Goal: Task Accomplishment & Management: Complete application form

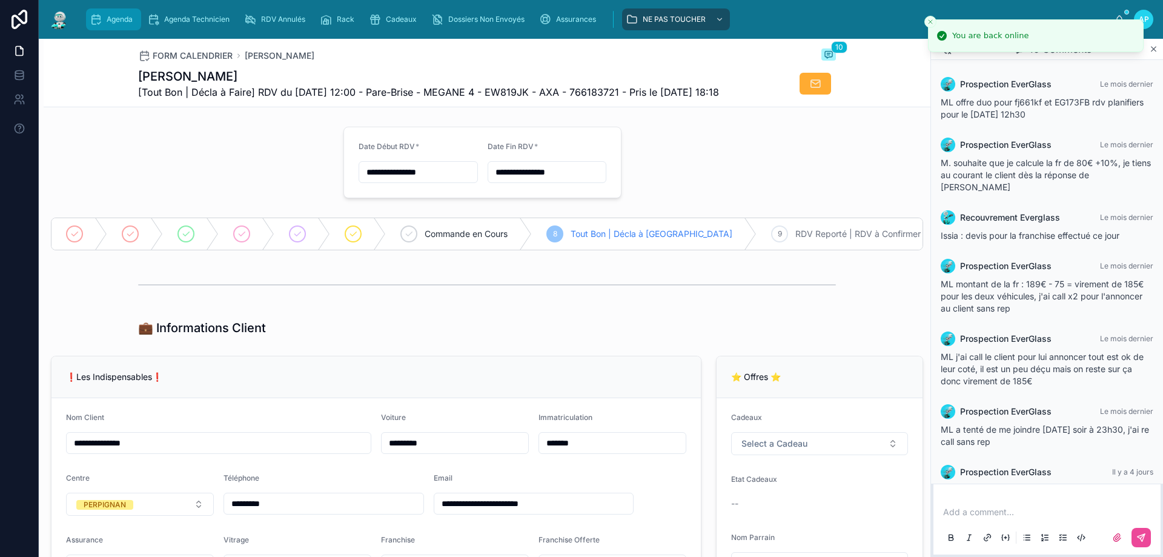
scroll to position [175, 0]
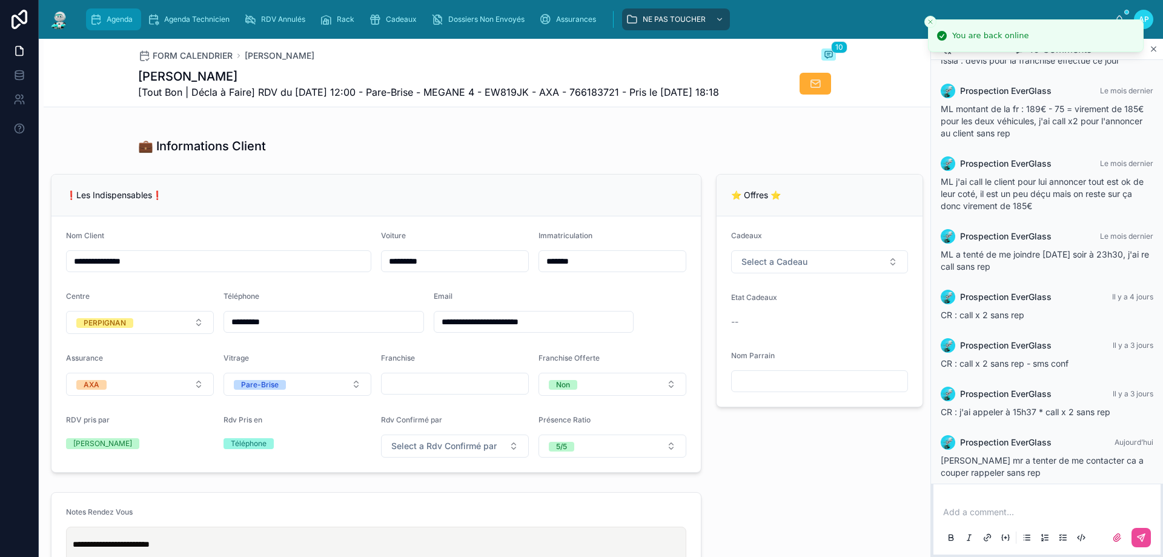
click at [136, 22] on div "Agenda" at bounding box center [114, 19] width 48 height 19
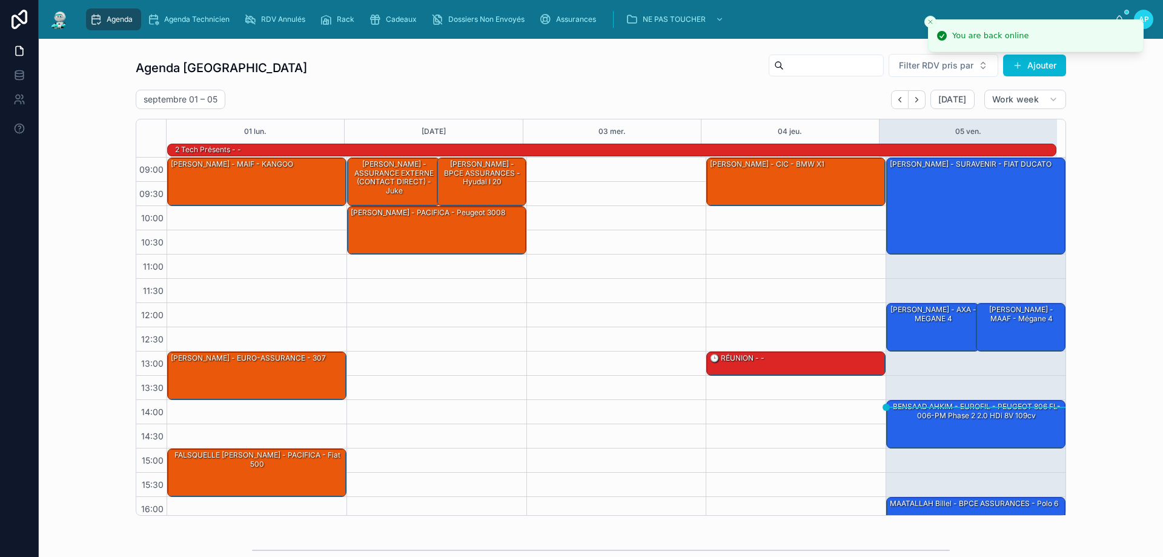
scroll to position [79, 0]
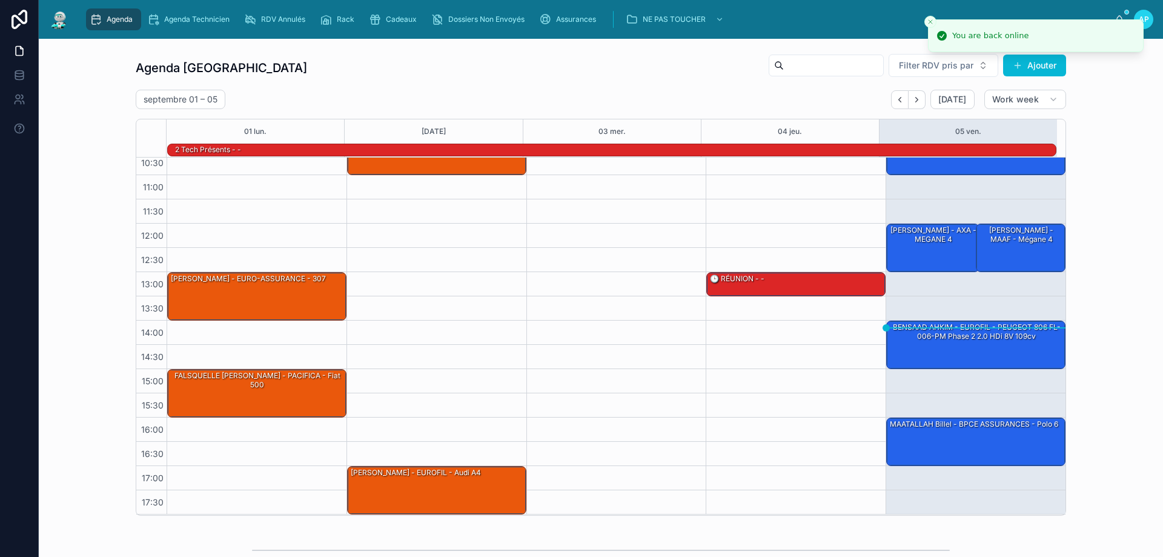
click at [784, 61] on input "text" at bounding box center [833, 65] width 99 height 17
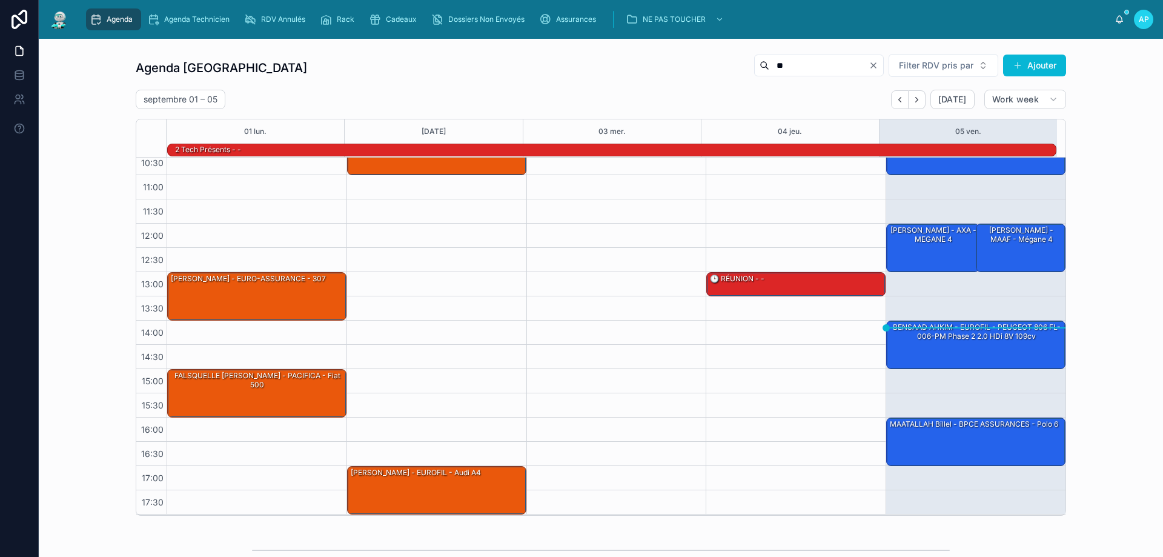
type input "***"
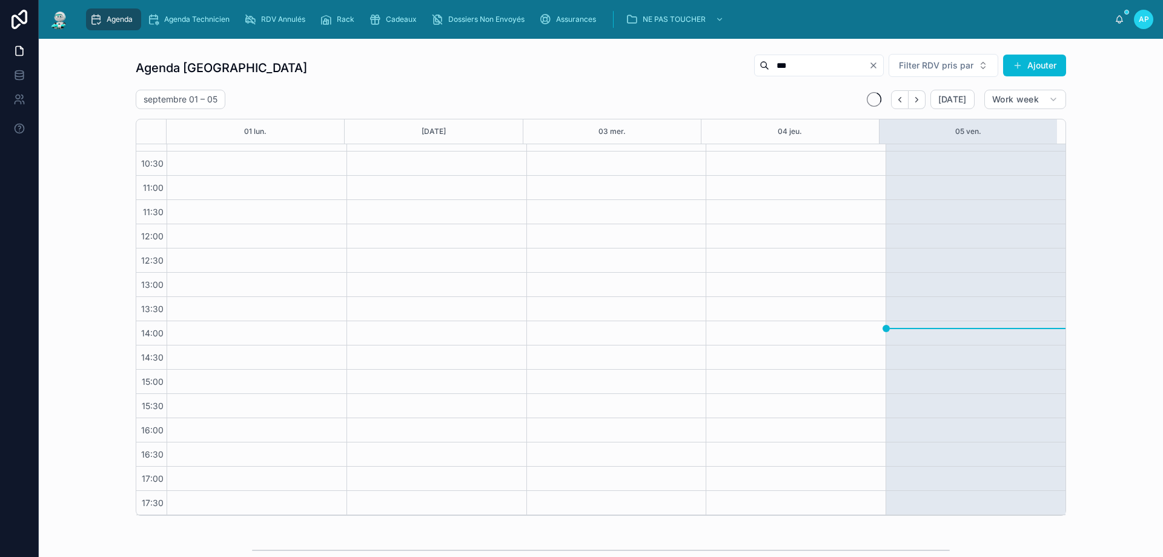
scroll to position [65, 0]
click at [829, 66] on input "***" at bounding box center [818, 65] width 99 height 17
click at [827, 65] on input "***" at bounding box center [818, 65] width 99 height 17
click at [826, 64] on input "***" at bounding box center [818, 65] width 99 height 17
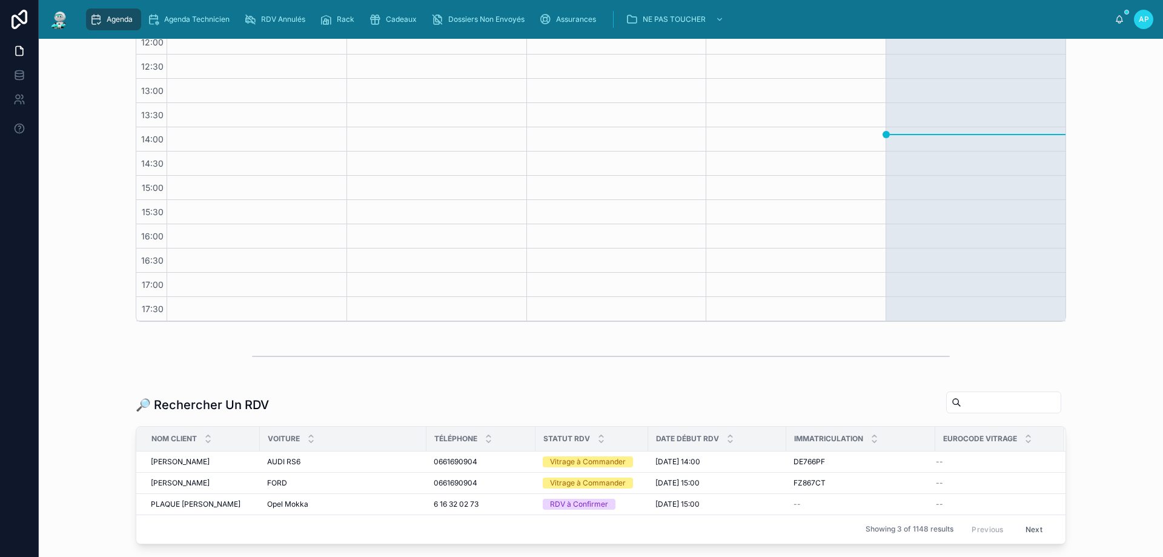
scroll to position [292, 0]
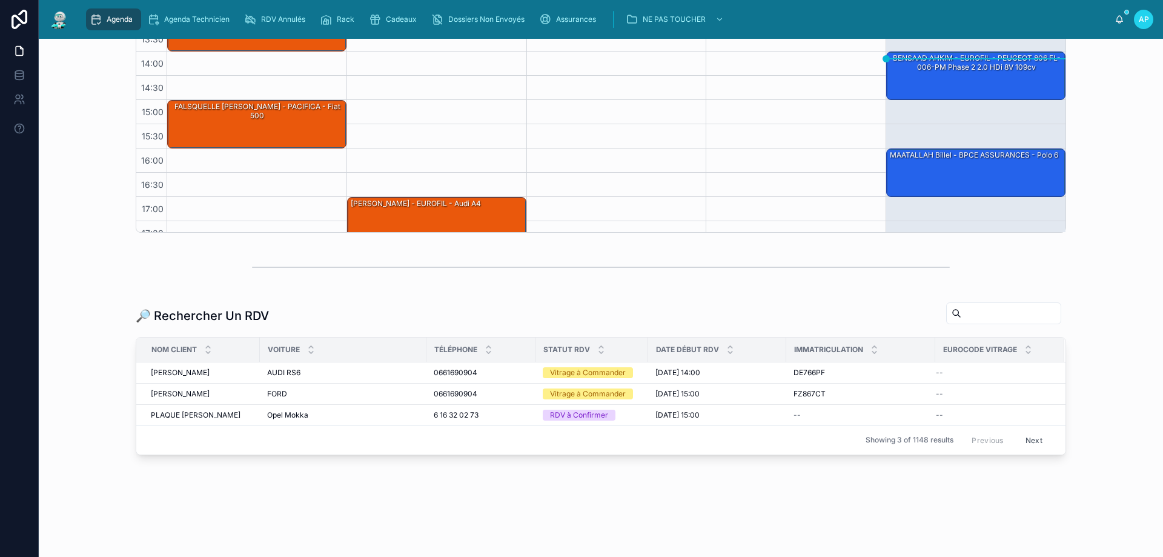
scroll to position [79, 0]
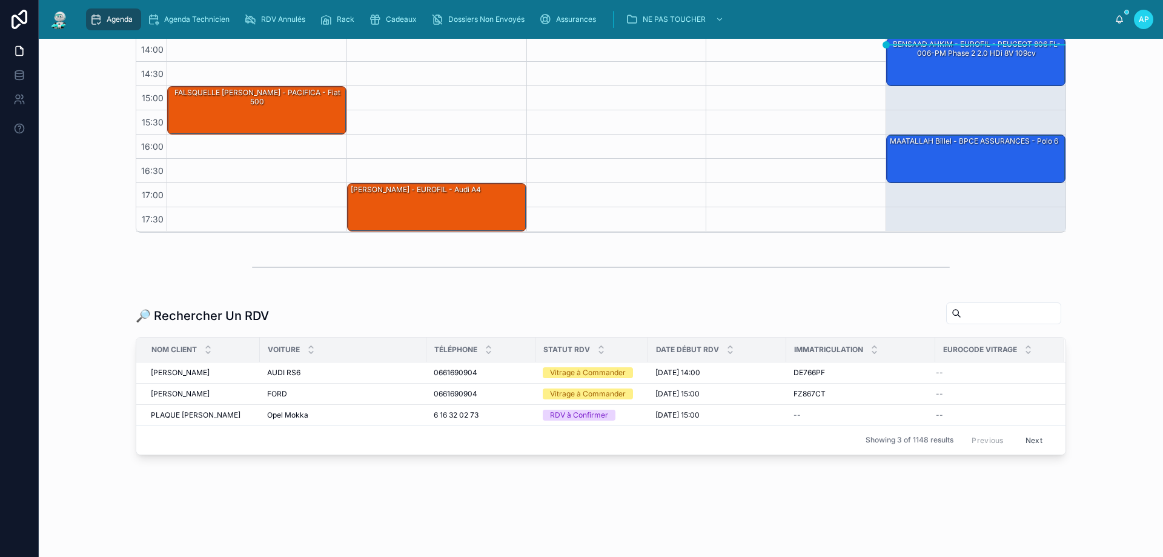
paste input "***"
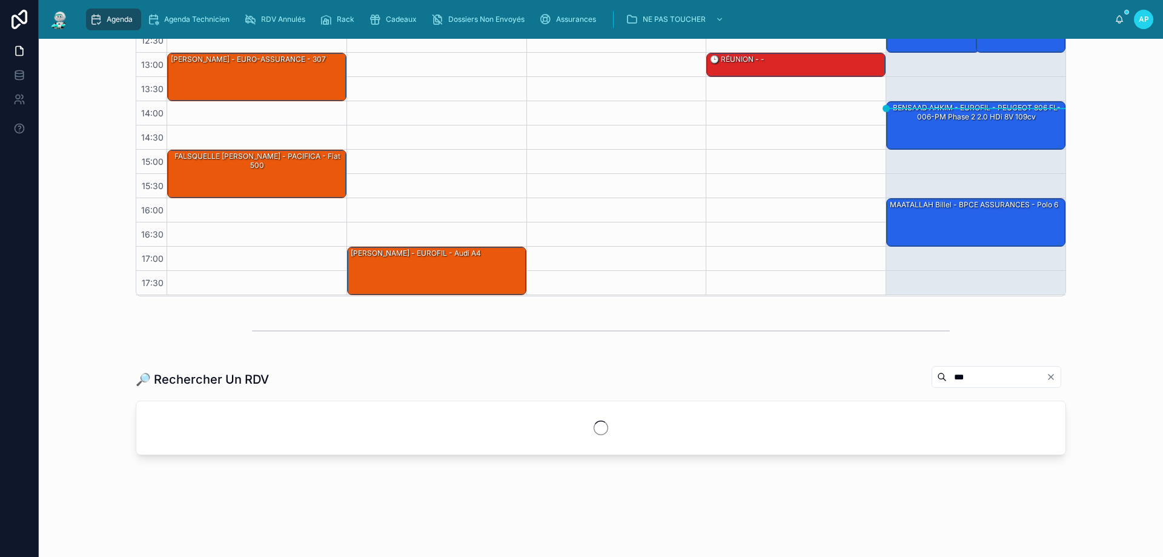
type input "***"
click at [726, 264] on div "09:00 – 10:00 BONNEILLE Christophe - CIC - BMW x1 13:00 – 13:30 🕒 RÉUNION - -" at bounding box center [796, 77] width 180 height 436
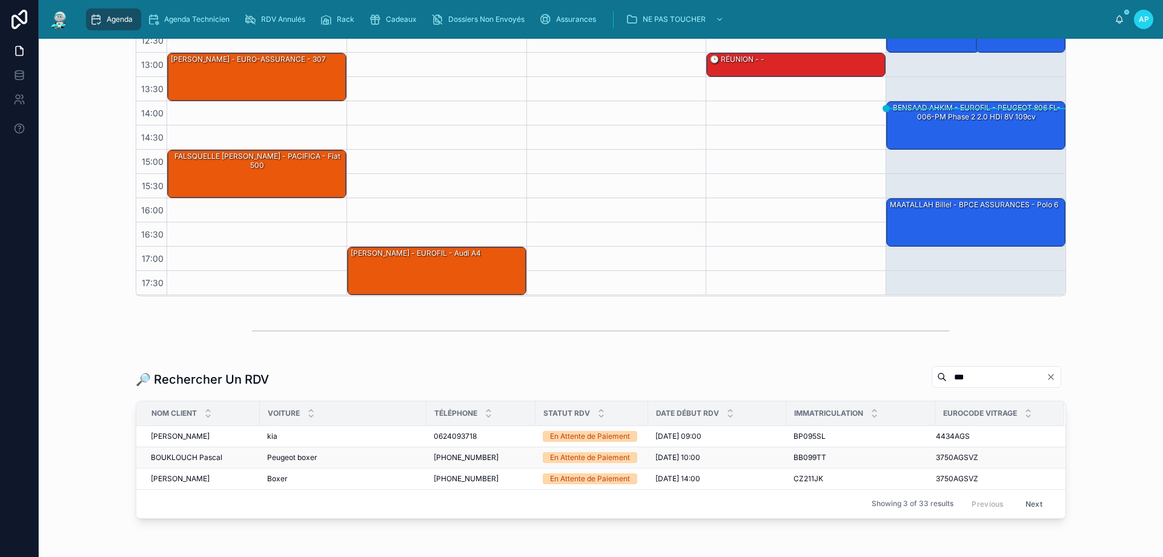
click at [183, 456] on span "BOUKLOUCH Pascal" at bounding box center [186, 458] width 71 height 10
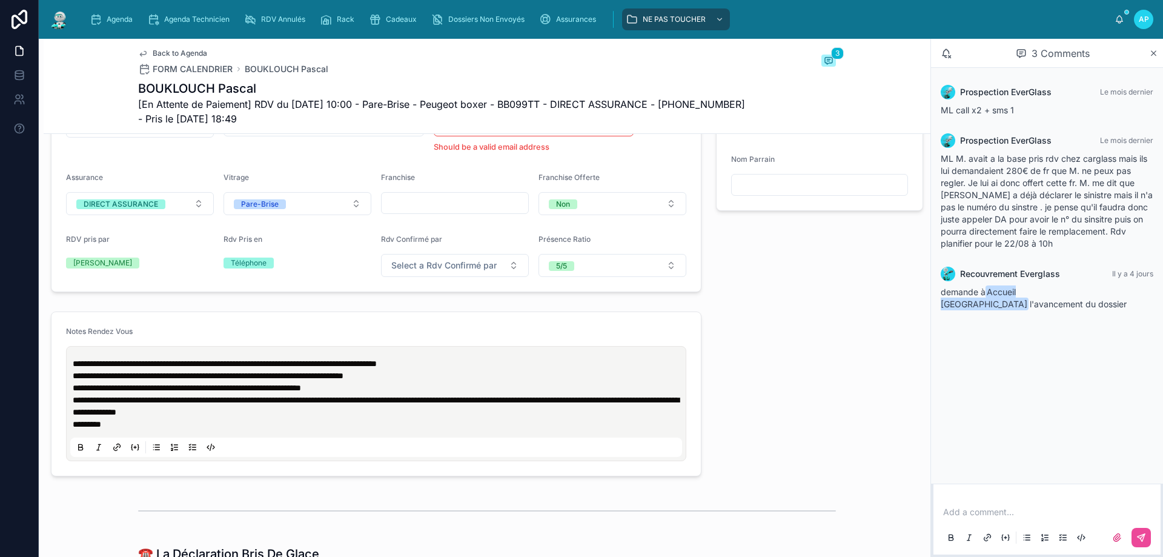
scroll to position [485, 0]
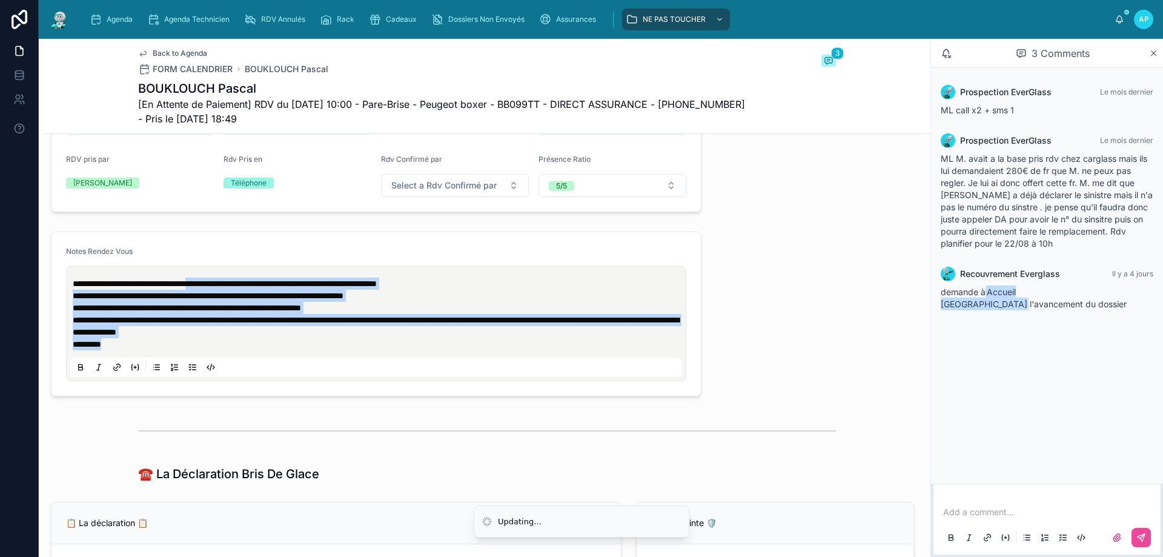
drag, startPoint x: 228, startPoint y: 291, endPoint x: 368, endPoint y: 351, distance: 152.0
click at [368, 350] on div "**********" at bounding box center [379, 313] width 612 height 73
click at [368, 350] on p "*********" at bounding box center [379, 344] width 612 height 12
drag, startPoint x: 113, startPoint y: 341, endPoint x: 67, endPoint y: 284, distance: 73.2
click at [67, 284] on div "**********" at bounding box center [376, 323] width 620 height 115
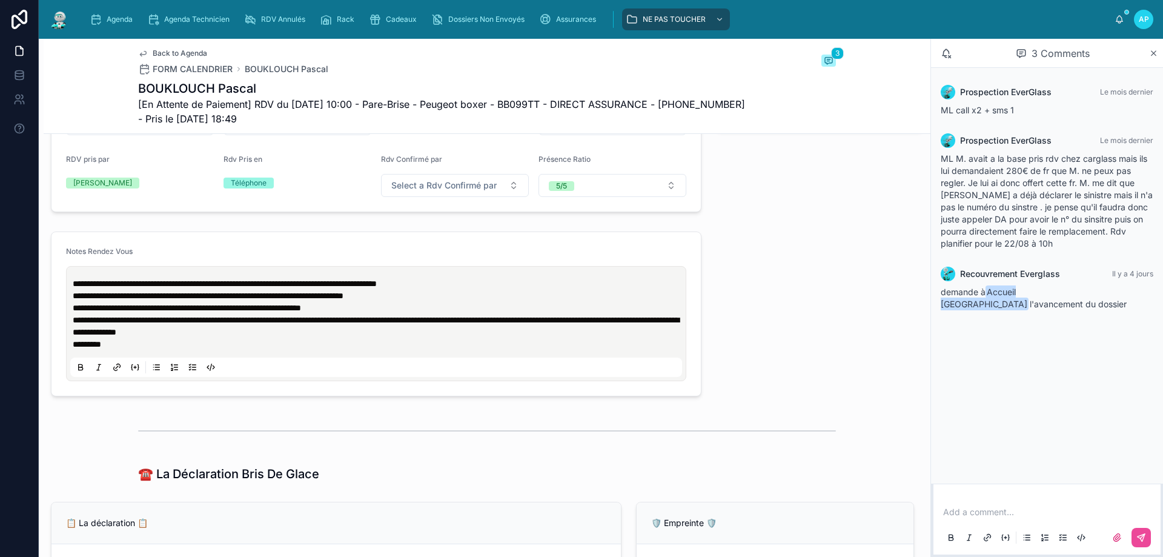
click at [874, 211] on div "⭐ Offres ⭐ Cadeaux FRANCHISE OFFERTE Etat Cadeaux -- Nom Parrain" at bounding box center [820, 55] width 222 height 324
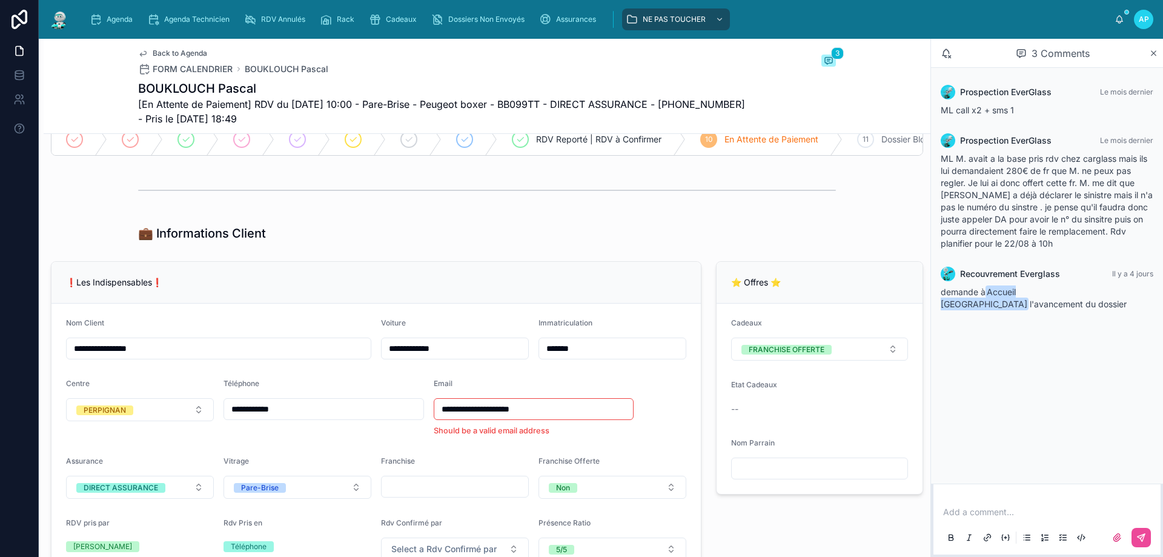
scroll to position [0, 0]
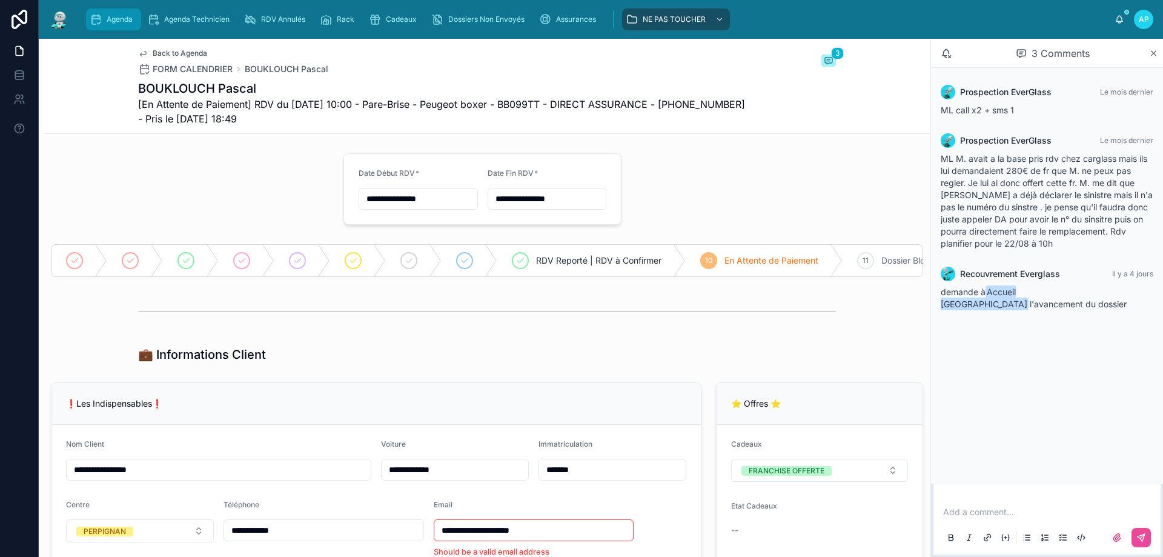
click at [123, 10] on div "Agenda" at bounding box center [114, 19] width 48 height 19
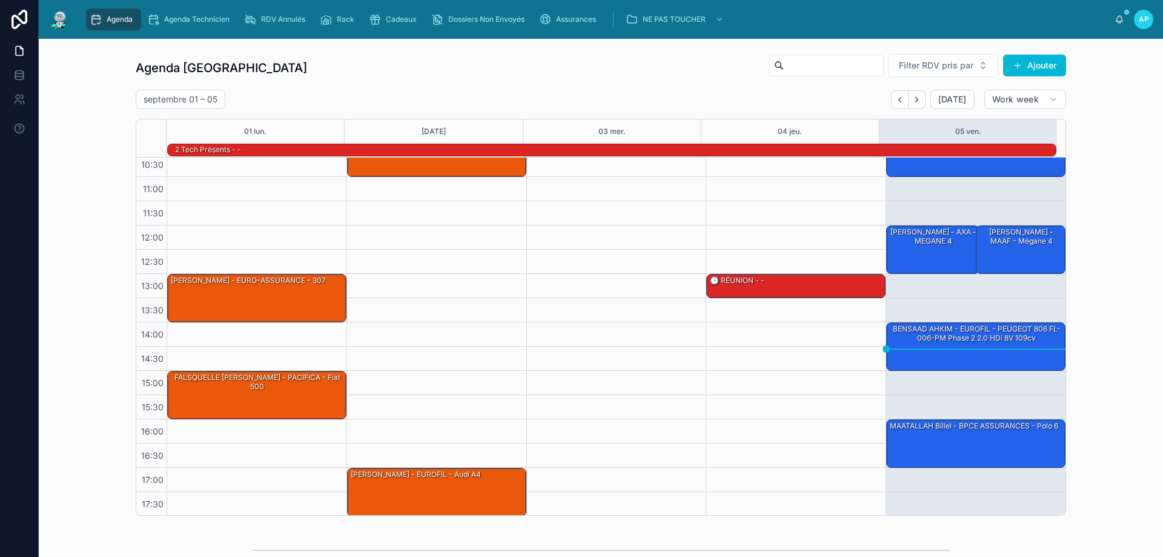
scroll to position [79, 0]
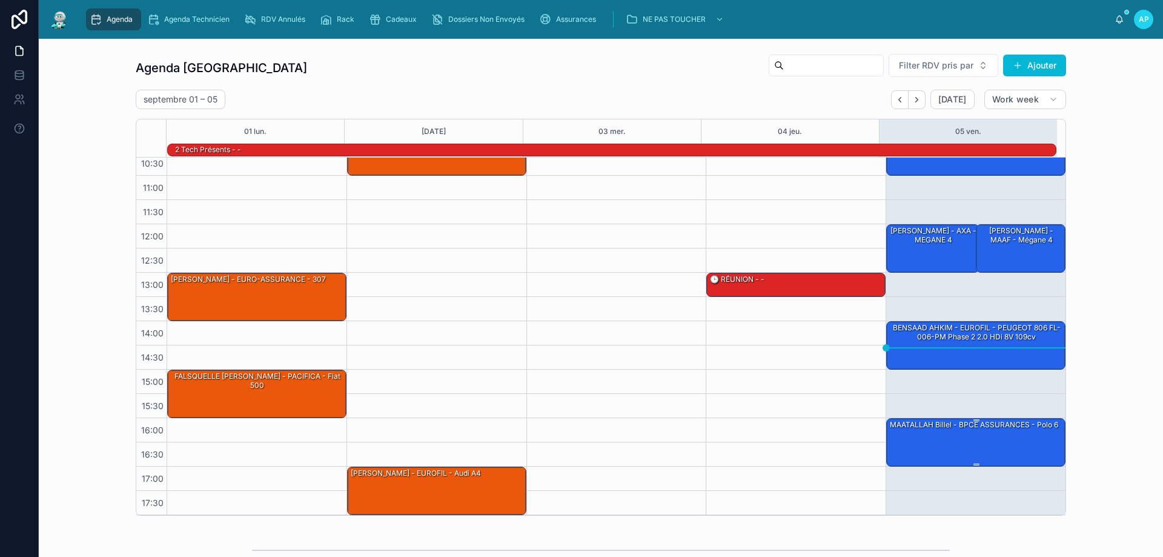
click at [907, 431] on div "MAATALLAH Billel - BPCE ASSURANCES - Polo 6" at bounding box center [977, 442] width 176 height 46
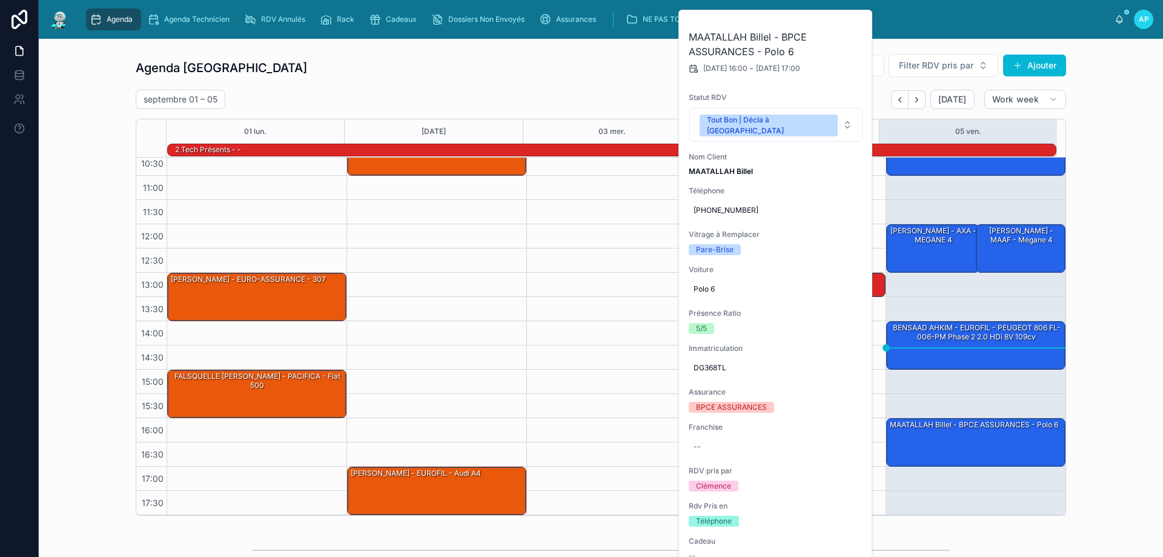
click at [621, 262] on div at bounding box center [617, 297] width 180 height 436
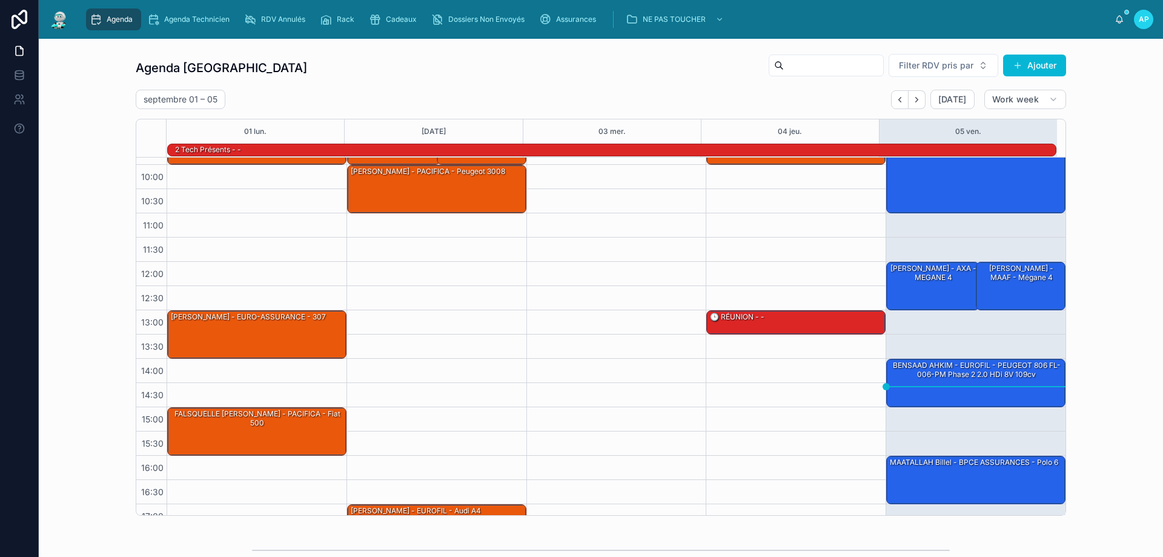
scroll to position [0, 0]
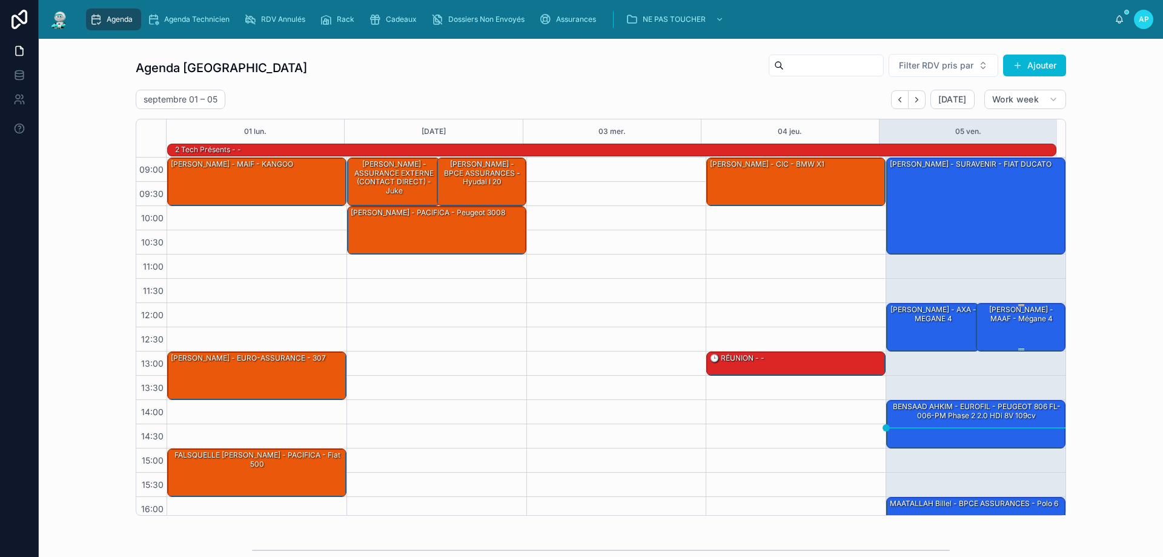
click at [1002, 308] on div "Arthur Torrent - MAAF - Mégane 4" at bounding box center [1022, 314] width 86 height 20
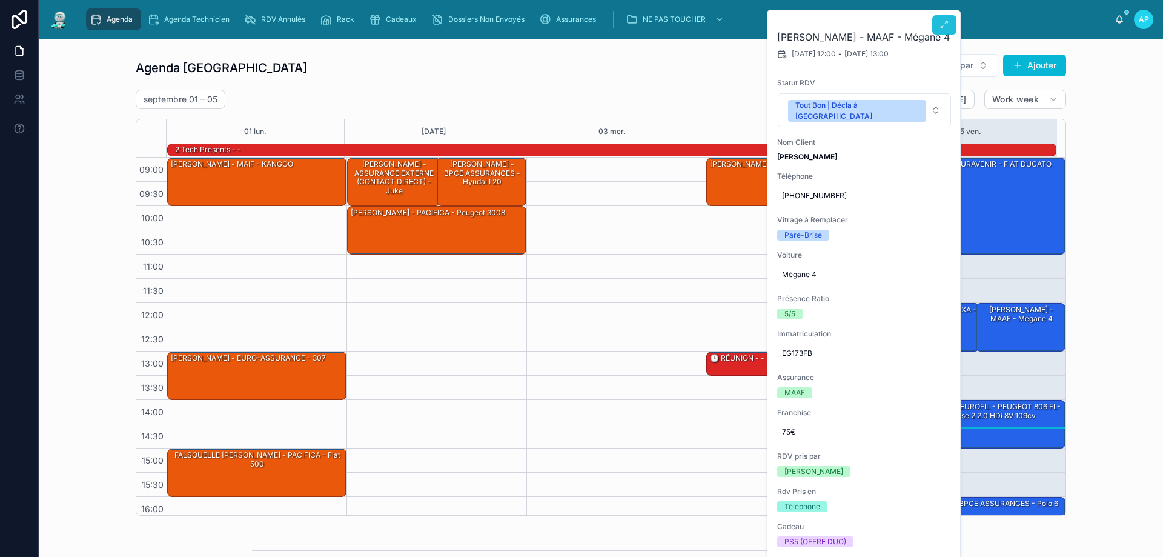
click at [942, 19] on button at bounding box center [944, 24] width 24 height 19
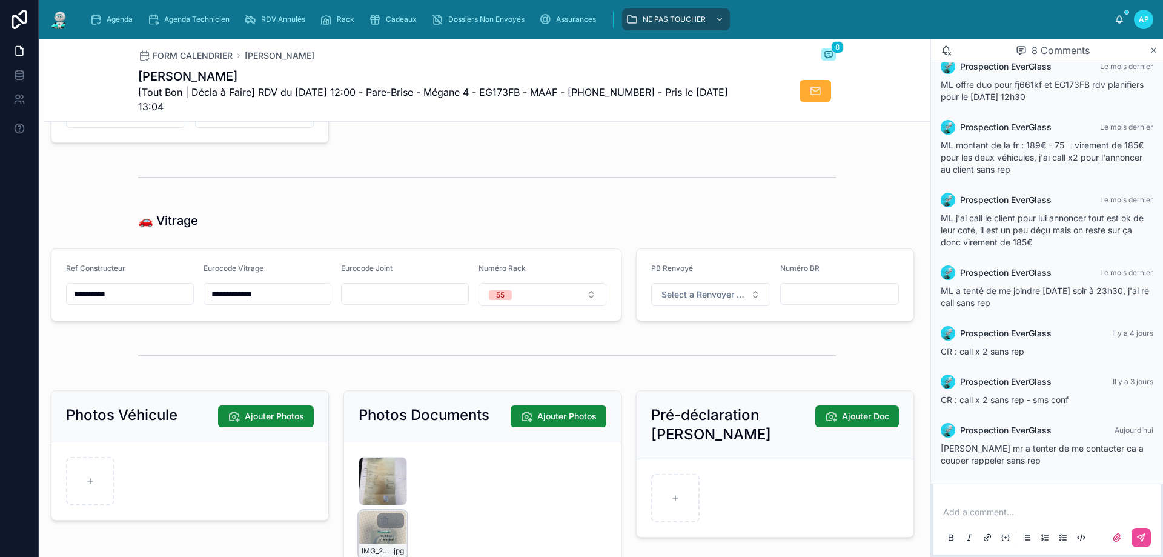
scroll to position [1636, 0]
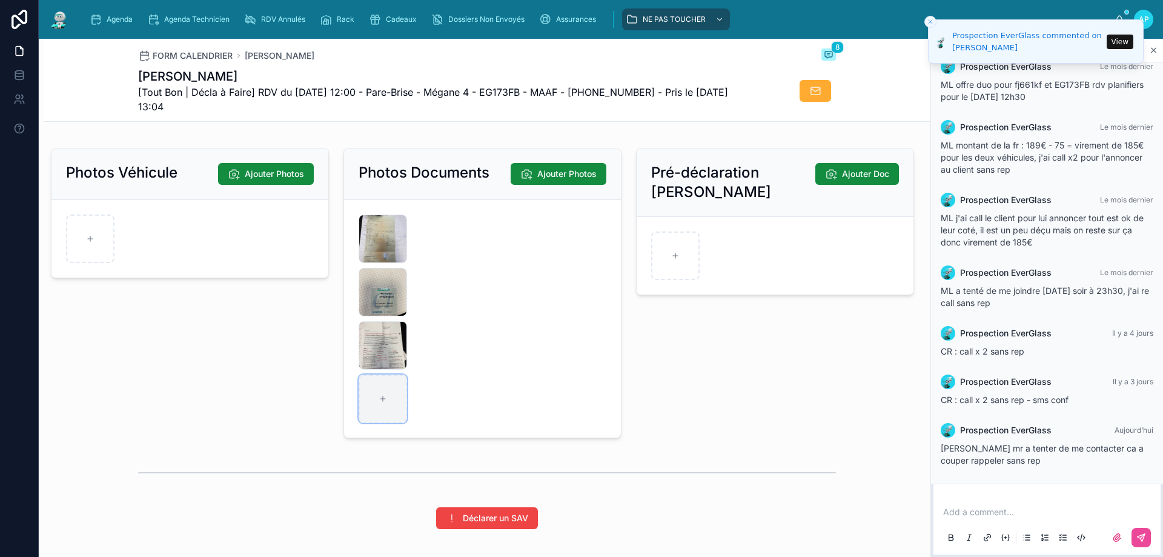
click at [362, 389] on div at bounding box center [383, 398] width 48 height 48
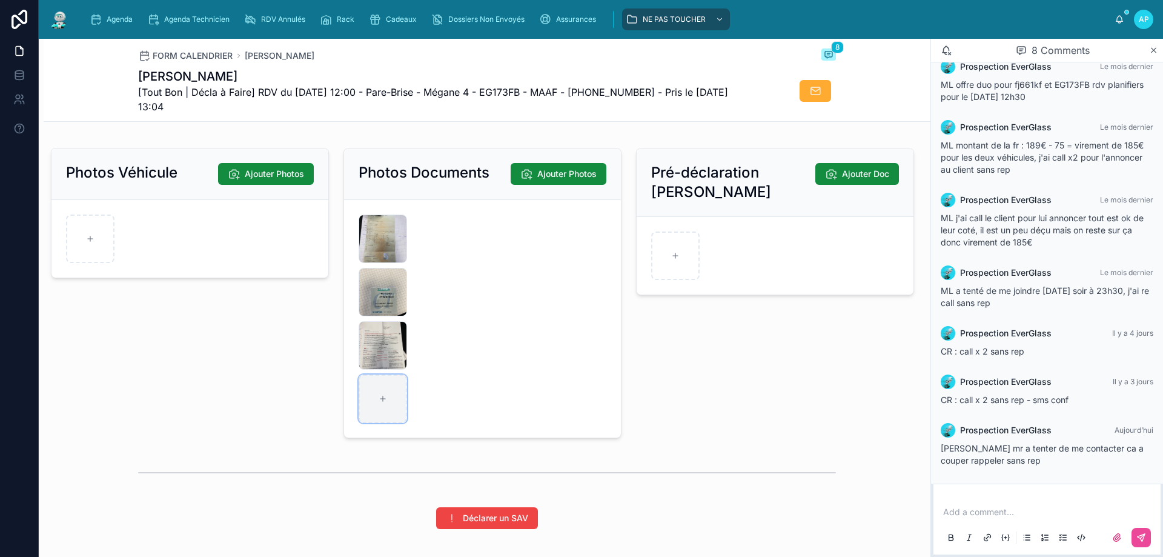
type input "**********"
click at [124, 16] on span "Agenda" at bounding box center [120, 20] width 26 height 10
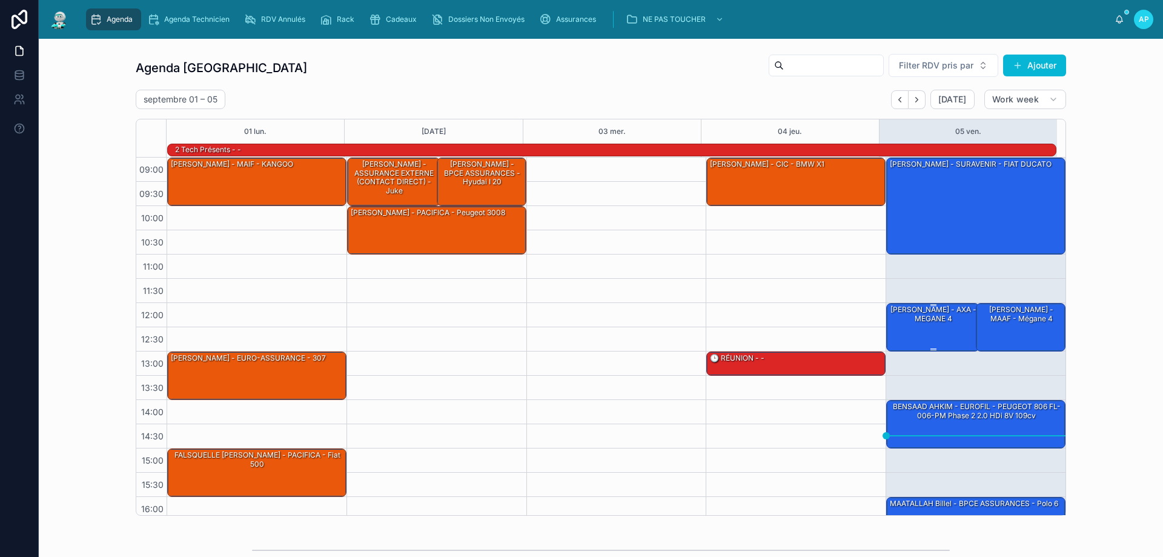
click at [909, 316] on div "ROGER Gabrielle - AXA - MEGANE 4" at bounding box center [934, 314] width 90 height 20
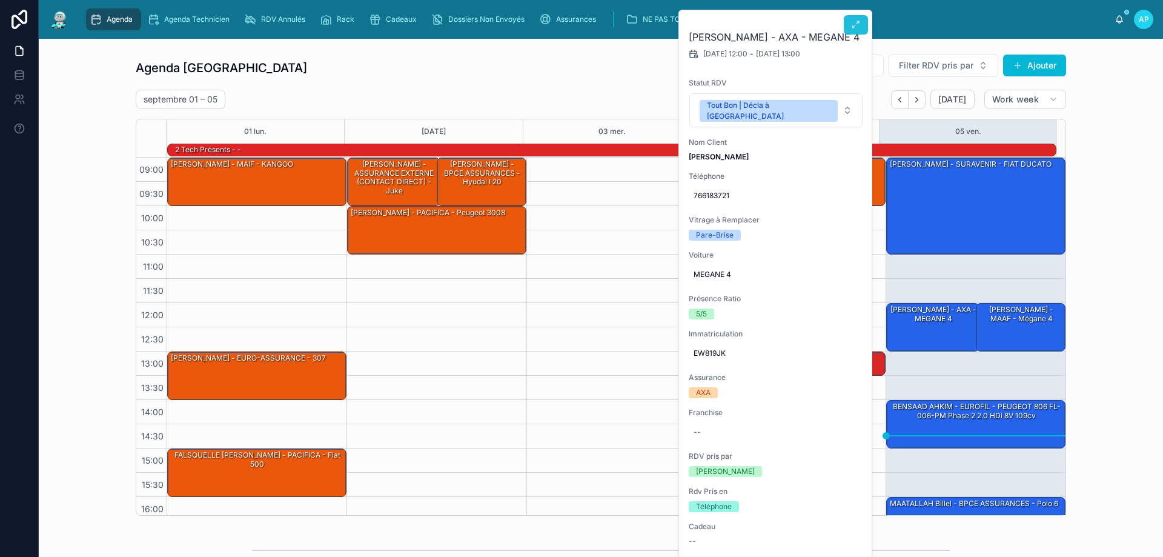
click at [854, 21] on icon at bounding box center [856, 25] width 10 height 10
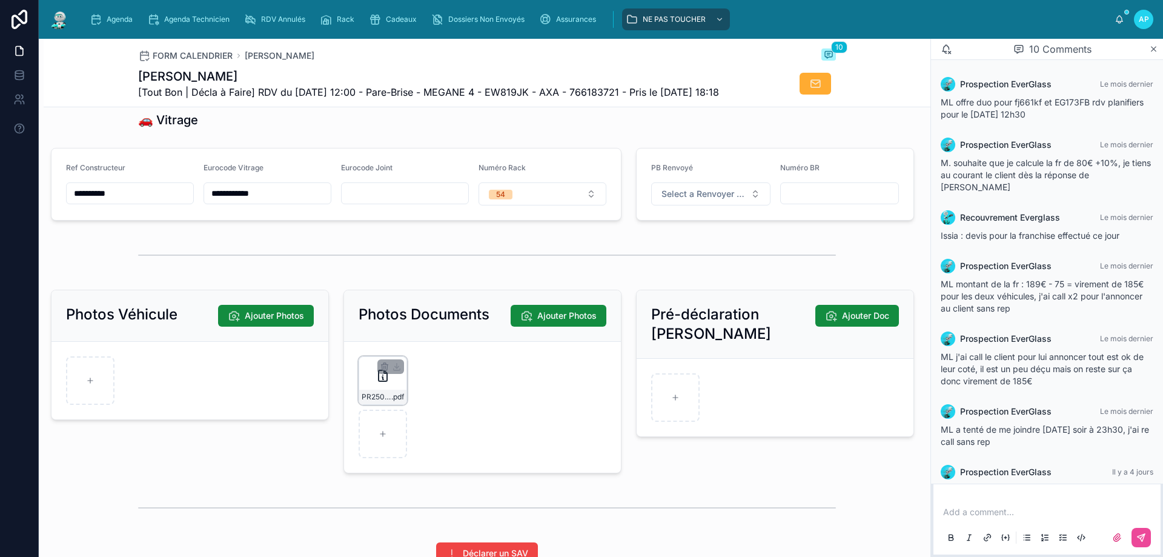
scroll to position [1612, 0]
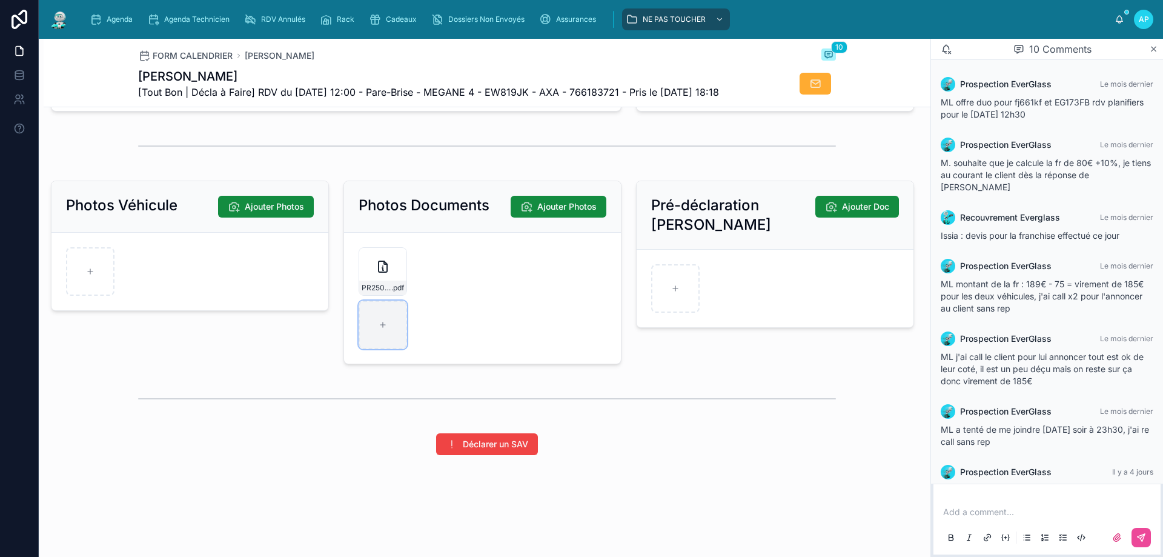
click at [376, 310] on div at bounding box center [383, 325] width 48 height 48
click at [361, 264] on div "PR2508-1653 .pdf" at bounding box center [383, 271] width 48 height 48
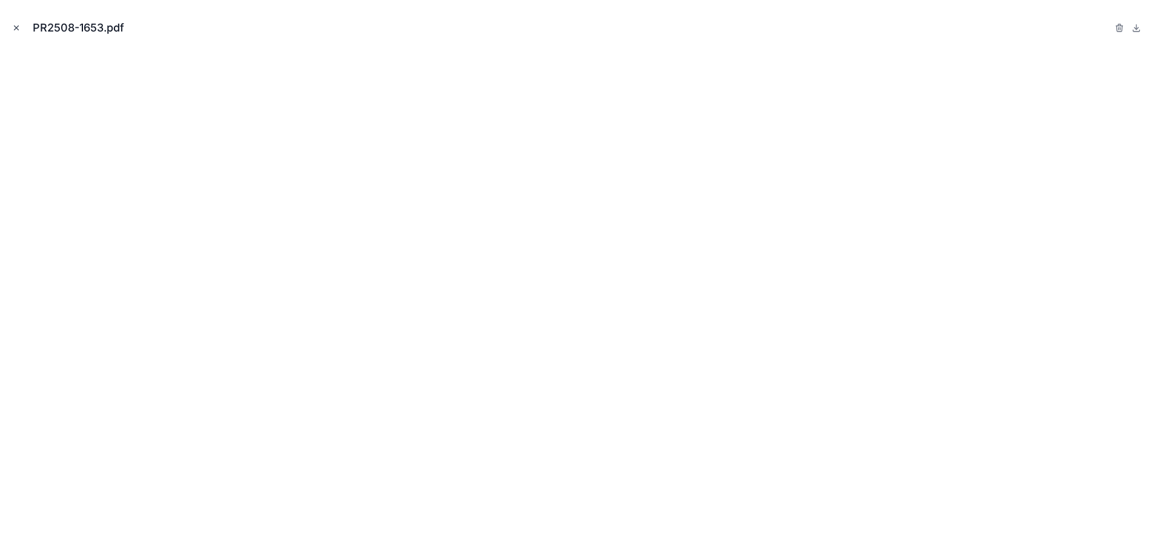
click at [15, 25] on icon "Close modal" at bounding box center [16, 28] width 8 height 8
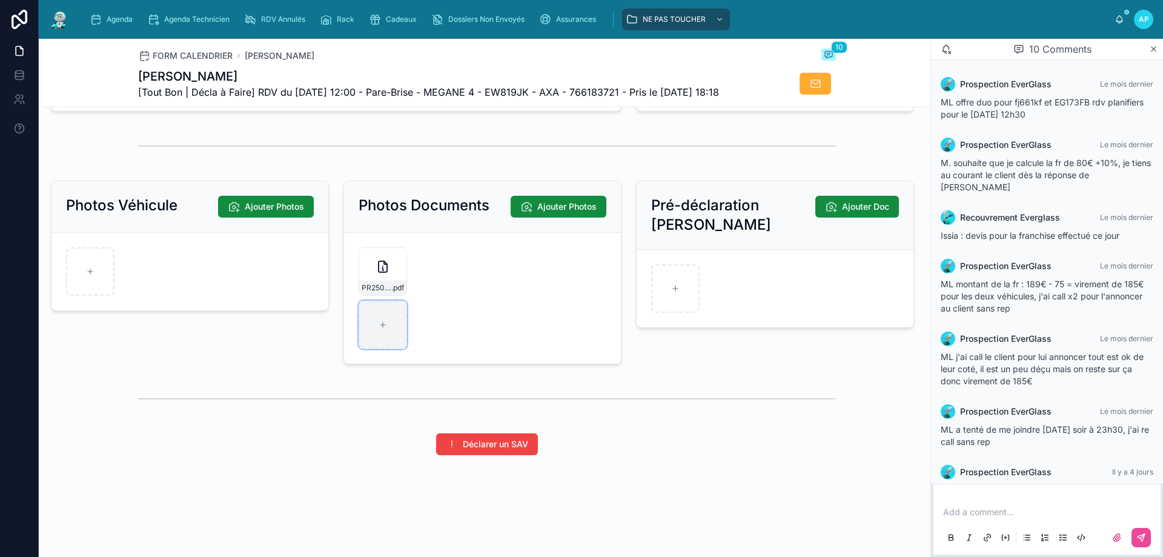
click at [381, 331] on div at bounding box center [383, 325] width 48 height 48
type input "**********"
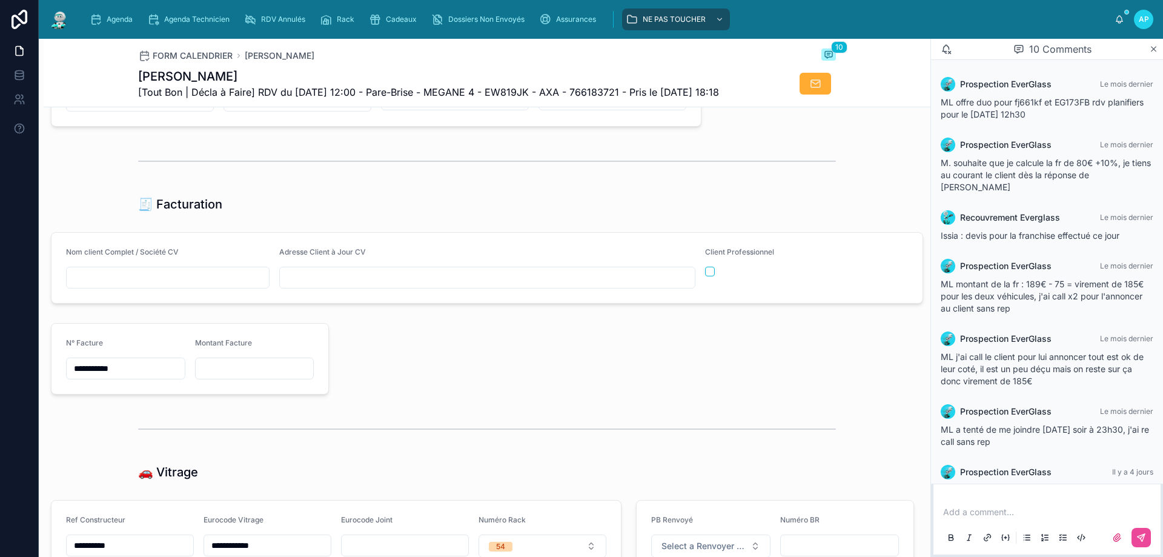
scroll to position [825, 0]
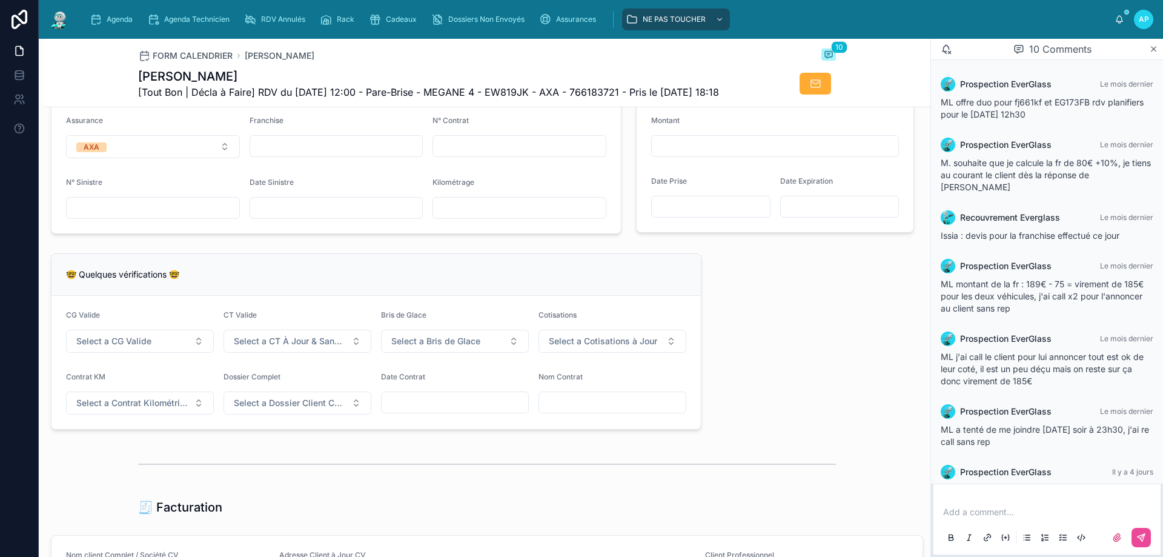
drag, startPoint x: 487, startPoint y: 227, endPoint x: 494, endPoint y: 223, distance: 8.7
click at [486, 216] on input "text" at bounding box center [519, 207] width 173 height 17
type input "******"
click at [270, 216] on input "text" at bounding box center [336, 207] width 173 height 17
type input "**********"
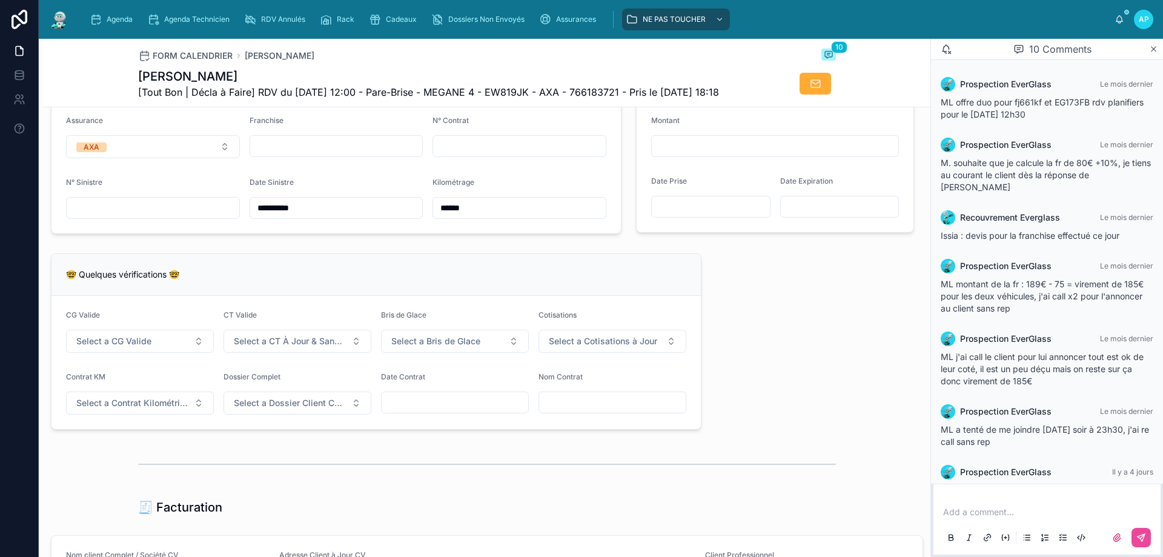
click at [507, 155] on input "text" at bounding box center [519, 146] width 173 height 17
click at [496, 155] on input "**********" at bounding box center [519, 146] width 173 height 17
click at [474, 155] on input "**********" at bounding box center [519, 146] width 173 height 17
click at [484, 155] on input "**********" at bounding box center [519, 146] width 173 height 17
type input "**********"
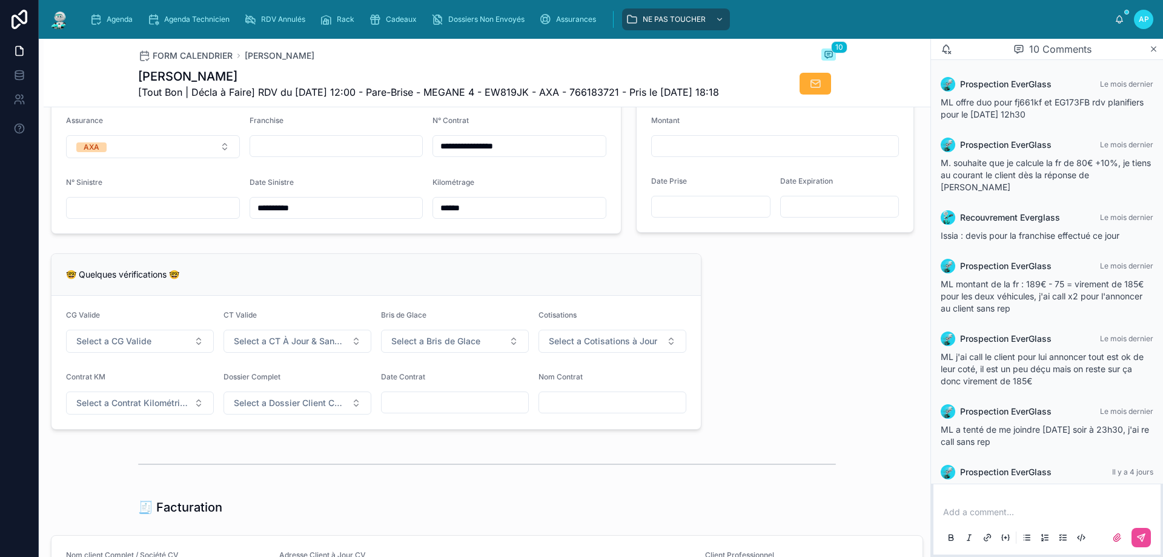
click at [285, 158] on div "Franchise" at bounding box center [337, 137] width 174 height 42
click at [310, 182] on form "**********" at bounding box center [337, 167] width 570 height 132
click at [308, 155] on input "text" at bounding box center [336, 146] width 173 height 17
type input "*"
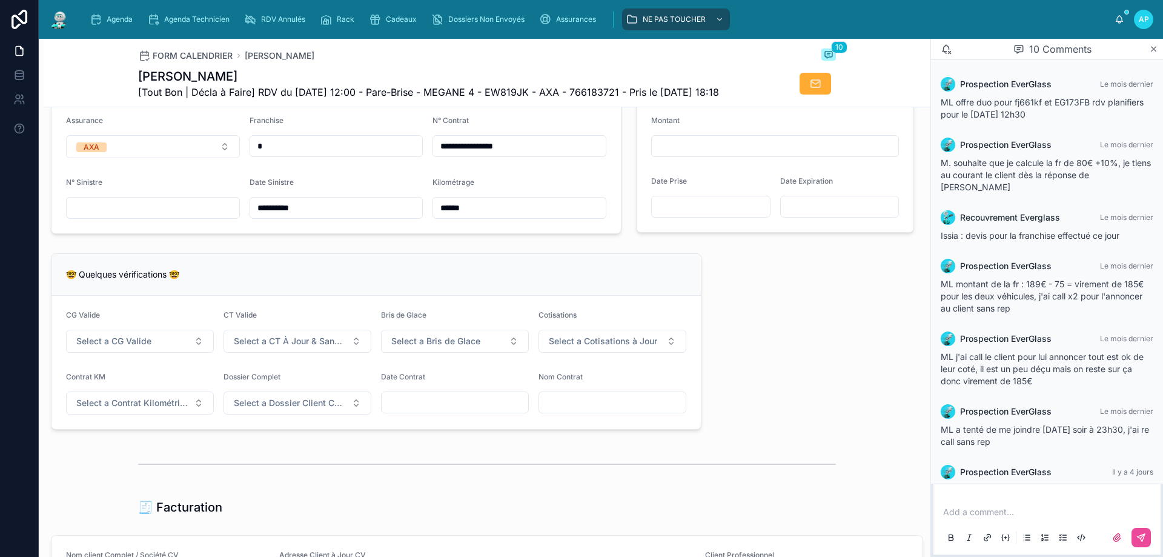
type input "*"
drag, startPoint x: 165, startPoint y: 214, endPoint x: 167, endPoint y: 221, distance: 6.9
click at [165, 216] on div "N° Sinistre" at bounding box center [153, 198] width 174 height 41
click at [165, 216] on input "text" at bounding box center [153, 207] width 173 height 17
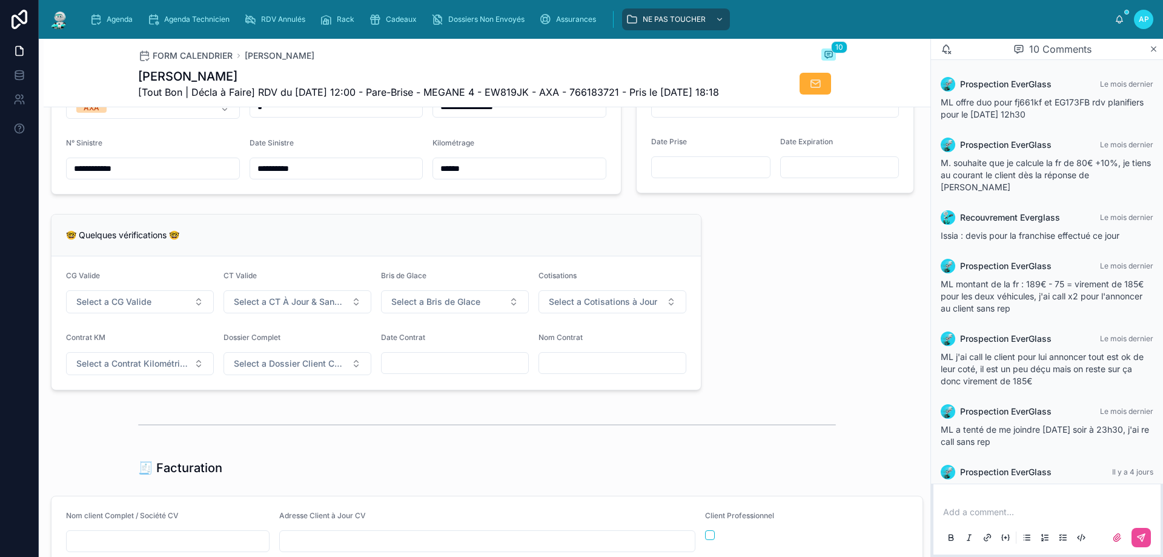
scroll to position [885, 0]
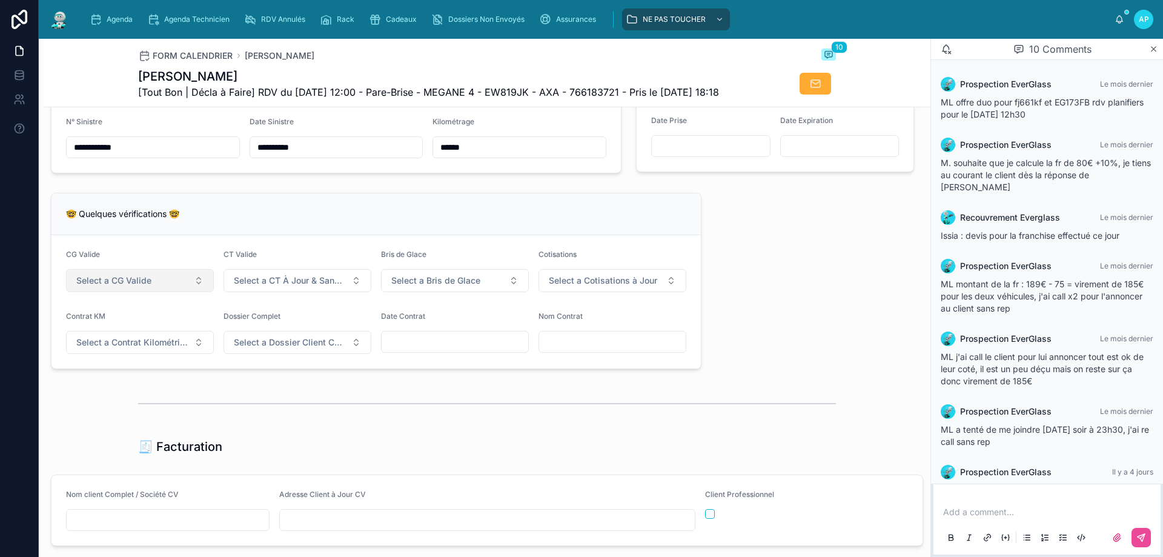
type input "**********"
click at [116, 287] on span "Select a CG Valide" at bounding box center [113, 280] width 75 height 12
click at [115, 351] on div "✅ Oui" at bounding box center [139, 352] width 145 height 17
click at [323, 292] on button "Select a CT À Jour & Sans BDG" at bounding box center [298, 280] width 148 height 23
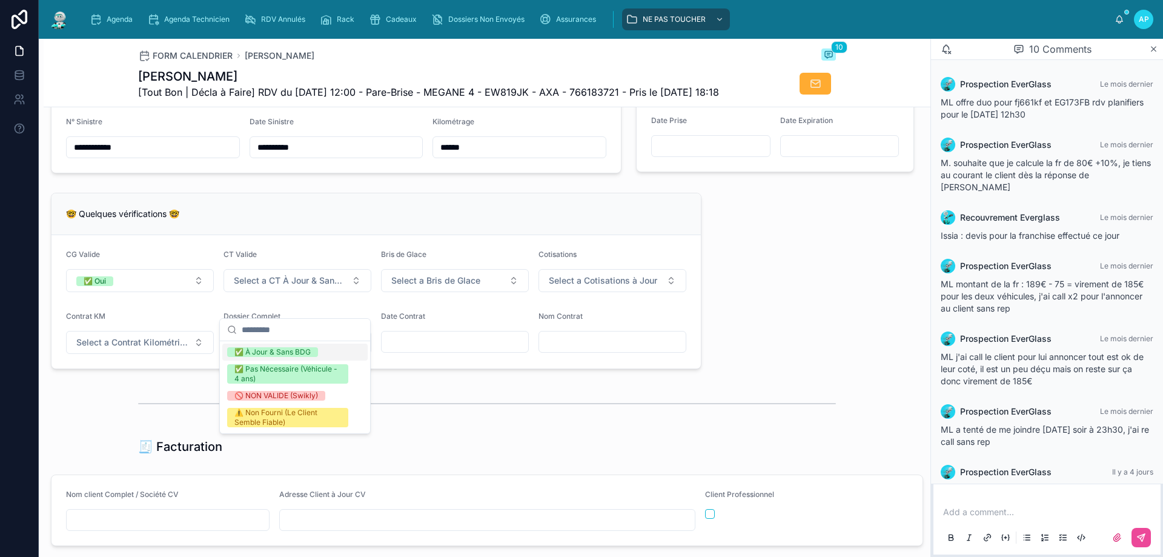
drag, startPoint x: 307, startPoint y: 351, endPoint x: 394, endPoint y: 318, distance: 93.4
click at [309, 350] on div "✅ À Jour & Sans BDG" at bounding box center [272, 352] width 76 height 10
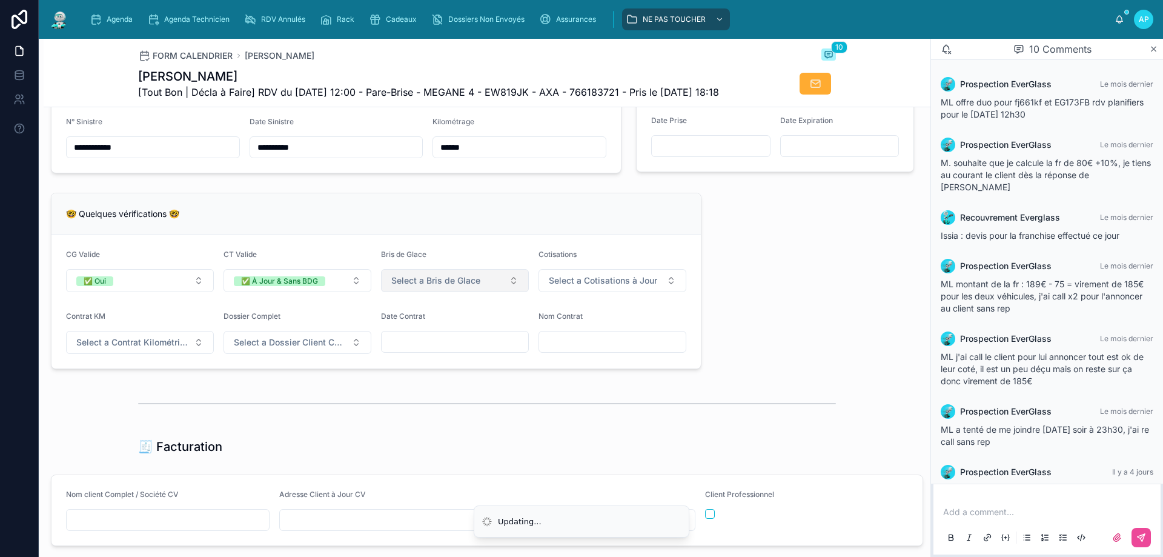
click at [408, 287] on span "Select a Bris de Glace" at bounding box center [435, 280] width 89 height 12
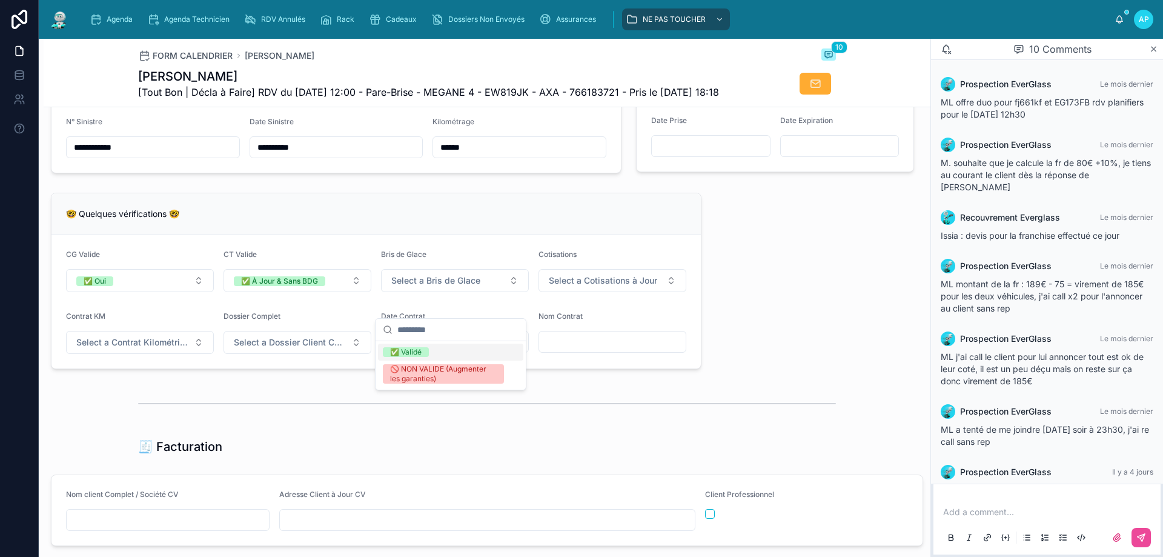
drag, startPoint x: 404, startPoint y: 348, endPoint x: 659, endPoint y: 278, distance: 263.8
click at [405, 348] on div "✅ Validé" at bounding box center [406, 352] width 32 height 10
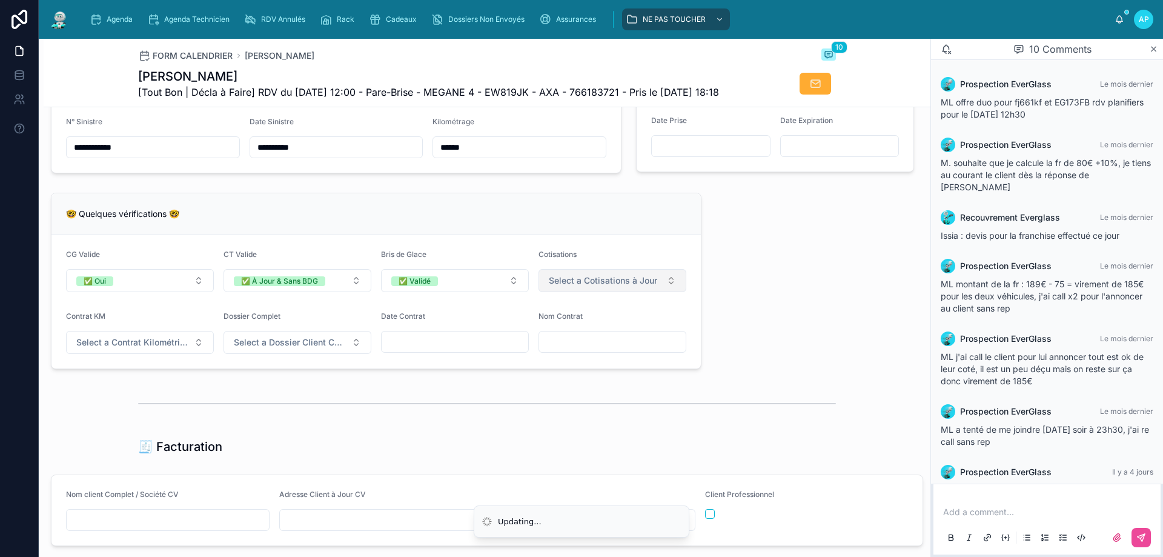
click at [629, 287] on span "Select a Cotisations à Jour" at bounding box center [603, 280] width 108 height 12
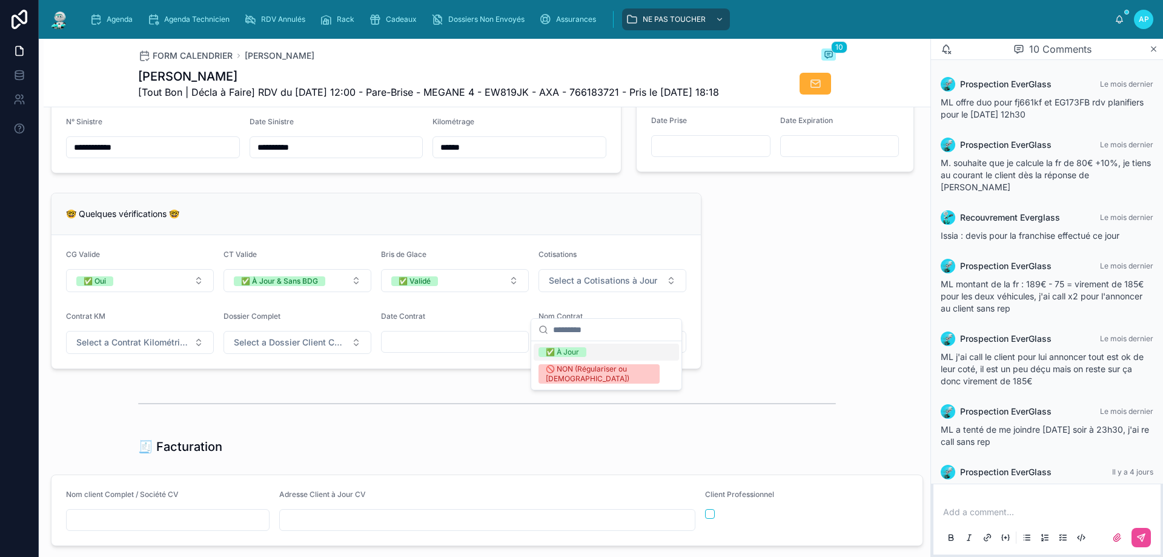
click at [590, 350] on div "✅ À Jour" at bounding box center [606, 352] width 145 height 17
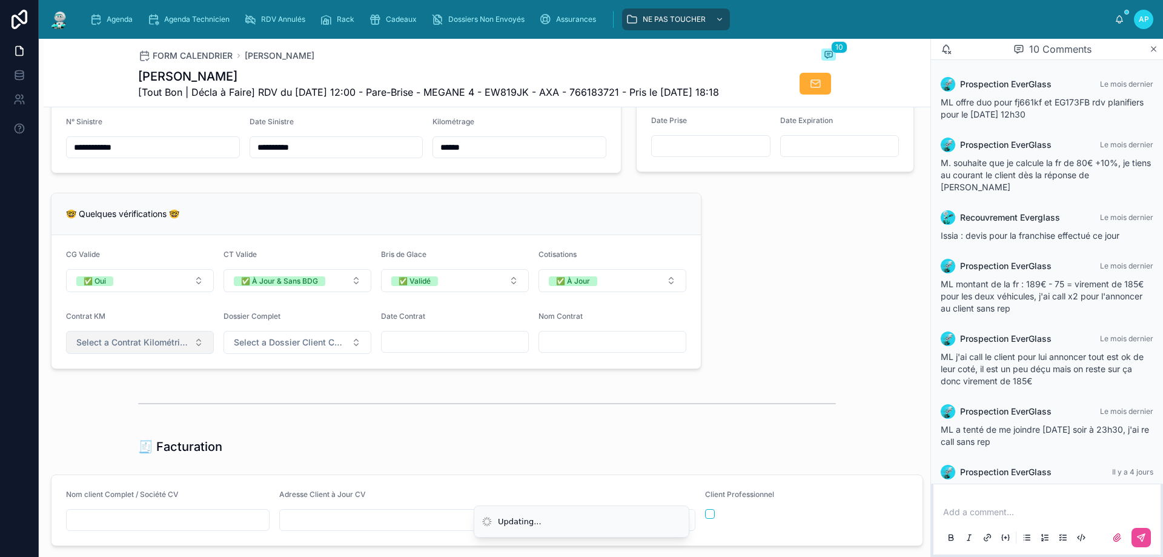
click at [149, 348] on span "Select a Contrat Kilométrique" at bounding box center [132, 342] width 113 height 12
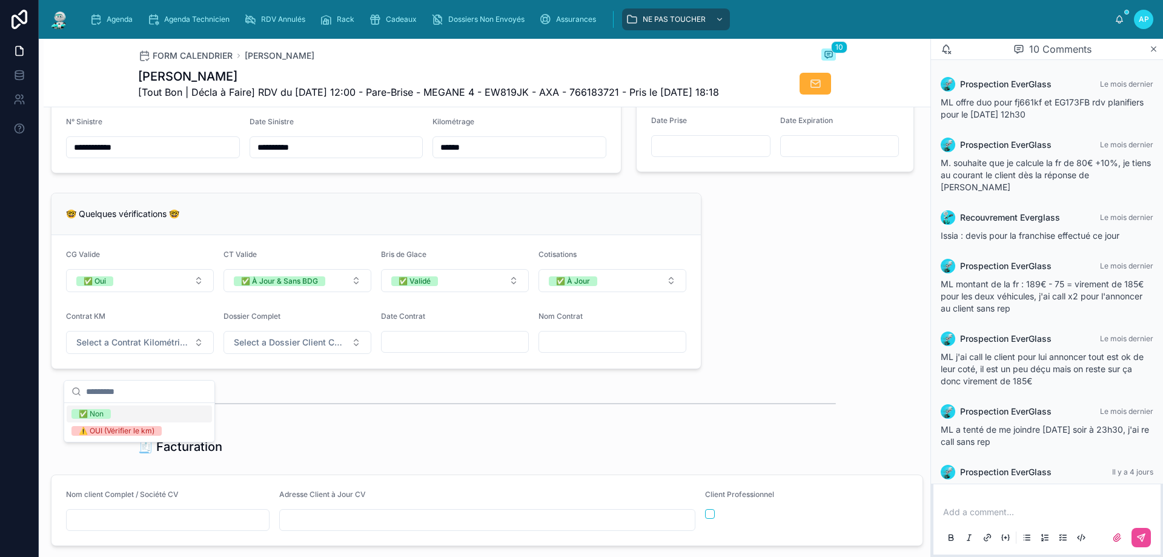
click at [136, 411] on div "✅ Non" at bounding box center [139, 413] width 145 height 17
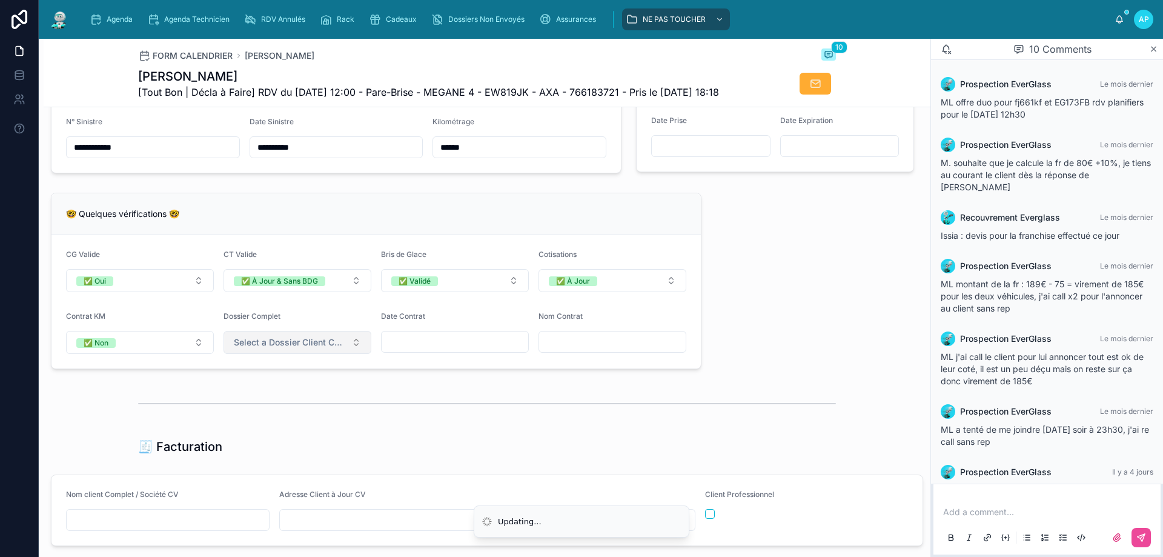
click at [275, 348] on span "Select a Dossier Client Complet" at bounding box center [290, 342] width 113 height 12
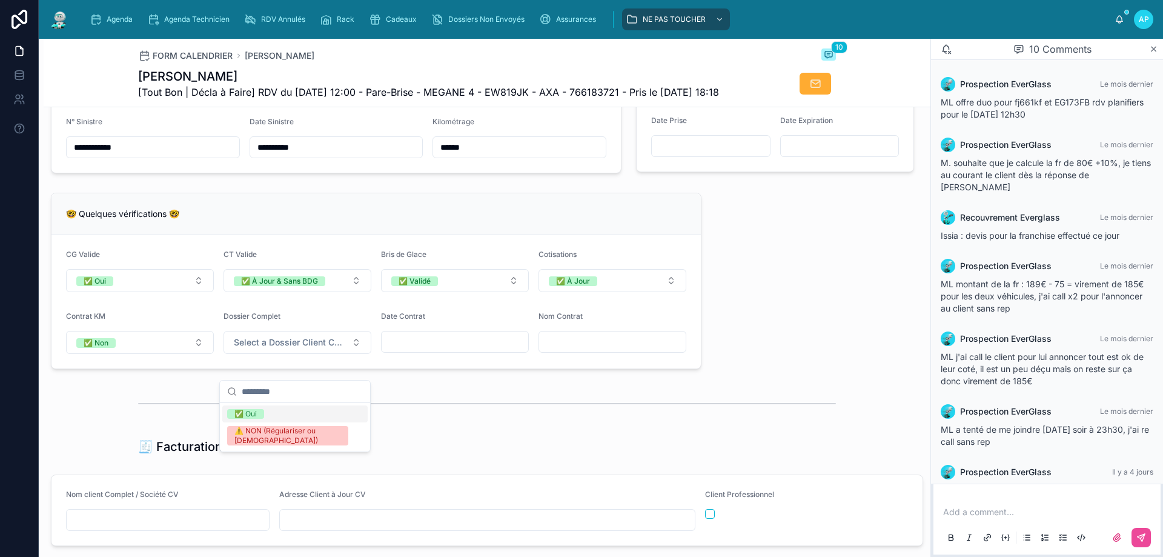
drag, startPoint x: 277, startPoint y: 413, endPoint x: 387, endPoint y: 375, distance: 116.7
click at [277, 414] on div "✅ Oui" at bounding box center [294, 413] width 145 height 17
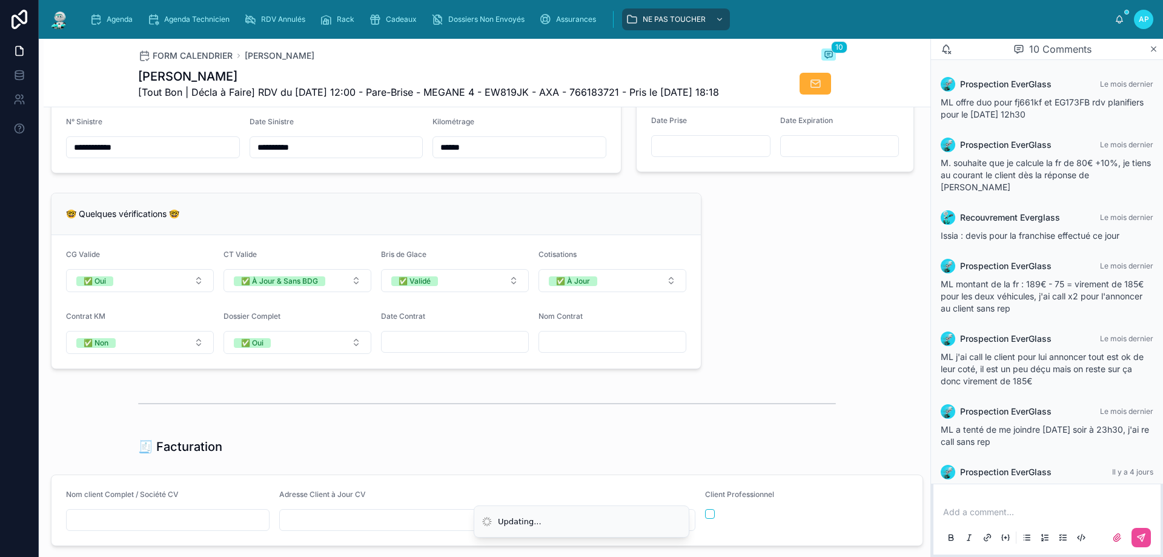
drag, startPoint x: 424, startPoint y: 354, endPoint x: 426, endPoint y: 379, distance: 24.4
click at [424, 353] on div at bounding box center [455, 342] width 148 height 22
click at [431, 353] on div at bounding box center [455, 342] width 148 height 22
click at [430, 350] on input "text" at bounding box center [455, 341] width 147 height 17
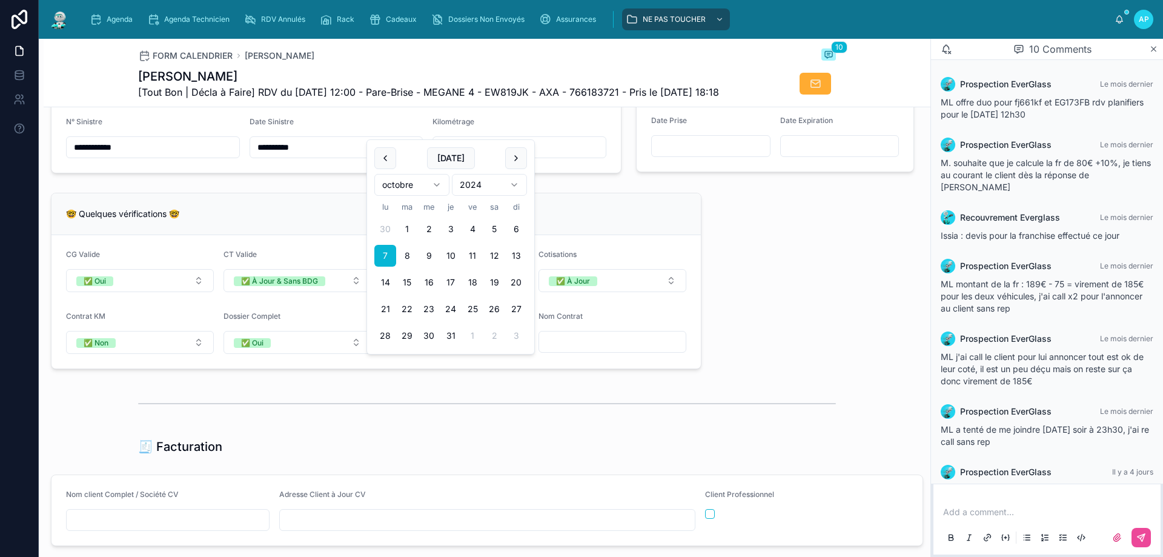
type input "**********"
click at [437, 448] on div "**********" at bounding box center [487, 290] width 887 height 2106
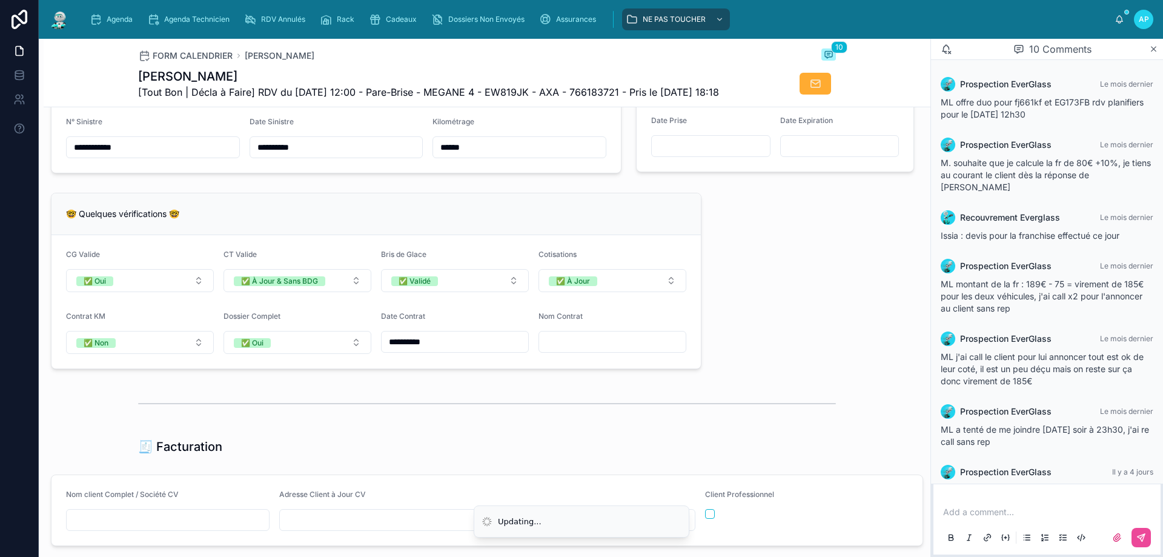
click at [611, 353] on div at bounding box center [613, 342] width 148 height 22
click at [607, 350] on input "text" at bounding box center [612, 341] width 147 height 17
type input "*"
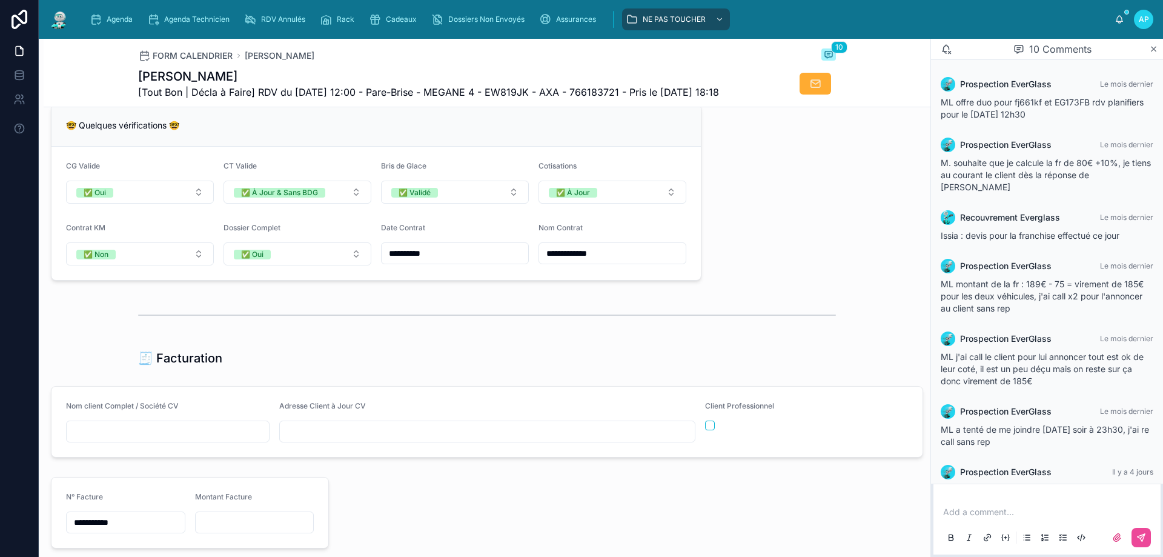
scroll to position [1067, 0]
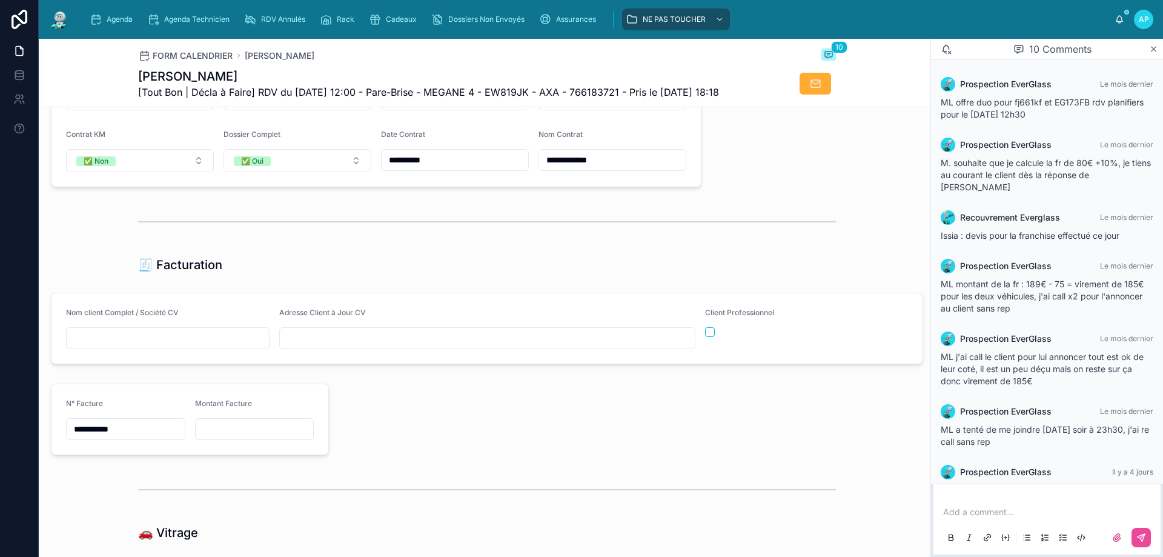
type input "**********"
click at [147, 347] on input "text" at bounding box center [168, 338] width 202 height 17
type input "**********"
click at [327, 347] on input "text" at bounding box center [487, 338] width 415 height 17
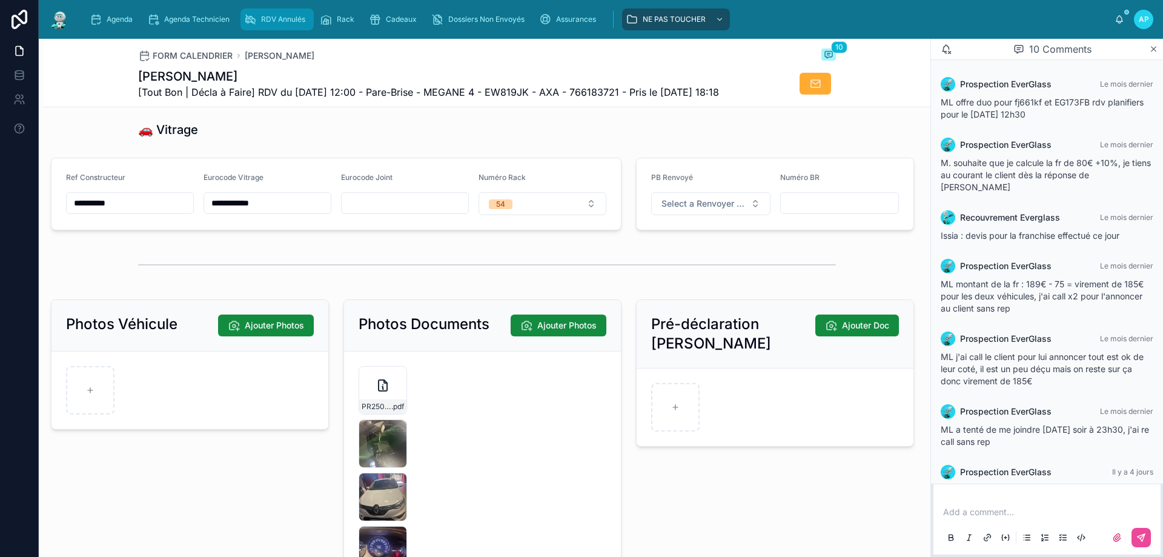
scroll to position [1491, 0]
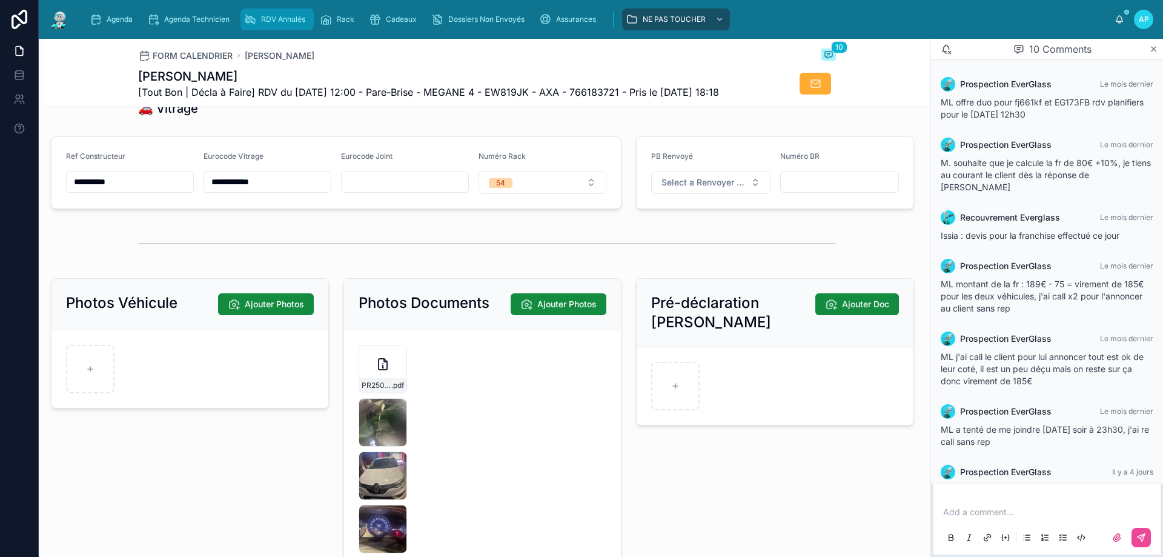
type input "**********"
click at [97, 384] on div at bounding box center [90, 369] width 48 height 48
type input "**********"
click at [141, 387] on div at bounding box center [143, 369] width 48 height 48
type input "**********"
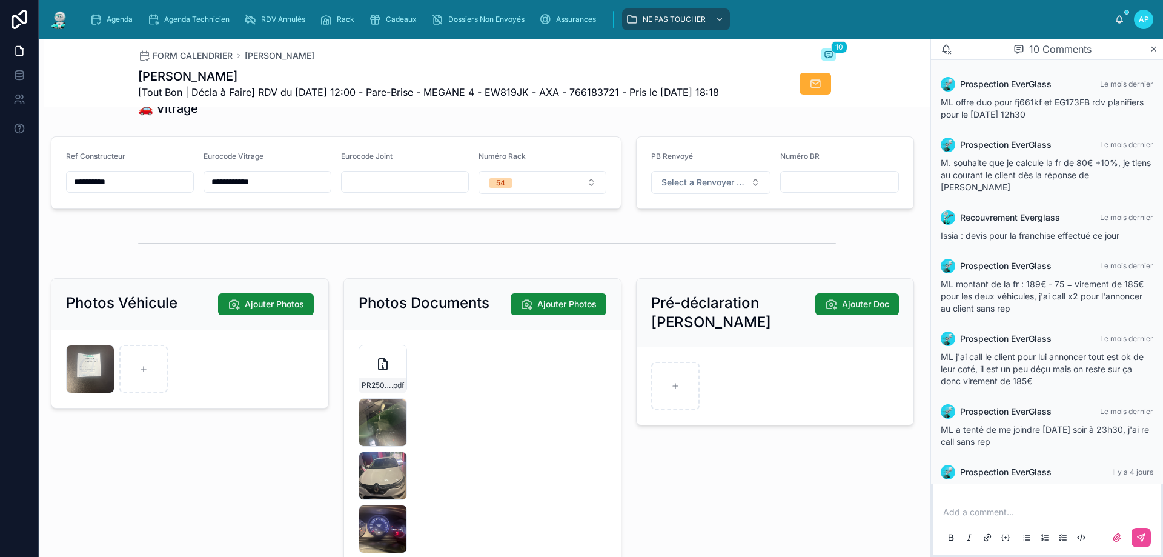
click at [239, 442] on div "Photos Véhicule Ajouter Photos image0-(10) .jpeg" at bounding box center [190, 449] width 293 height 353
click at [145, 373] on icon at bounding box center [143, 369] width 8 height 8
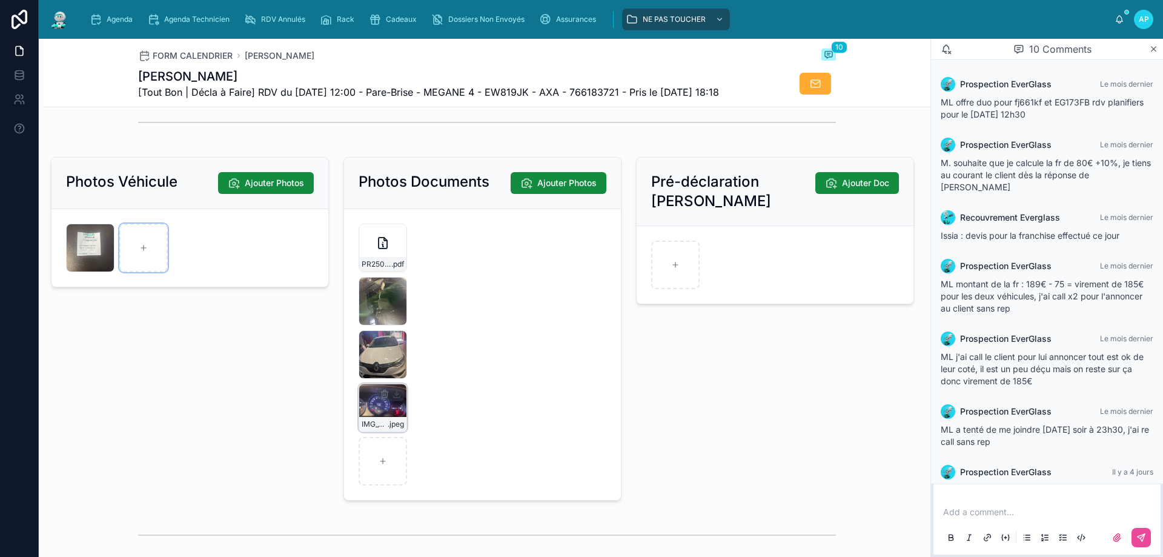
scroll to position [1772, 0]
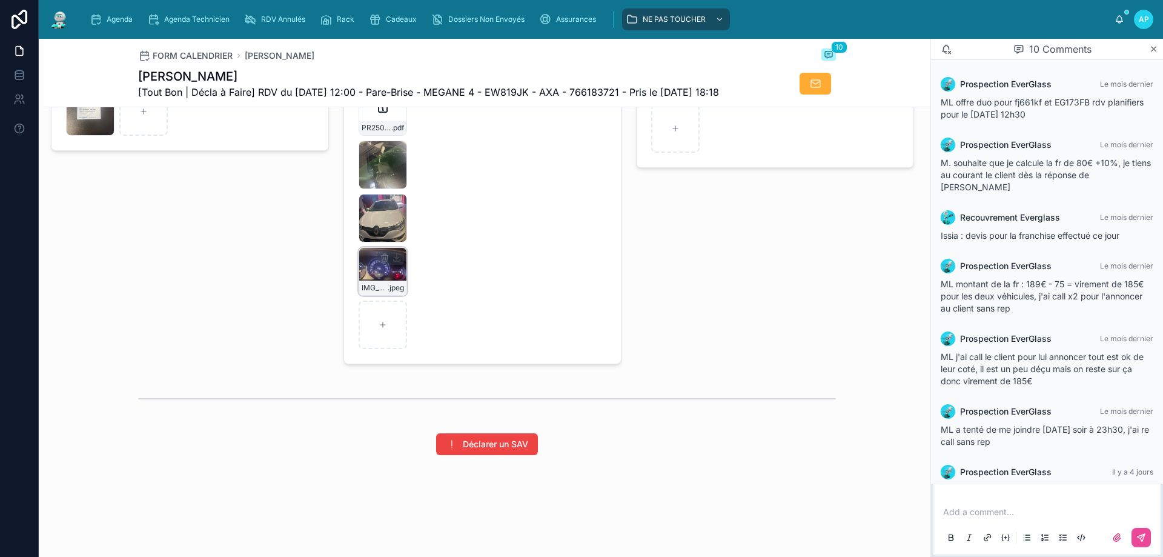
click at [376, 273] on div "IMG_5054 .jpeg" at bounding box center [383, 271] width 48 height 48
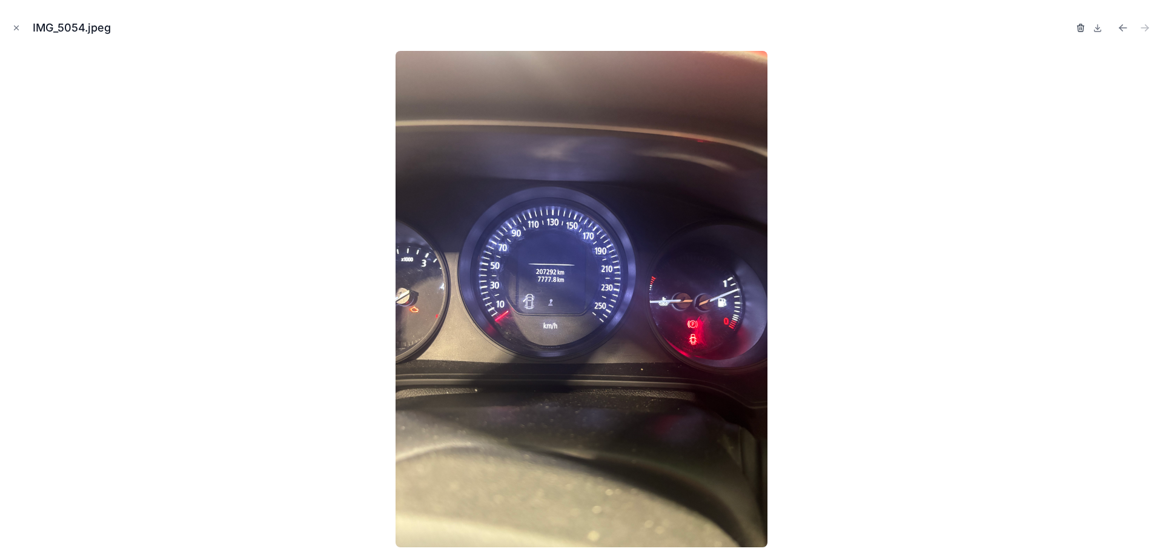
click at [1080, 28] on icon "button" at bounding box center [1080, 28] width 0 height 2
click at [1082, 27] on icon "button" at bounding box center [1080, 27] width 5 height 5
click at [1077, 28] on icon "button" at bounding box center [1081, 28] width 10 height 10
click at [1069, 32] on icon "button" at bounding box center [1068, 28] width 5 height 5
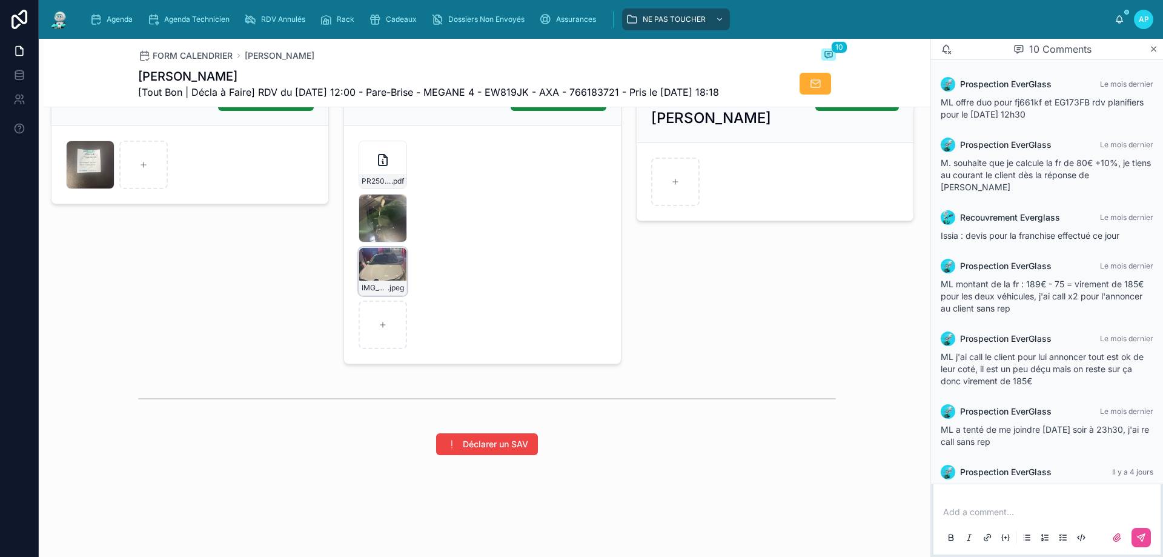
click at [382, 256] on icon "button" at bounding box center [385, 256] width 7 height 0
click at [407, 235] on icon "button" at bounding box center [407, 236] width 0 height 2
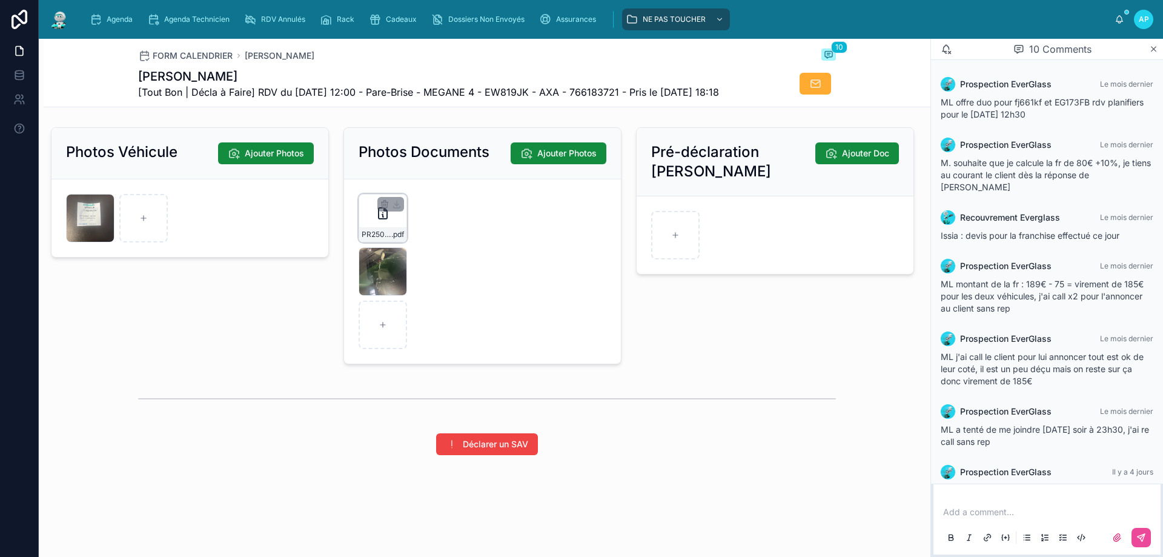
scroll to position [1666, 0]
click at [382, 259] on icon "button" at bounding box center [385, 258] width 10 height 10
click at [408, 236] on icon "button" at bounding box center [408, 236] width 0 height 2
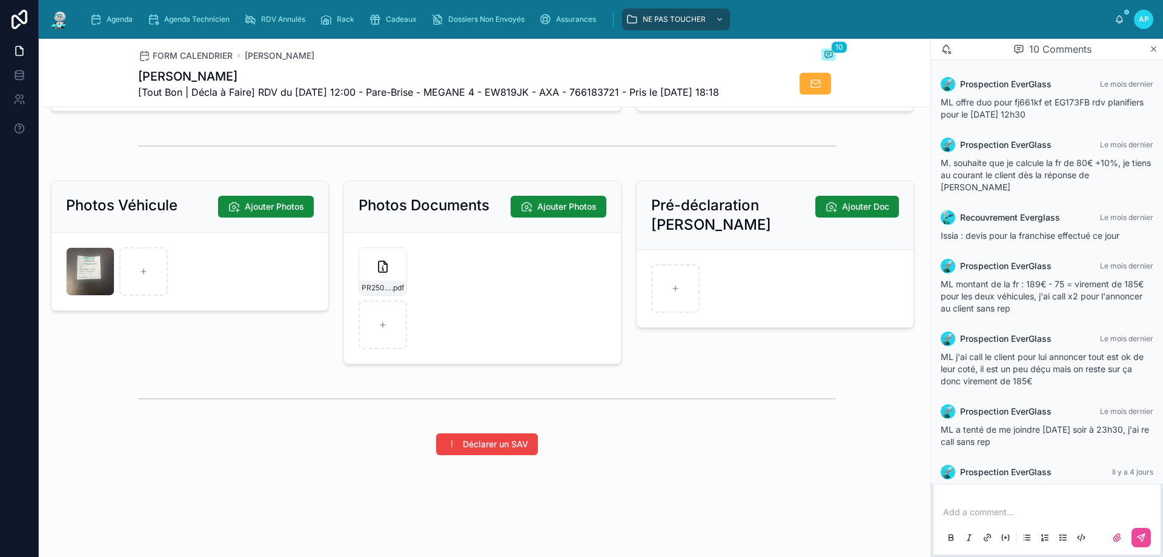
scroll to position [1612, 0]
click at [93, 256] on icon "button" at bounding box center [92, 256] width 7 height 0
click at [128, 239] on icon "button" at bounding box center [125, 236] width 5 height 5
click at [362, 325] on div at bounding box center [383, 325] width 48 height 48
type input "**********"
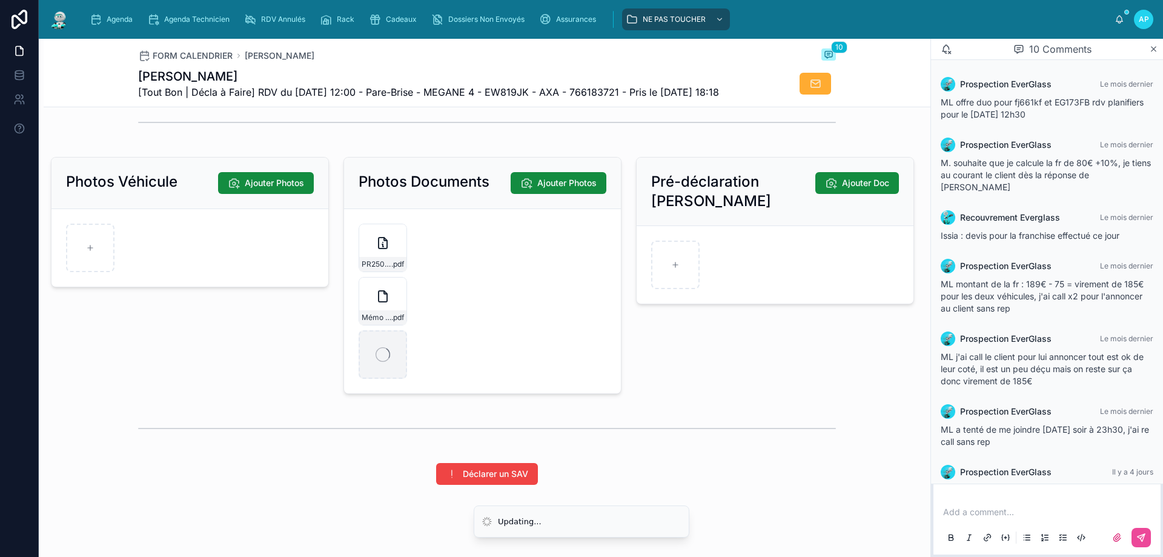
click at [382, 379] on div at bounding box center [383, 354] width 48 height 48
click at [373, 373] on div at bounding box center [383, 354] width 48 height 48
type input "**********"
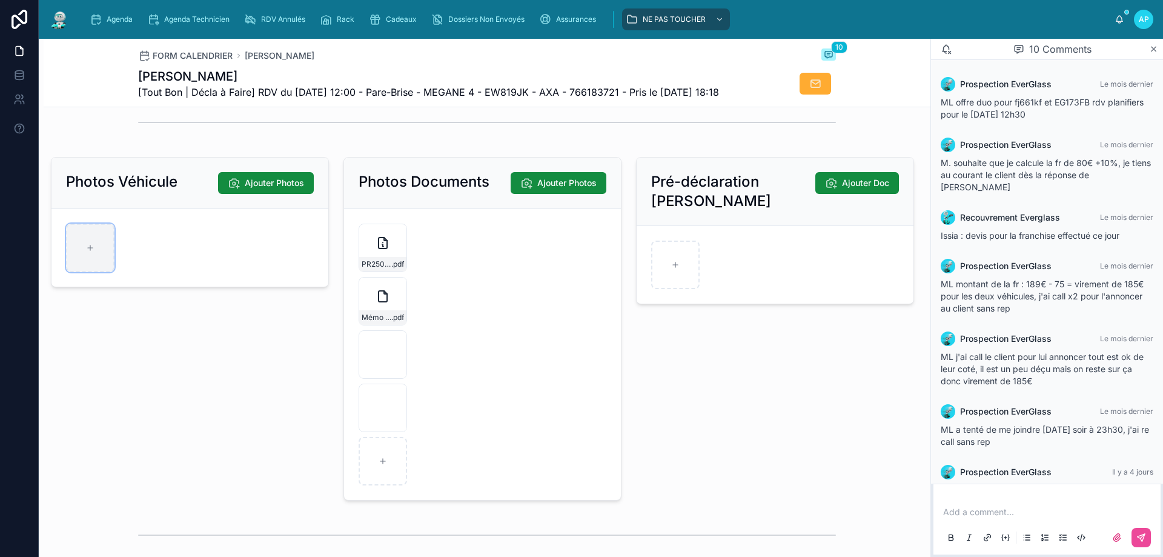
click at [84, 272] on div at bounding box center [90, 248] width 48 height 48
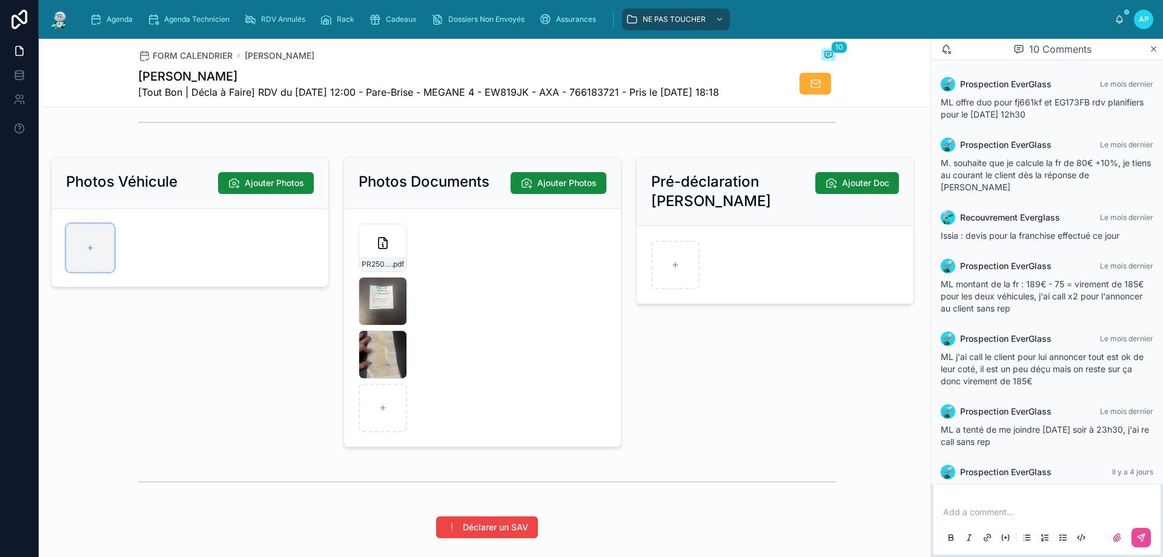
type input "**********"
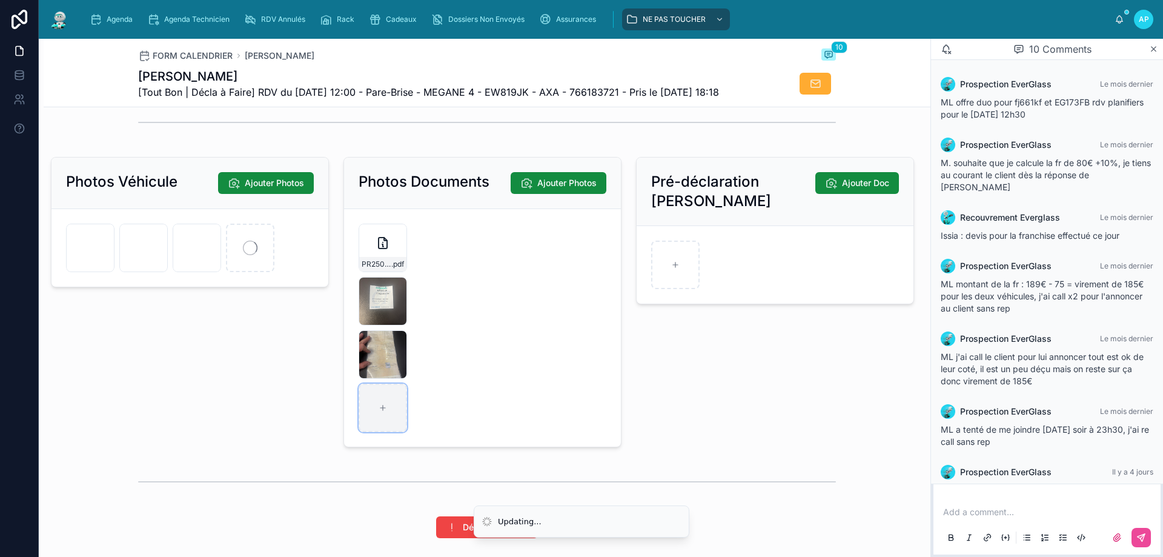
click at [392, 432] on div at bounding box center [383, 408] width 48 height 48
type input "**********"
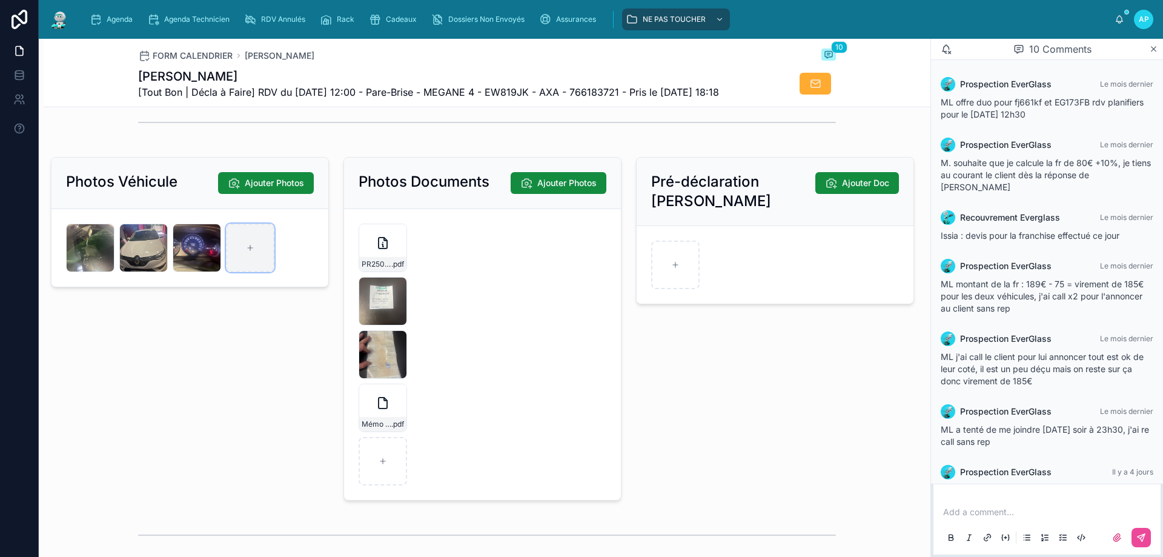
click at [247, 252] on icon at bounding box center [250, 248] width 8 height 8
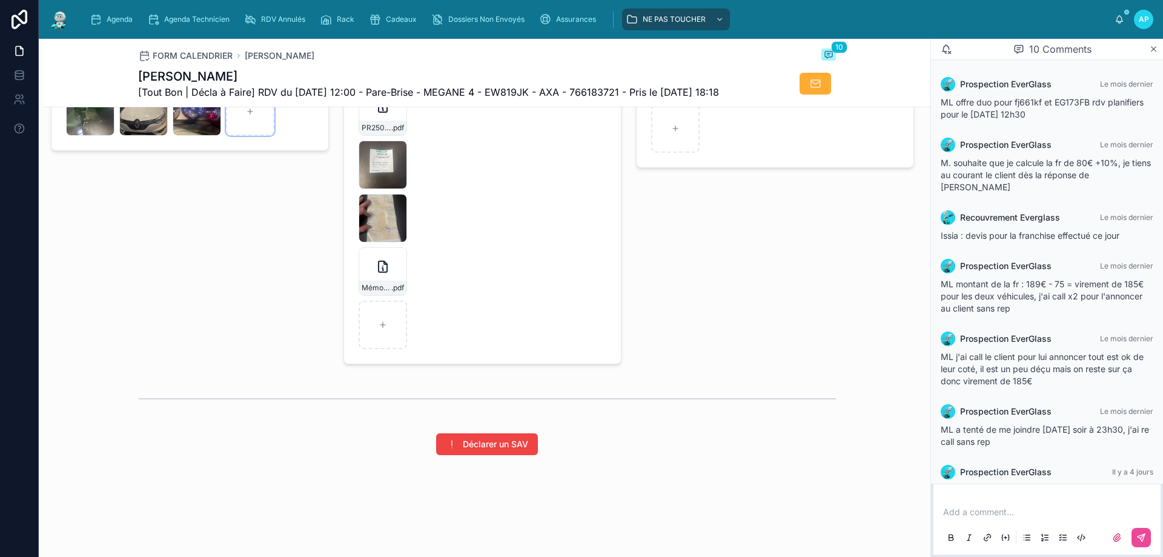
scroll to position [1772, 0]
click at [387, 353] on form "PR2508-1653 .pdf image0-(10) .jpeg image1-(5) .jpeg Mémo-véhicule-(1) .pdf" at bounding box center [482, 218] width 277 height 291
click at [396, 332] on div at bounding box center [383, 325] width 48 height 48
type input "**********"
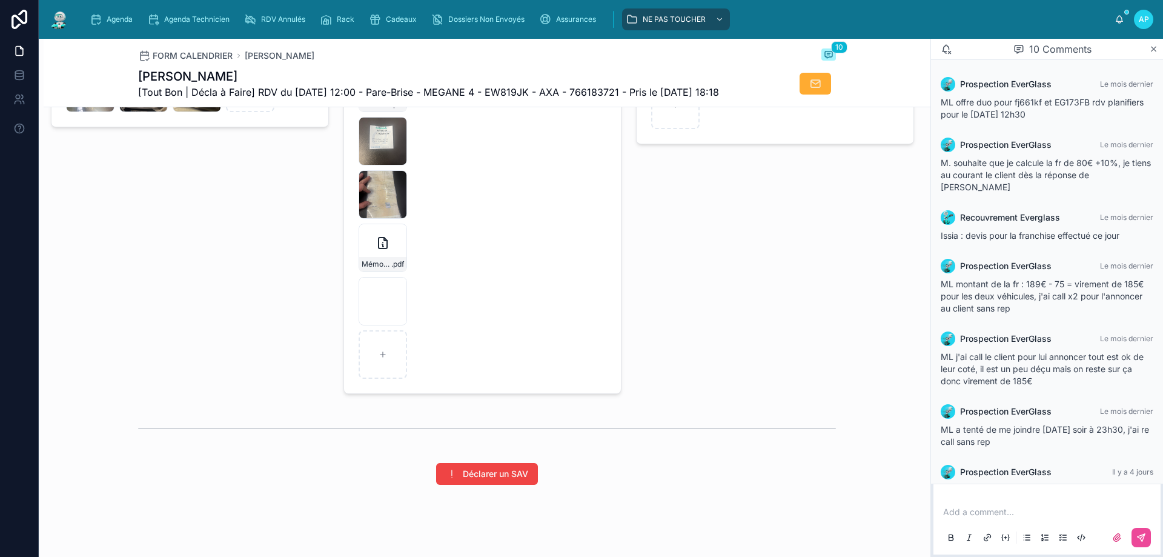
scroll to position [197, 0]
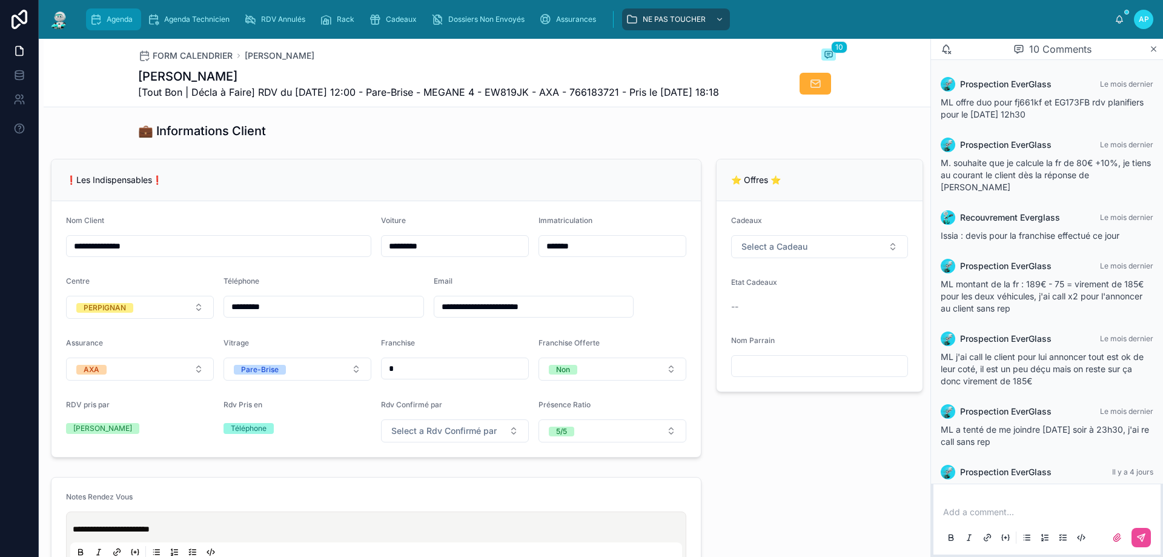
click at [107, 24] on span "Agenda" at bounding box center [120, 20] width 26 height 10
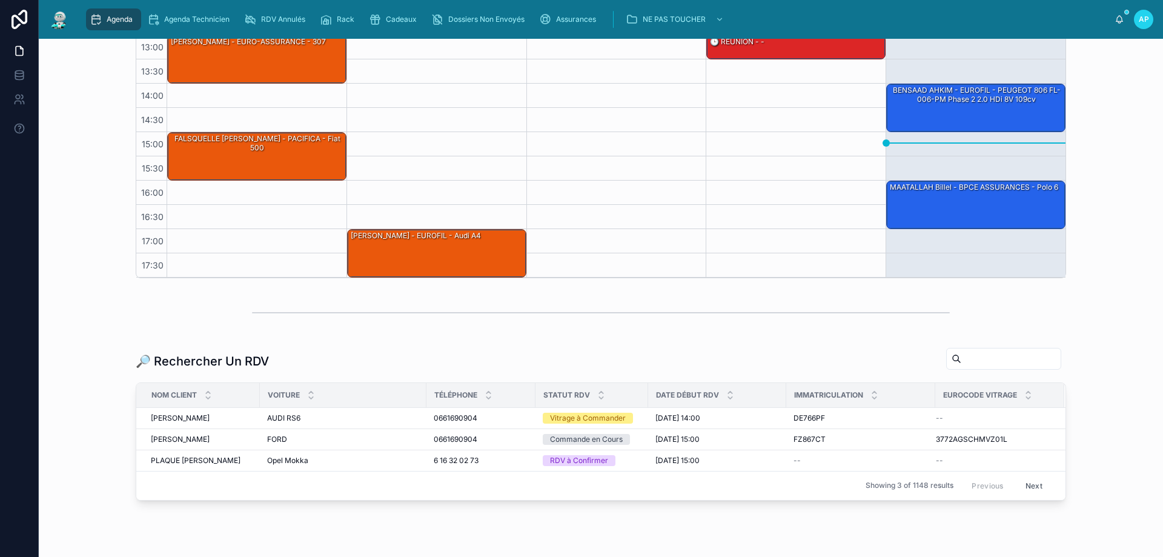
scroll to position [292, 0]
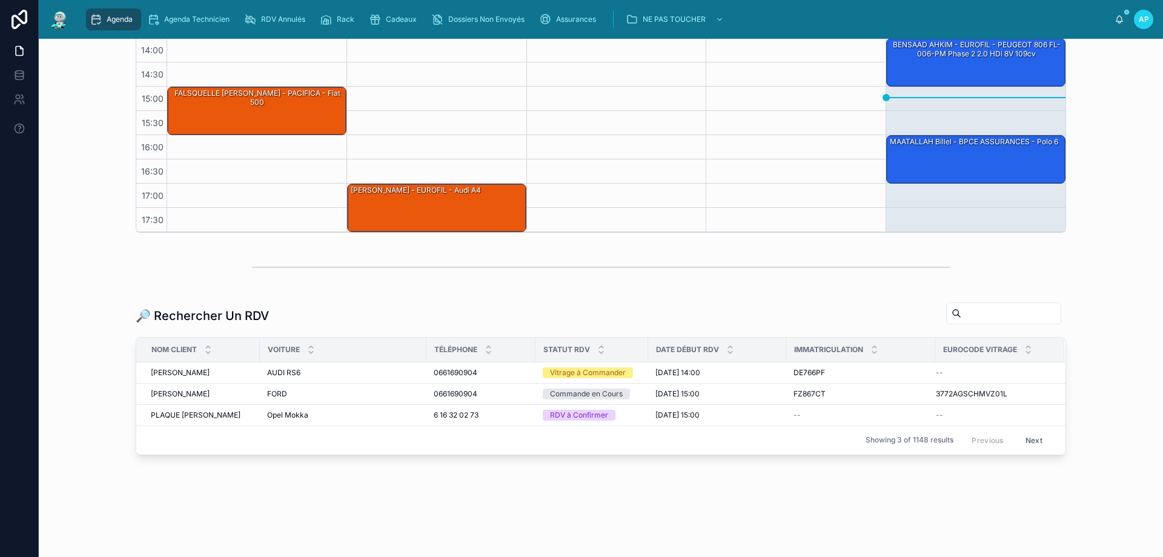
click at [971, 305] on input "text" at bounding box center [1011, 313] width 99 height 17
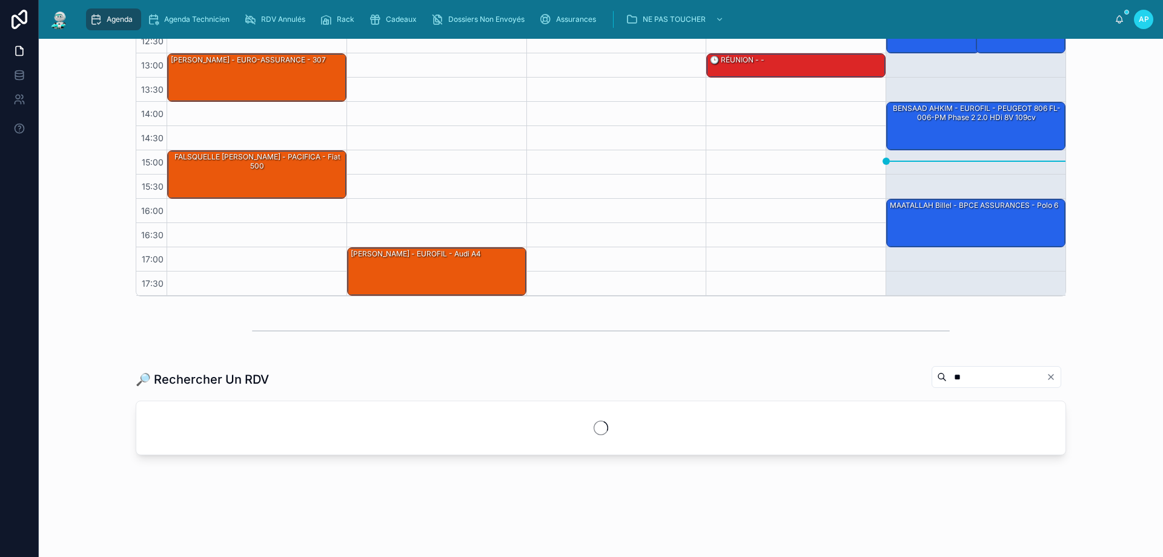
scroll to position [283, 0]
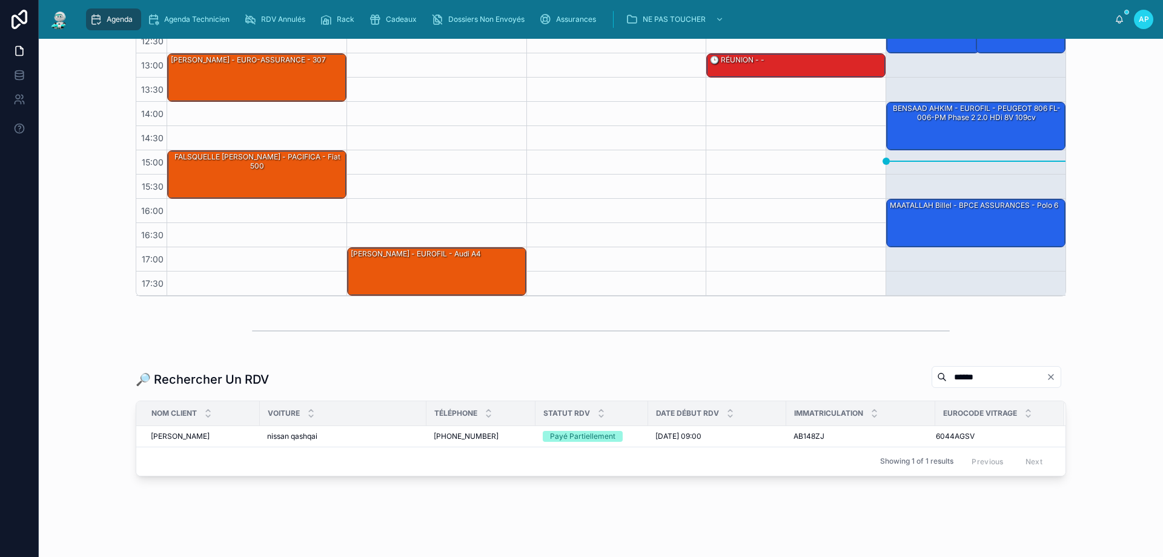
scroll to position [241, 0]
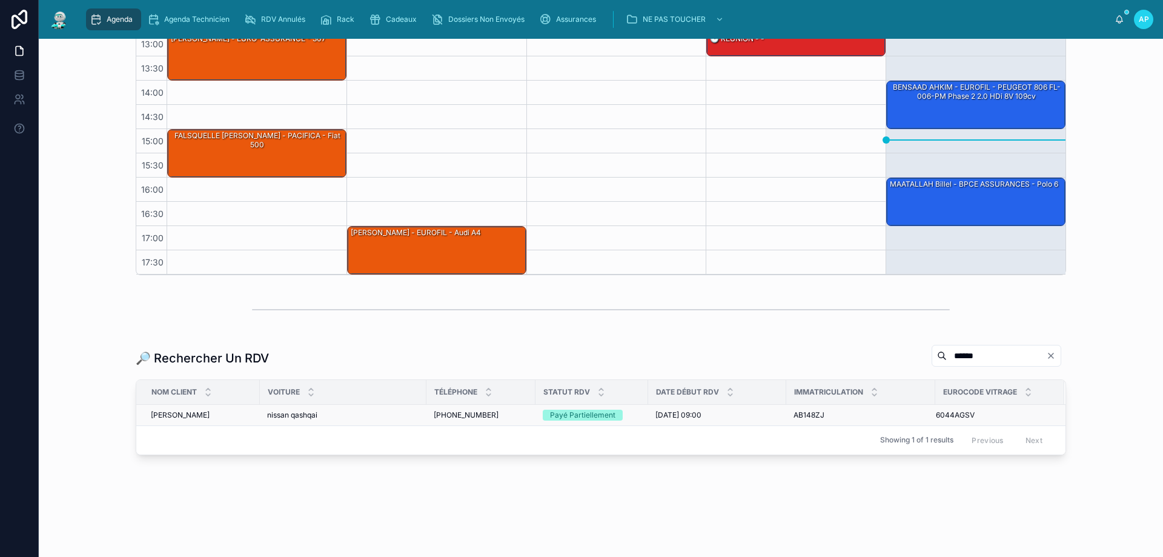
type input "******"
click at [558, 416] on div "Payé Partiellement" at bounding box center [582, 415] width 65 height 11
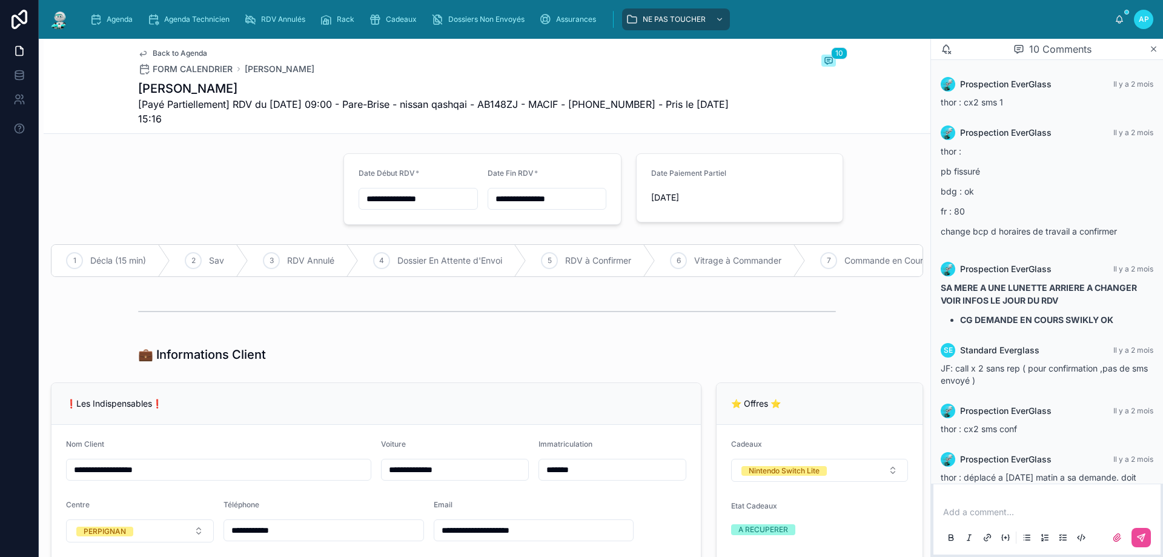
scroll to position [247, 0]
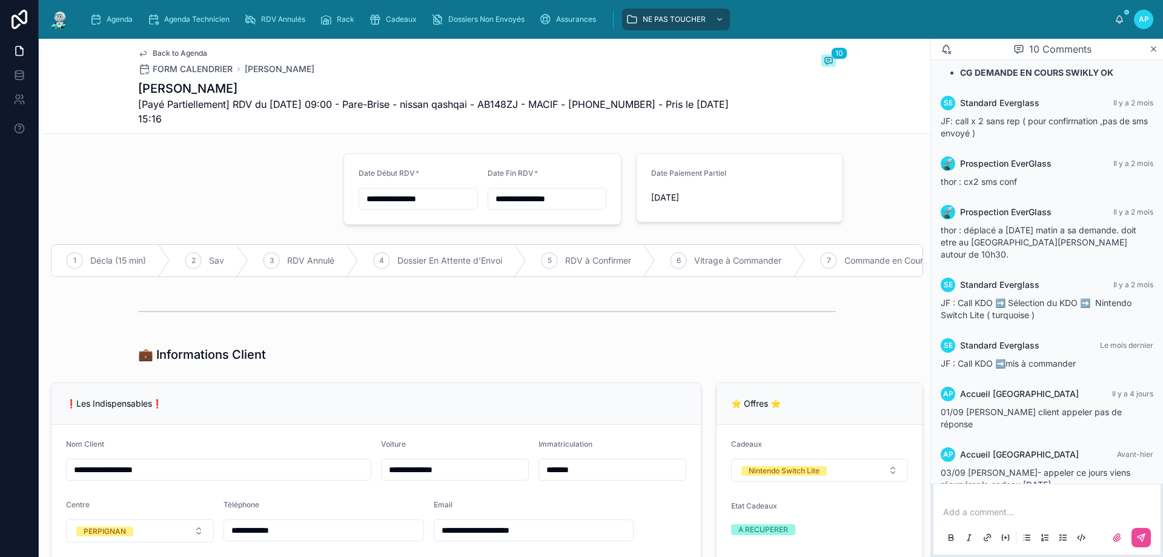
click at [80, 19] on div "Agenda Agenda Technicien RDV Annulés Rack Cadeaux Dossiers Non Envoyés Assuranc…" at bounding box center [597, 19] width 1035 height 27
click at [93, 18] on icon "scrollable content" at bounding box center [96, 19] width 12 height 12
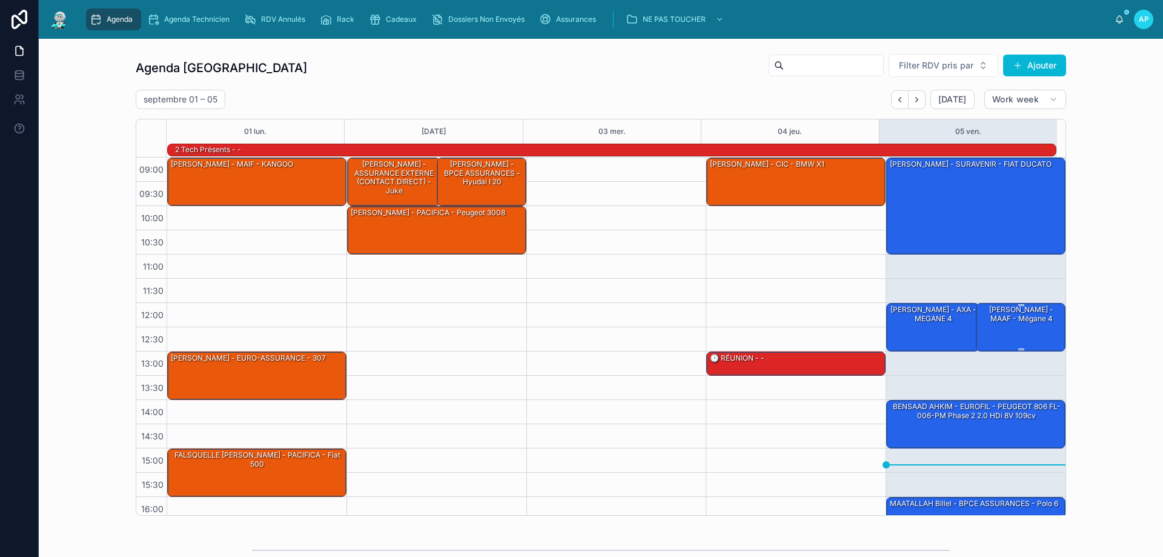
drag, startPoint x: 1005, startPoint y: 322, endPoint x: 994, endPoint y: 322, distance: 10.3
click at [1005, 322] on div "Arthur Torrent - MAAF - Mégane 4" at bounding box center [1022, 314] width 86 height 20
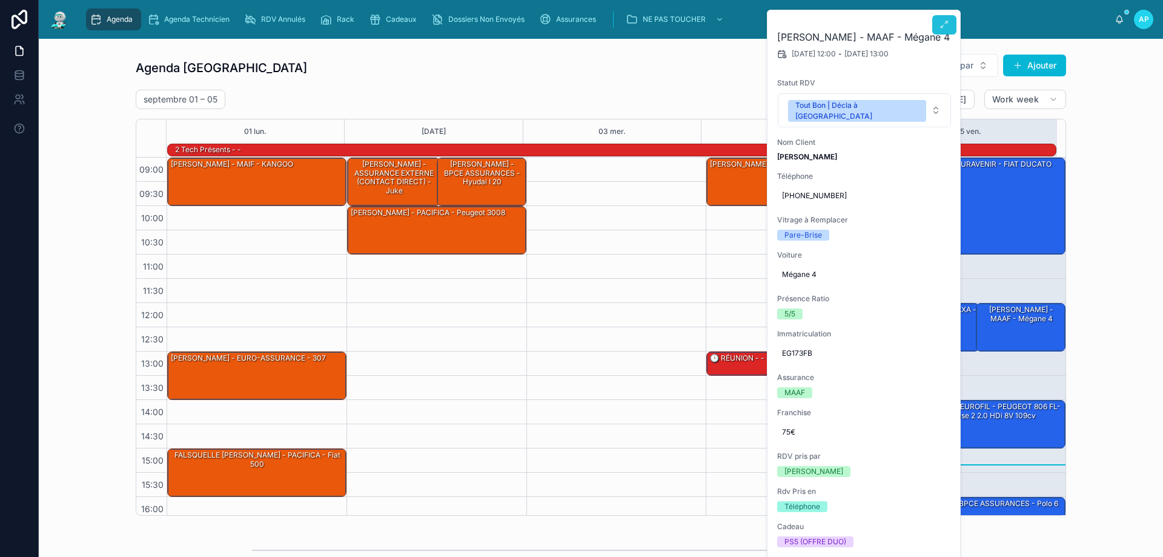
click at [945, 30] on span at bounding box center [945, 25] width 10 height 10
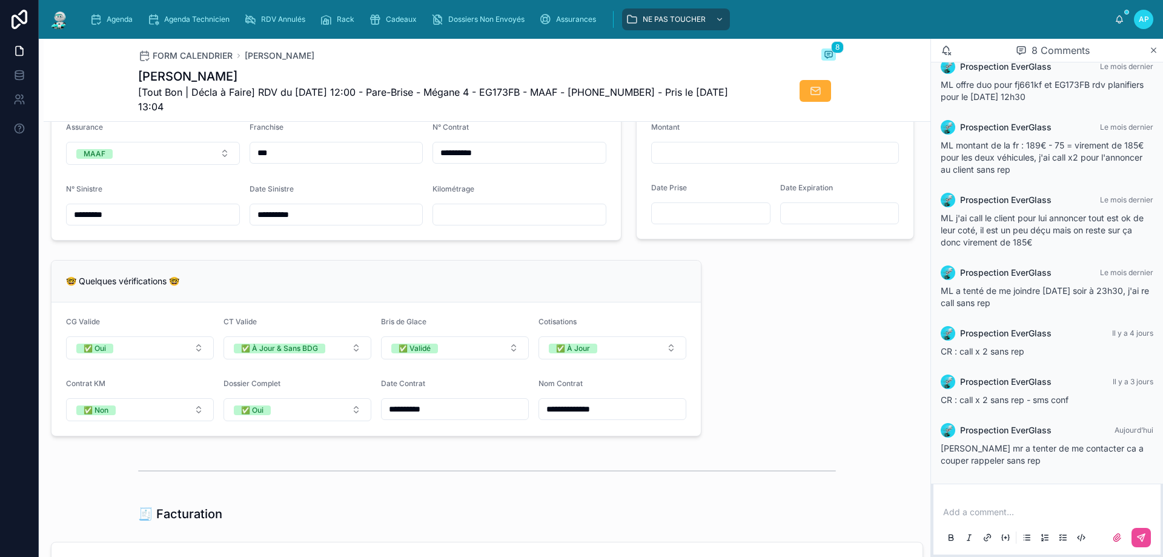
scroll to position [727, 0]
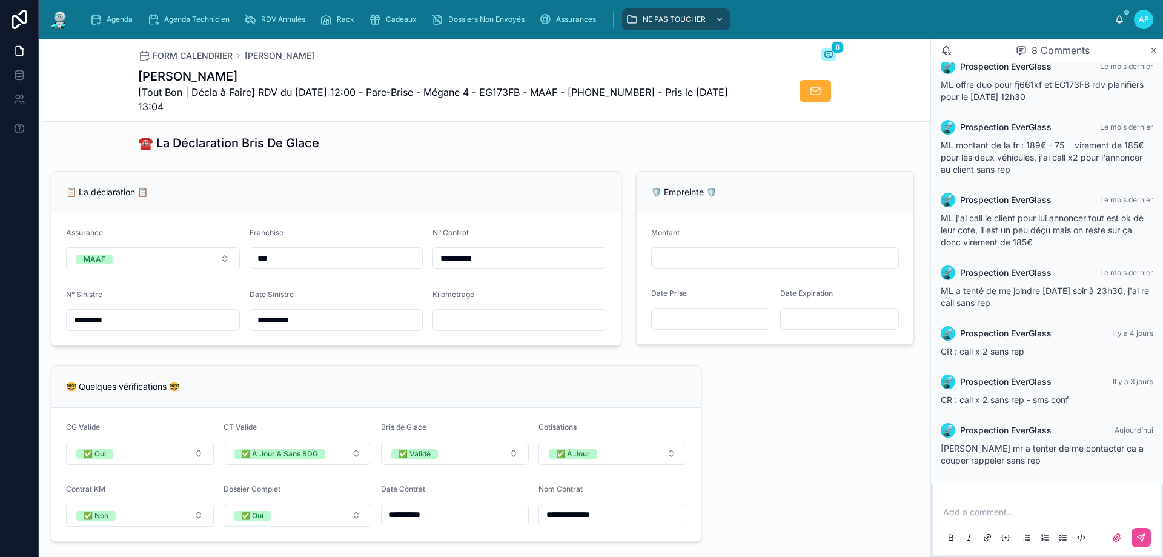
click at [483, 328] on input "text" at bounding box center [519, 319] width 173 height 17
type input "******"
click at [376, 328] on input "**********" at bounding box center [336, 319] width 173 height 17
click at [131, 17] on span "Agenda" at bounding box center [120, 20] width 26 height 10
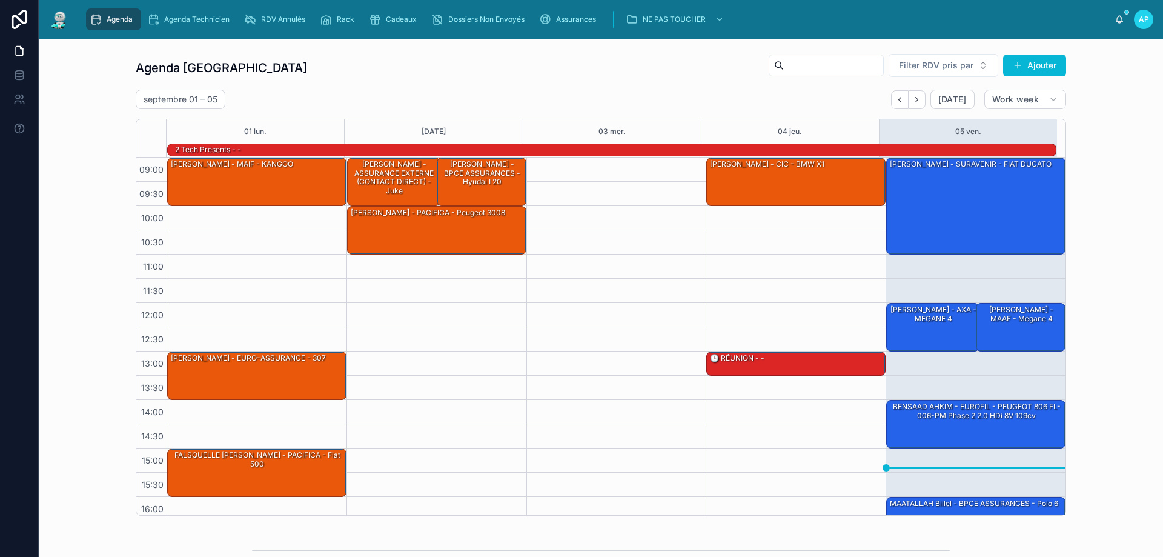
scroll to position [79, 0]
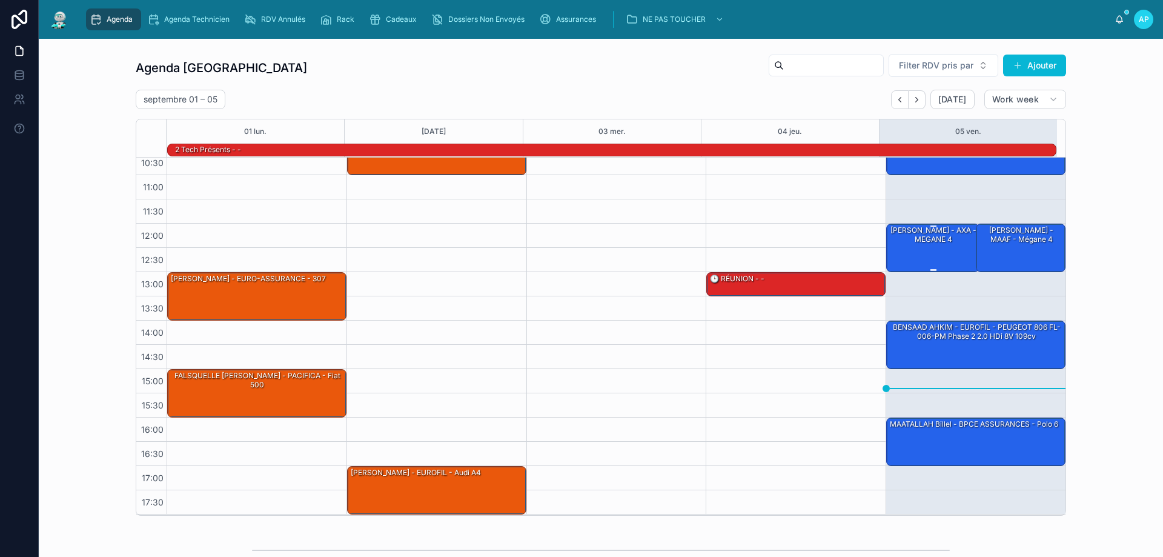
click at [913, 242] on div "ROGER Gabrielle - AXA - MEGANE 4" at bounding box center [934, 235] width 90 height 20
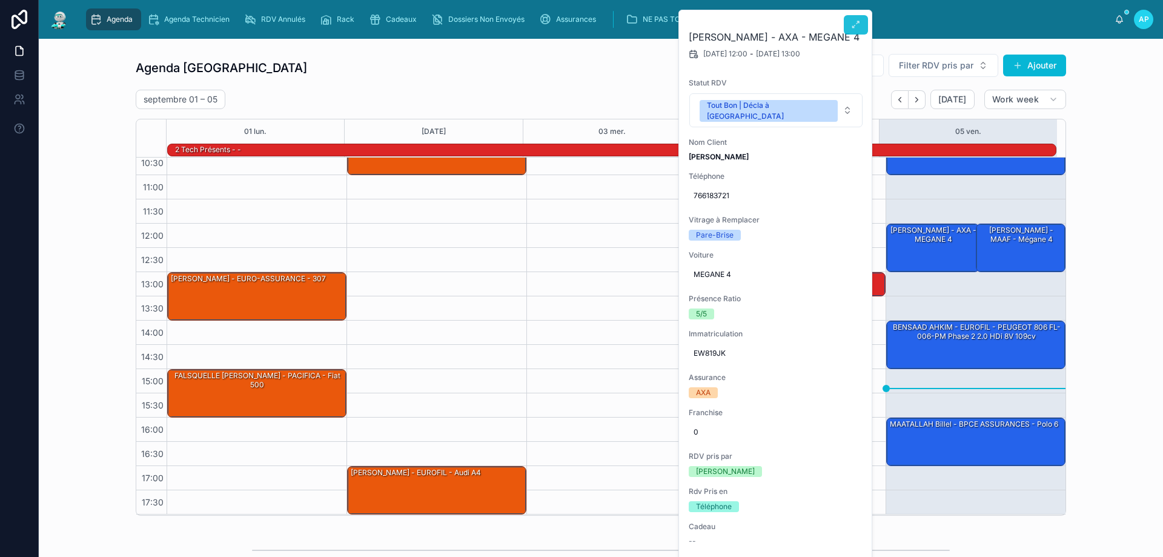
click at [851, 21] on icon at bounding box center [856, 25] width 10 height 10
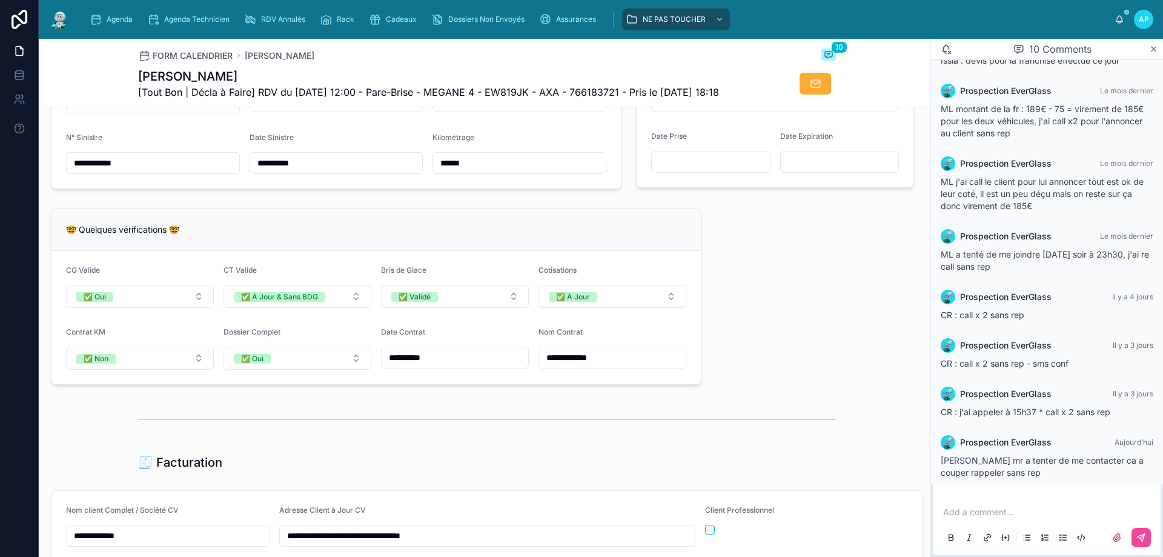
scroll to position [848, 0]
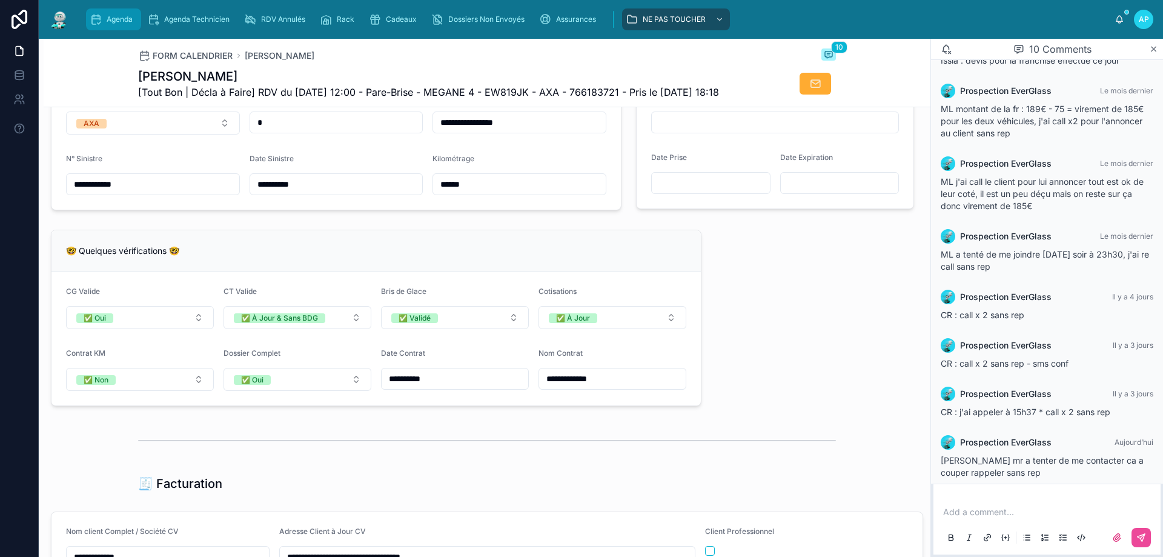
click at [114, 15] on span "Agenda" at bounding box center [120, 20] width 26 height 10
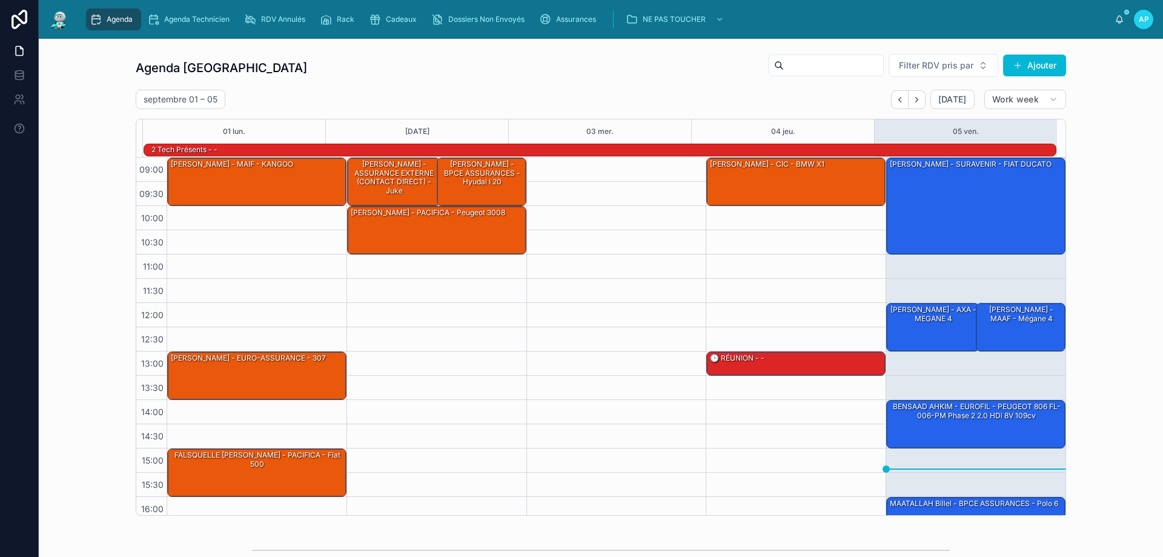
scroll to position [79, 0]
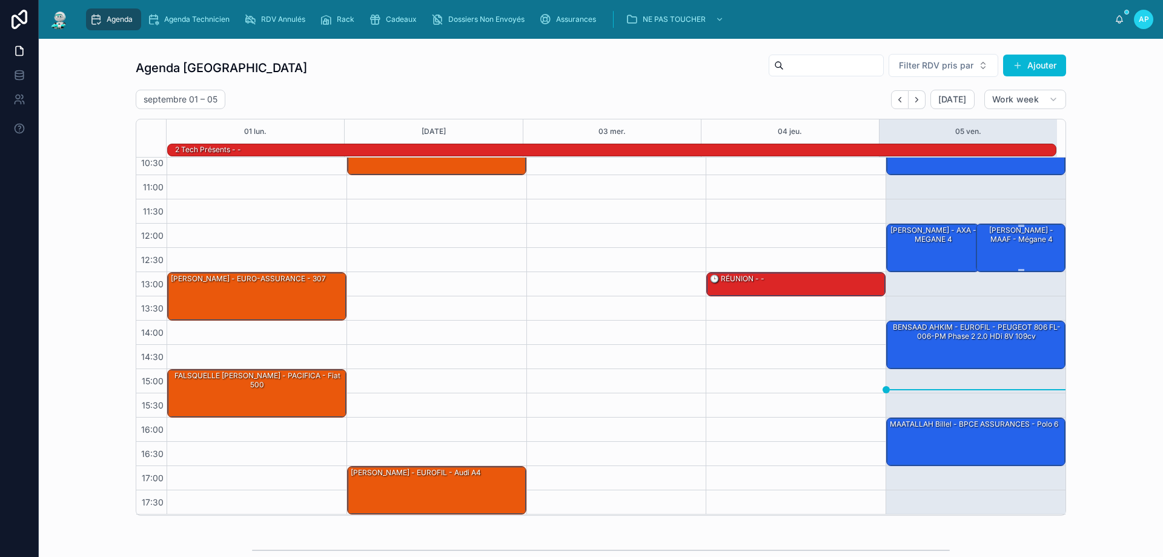
click at [999, 241] on div "Arthur Torrent - MAAF - Mégane 4" at bounding box center [1022, 235] width 86 height 20
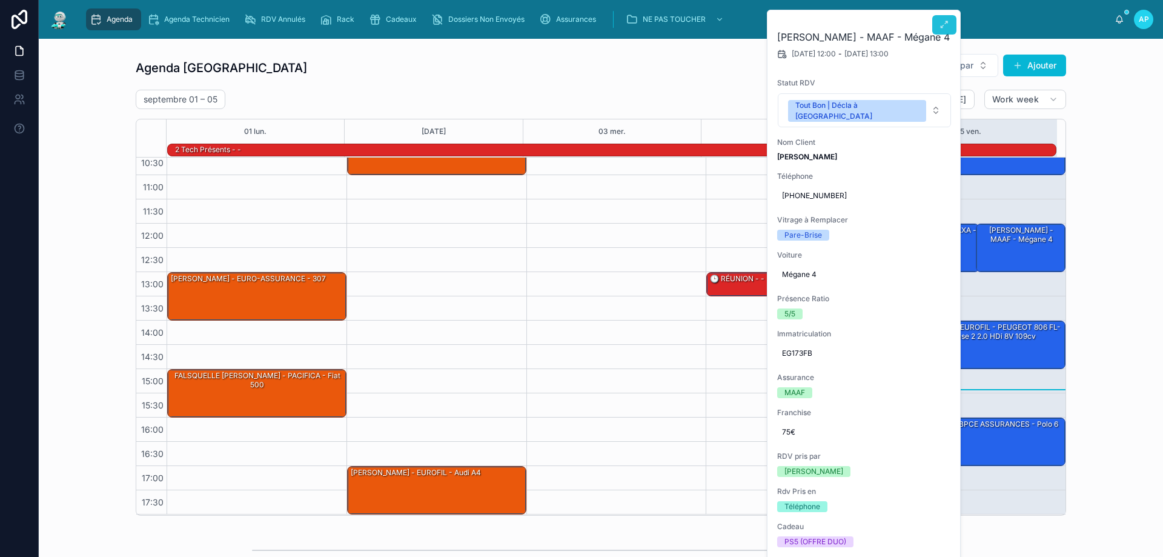
click at [942, 28] on icon at bounding box center [945, 25] width 10 height 10
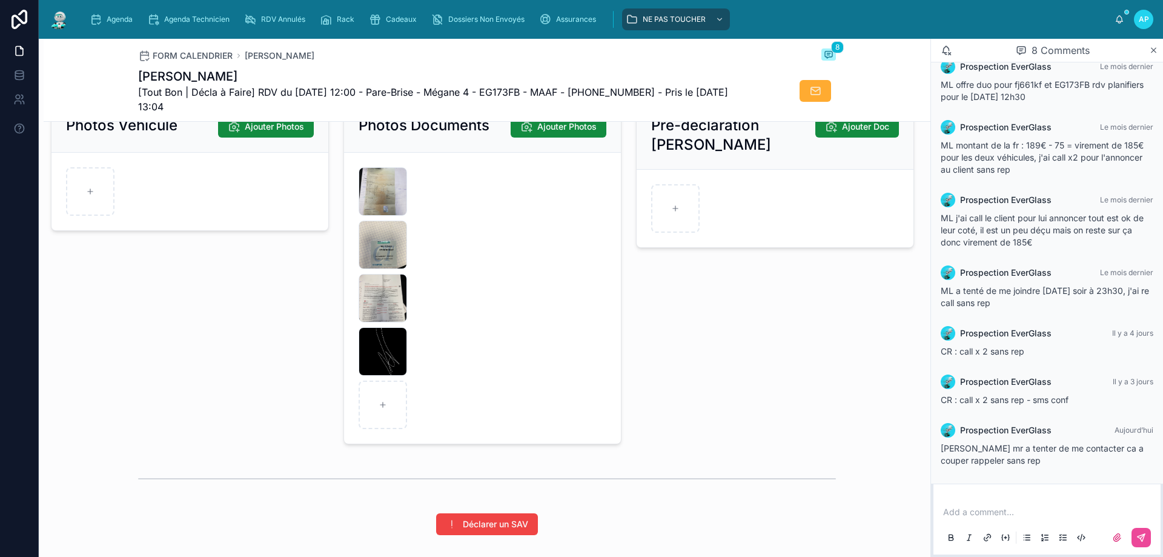
scroll to position [1590, 0]
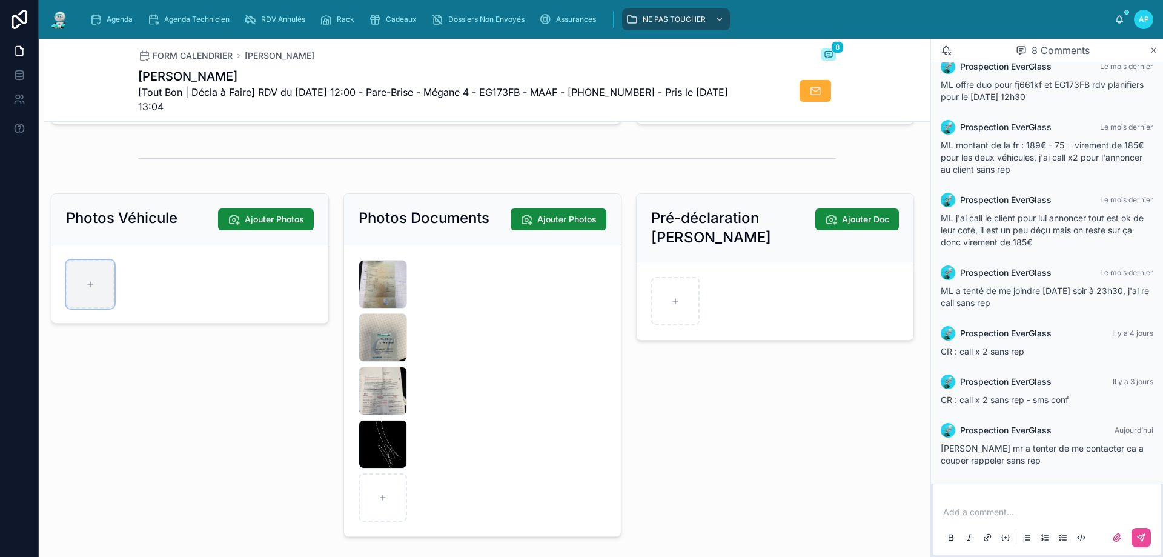
click at [78, 306] on div at bounding box center [90, 284] width 48 height 48
type input "**********"
click at [181, 287] on div "IMG_2645 .jpg" at bounding box center [190, 284] width 248 height 48
click at [165, 290] on div at bounding box center [143, 284] width 48 height 48
type input "**********"
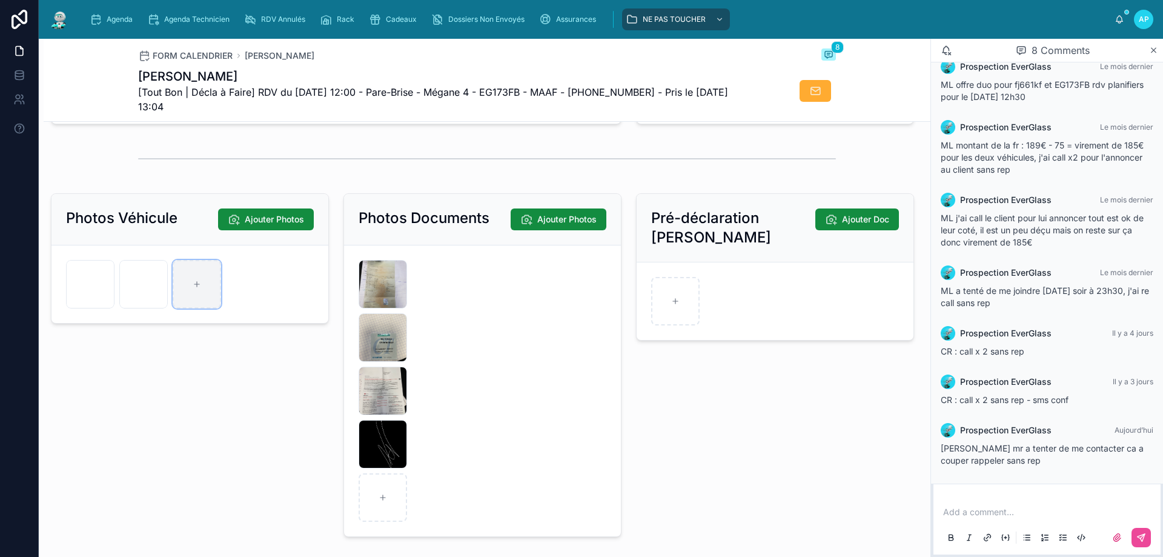
click at [215, 303] on div at bounding box center [197, 284] width 48 height 48
type input "**********"
click at [125, 22] on span "Agenda" at bounding box center [120, 20] width 26 height 10
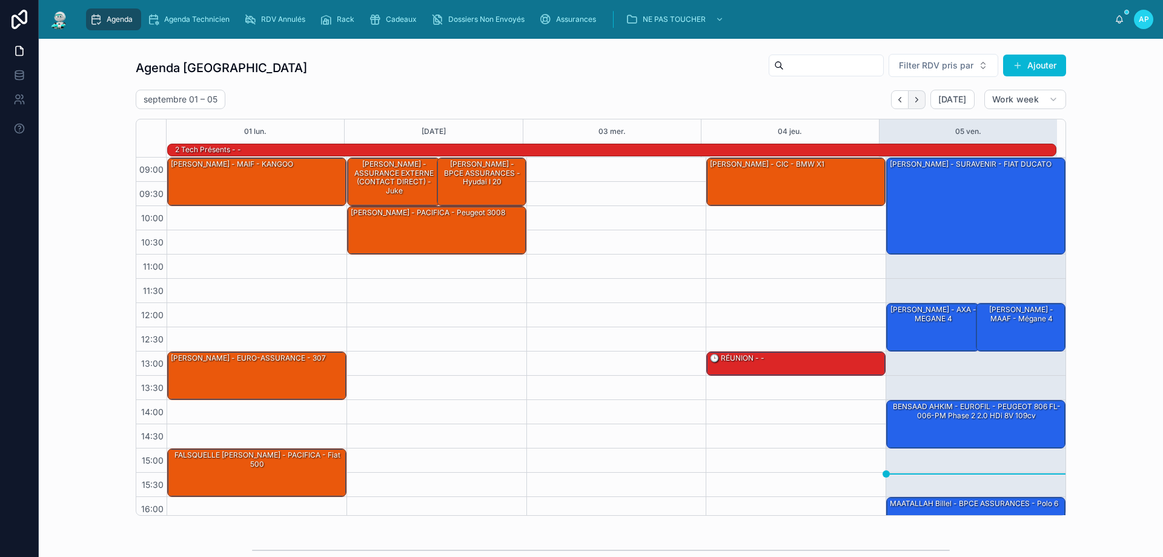
click at [920, 96] on button "Next" at bounding box center [917, 99] width 17 height 19
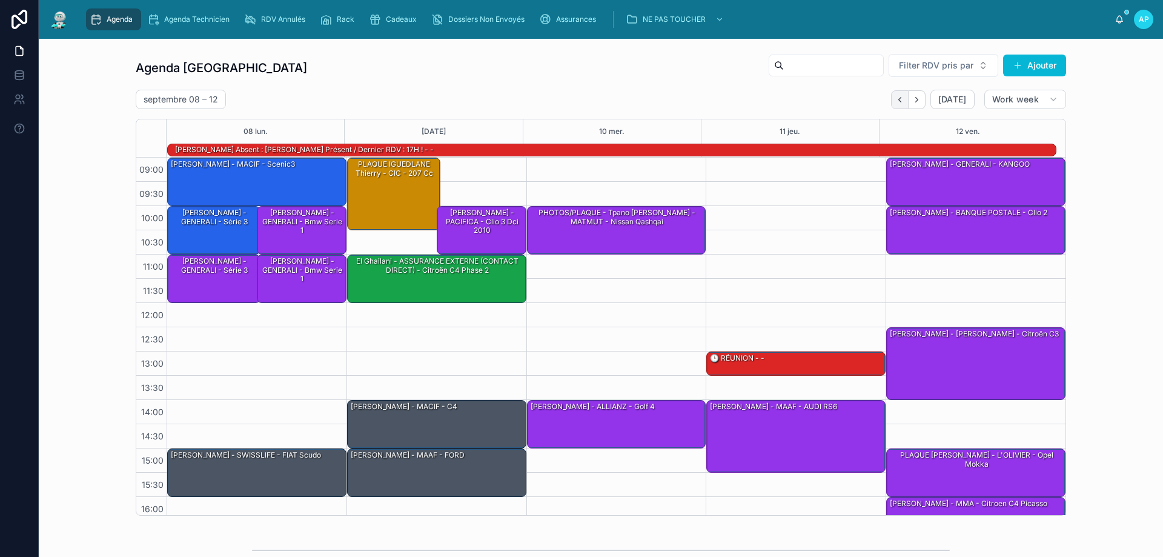
click at [900, 95] on icon "Back" at bounding box center [899, 99] width 9 height 9
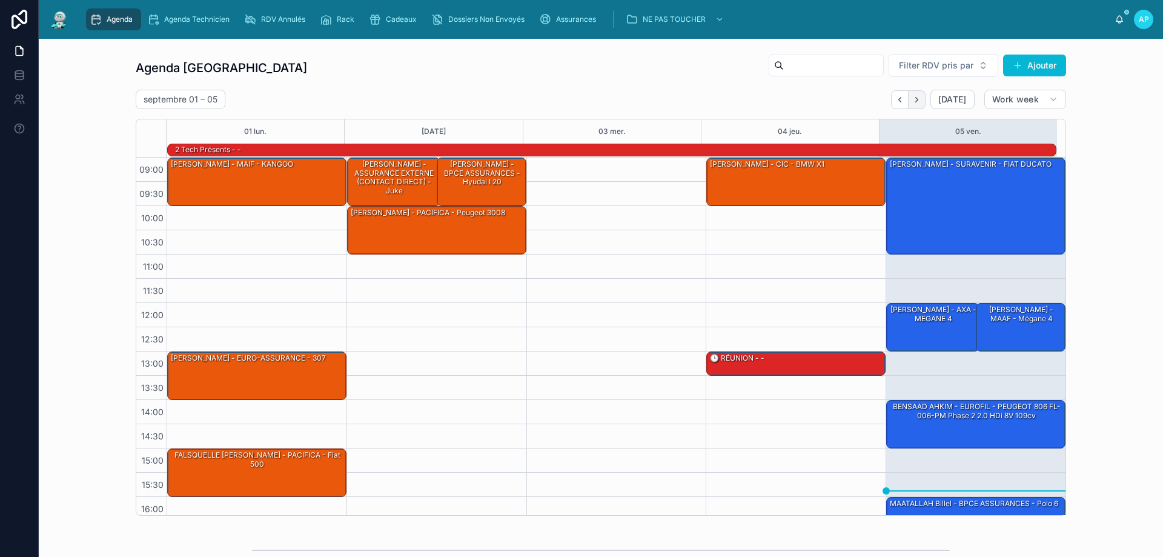
click at [909, 100] on button "Next" at bounding box center [917, 99] width 17 height 19
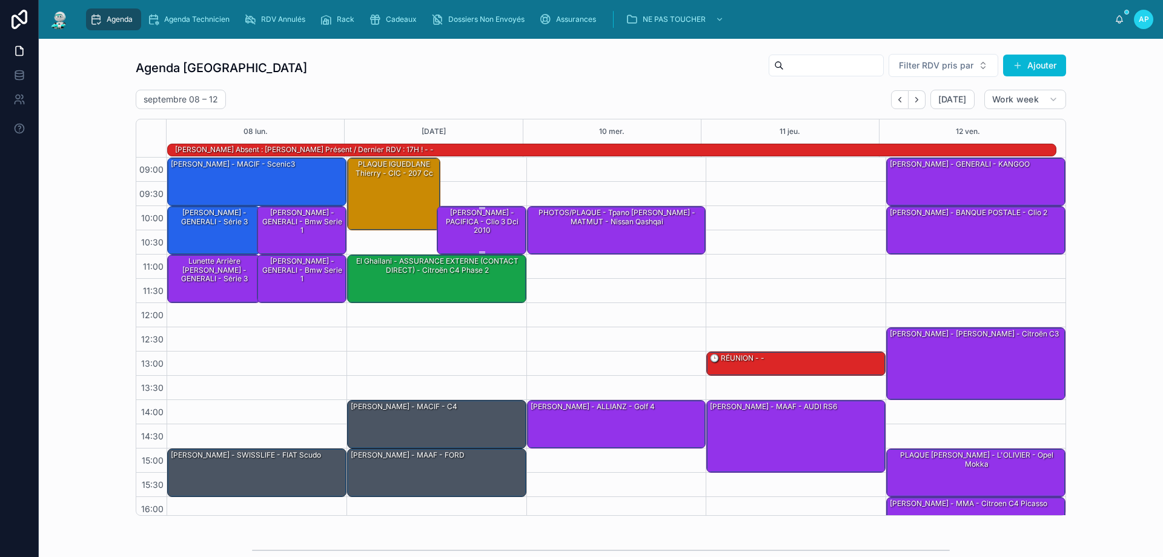
drag, startPoint x: 472, startPoint y: 218, endPoint x: 477, endPoint y: 224, distance: 8.2
click at [472, 219] on div "Pujol Florent - PACIFICA - clio 3 dci 2010" at bounding box center [482, 221] width 86 height 28
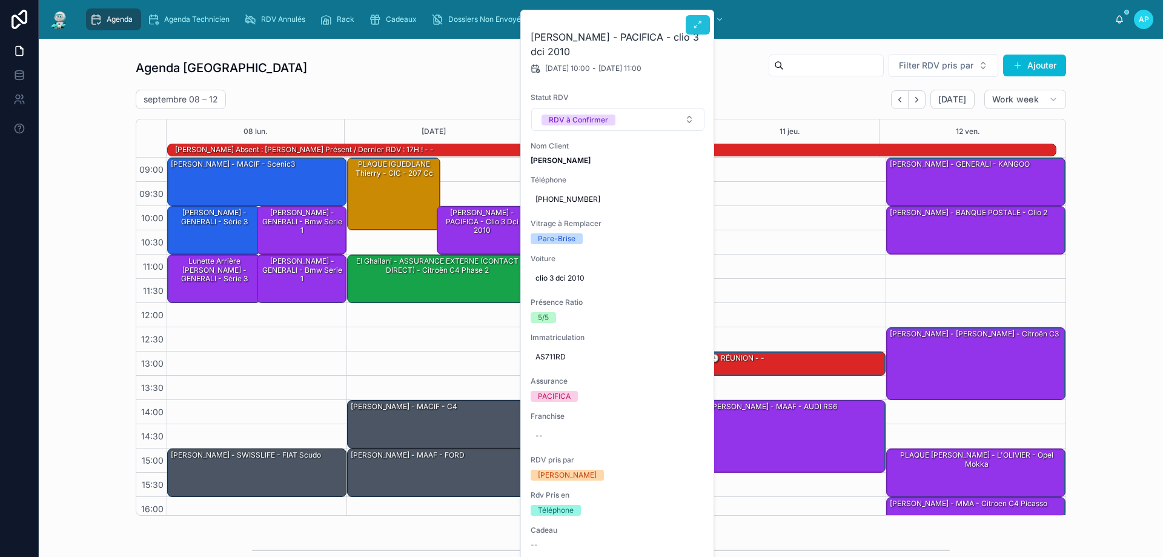
click at [694, 24] on icon at bounding box center [698, 25] width 10 height 10
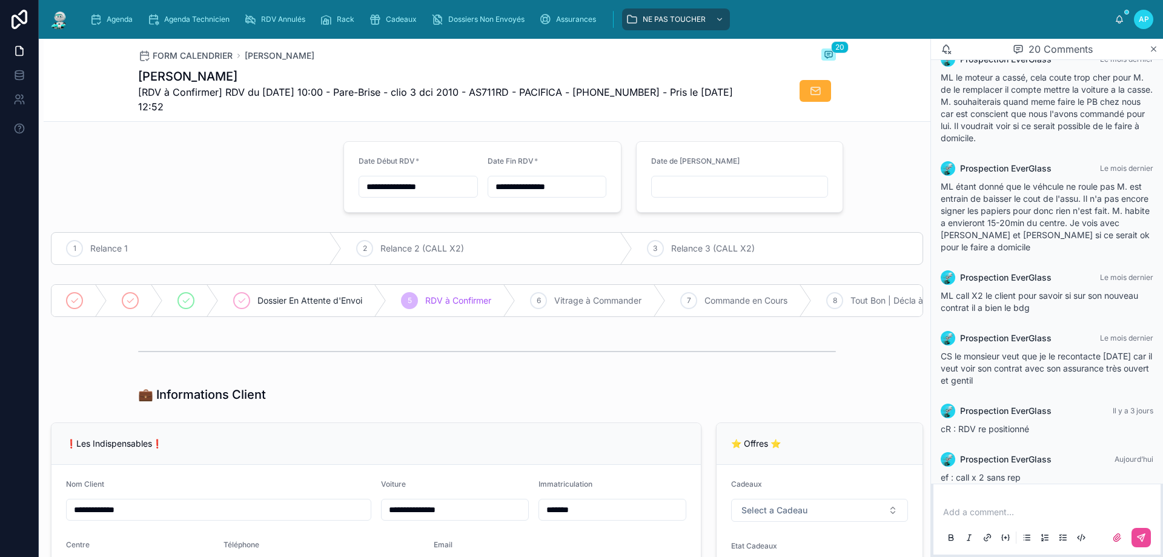
scroll to position [1077, 0]
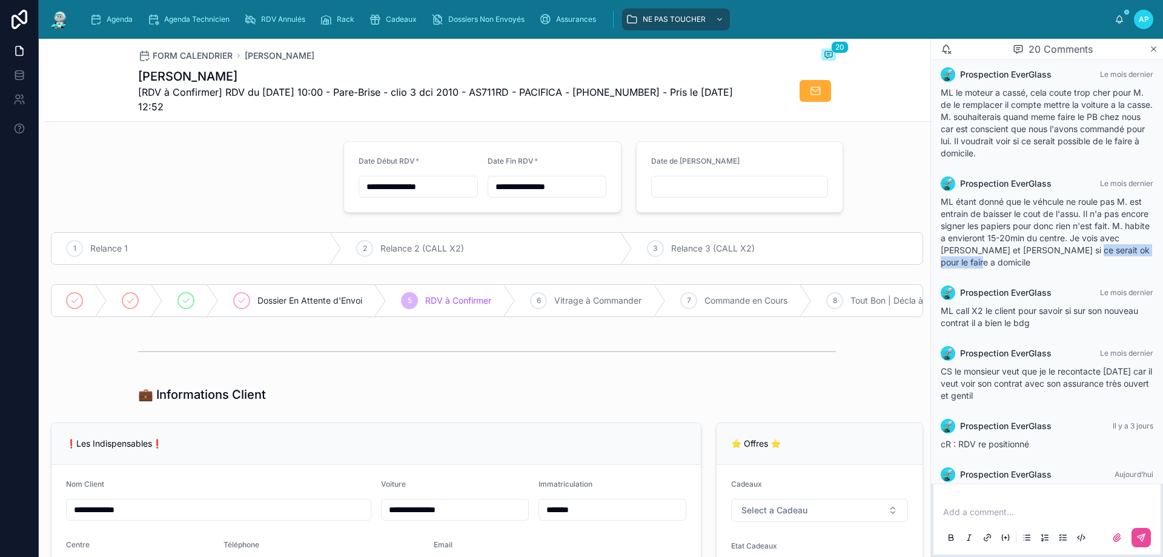
drag, startPoint x: 1104, startPoint y: 251, endPoint x: 1105, endPoint y: 268, distance: 17.0
click at [1105, 268] on div "ML étant donné que le véhcule ne roule pas M. est entrain de baisser le cout de…" at bounding box center [1047, 232] width 213 height 73
click at [1042, 248] on span "ML étant donné que le véhcule ne roule pas M. est entrain de baisser le cout de…" at bounding box center [1045, 231] width 209 height 71
drag, startPoint x: 1049, startPoint y: 247, endPoint x: 1068, endPoint y: 267, distance: 27.4
click at [1068, 267] on div "ML étant donné que le véhcule ne roule pas M. est entrain de baisser le cout de…" at bounding box center [1047, 232] width 213 height 73
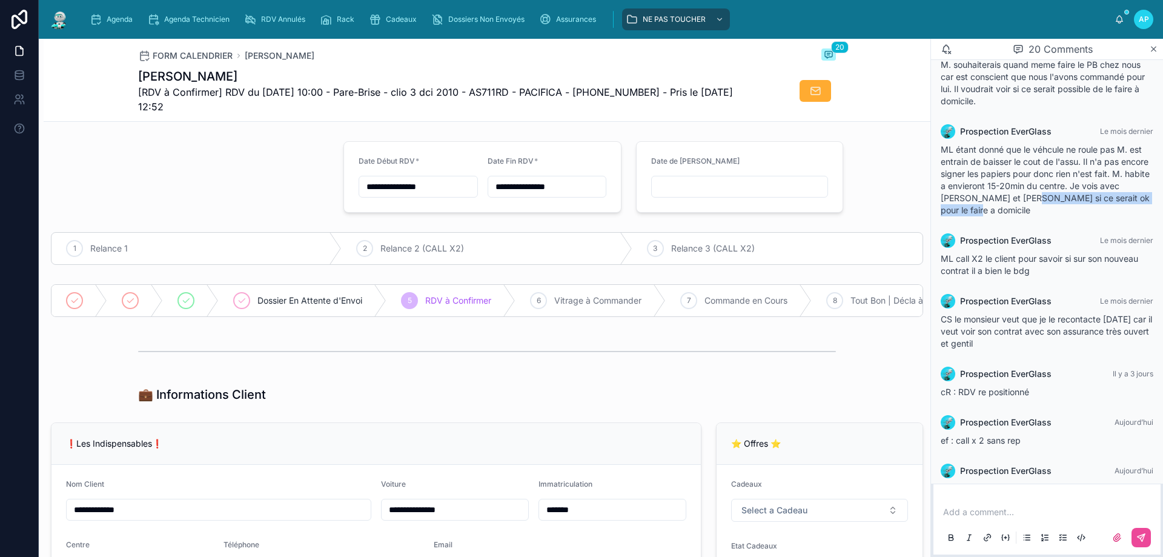
scroll to position [1198, 0]
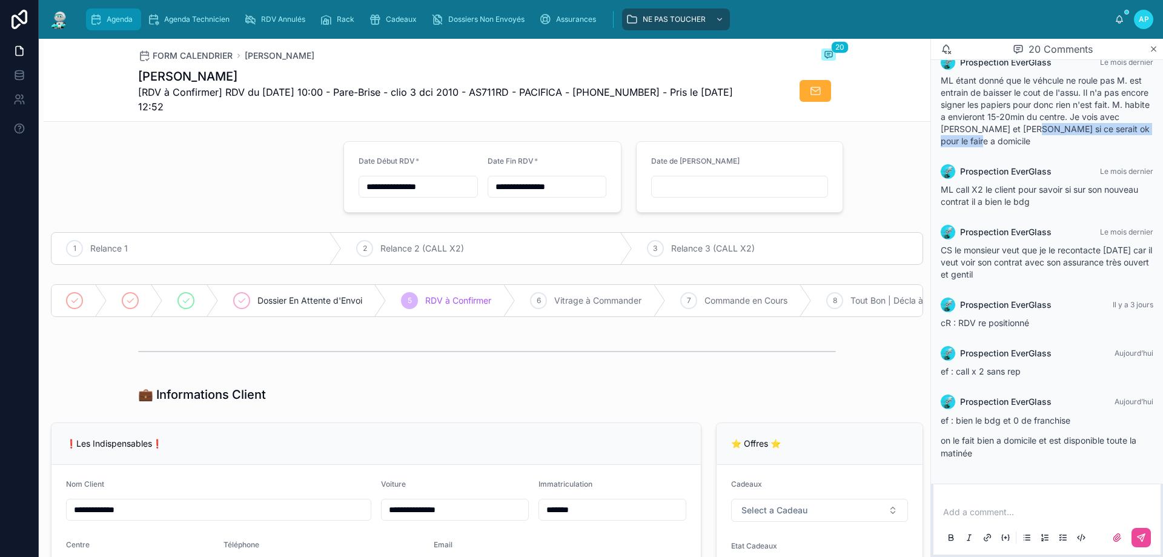
click at [118, 17] on span "Agenda" at bounding box center [120, 20] width 26 height 10
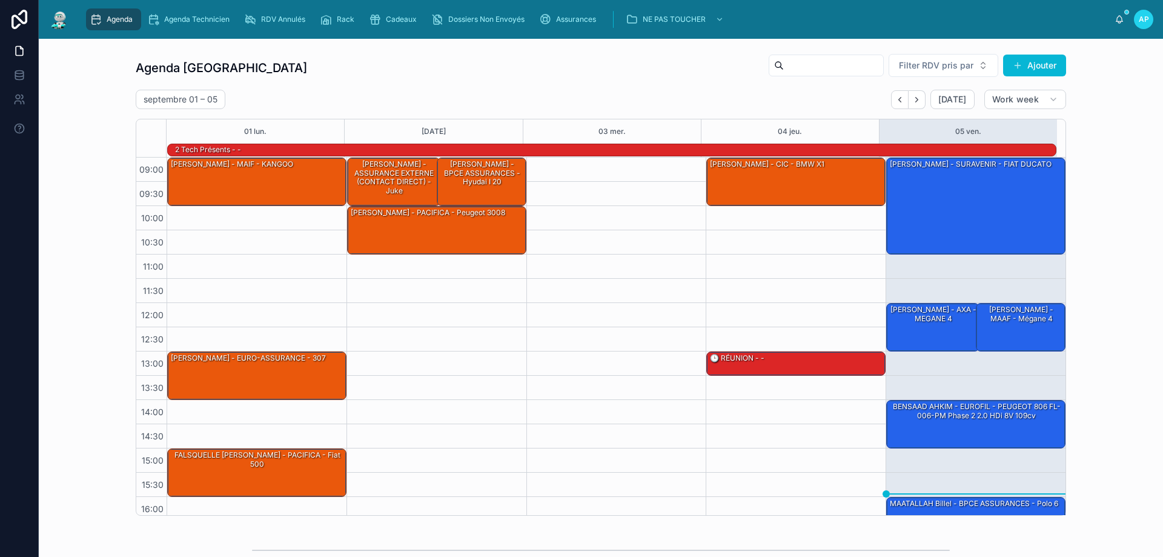
scroll to position [79, 0]
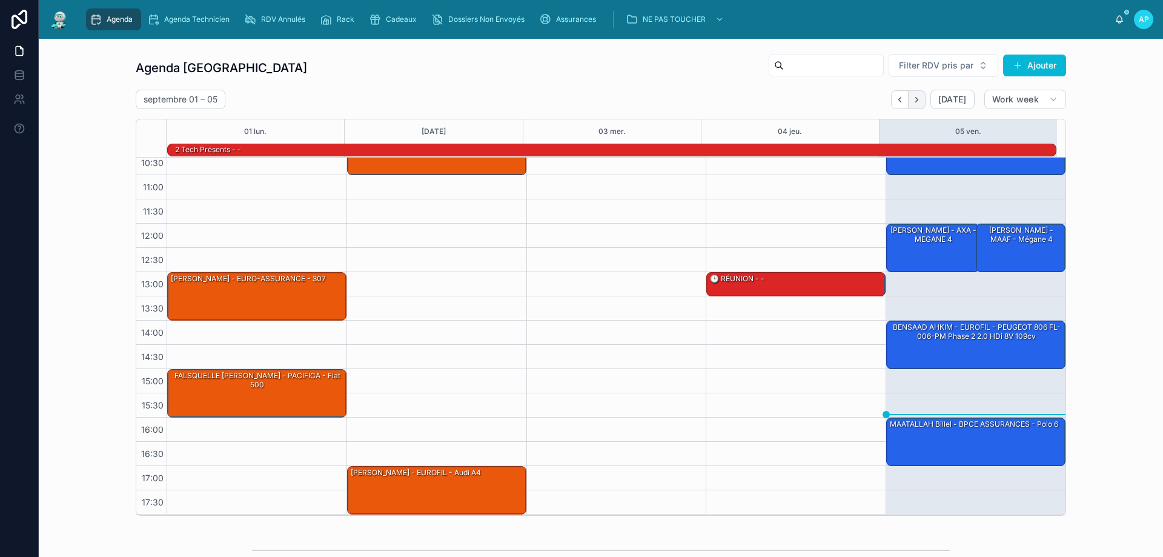
click at [909, 101] on button "Next" at bounding box center [917, 99] width 17 height 19
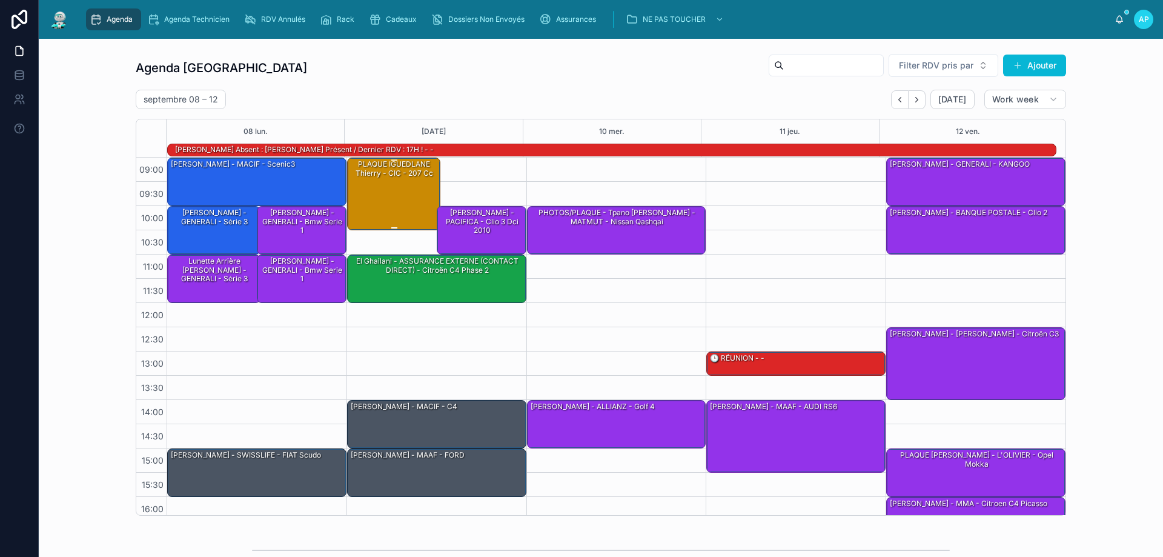
click at [364, 185] on div "PLAQUE IGUEDLANE Thierry - CIC - 207 cc" at bounding box center [395, 193] width 90 height 70
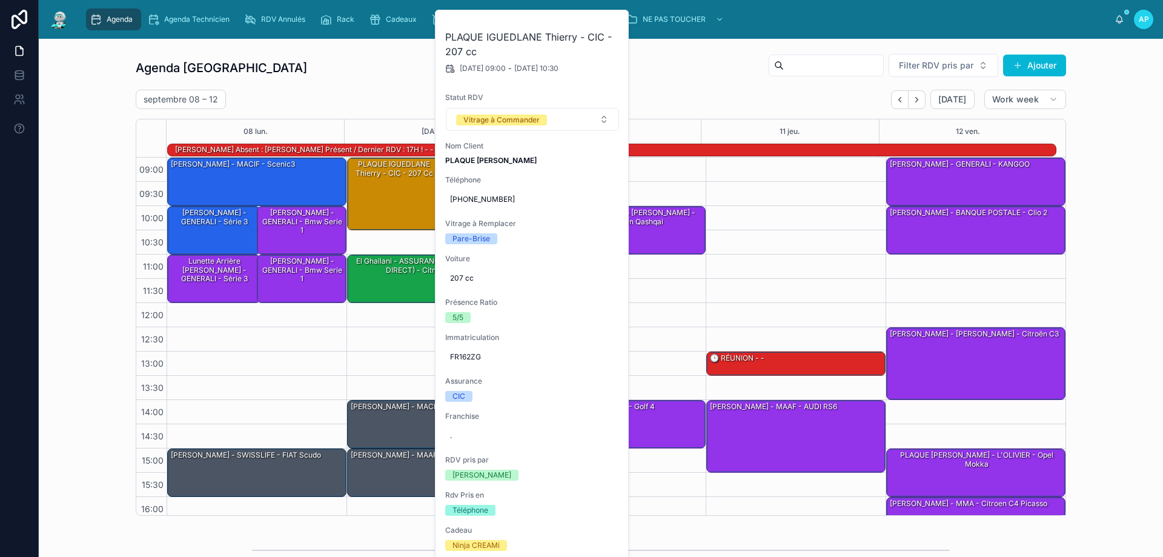
click at [660, 82] on div "Agenda Perpignan Filter RDV pris par Ajouter septembre 08 – 12 Today Work week …" at bounding box center [601, 284] width 931 height 462
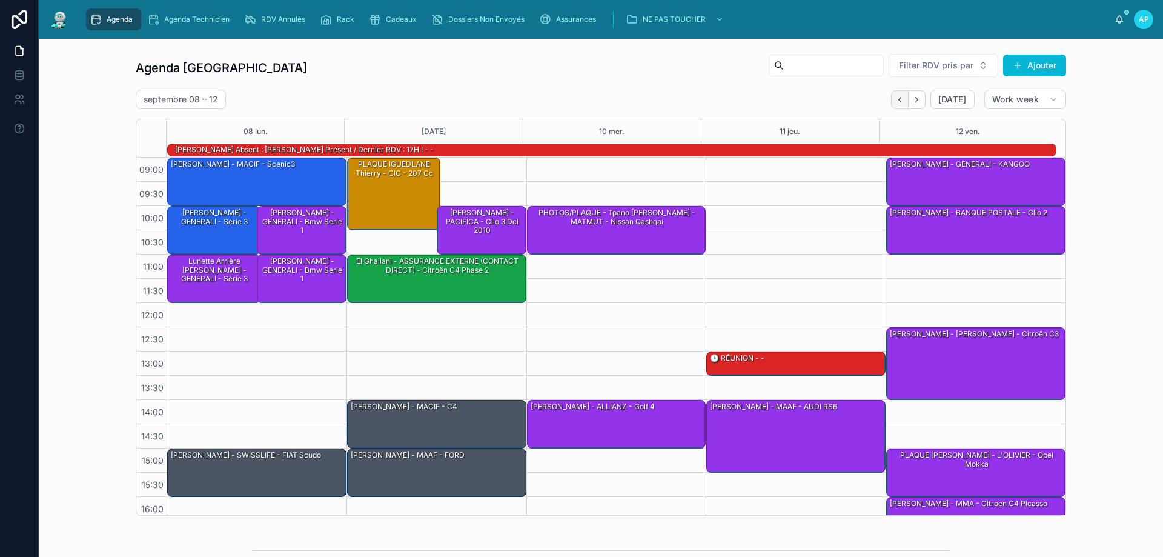
click at [903, 95] on button "Back" at bounding box center [900, 99] width 18 height 19
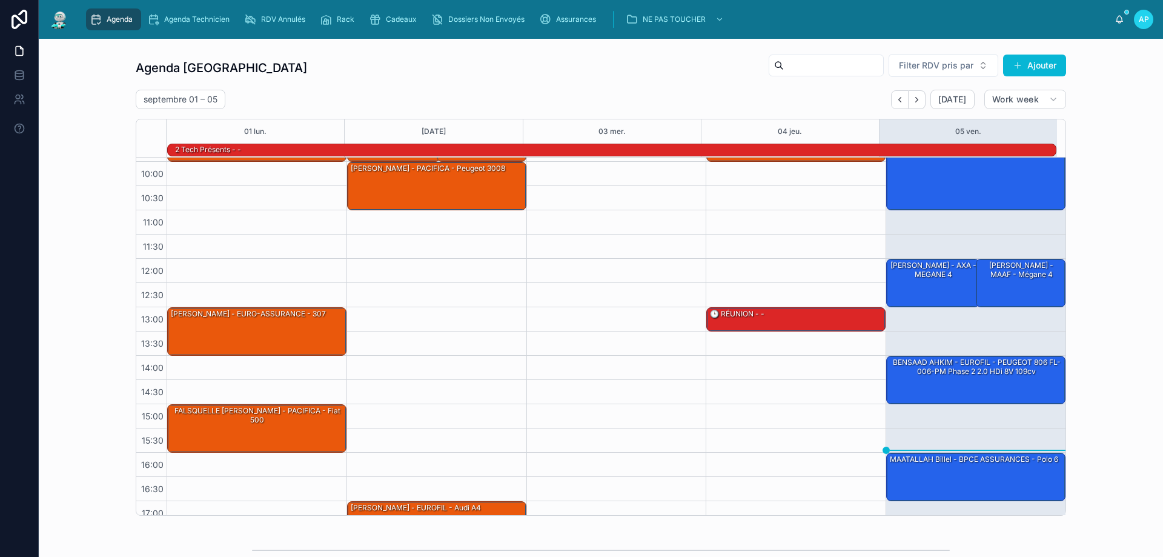
scroll to position [79, 0]
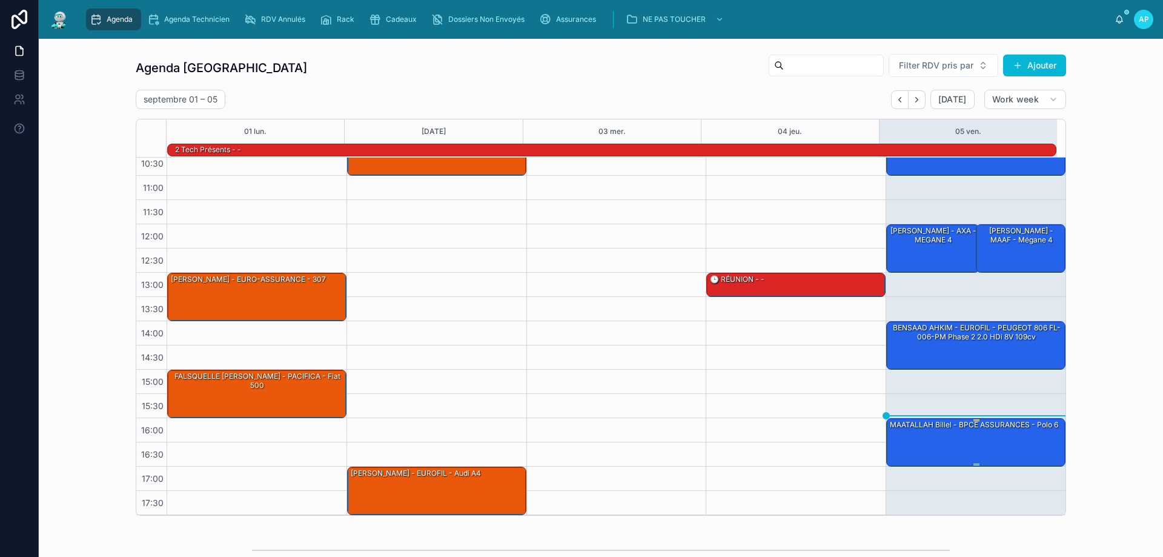
click at [951, 437] on div "MAATALLAH Billel - BPCE ASSURANCES - Polo 6" at bounding box center [977, 442] width 176 height 46
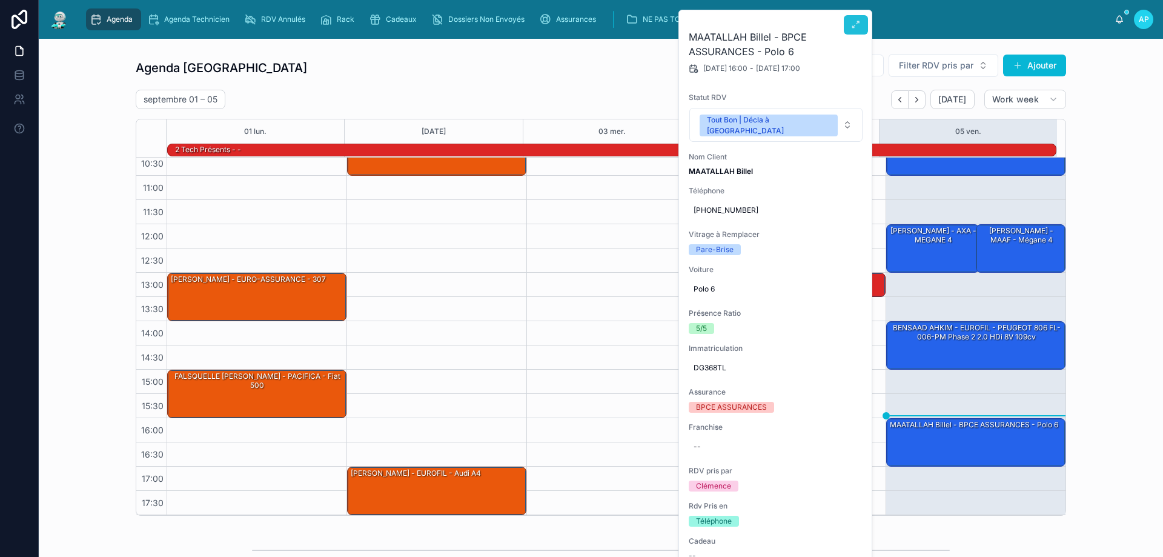
click at [849, 24] on button at bounding box center [856, 24] width 24 height 19
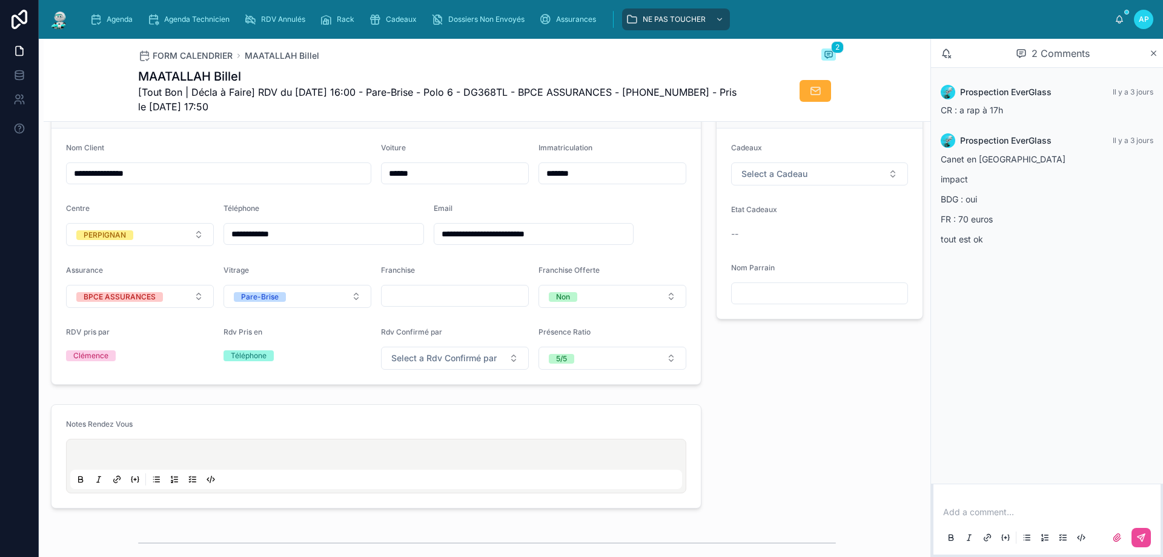
scroll to position [243, 0]
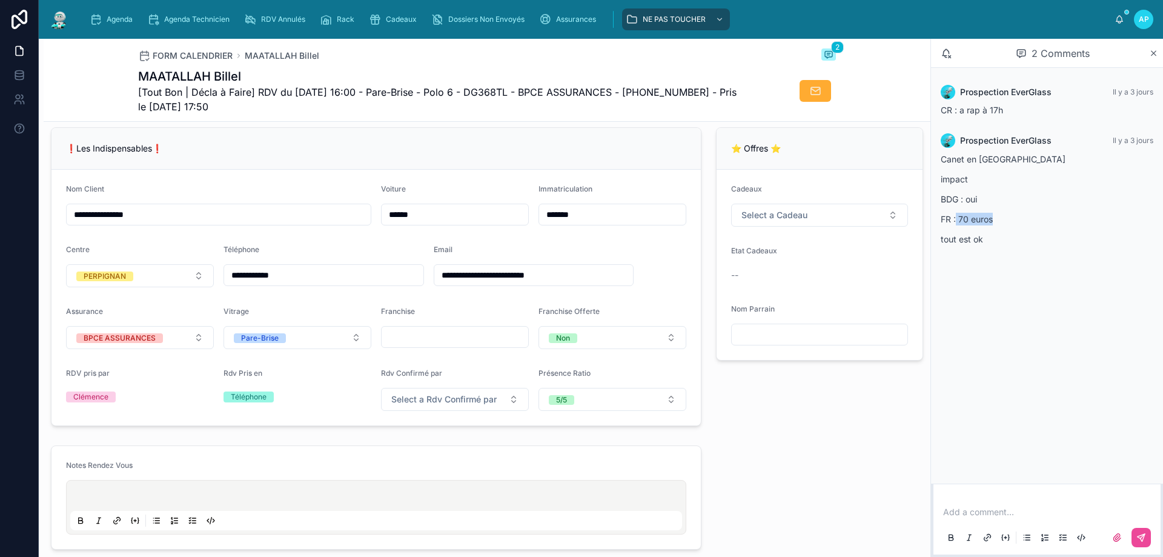
drag, startPoint x: 957, startPoint y: 218, endPoint x: 1018, endPoint y: 218, distance: 61.2
click at [1018, 218] on p "FR : 70 euros" at bounding box center [1047, 219] width 213 height 13
click at [1019, 218] on p "FR : 70 euros" at bounding box center [1047, 219] width 213 height 13
drag, startPoint x: 983, startPoint y: 198, endPoint x: 946, endPoint y: 200, distance: 37.0
click at [942, 199] on p "BDG : oui" at bounding box center [1047, 199] width 213 height 13
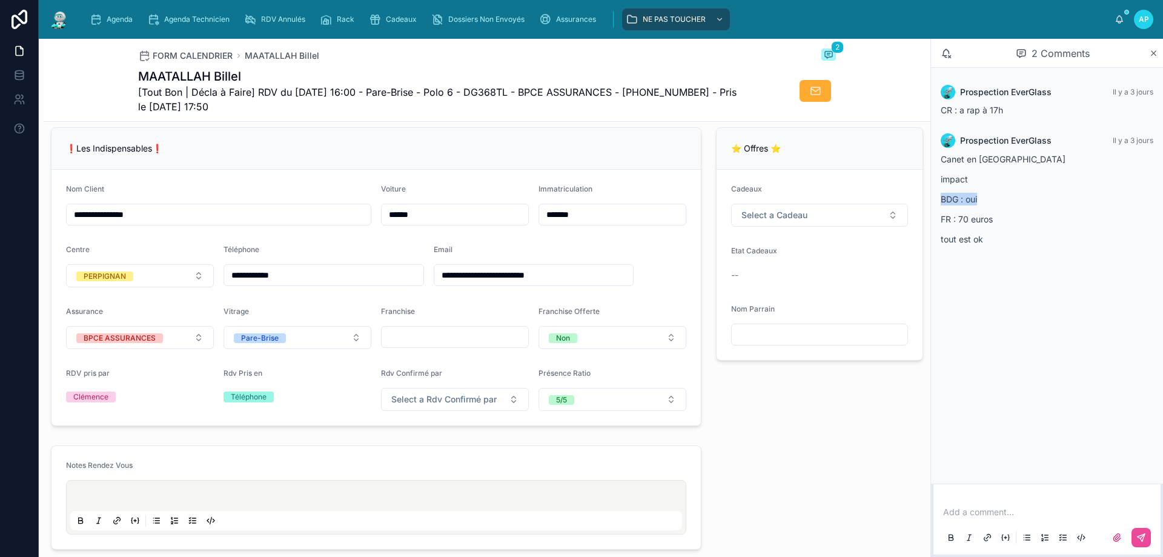
click at [1018, 193] on p "BDG : oui" at bounding box center [1047, 199] width 213 height 13
drag, startPoint x: 969, startPoint y: 179, endPoint x: 940, endPoint y: 183, distance: 29.3
click at [940, 183] on div "Prospection EverGlass Il y a 3 jours Canet en Roussillon impact BDG : oui FR : …" at bounding box center [1047, 193] width 227 height 134
click at [491, 153] on div "❗Les Indispensables❗" at bounding box center [376, 148] width 620 height 12
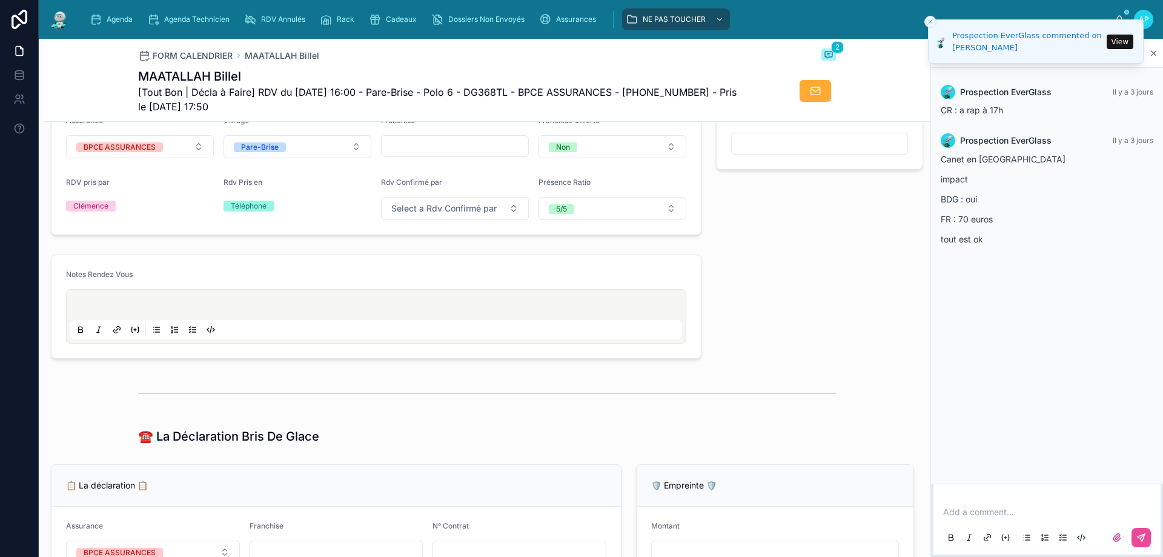
scroll to position [545, 0]
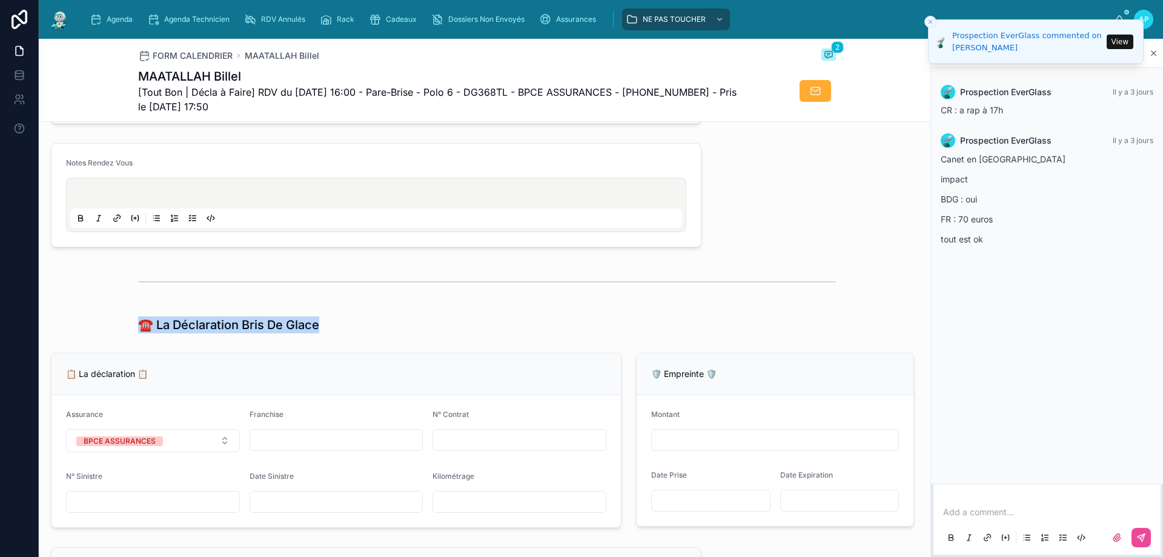
drag, startPoint x: 283, startPoint y: 331, endPoint x: 139, endPoint y: 332, distance: 144.2
click at [139, 332] on div "☎️ La Déclaration Bris De Glace" at bounding box center [487, 324] width 698 height 17
click at [328, 330] on div "☎️ La Déclaration Bris De Glace" at bounding box center [487, 324] width 698 height 17
drag, startPoint x: 327, startPoint y: 334, endPoint x: 130, endPoint y: 343, distance: 196.5
click at [130, 338] on div "☎️ La Déclaration Bris De Glace" at bounding box center [487, 324] width 887 height 27
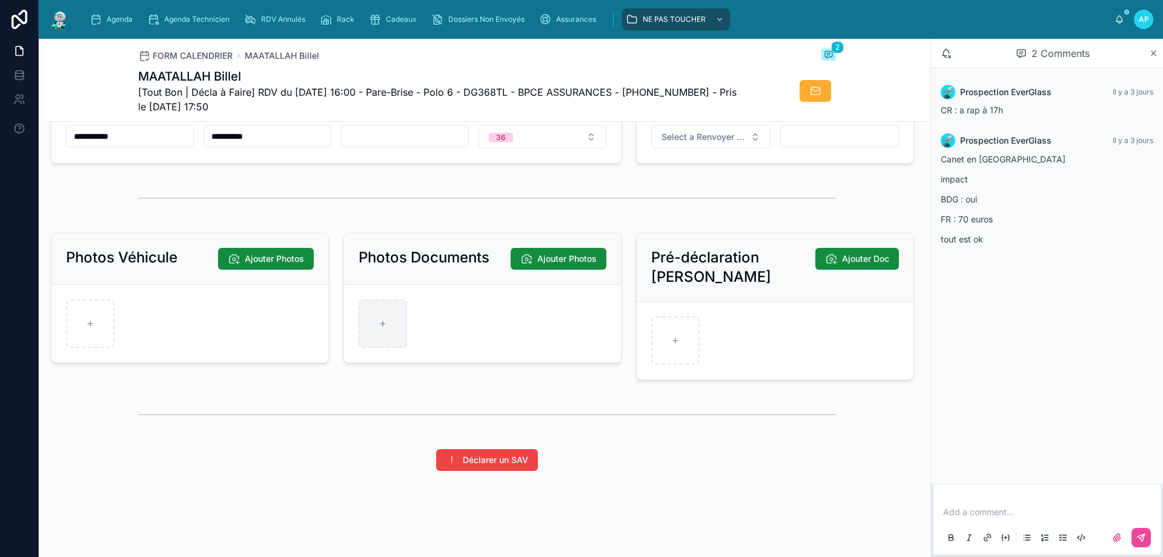
scroll to position [1576, 0]
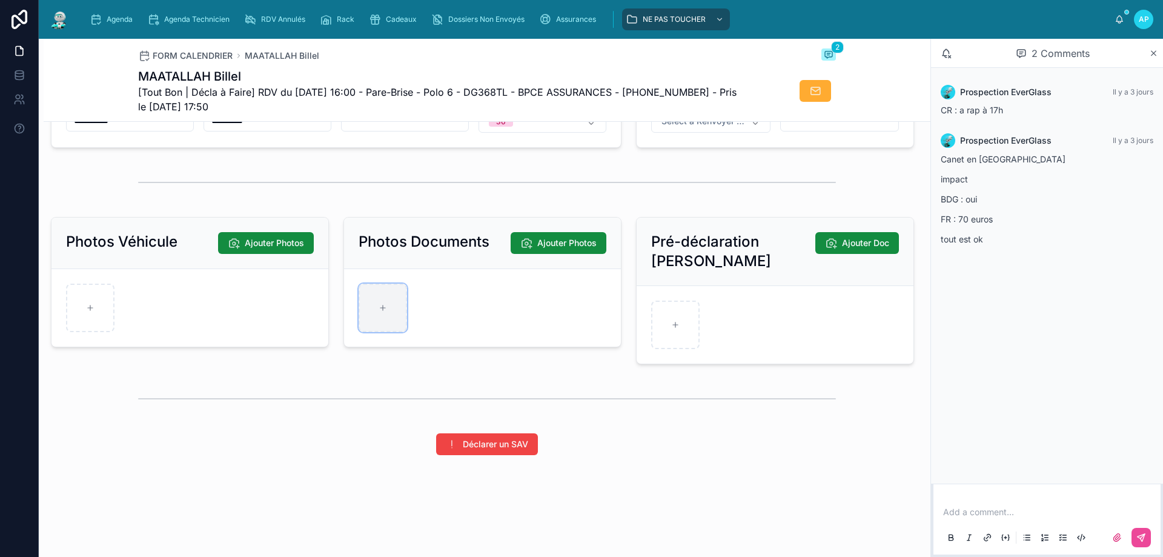
click at [393, 307] on div at bounding box center [383, 308] width 48 height 48
type input "**********"
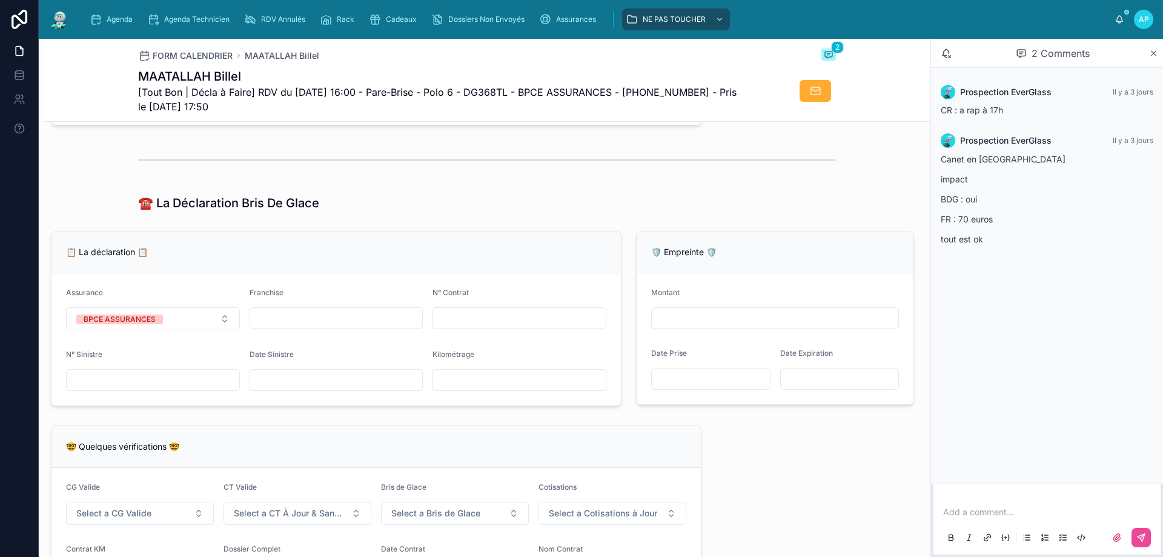
scroll to position [606, 0]
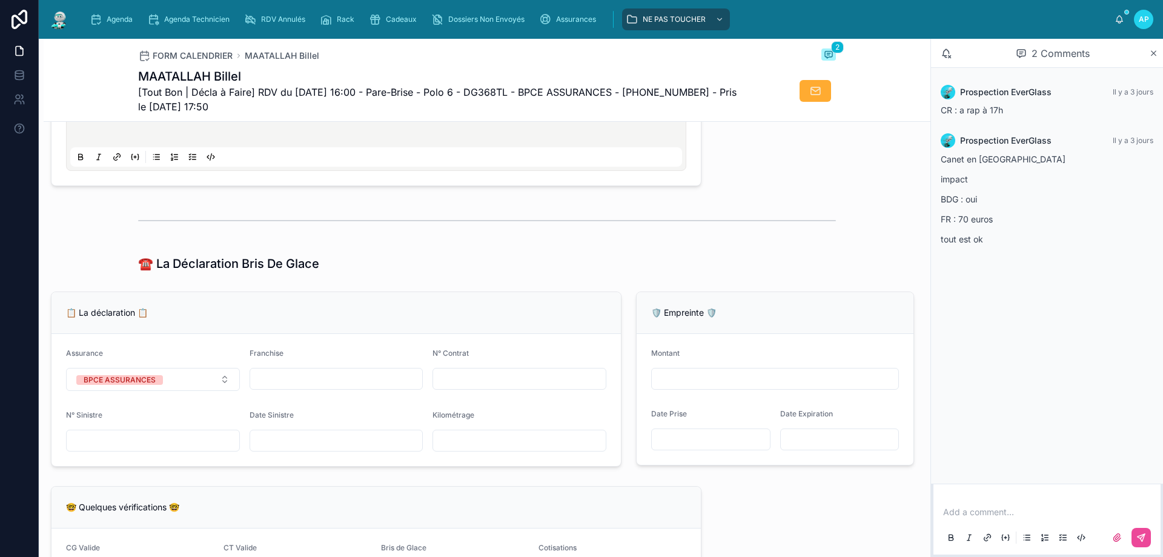
click at [314, 387] on input "text" at bounding box center [336, 378] width 173 height 17
click at [328, 311] on div "📋 La déclaration 📋" at bounding box center [337, 313] width 570 height 42
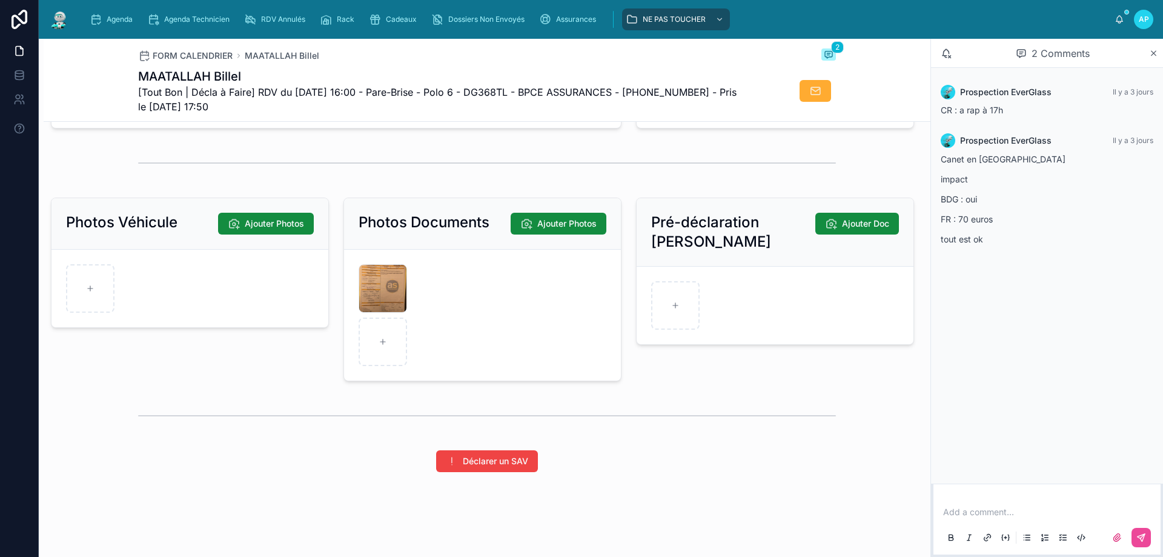
scroll to position [1612, 0]
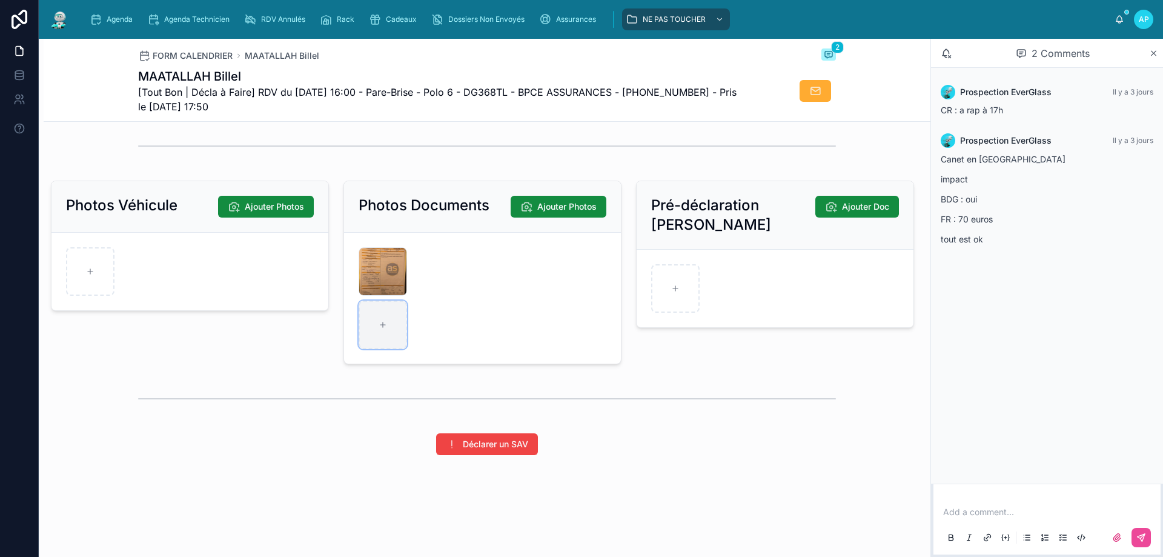
click at [383, 323] on icon at bounding box center [383, 324] width 0 height 5
type input "**********"
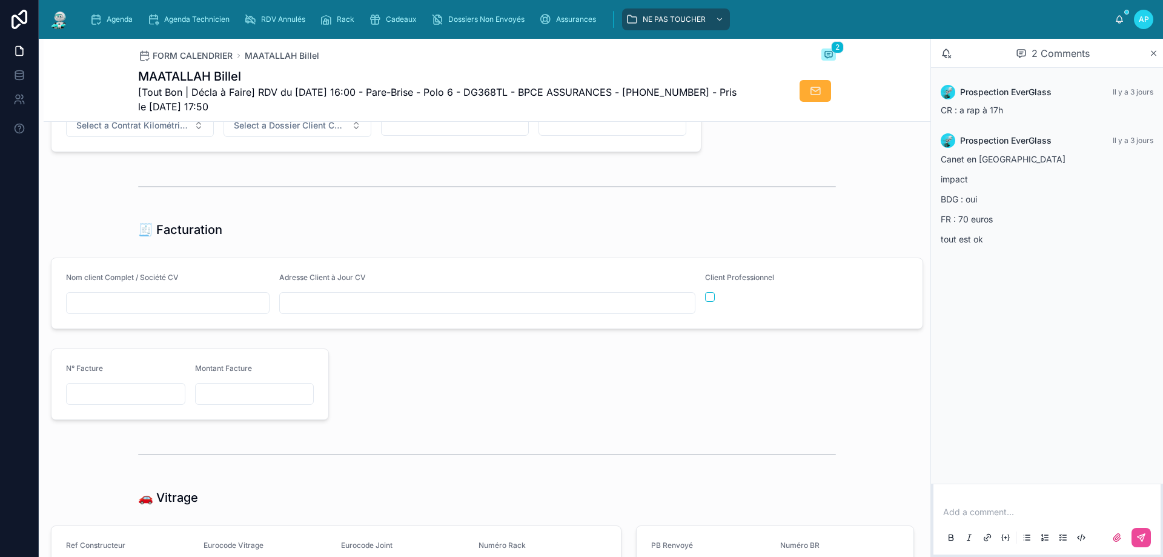
scroll to position [1006, 0]
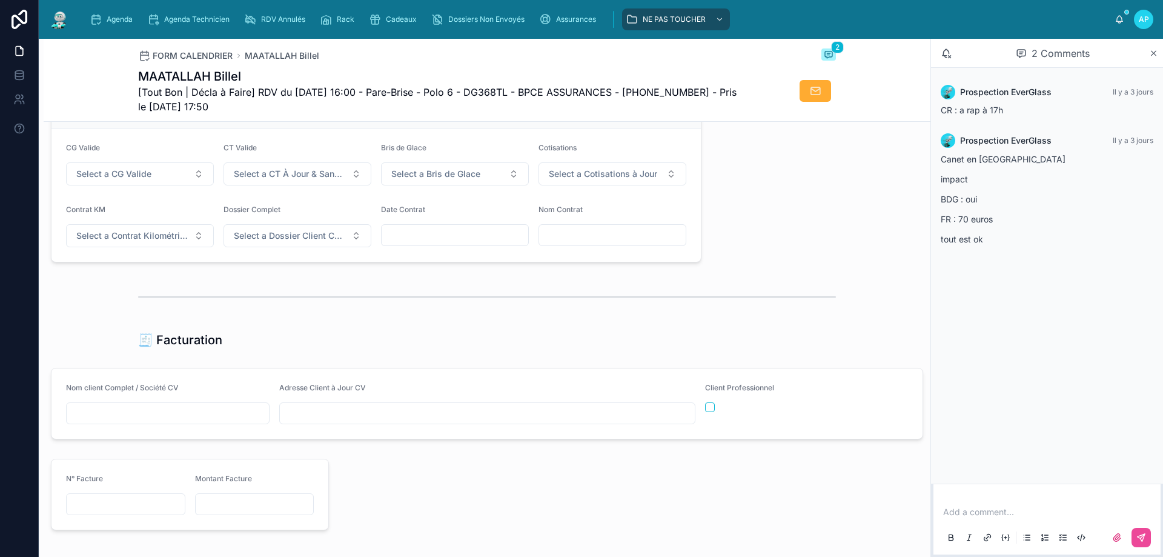
click at [155, 414] on input "text" at bounding box center [168, 413] width 202 height 17
paste input "**********"
type input "**********"
click at [569, 243] on input "text" at bounding box center [612, 235] width 147 height 17
paste input "**********"
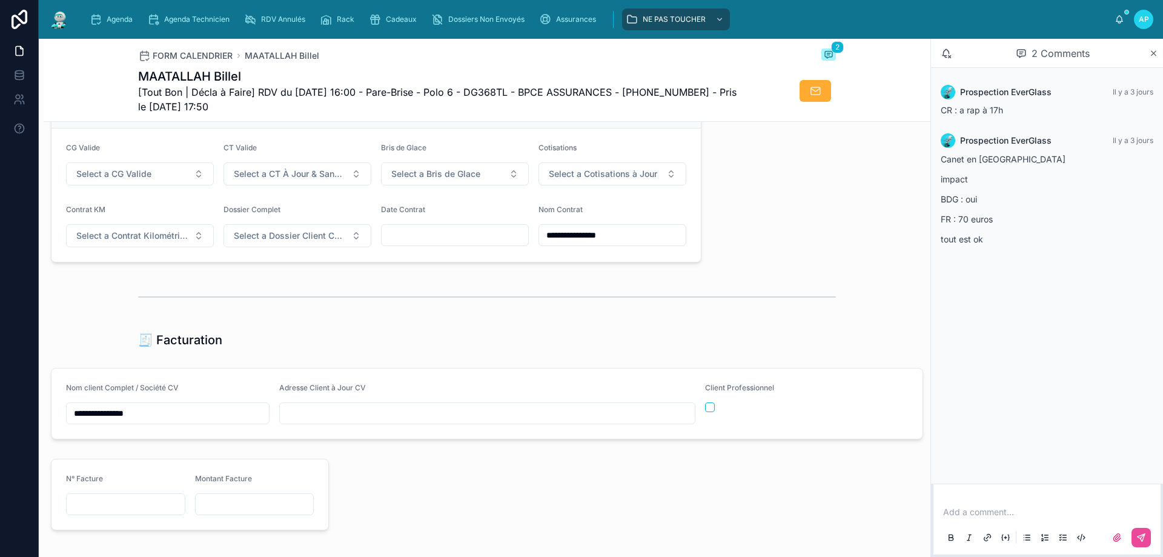
type input "**********"
click at [445, 291] on div at bounding box center [487, 297] width 698 height 30
click at [313, 422] on input "text" at bounding box center [487, 413] width 415 height 17
click at [414, 238] on input "text" at bounding box center [455, 235] width 147 height 17
paste input "**********"
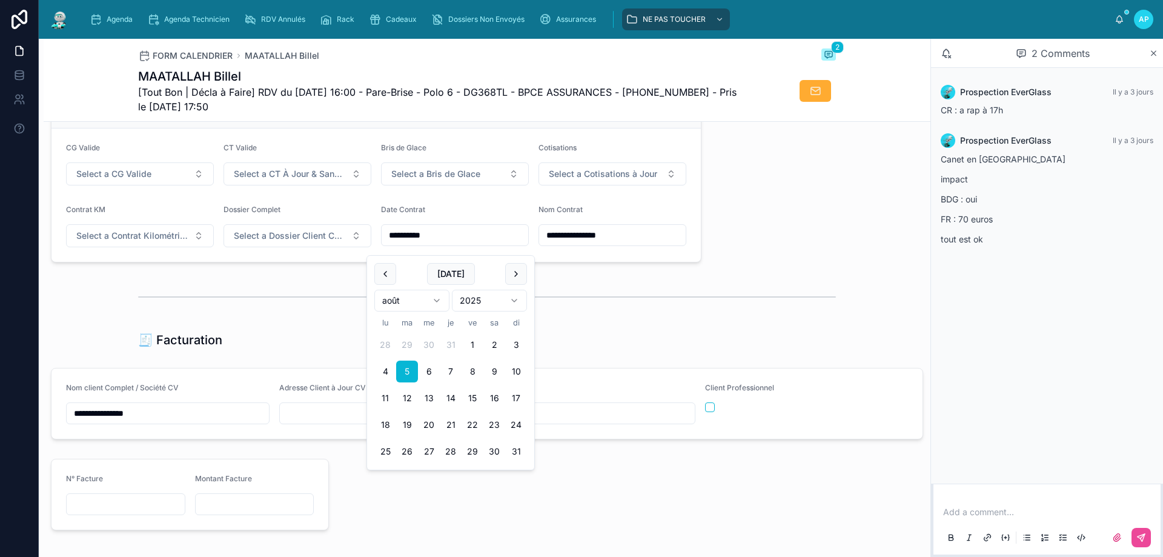
type input "**********"
click at [641, 312] on div at bounding box center [487, 297] width 698 height 30
click at [127, 180] on span "Select a CG Valide" at bounding box center [113, 174] width 75 height 12
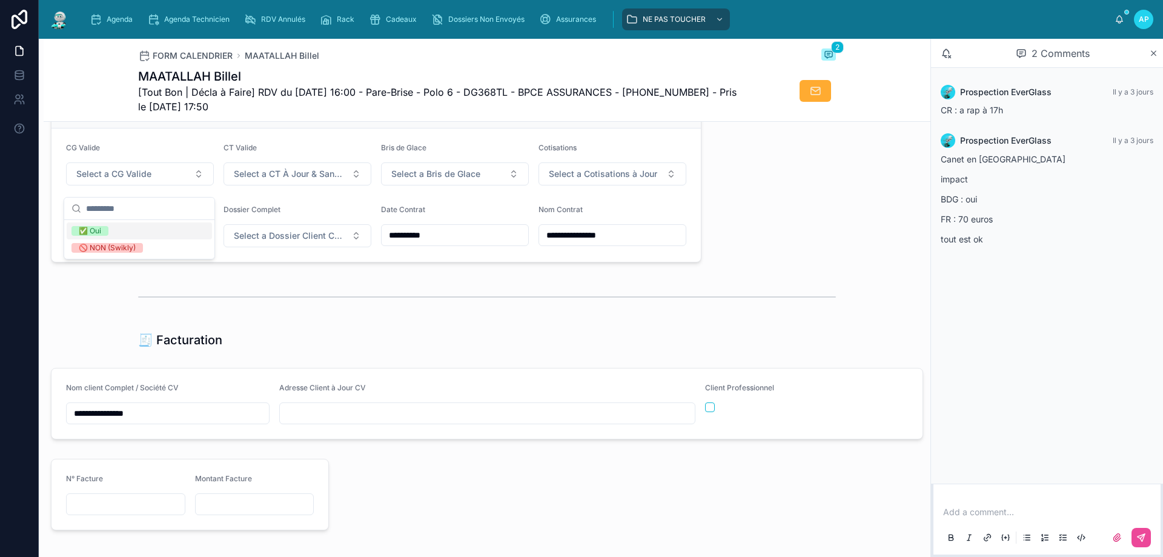
click at [98, 230] on div "✅ Oui" at bounding box center [90, 231] width 22 height 10
click at [115, 183] on button "✅ Oui" at bounding box center [140, 173] width 148 height 23
click at [97, 226] on div "None" at bounding box center [88, 231] width 18 height 10
click at [294, 414] on input "text" at bounding box center [487, 413] width 415 height 17
paste input "**********"
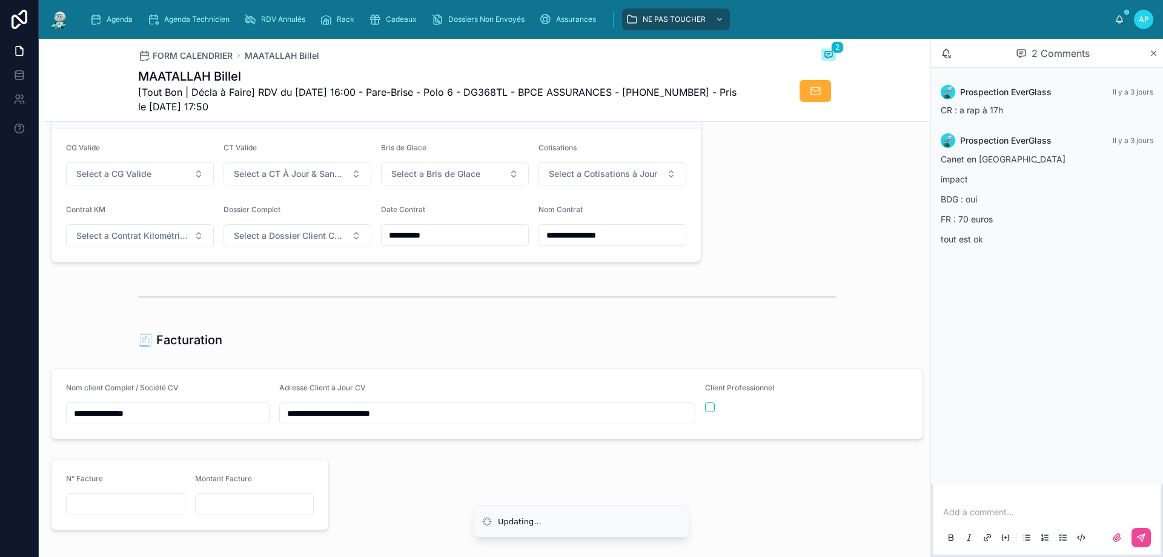
click at [283, 421] on input "**********" at bounding box center [487, 413] width 415 height 17
click at [436, 421] on input "**********" at bounding box center [487, 413] width 415 height 17
paste input "**********"
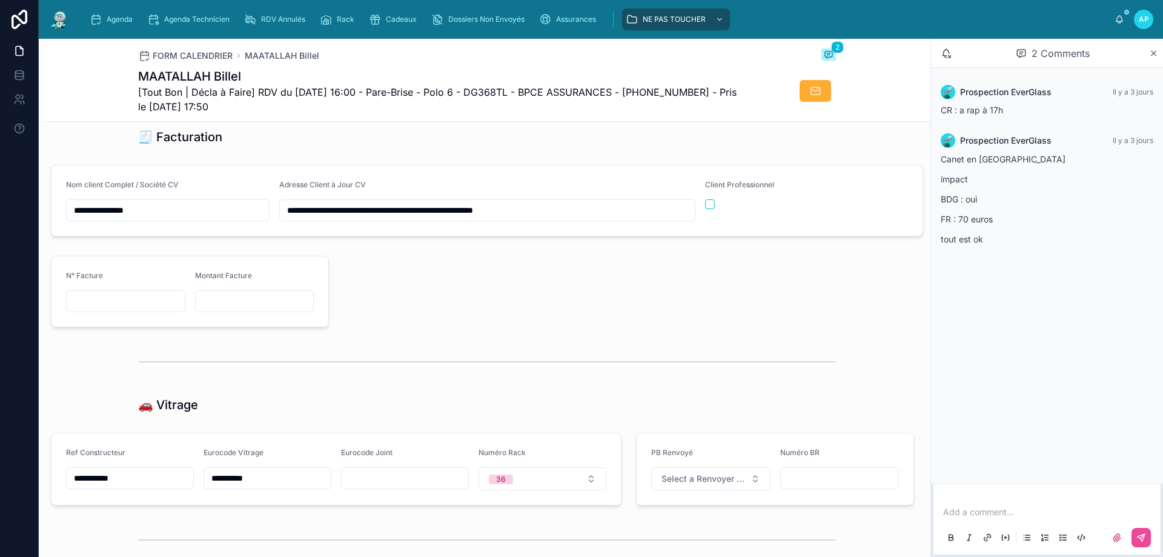
scroll to position [1188, 0]
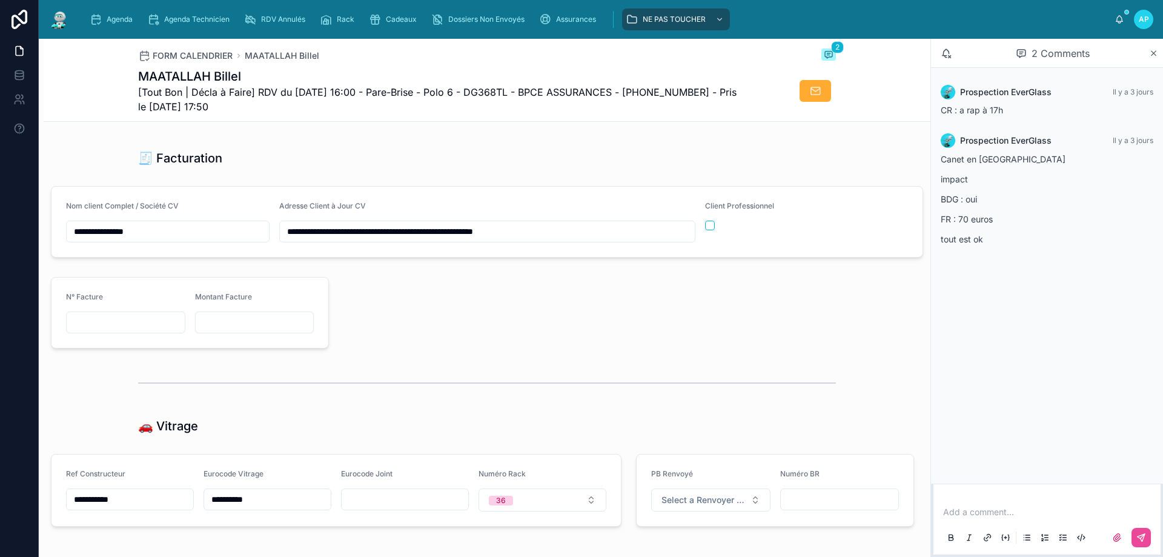
type input "**********"
click at [439, 317] on div at bounding box center [628, 312] width 585 height 81
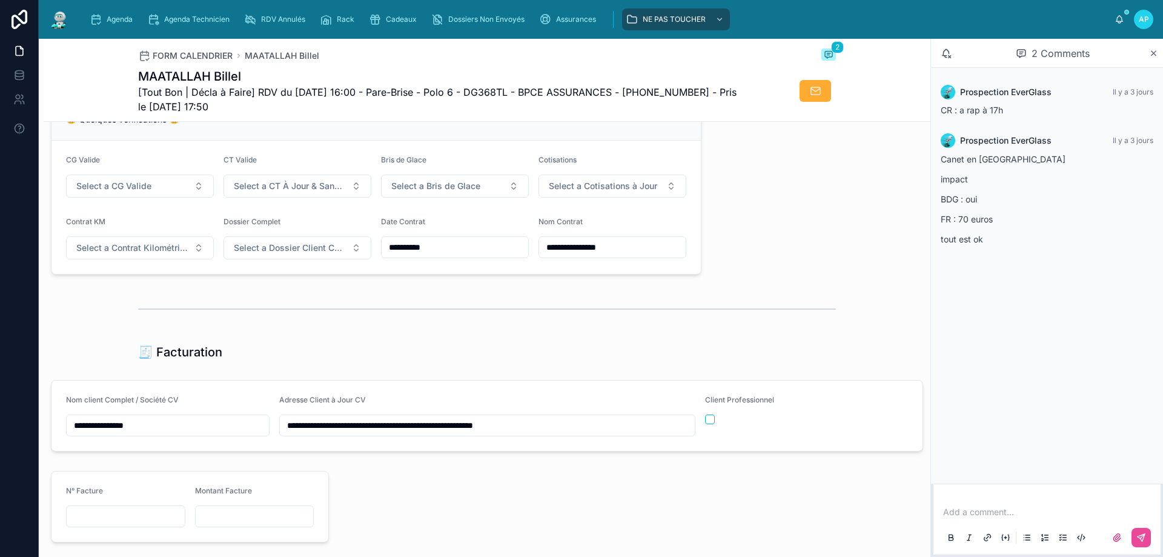
scroll to position [946, 0]
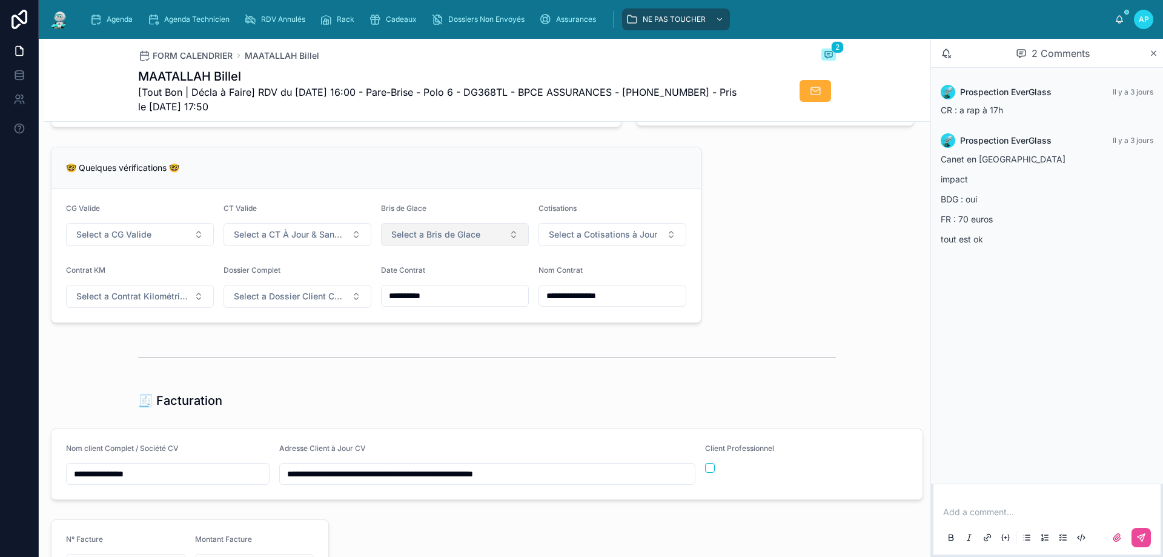
click at [397, 232] on button "Select a Bris de Glace" at bounding box center [455, 234] width 148 height 23
click at [450, 147] on div "**********" at bounding box center [487, 190] width 887 height 1999
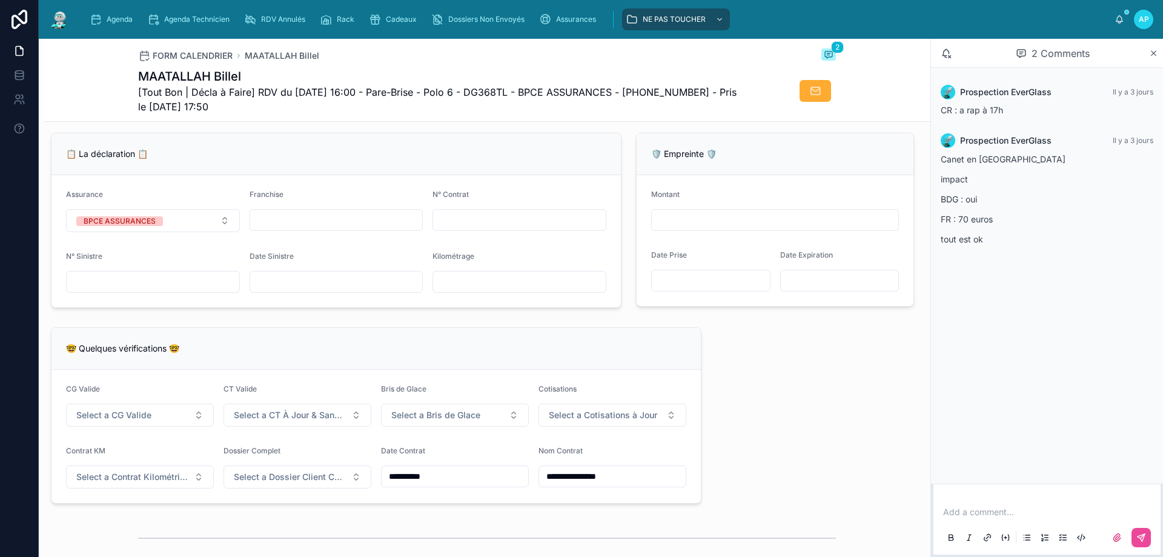
scroll to position [764, 0]
click at [351, 291] on input "text" at bounding box center [336, 282] width 173 height 17
click at [153, 291] on input "text" at bounding box center [153, 282] width 173 height 17
click at [467, 230] on input "text" at bounding box center [519, 221] width 173 height 17
paste input "*********"
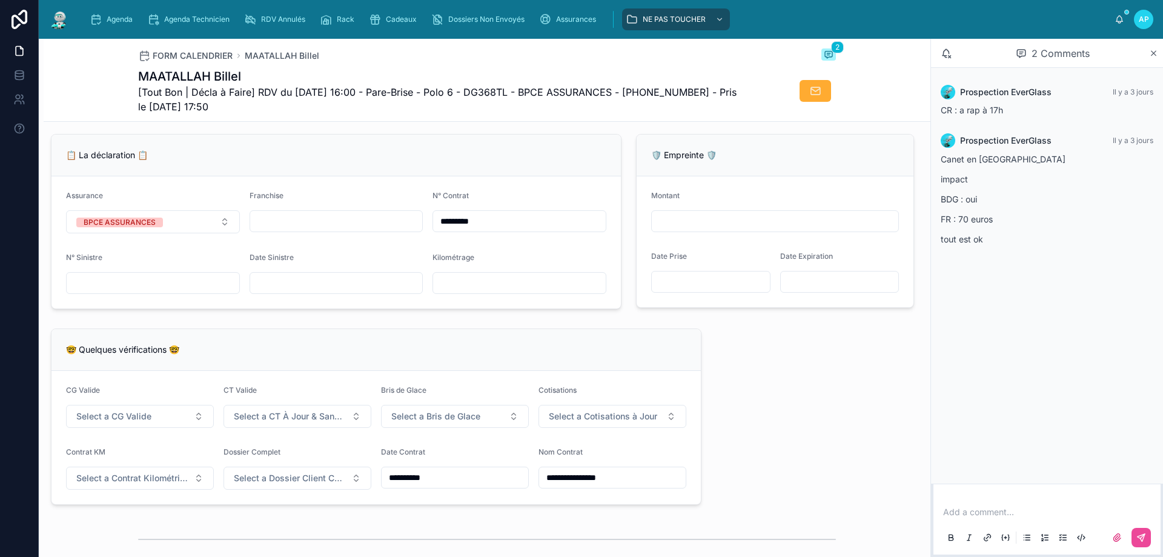
click at [443, 230] on input "*********" at bounding box center [519, 221] width 173 height 17
click at [437, 230] on input "*********" at bounding box center [519, 221] width 173 height 17
type input "*********"
click at [291, 291] on input "text" at bounding box center [336, 282] width 173 height 17
click at [510, 333] on div "**********" at bounding box center [376, 417] width 665 height 186
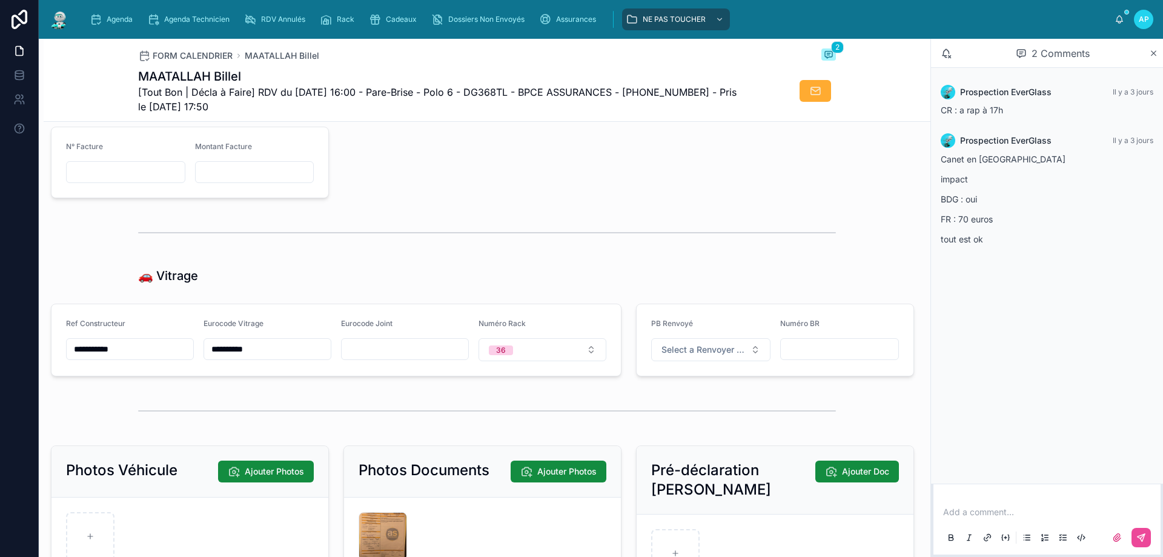
scroll to position [1491, 0]
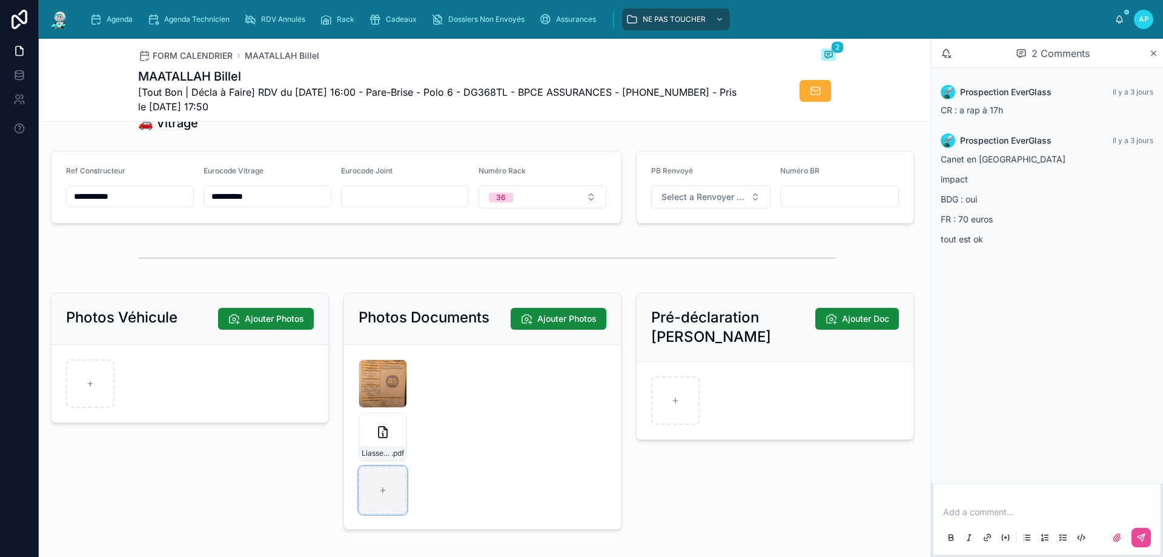
click at [374, 502] on div at bounding box center [383, 490] width 48 height 48
type input "**********"
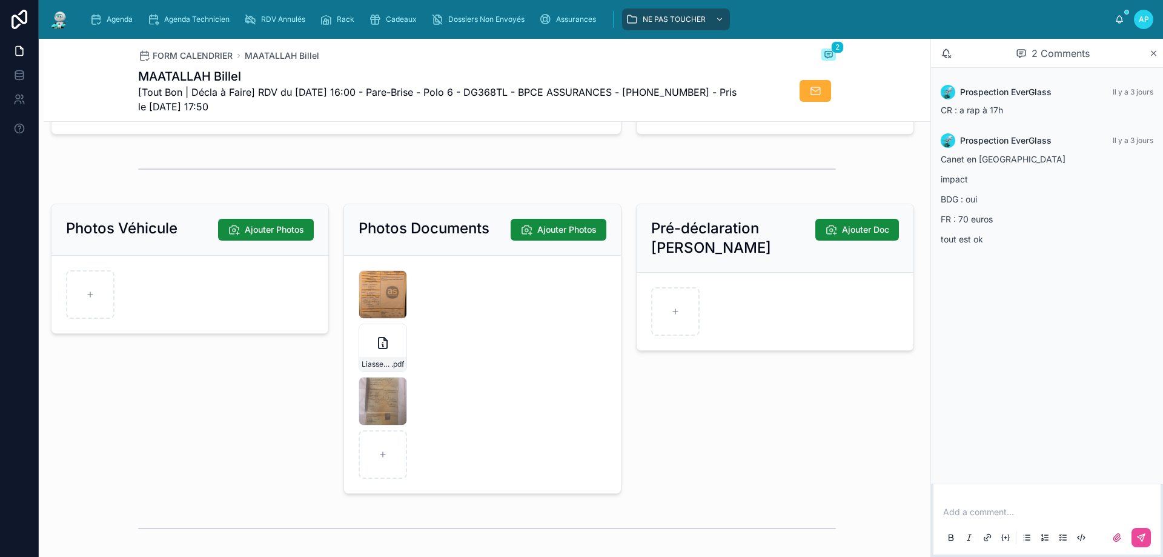
scroll to position [1477, 0]
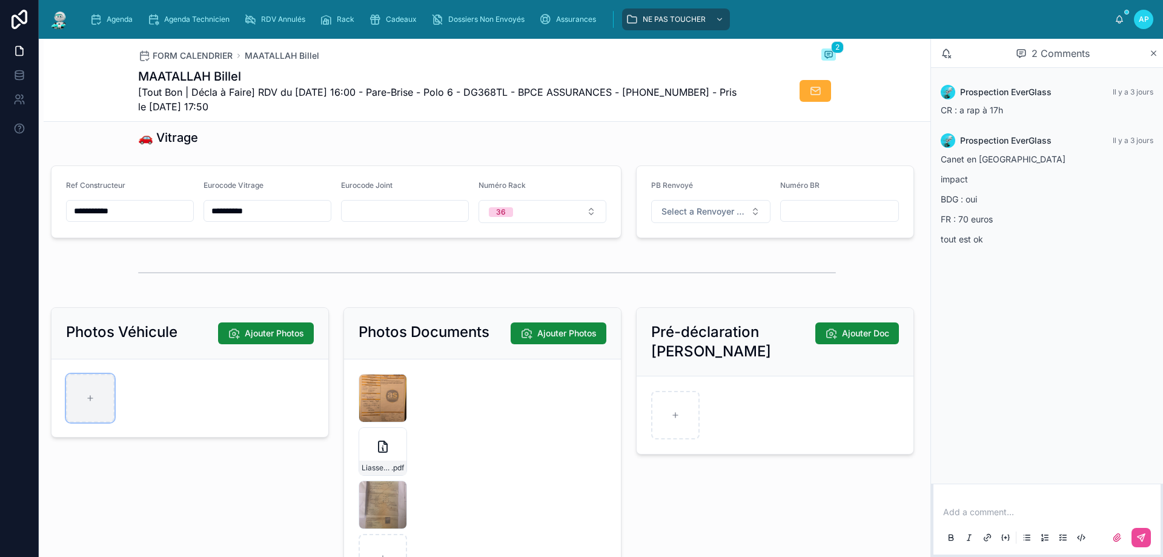
click at [93, 402] on icon at bounding box center [90, 398] width 8 height 8
type input "**********"
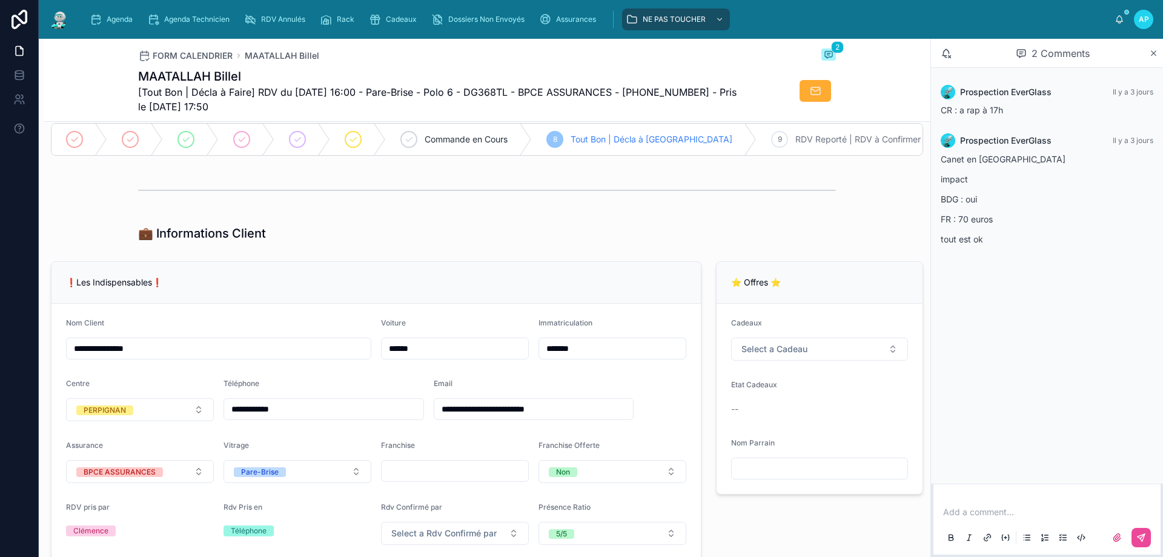
scroll to position [242, 0]
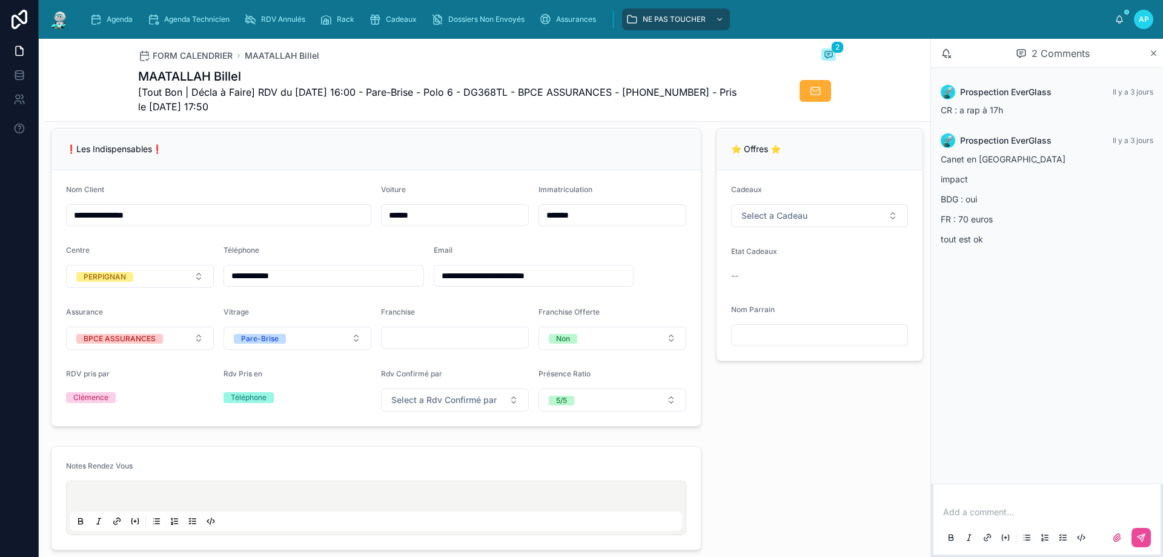
click at [407, 344] on input "text" at bounding box center [455, 337] width 147 height 17
type input "*"
type input "**"
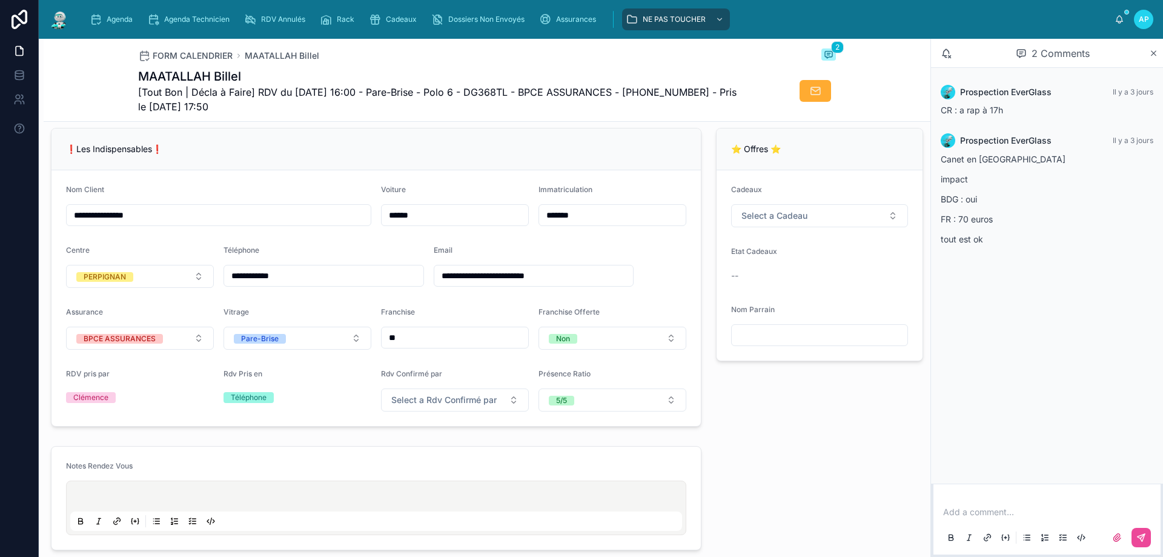
type input "**"
click at [648, 282] on form "**********" at bounding box center [377, 298] width 650 height 256
drag, startPoint x: 289, startPoint y: 106, endPoint x: 273, endPoint y: 127, distance: 26.4
click at [288, 106] on span "[Tout Bon | Décla à Faire] RDV du 05/09/2025 16:00 - Pare-Brise - Polo 6 - DG36…" at bounding box center [441, 99] width 607 height 29
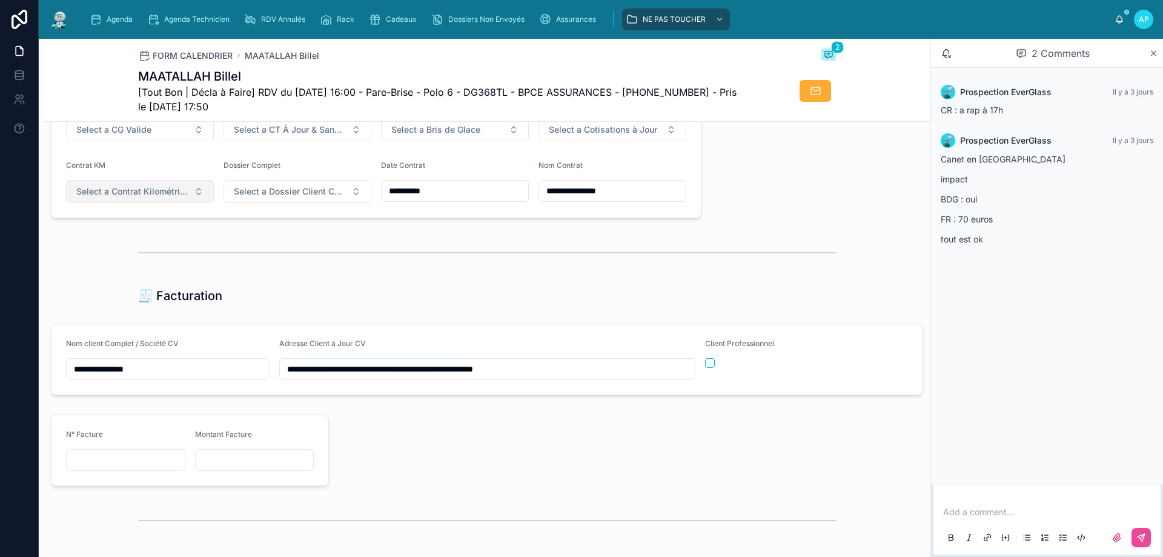
scroll to position [969, 0]
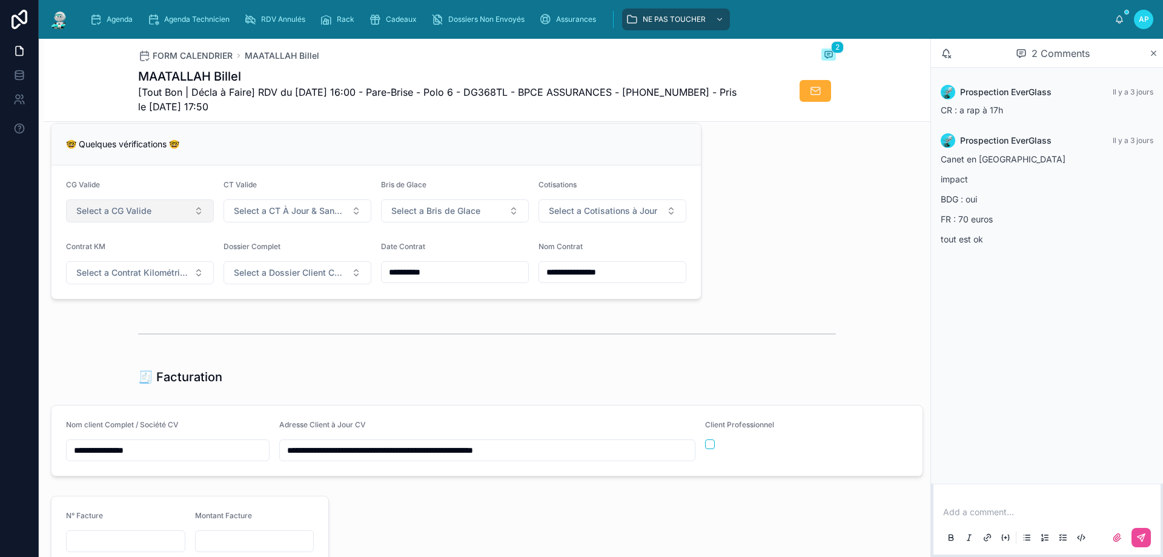
click at [167, 222] on button "Select a CG Valide" at bounding box center [140, 210] width 148 height 23
click at [109, 285] on div "🚫 NON (Swikly)" at bounding box center [107, 285] width 57 height 10
click at [287, 222] on button "Select a CT À Jour & Sans BDG" at bounding box center [298, 210] width 148 height 23
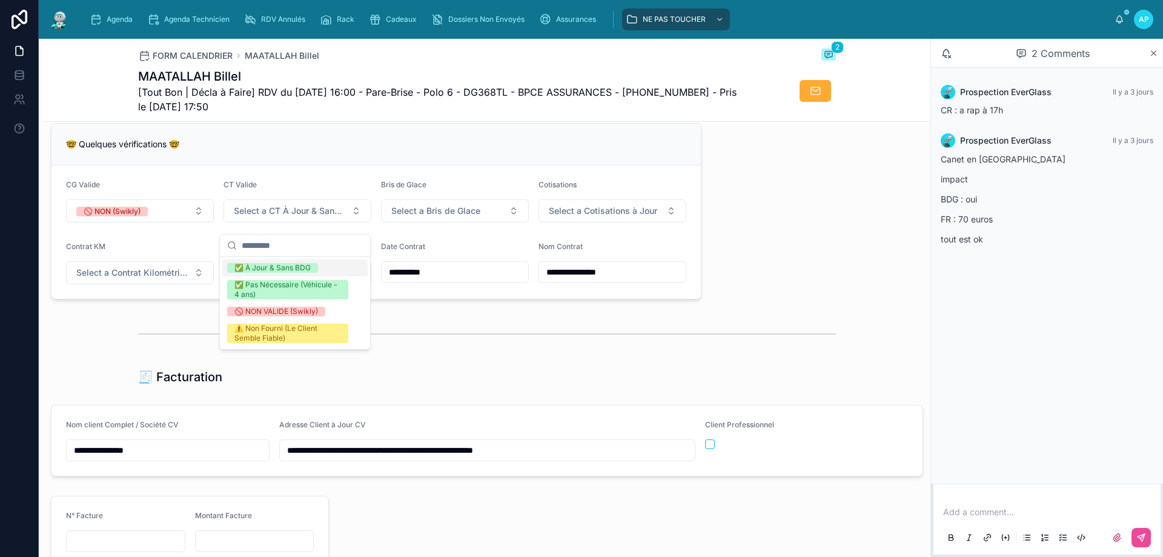
click at [260, 270] on div "✅ À Jour & Sans BDG" at bounding box center [272, 268] width 76 height 10
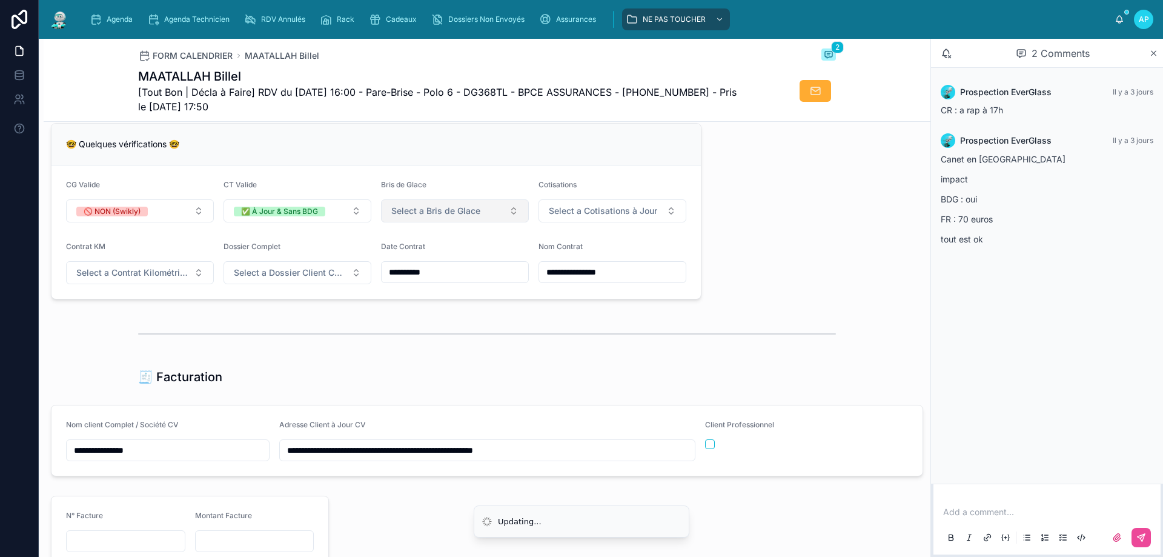
click at [477, 213] on button "Select a Bris de Glace" at bounding box center [455, 210] width 148 height 23
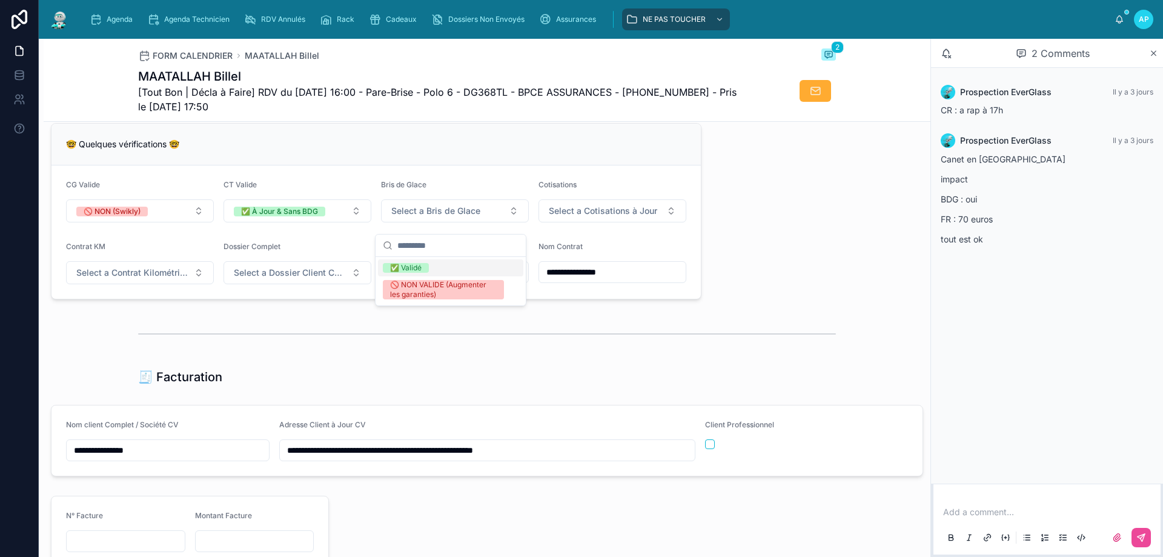
click at [405, 268] on div "✅ Validé" at bounding box center [406, 268] width 32 height 10
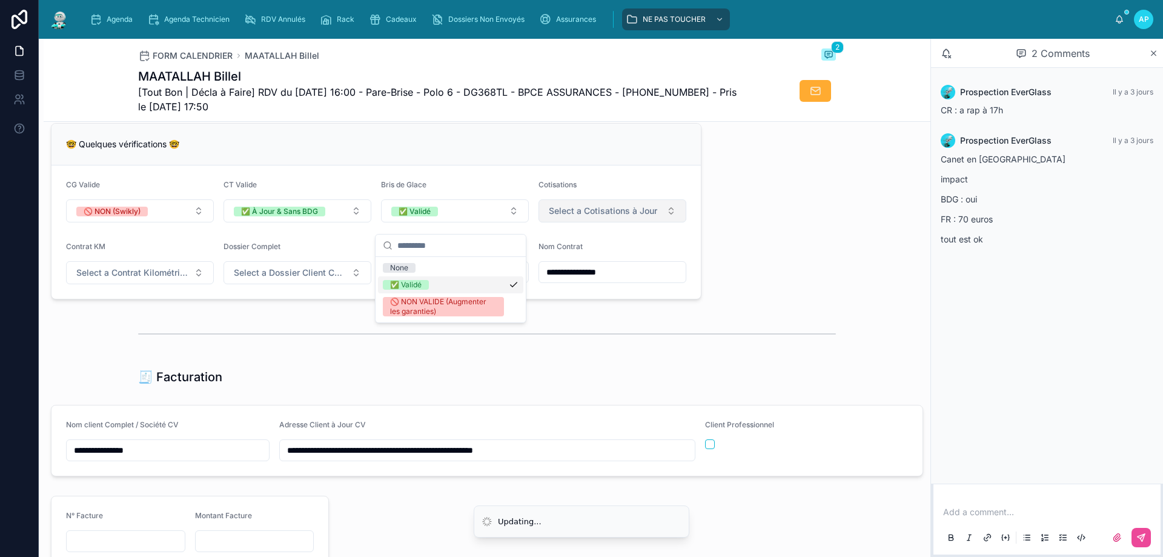
click at [622, 216] on span "Select a Cotisations à Jour" at bounding box center [603, 211] width 108 height 12
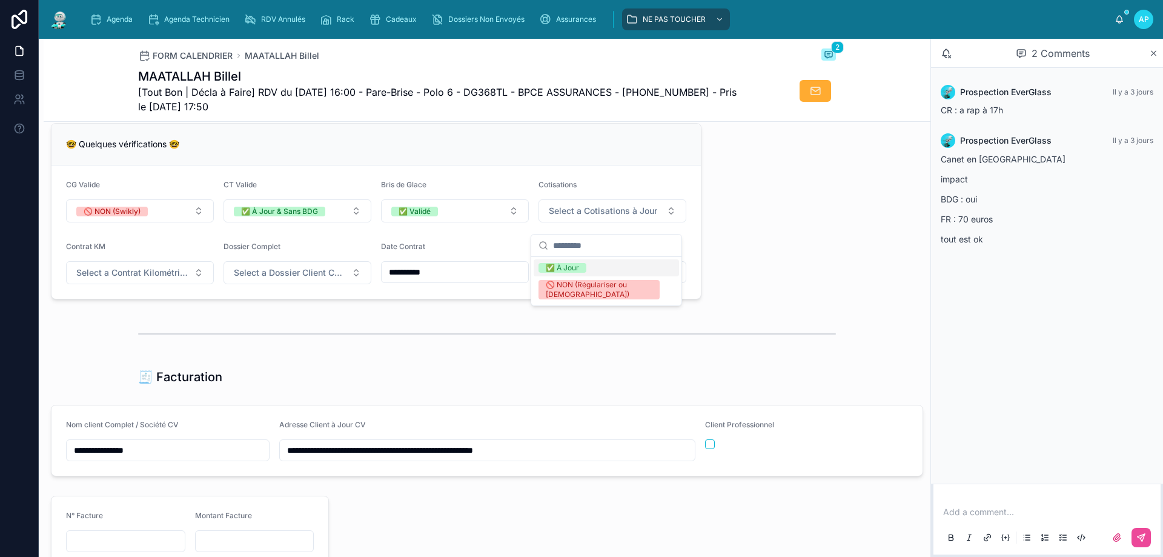
click at [565, 271] on div "✅ À Jour" at bounding box center [562, 268] width 33 height 10
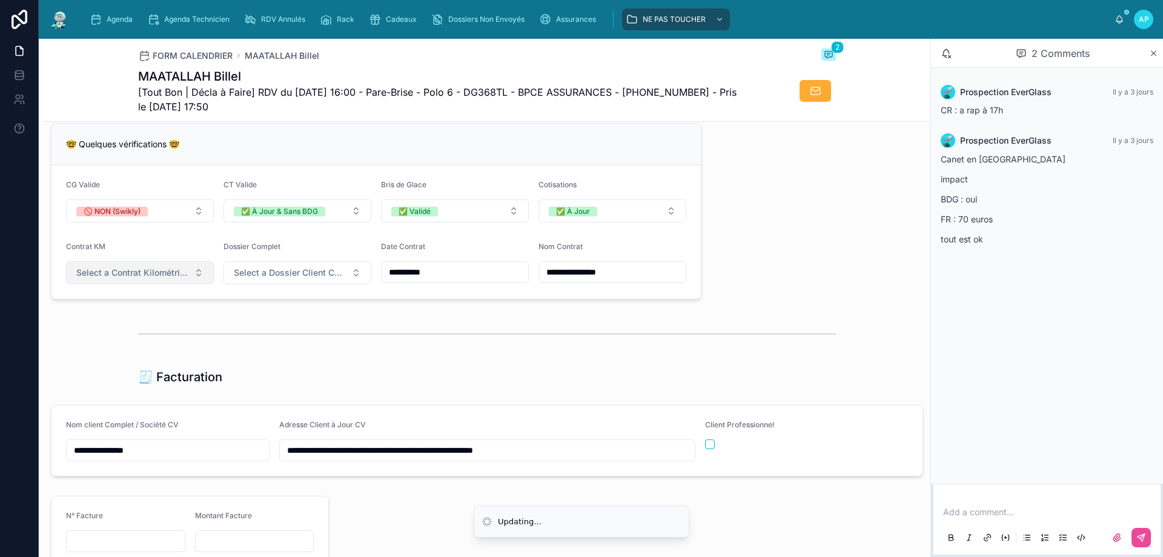
click at [128, 284] on button "Select a Contrat Kilométrique" at bounding box center [140, 272] width 148 height 23
click at [110, 328] on span "✅ Non" at bounding box center [90, 330] width 39 height 10
click at [285, 279] on span "Select a Dossier Client Complet" at bounding box center [290, 273] width 113 height 12
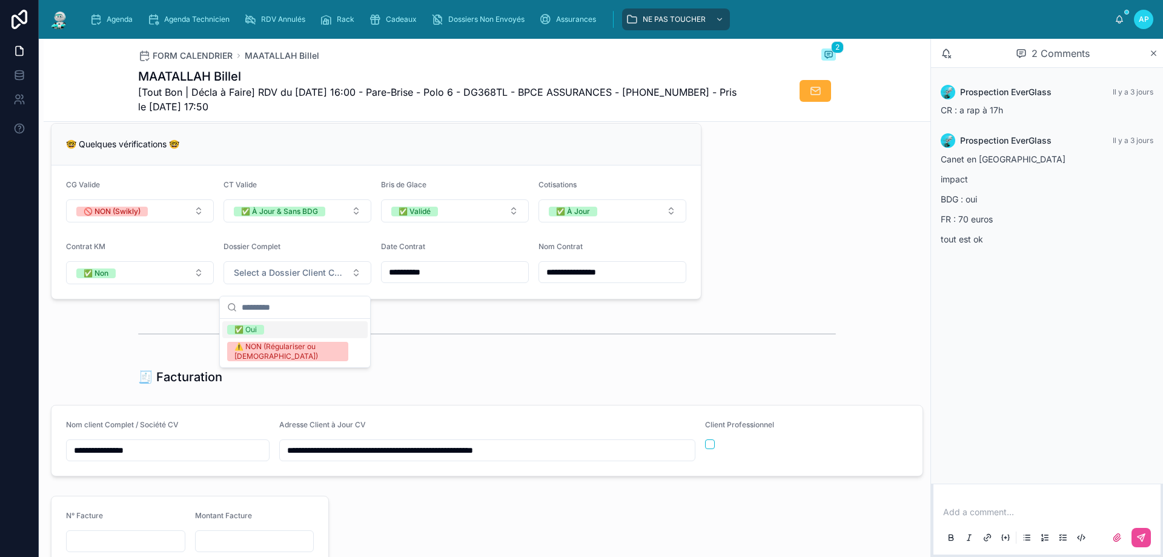
click at [304, 330] on div "✅ Oui" at bounding box center [294, 329] width 145 height 17
click at [290, 385] on div "🧾 Facturation" at bounding box center [487, 376] width 698 height 17
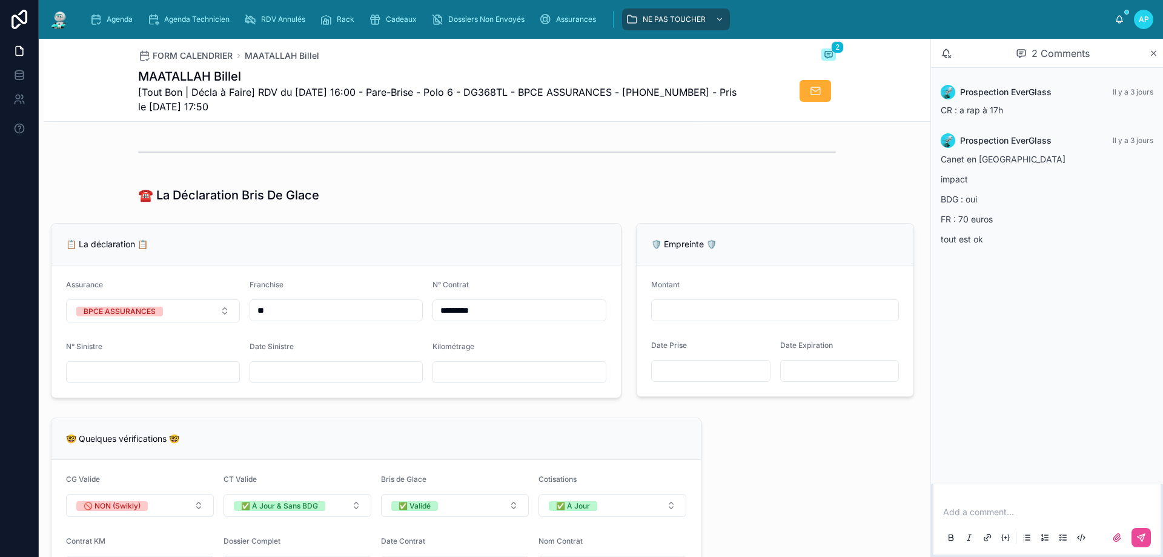
scroll to position [666, 0]
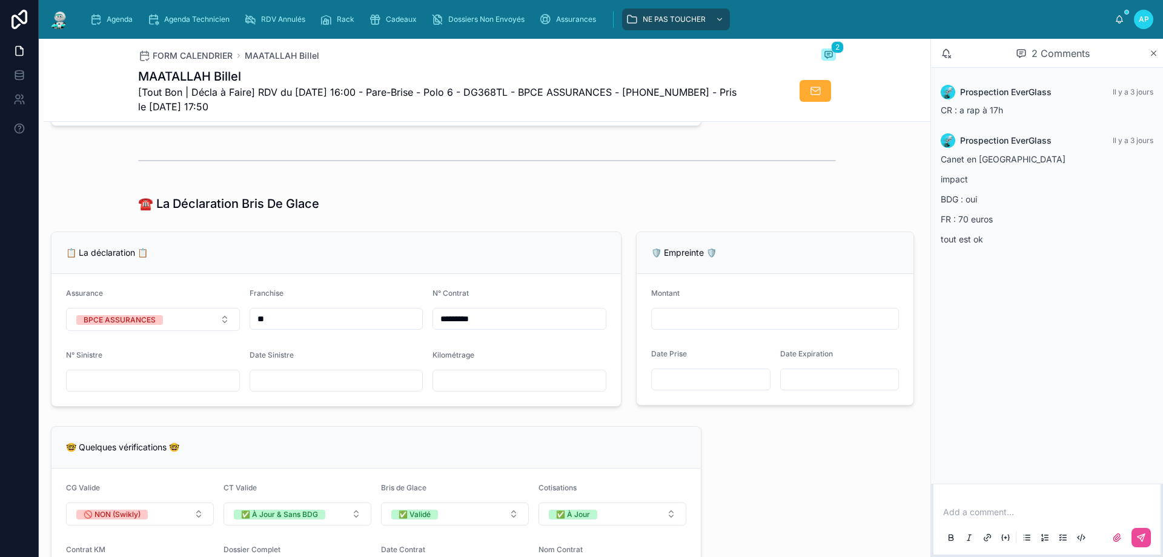
click at [298, 389] on input "text" at bounding box center [336, 380] width 173 height 17
type input "**********"
click at [456, 388] on input "text" at bounding box center [519, 380] width 173 height 17
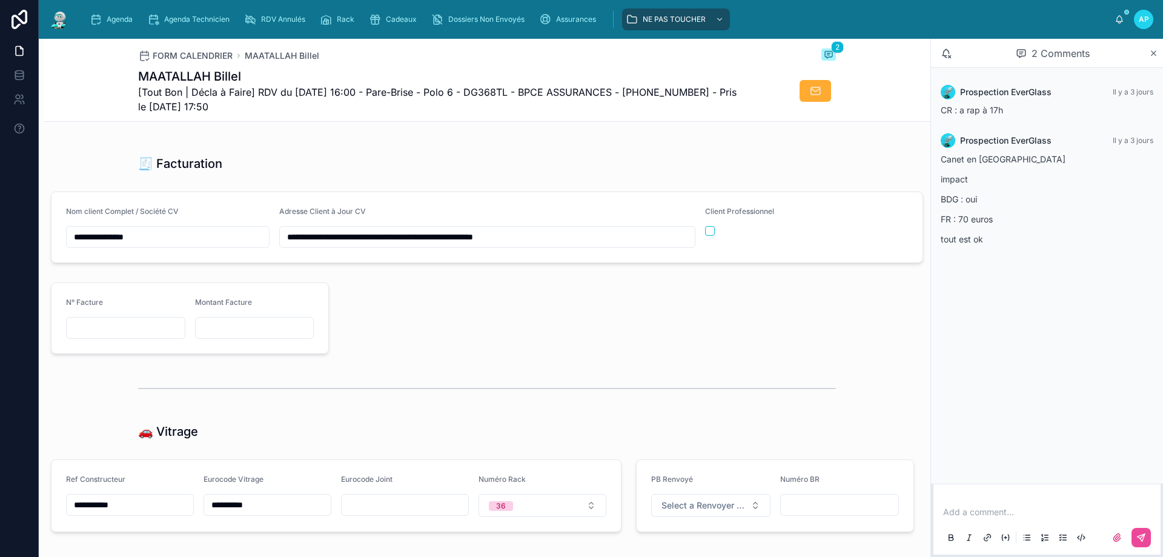
scroll to position [1212, 0]
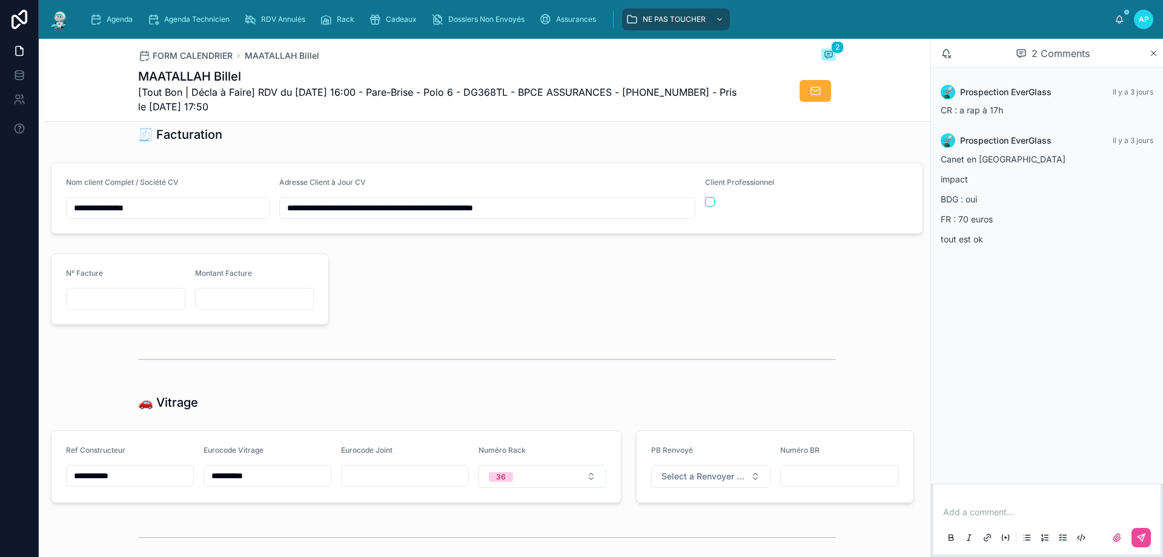
click at [242, 484] on input "**********" at bounding box center [267, 475] width 127 height 17
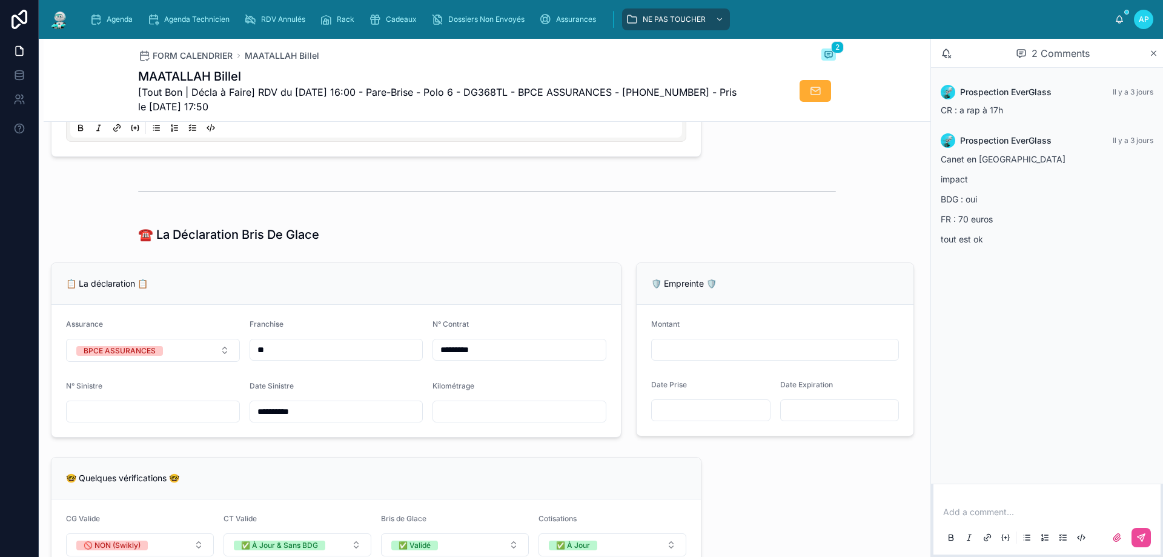
scroll to position [242, 0]
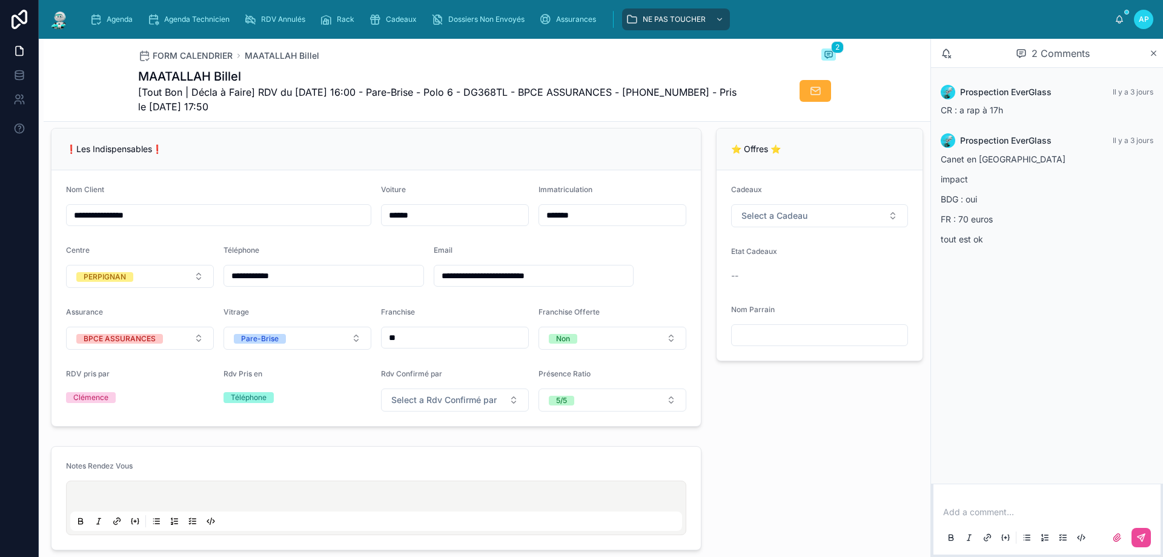
click at [501, 284] on input "**********" at bounding box center [533, 275] width 199 height 17
drag, startPoint x: 313, startPoint y: 284, endPoint x: 245, endPoint y: 285, distance: 67.9
click at [245, 284] on input "**********" at bounding box center [323, 275] width 199 height 17
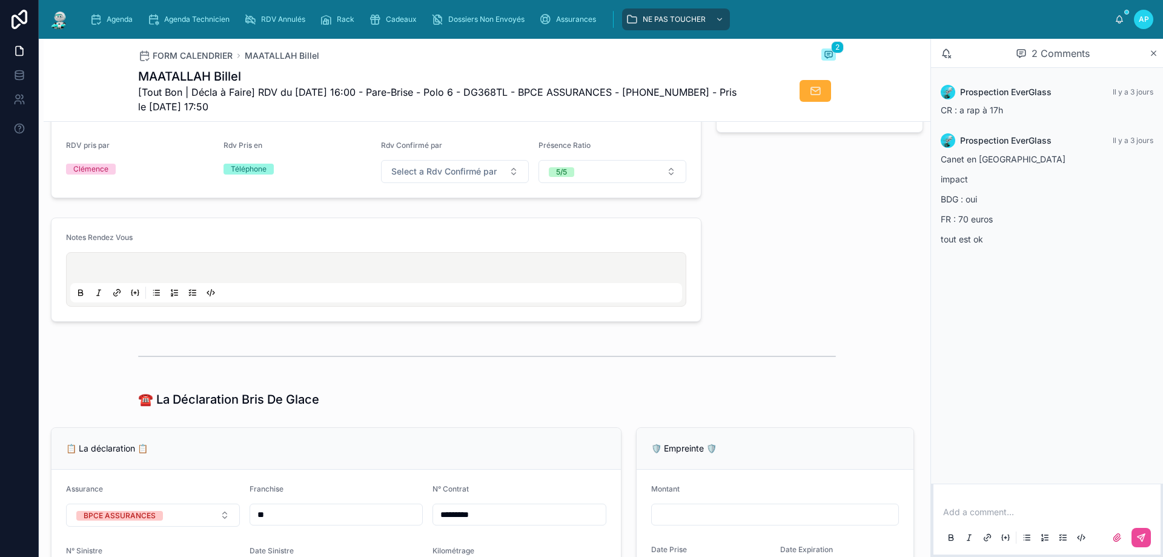
scroll to position [364, 0]
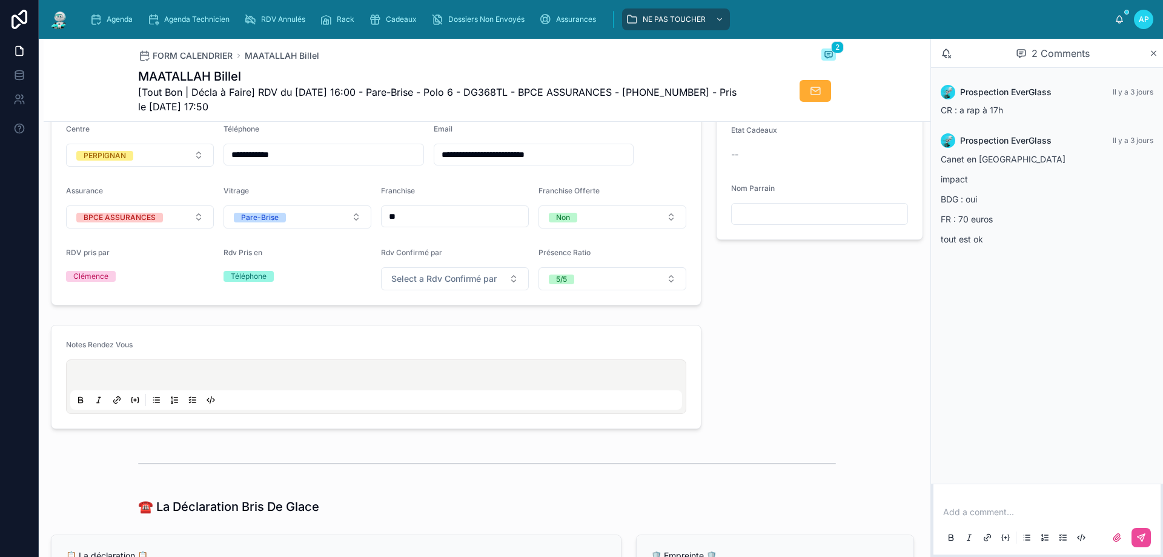
click at [342, 290] on div "Rdv Pris en Téléphone" at bounding box center [298, 269] width 148 height 42
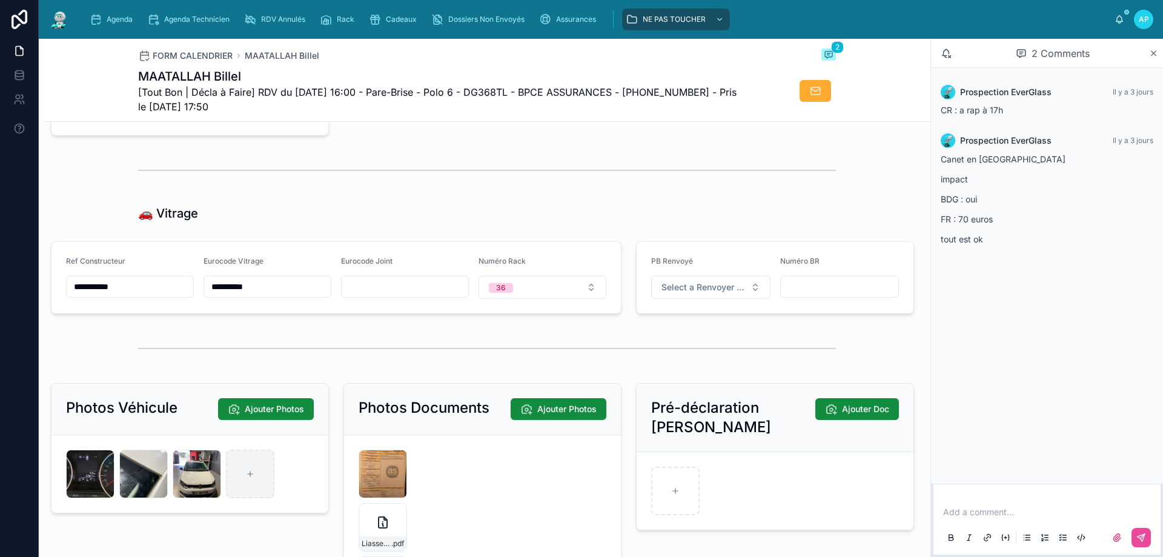
scroll to position [1575, 0]
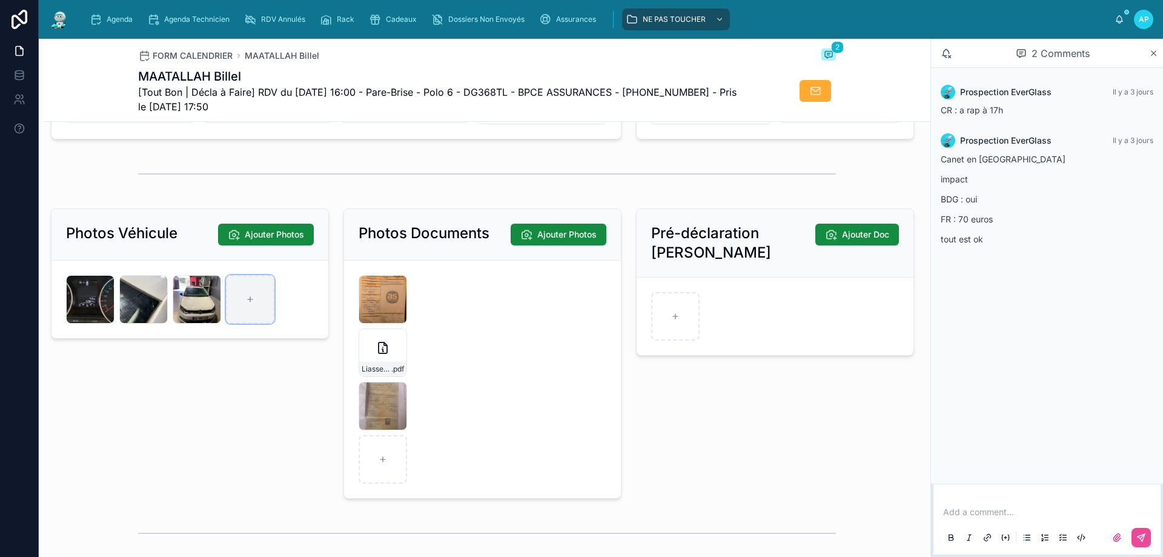
click at [268, 315] on div at bounding box center [250, 299] width 48 height 48
type input "**********"
click at [105, 17] on div "Agenda" at bounding box center [114, 19] width 48 height 19
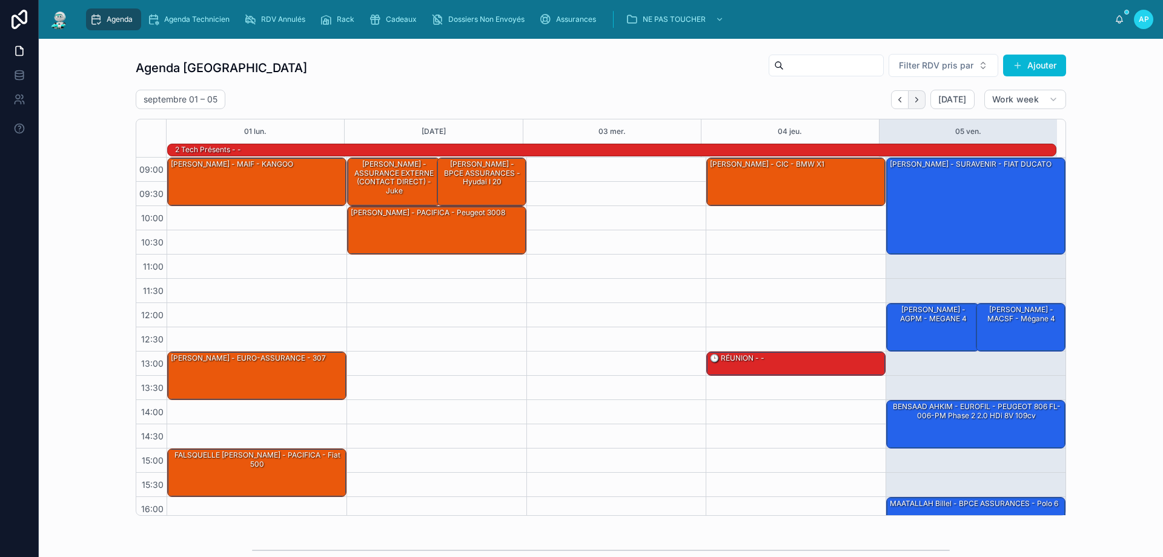
click at [917, 93] on button "Next" at bounding box center [917, 99] width 17 height 19
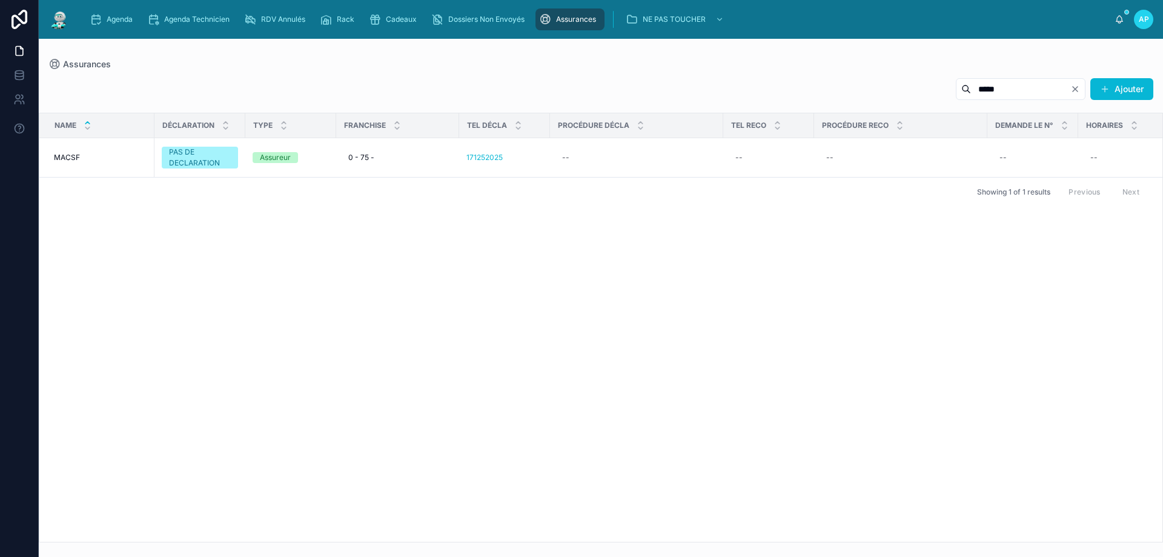
click at [1078, 86] on icon "Clear" at bounding box center [1076, 89] width 10 height 10
click at [986, 84] on input "text" at bounding box center [1035, 89] width 99 height 17
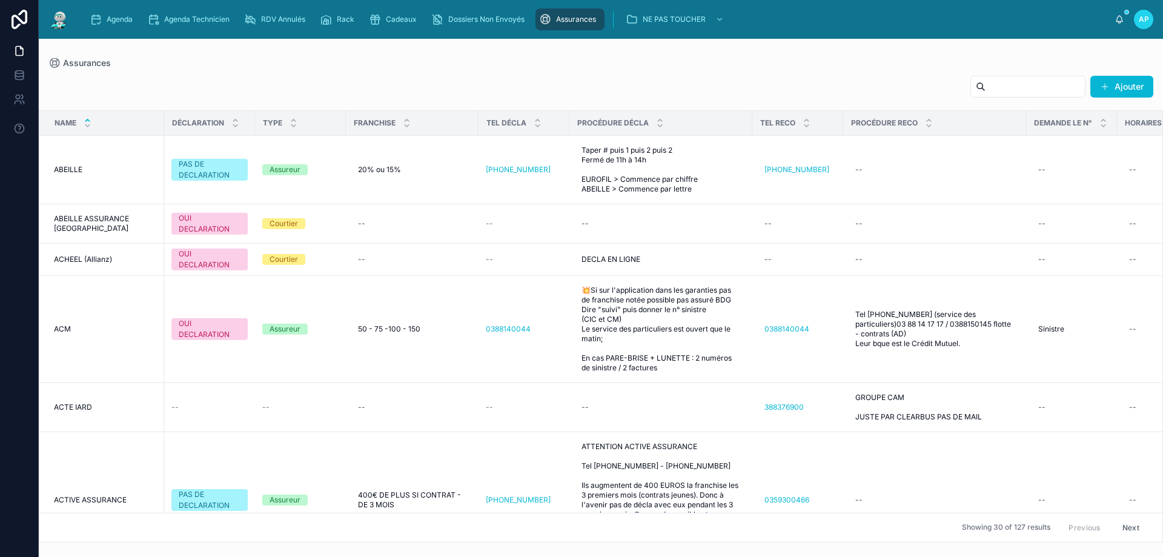
click at [986, 88] on input "text" at bounding box center [1035, 86] width 99 height 17
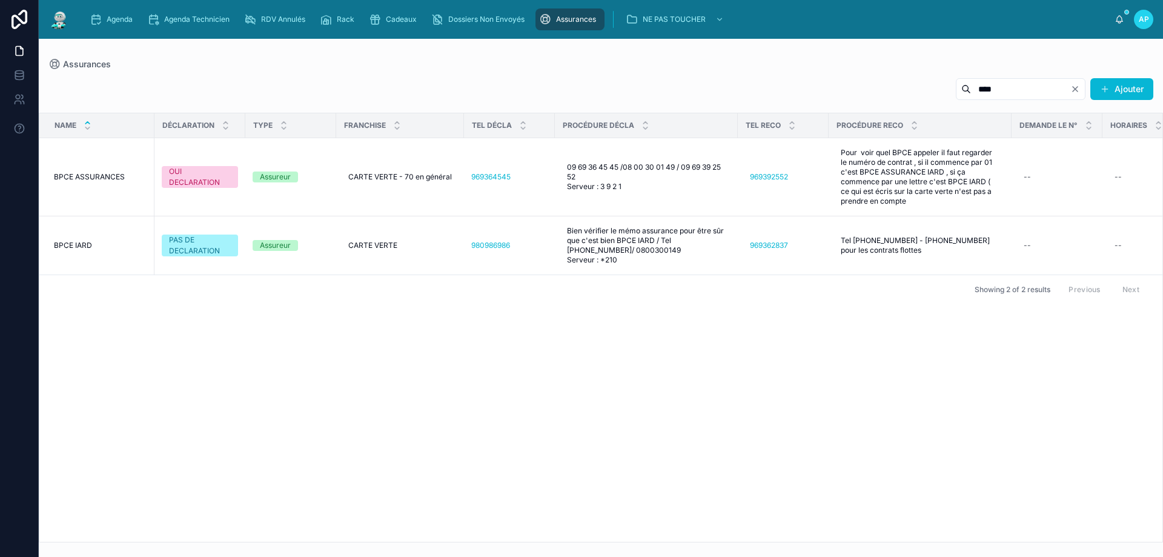
type input "****"
click at [704, 319] on div "Name DÉCLARATION TYPE FRANCHISE TEL DÉCLA PROCÉDURE DÉCLA TEL RECO PROCÉDURE RE…" at bounding box center [600, 327] width 1123 height 428
click at [400, 22] on span "Cadeaux" at bounding box center [401, 20] width 31 height 10
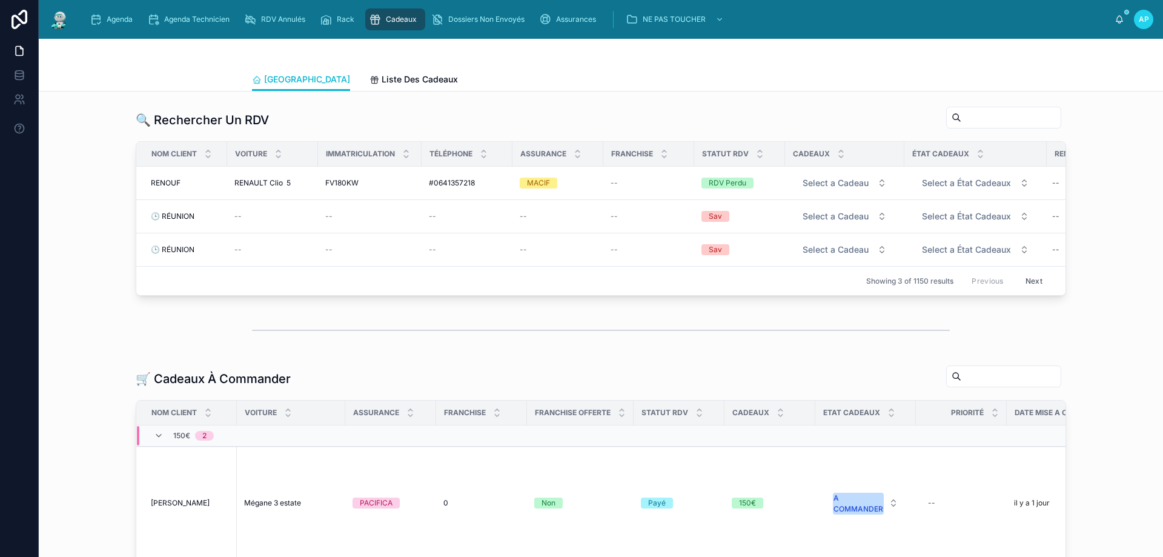
click at [408, 20] on span "Cadeaux" at bounding box center [401, 20] width 31 height 10
click at [104, 22] on div "Agenda" at bounding box center [114, 19] width 48 height 19
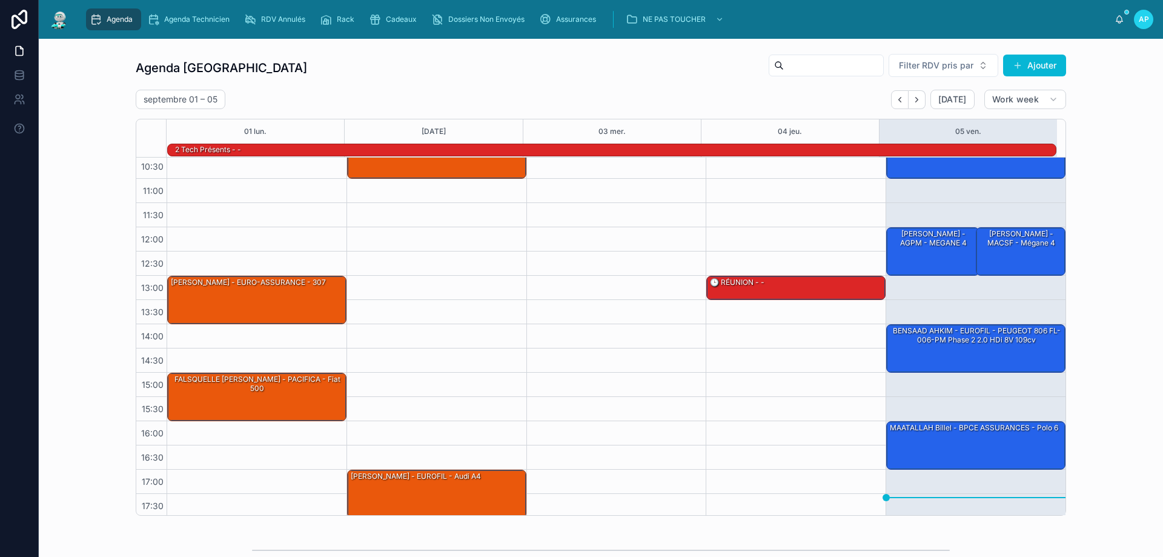
scroll to position [79, 0]
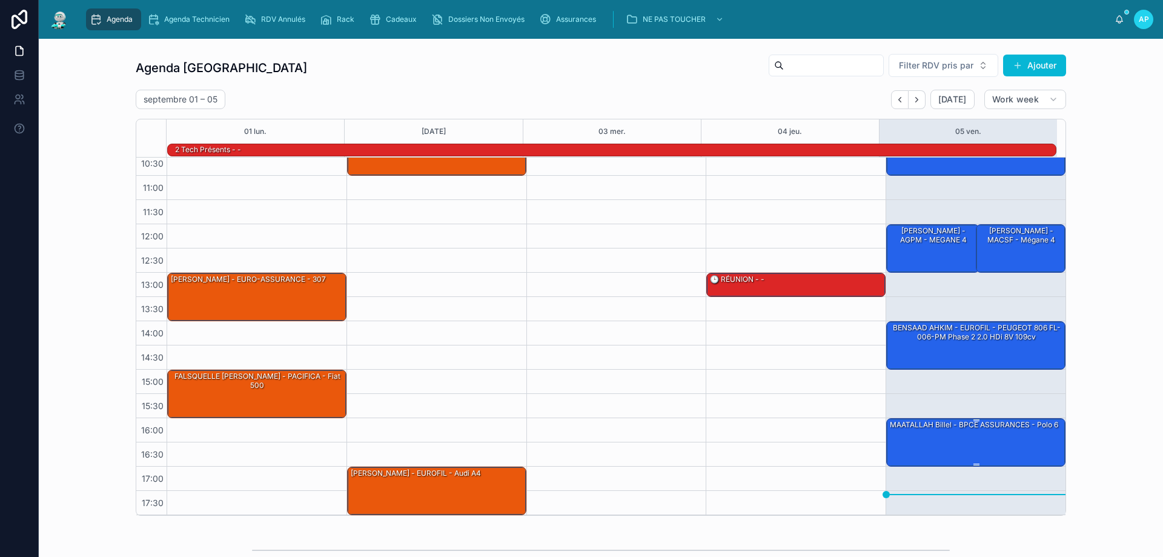
click at [969, 447] on div "MAATALLAH Billel - BPCE ASSURANCES - Polo 6" at bounding box center [977, 442] width 176 height 46
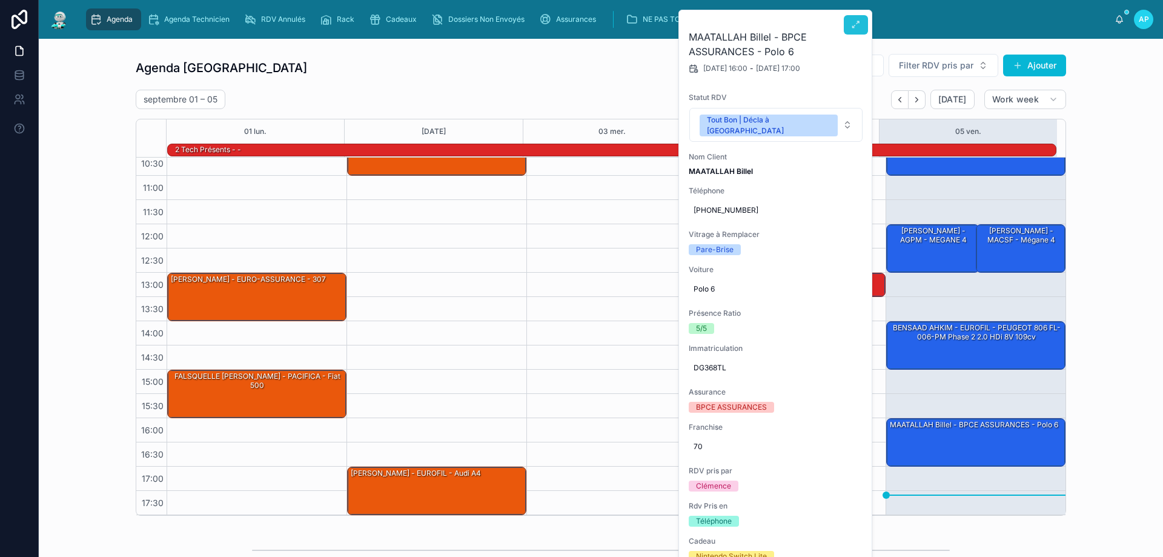
click at [852, 28] on icon at bounding box center [856, 25] width 10 height 10
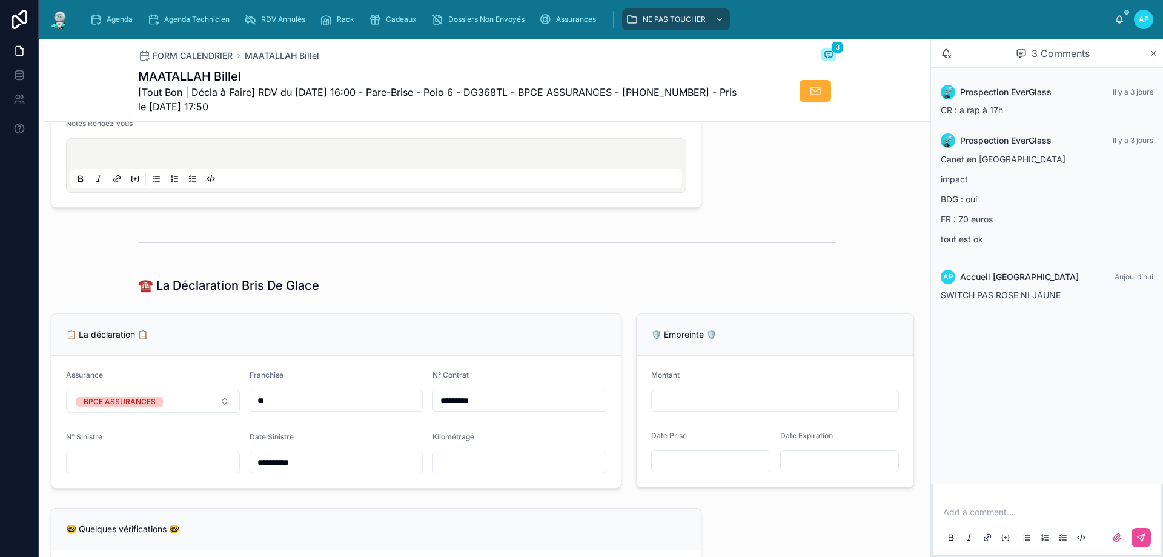
scroll to position [606, 0]
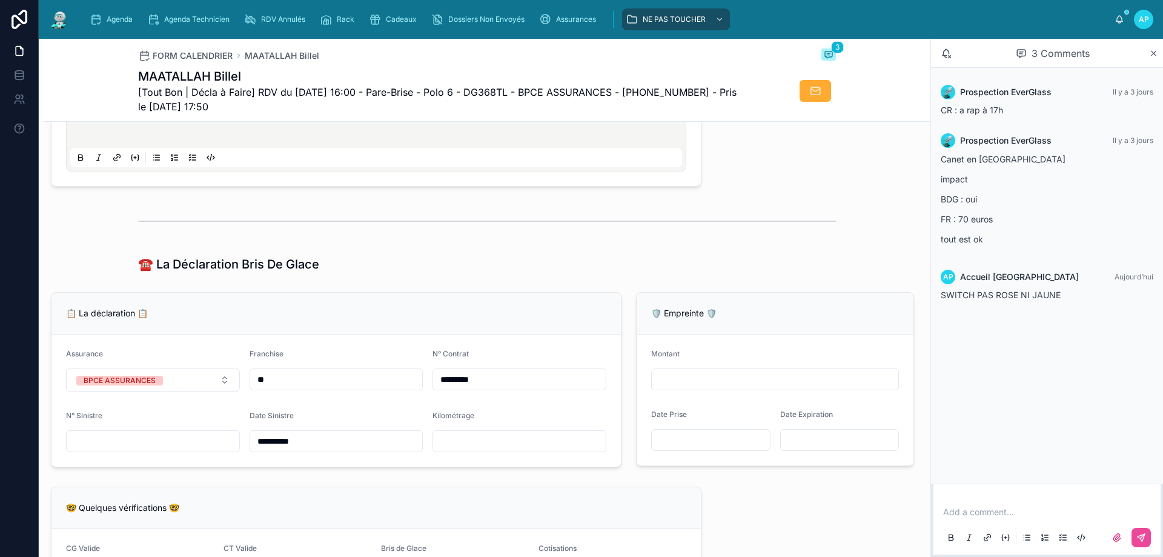
click at [514, 450] on input "text" at bounding box center [519, 441] width 173 height 17
type input "******"
click at [424, 294] on div "**********" at bounding box center [487, 556] width 887 height 2053
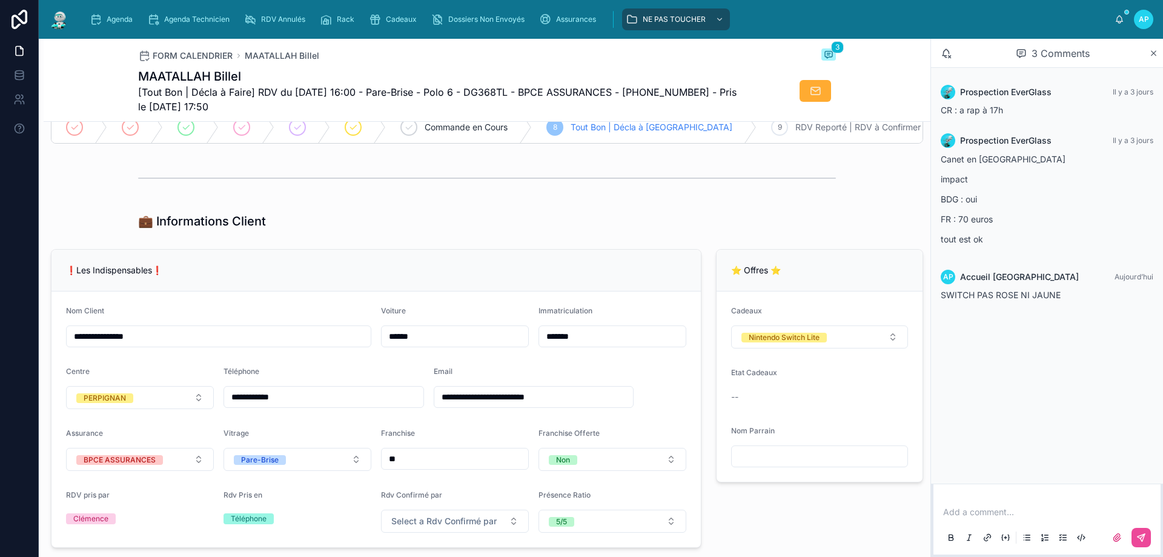
scroll to position [182, 0]
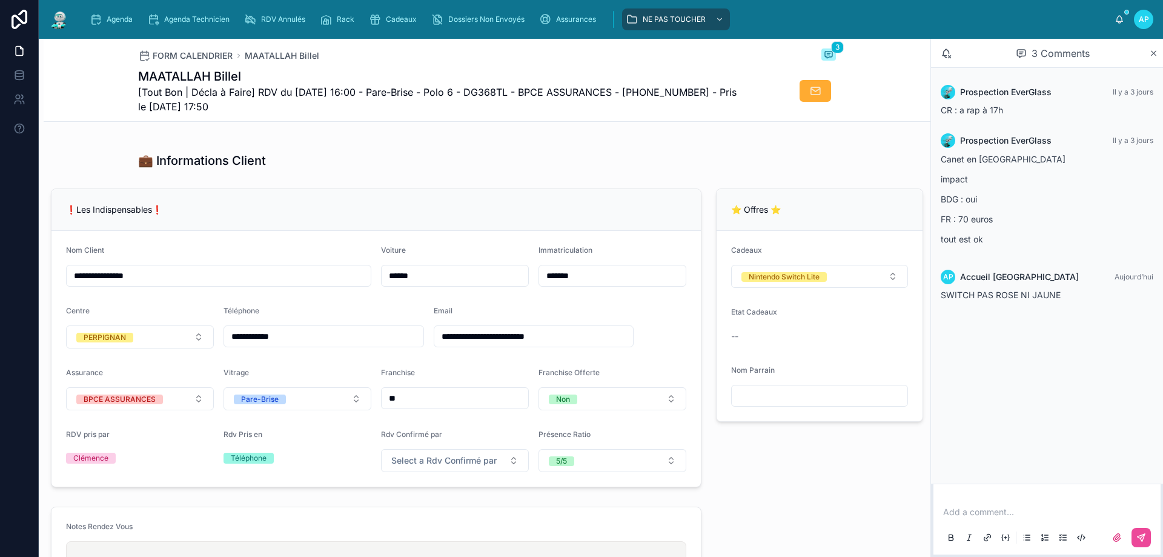
click at [62, 18] on img at bounding box center [59, 19] width 22 height 19
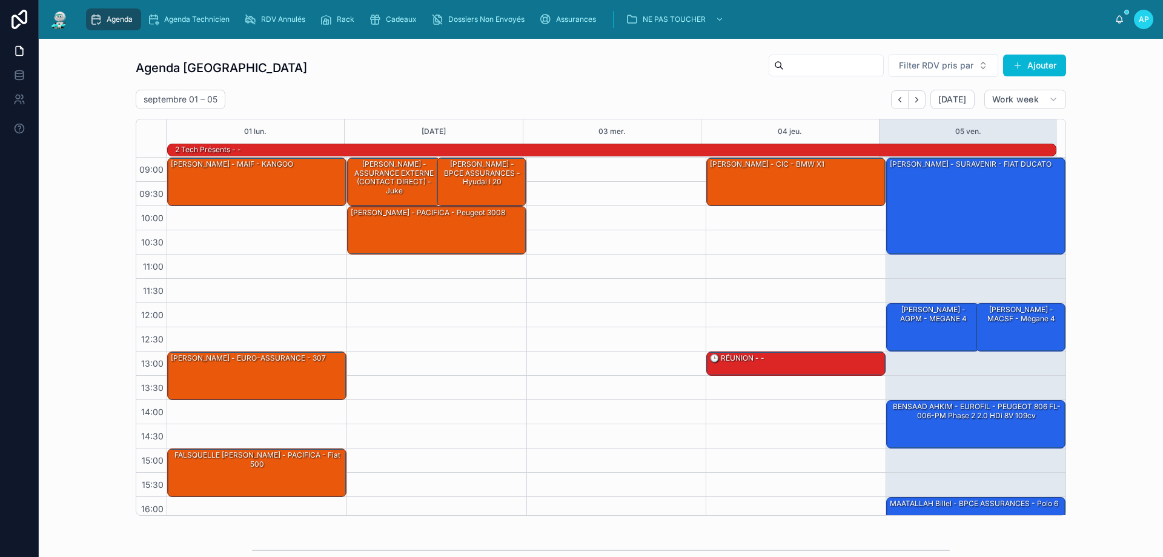
scroll to position [79, 0]
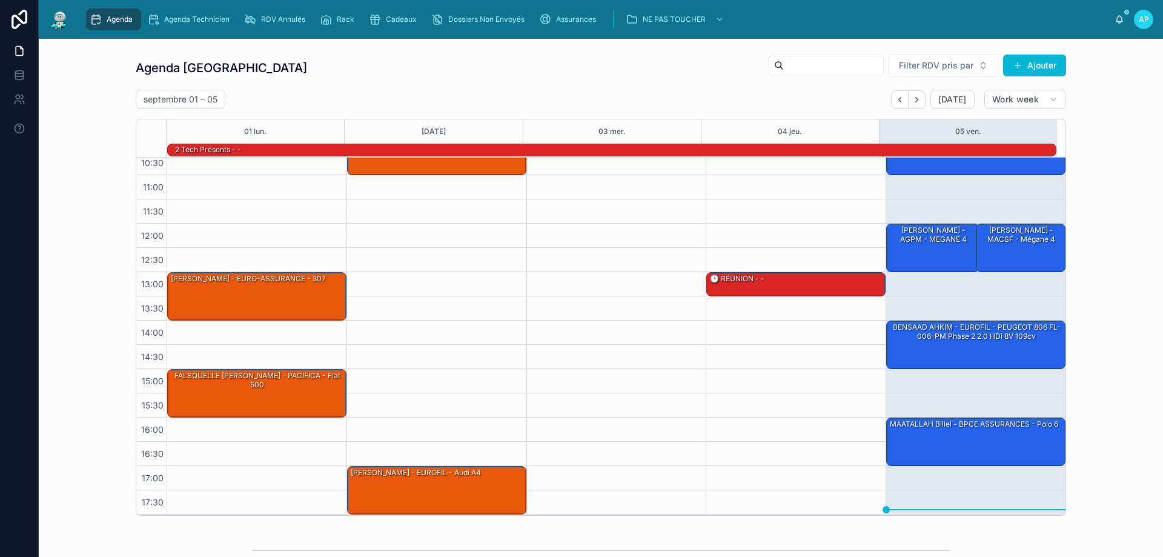
click at [127, 18] on span "Agenda" at bounding box center [120, 20] width 26 height 10
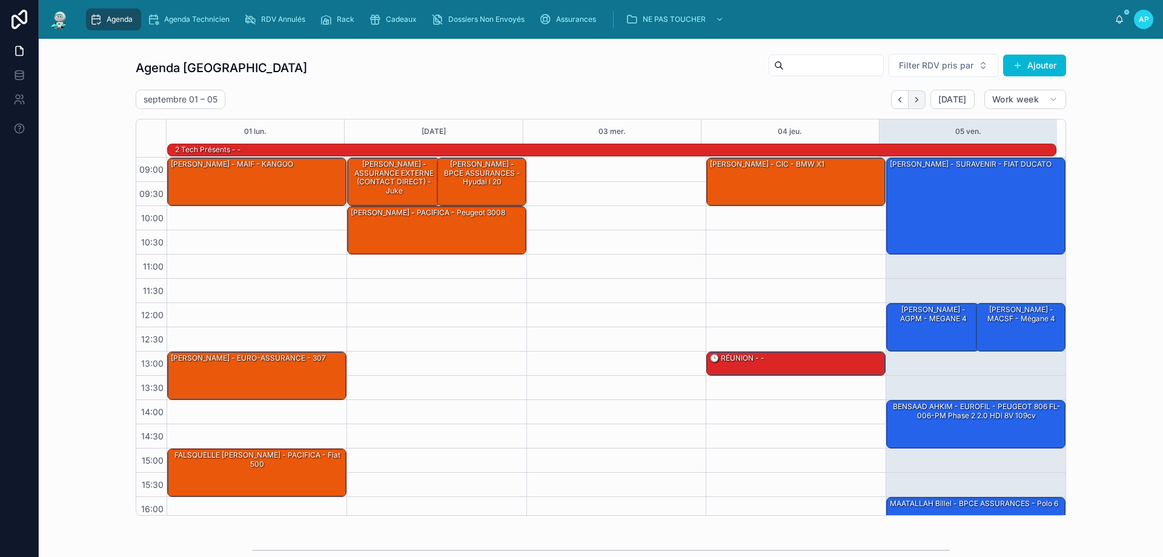
click at [921, 100] on button "Next" at bounding box center [917, 99] width 17 height 19
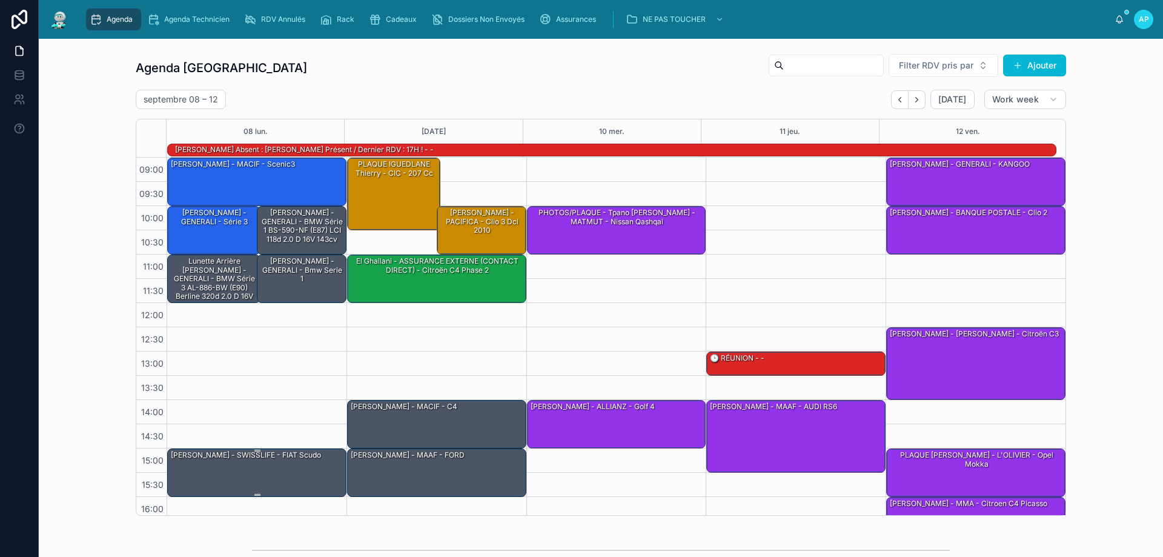
click at [212, 453] on div "[PERSON_NAME] - SWISSLIFE - FIAT Scudo" at bounding box center [246, 455] width 153 height 11
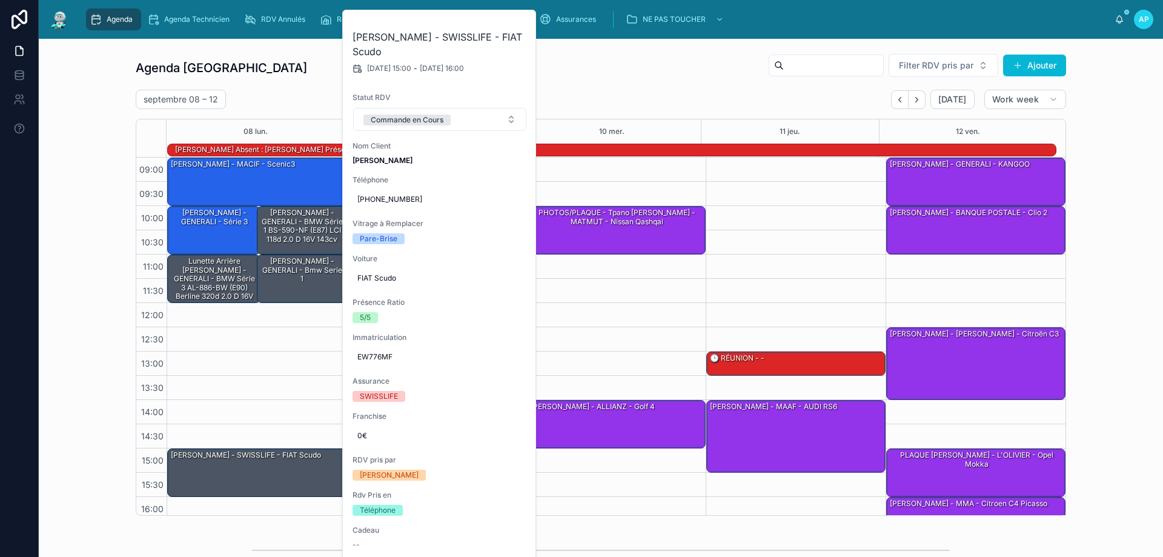
click at [286, 84] on div "Agenda Perpignan Filter RDV pris par Ajouter septembre 08 – 12 Today Work week …" at bounding box center [601, 284] width 931 height 462
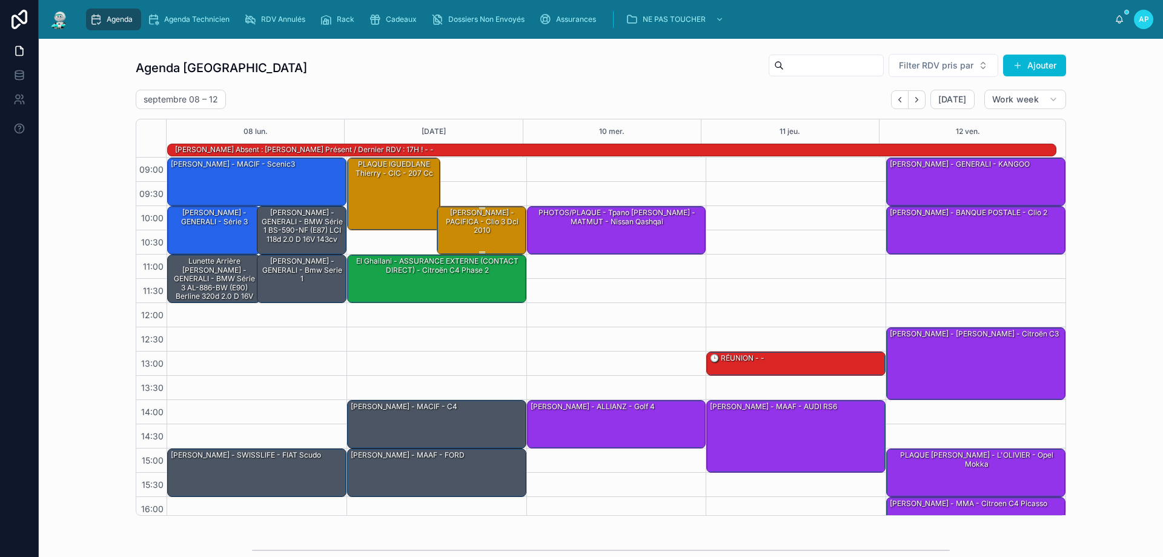
click at [476, 233] on div "[PERSON_NAME] - PACIFICA - clio 3 dci 2010" at bounding box center [482, 221] width 86 height 28
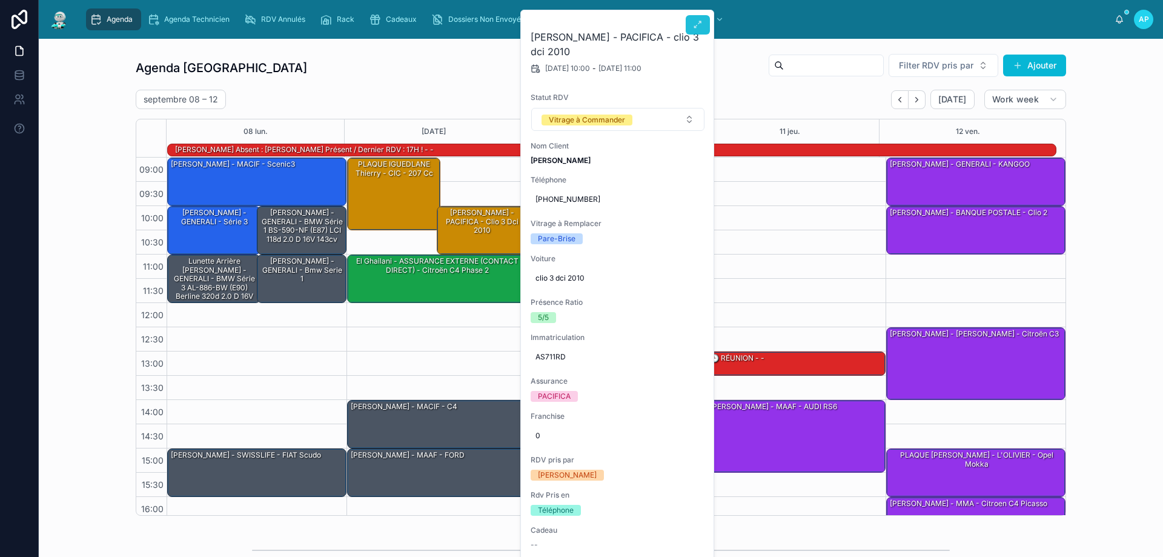
click at [705, 25] on button at bounding box center [698, 24] width 24 height 19
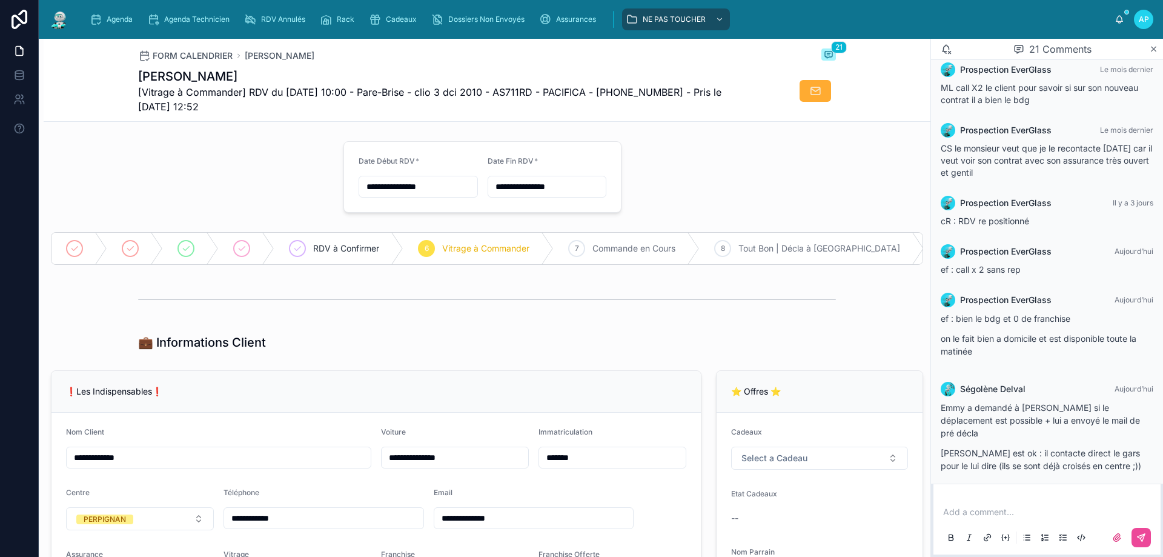
click at [61, 18] on img at bounding box center [59, 19] width 22 height 19
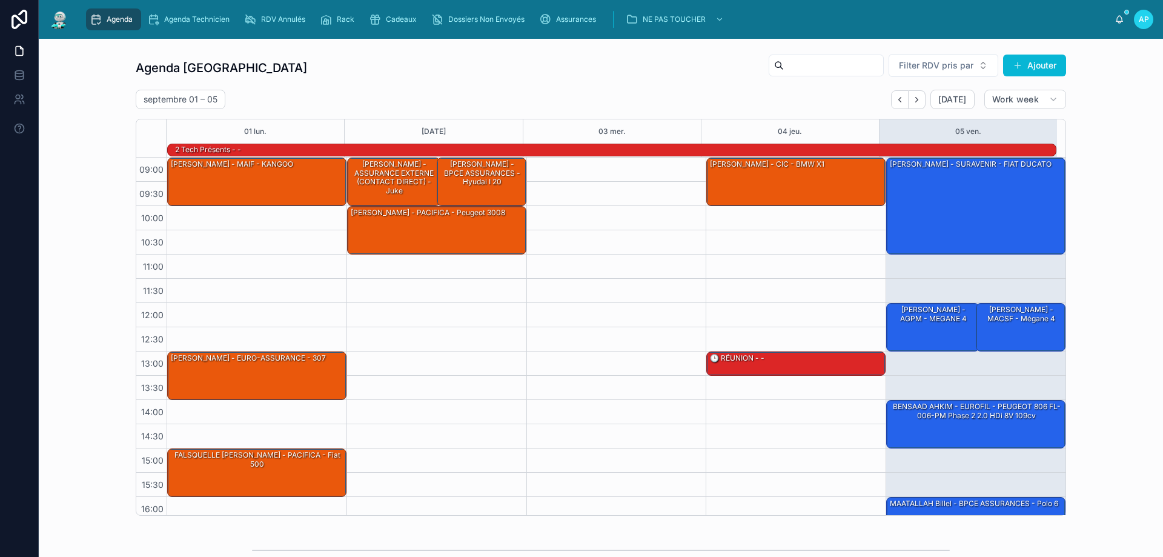
scroll to position [79, 0]
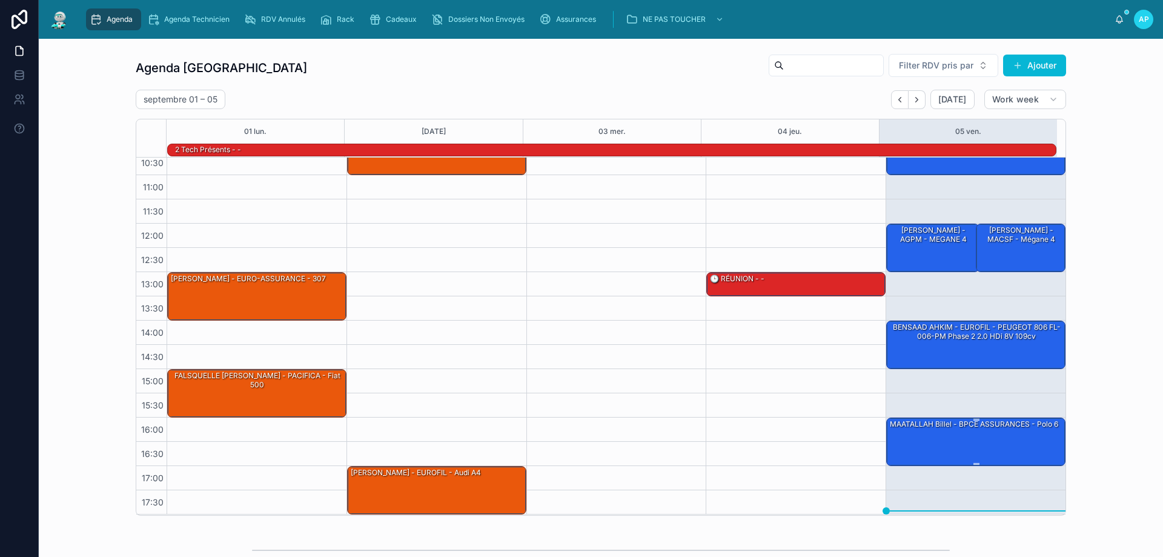
click at [940, 430] on div "MAATALLAH Billel - BPCE ASSURANCES - Polo 6" at bounding box center [974, 424] width 171 height 12
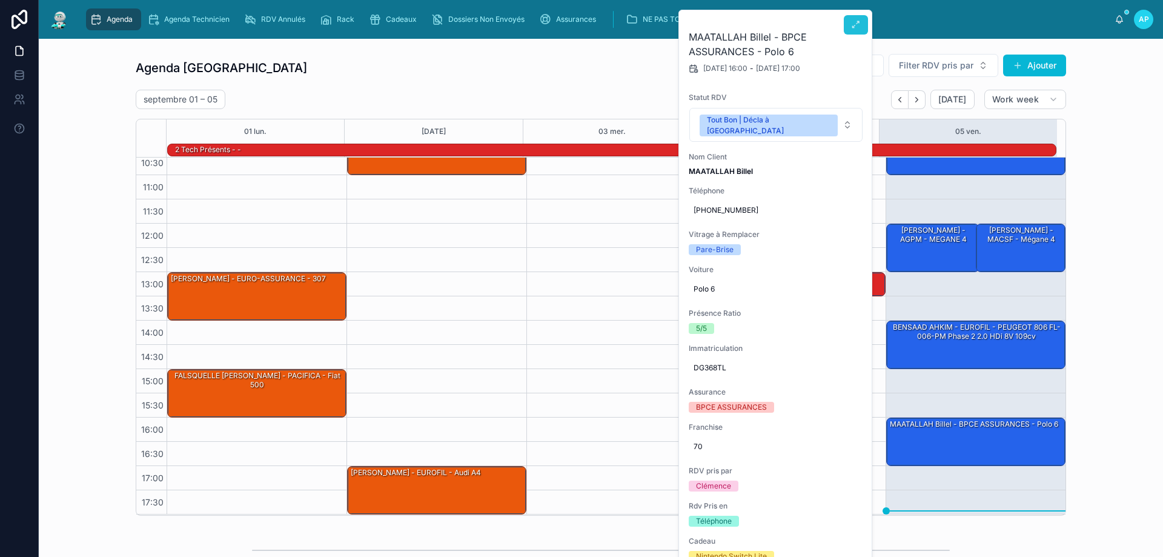
click at [854, 29] on span at bounding box center [856, 25] width 10 height 10
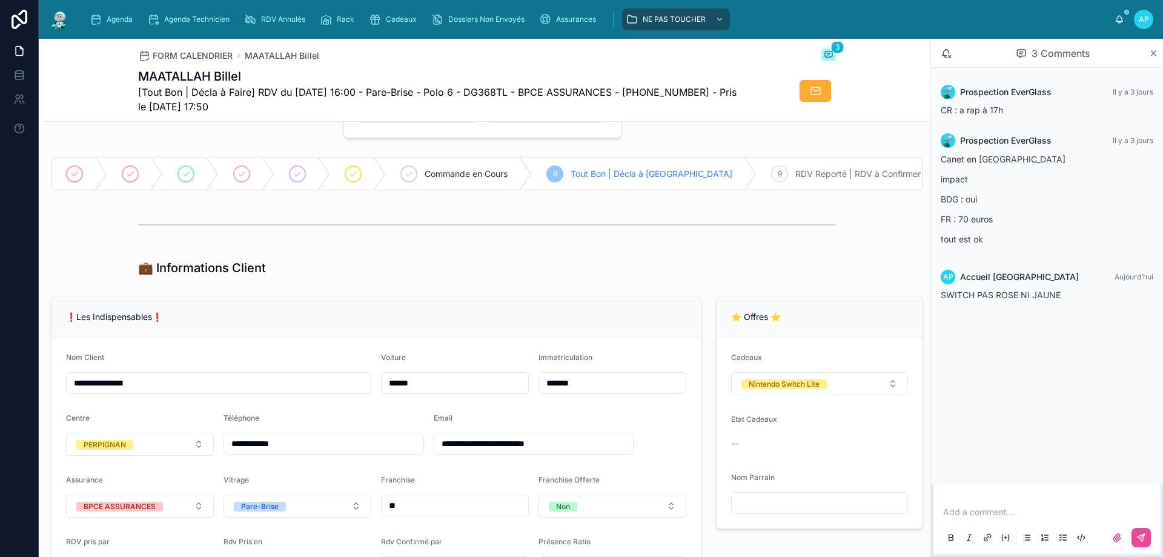
scroll to position [182, 0]
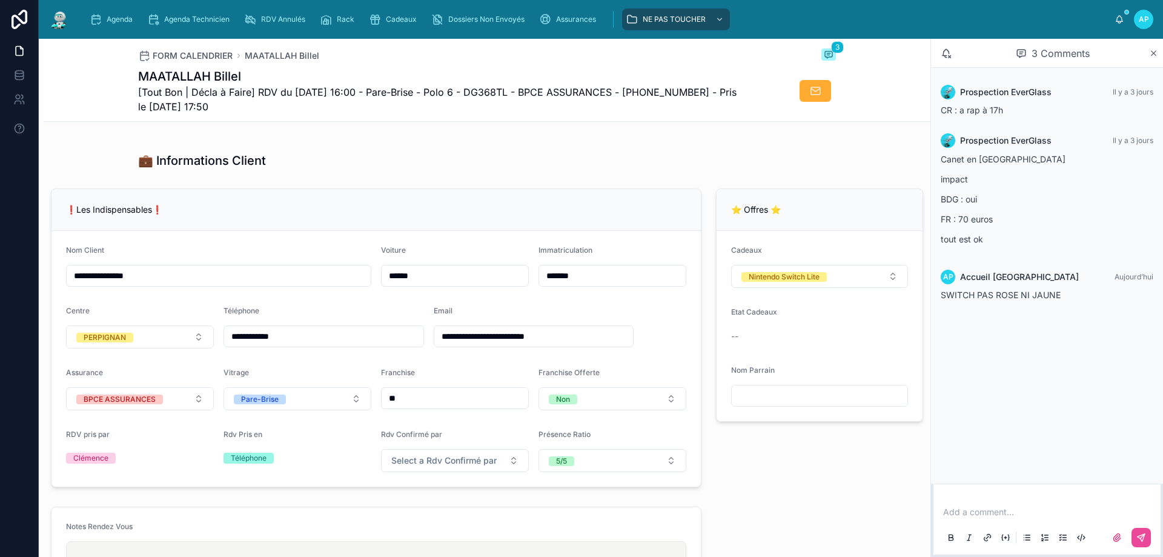
click at [496, 341] on input "**********" at bounding box center [533, 336] width 199 height 17
click at [67, 12] on img at bounding box center [59, 19] width 22 height 19
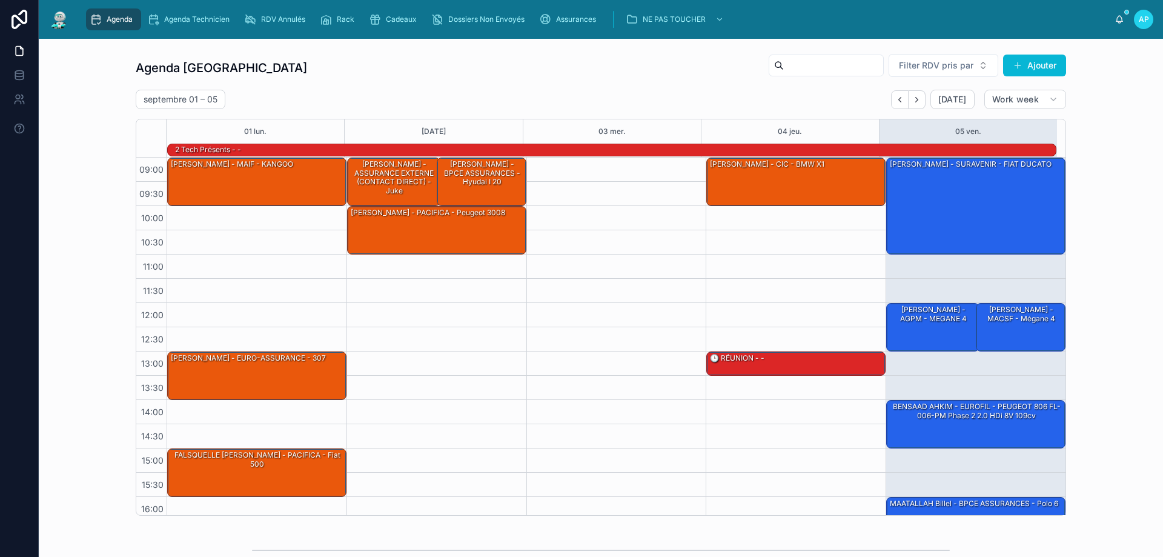
scroll to position [79, 0]
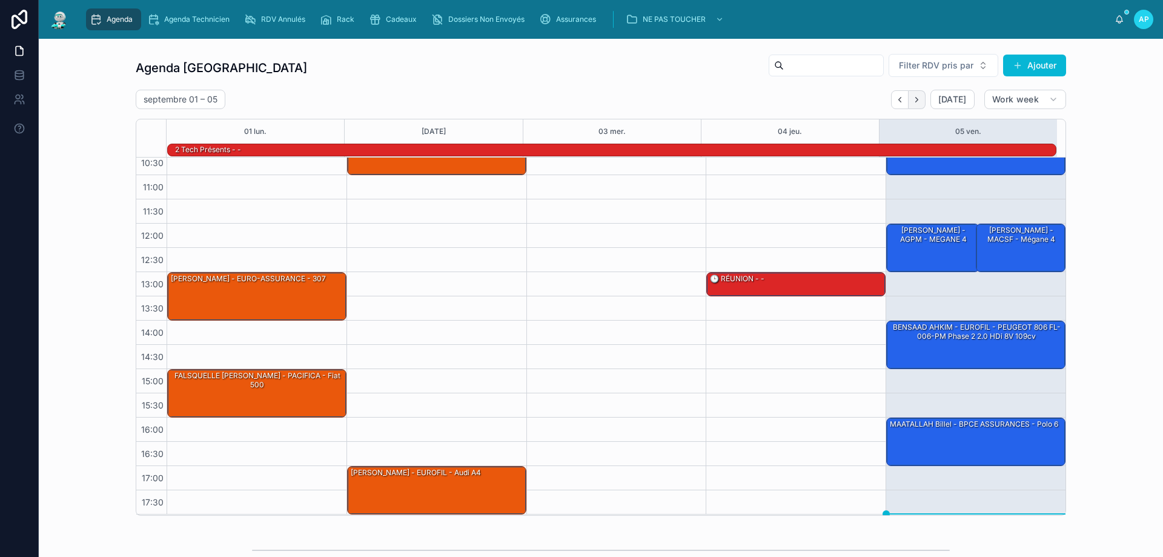
click at [913, 104] on button "Next" at bounding box center [917, 99] width 17 height 19
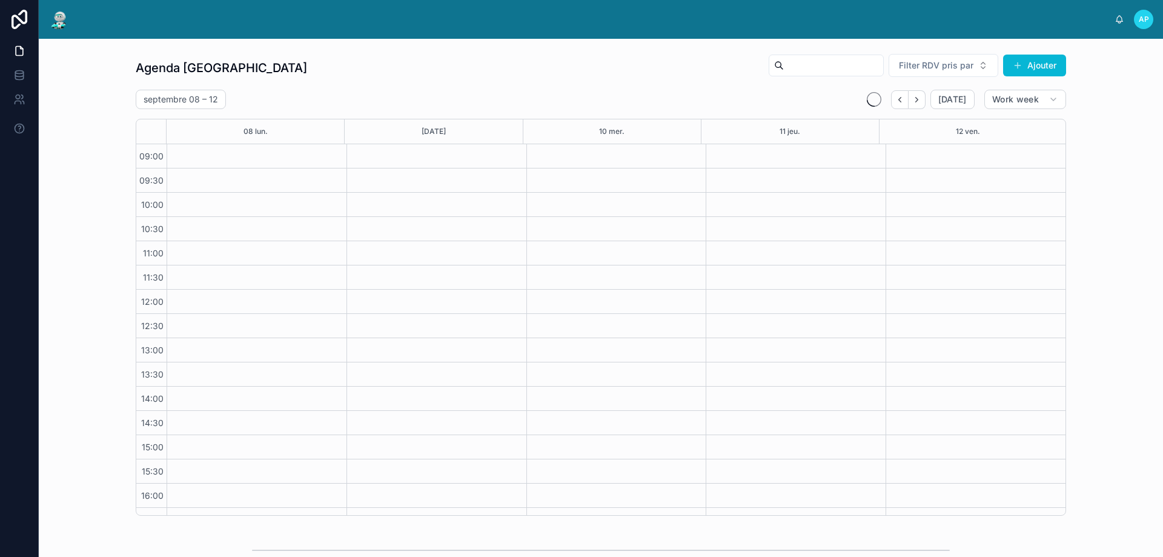
scroll to position [65, 0]
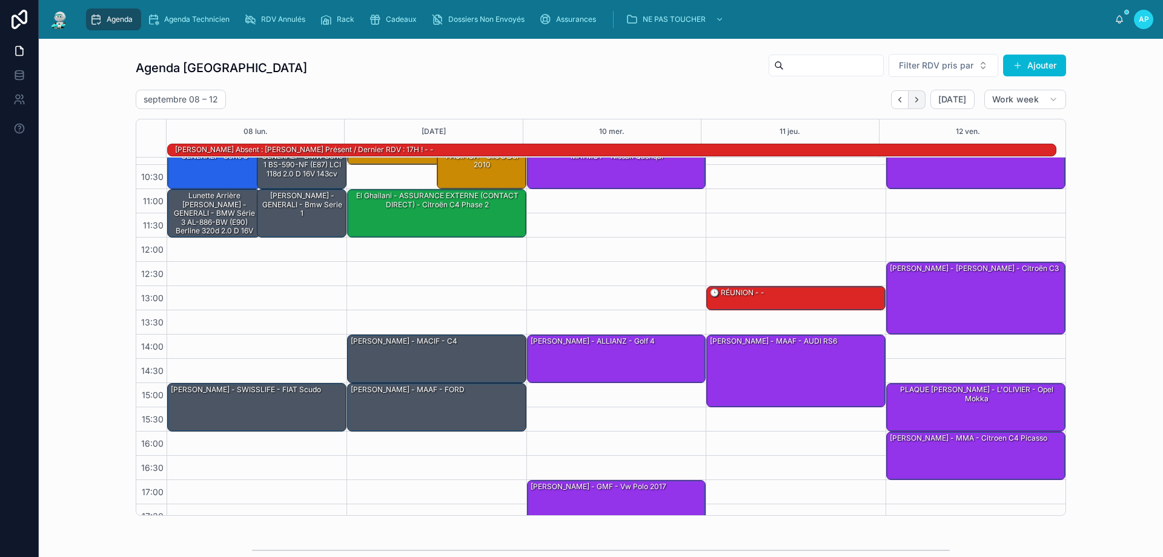
click at [913, 104] on icon "Next" at bounding box center [916, 99] width 9 height 9
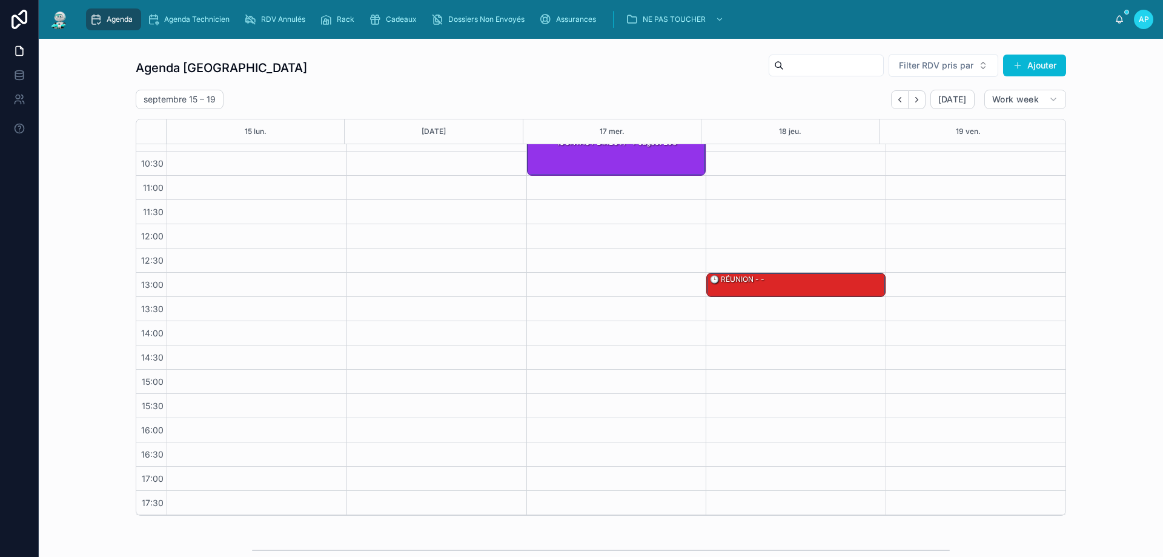
drag, startPoint x: 897, startPoint y: 103, endPoint x: 642, endPoint y: 126, distance: 256.1
click at [897, 103] on icon "Back" at bounding box center [899, 99] width 9 height 9
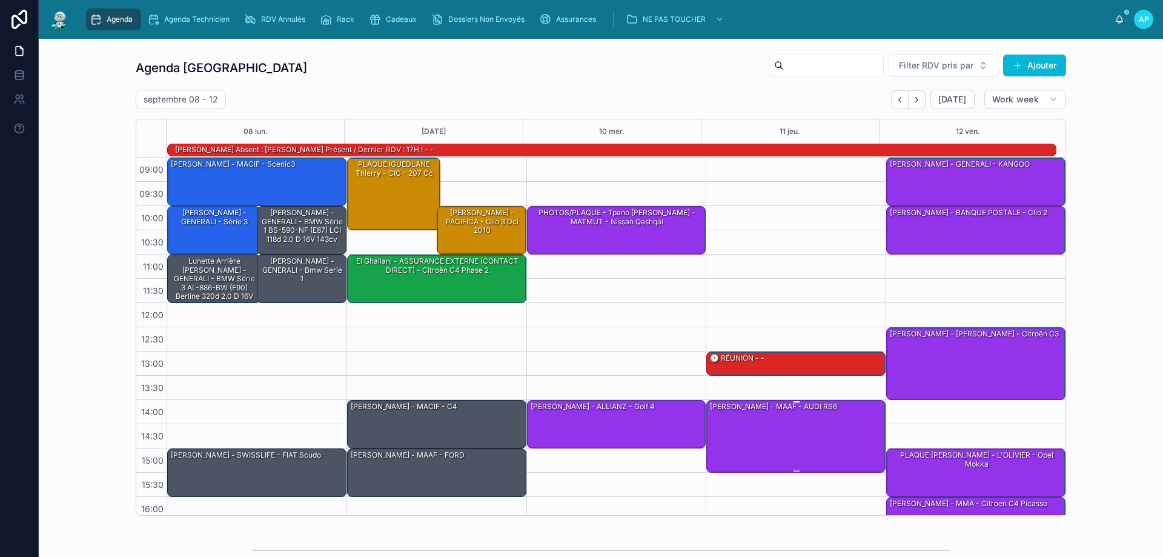
click at [804, 421] on div "[PERSON_NAME] - MAAF - AUDI RS6" at bounding box center [797, 435] width 176 height 70
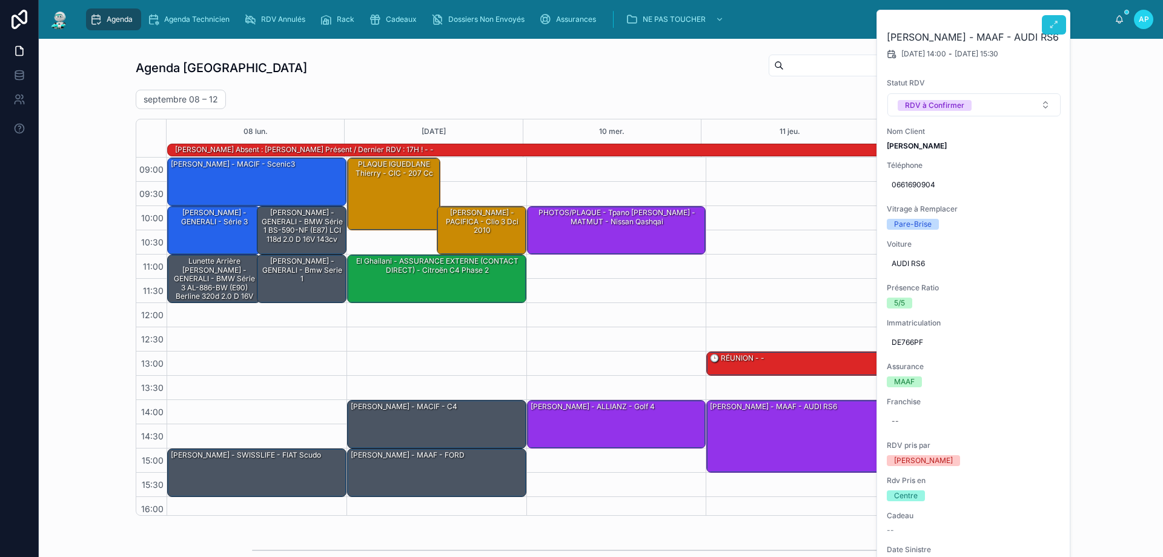
click at [1055, 23] on icon at bounding box center [1054, 25] width 10 height 10
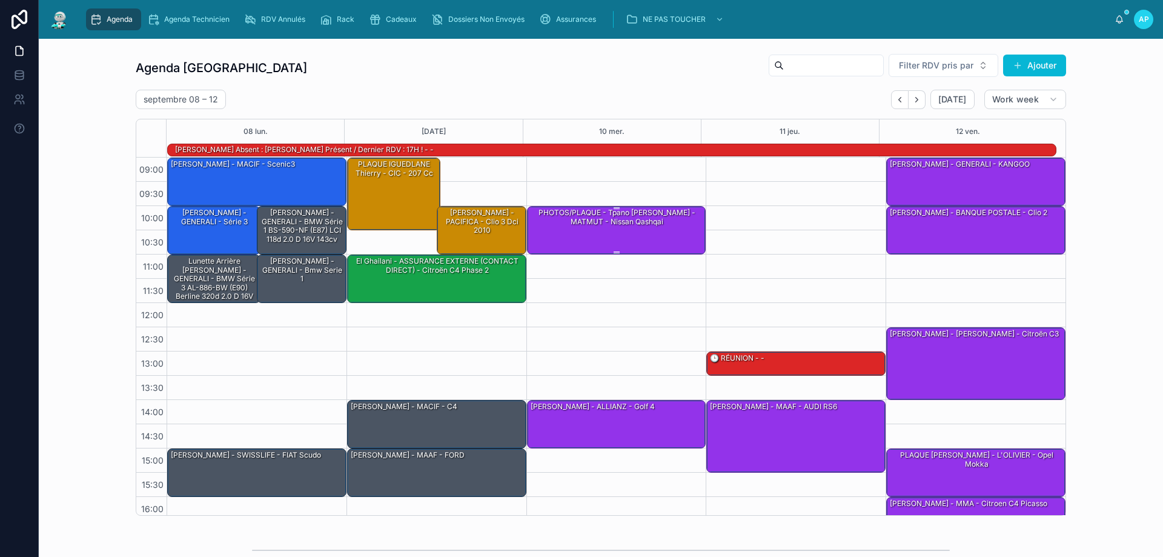
click at [648, 224] on div "PHOTOS/PLAQUE - Tpano [PERSON_NAME] - MATMUT - Nissan Qashqai" at bounding box center [618, 217] width 176 height 20
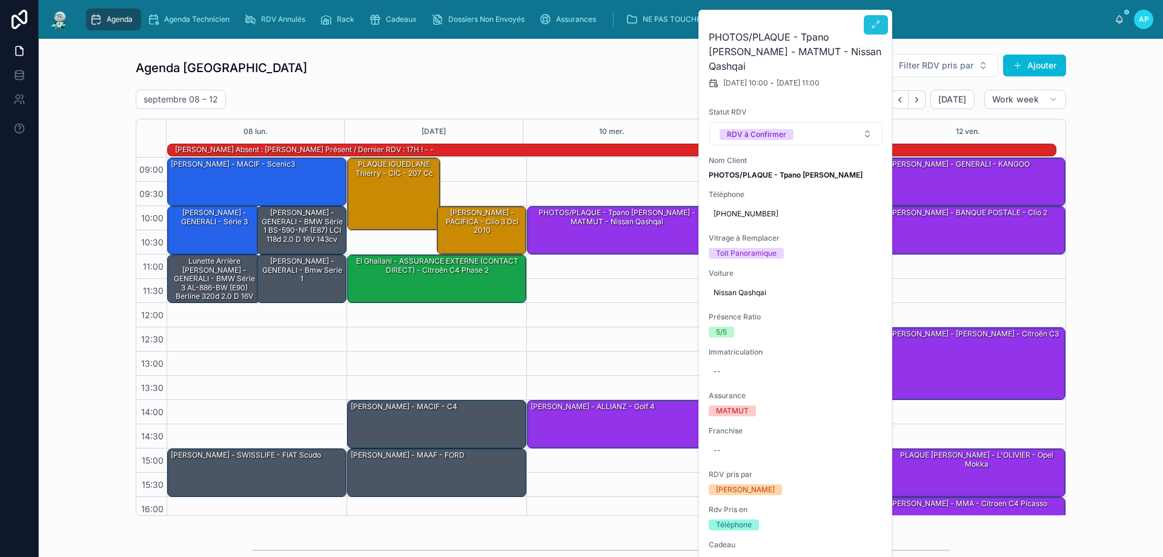
click at [880, 16] on button at bounding box center [876, 24] width 24 height 19
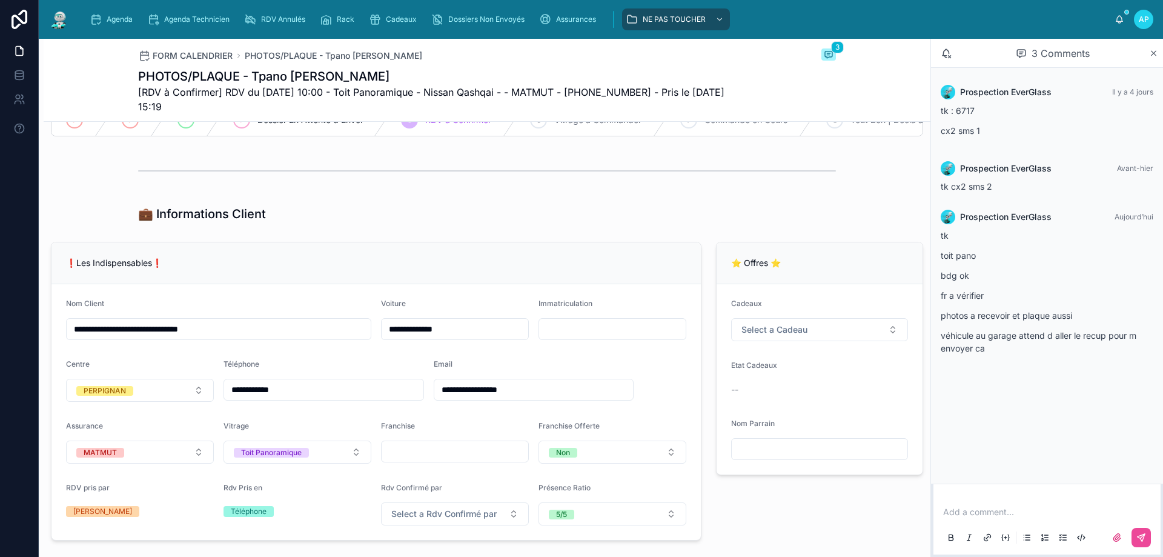
scroll to position [182, 0]
click at [109, 16] on span "Agenda" at bounding box center [120, 20] width 26 height 10
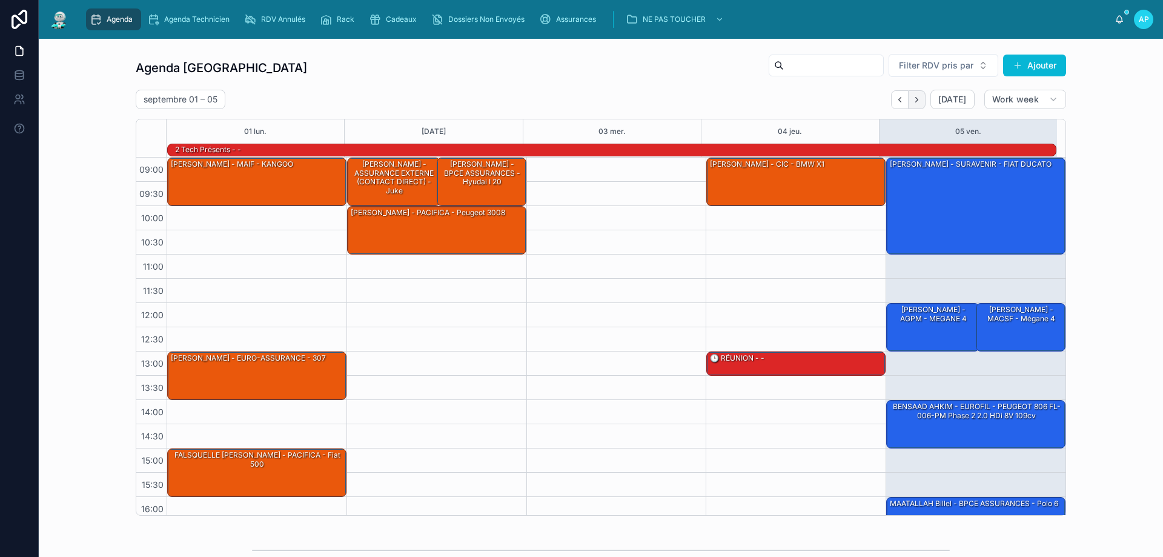
click at [920, 96] on button "Next" at bounding box center [917, 99] width 17 height 19
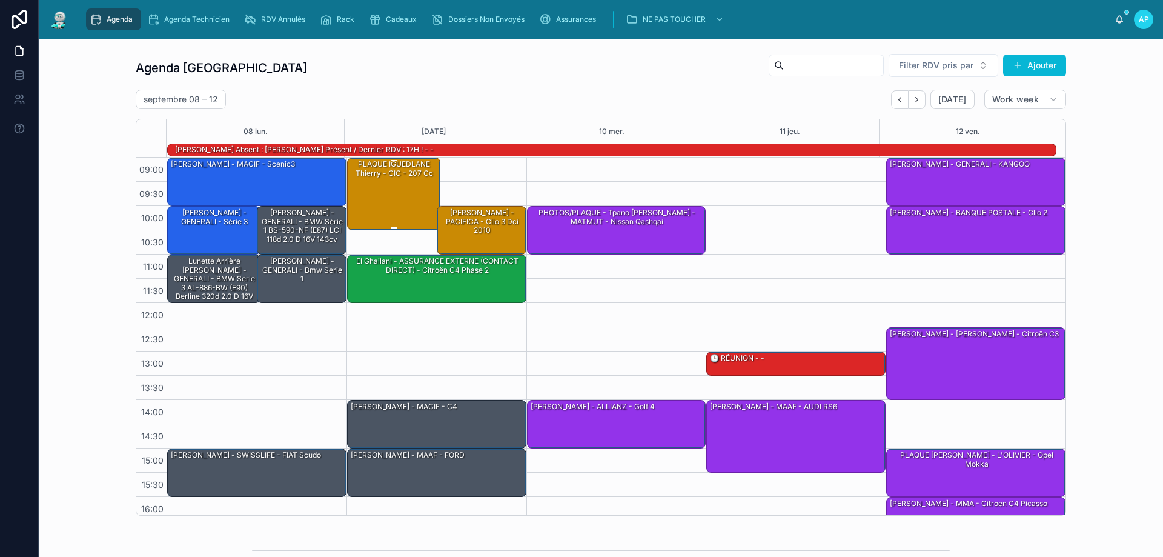
click at [390, 201] on div "PLAQUE IGUEDLANE Thierry - CIC - 207 cc" at bounding box center [395, 193] width 90 height 70
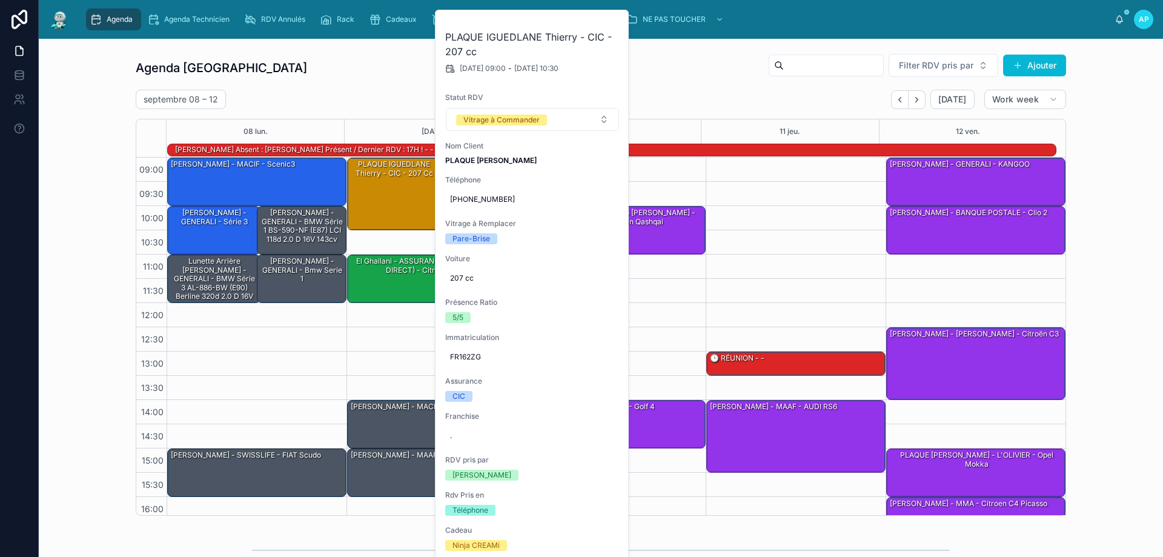
click at [366, 65] on div "Agenda Perpignan Filter RDV pris par Ajouter" at bounding box center [601, 67] width 931 height 29
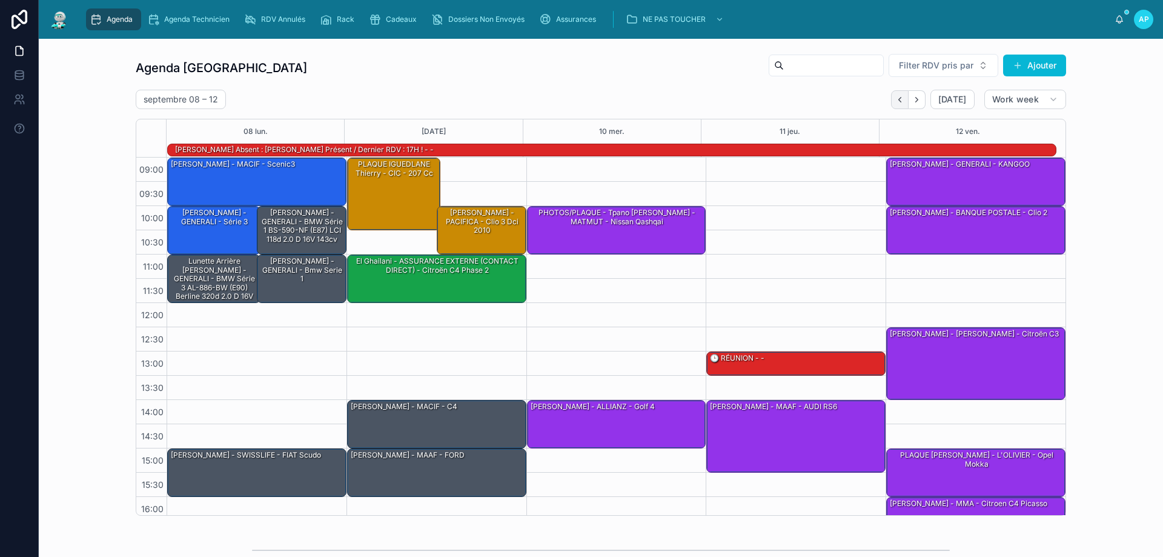
click at [895, 101] on icon "Back" at bounding box center [899, 99] width 9 height 9
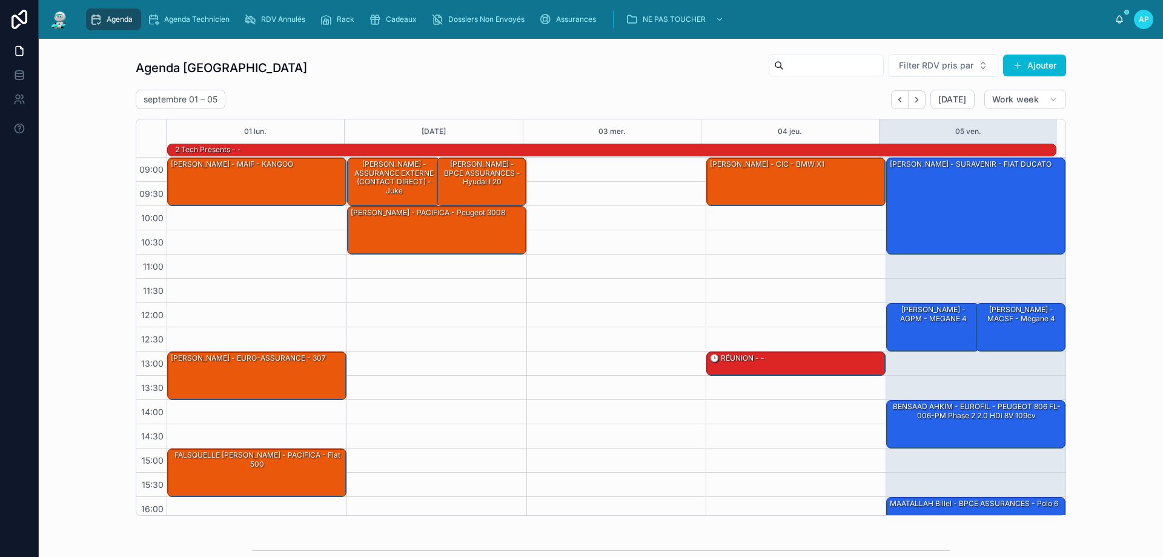
click at [895, 101] on icon "Back" at bounding box center [899, 99] width 9 height 9
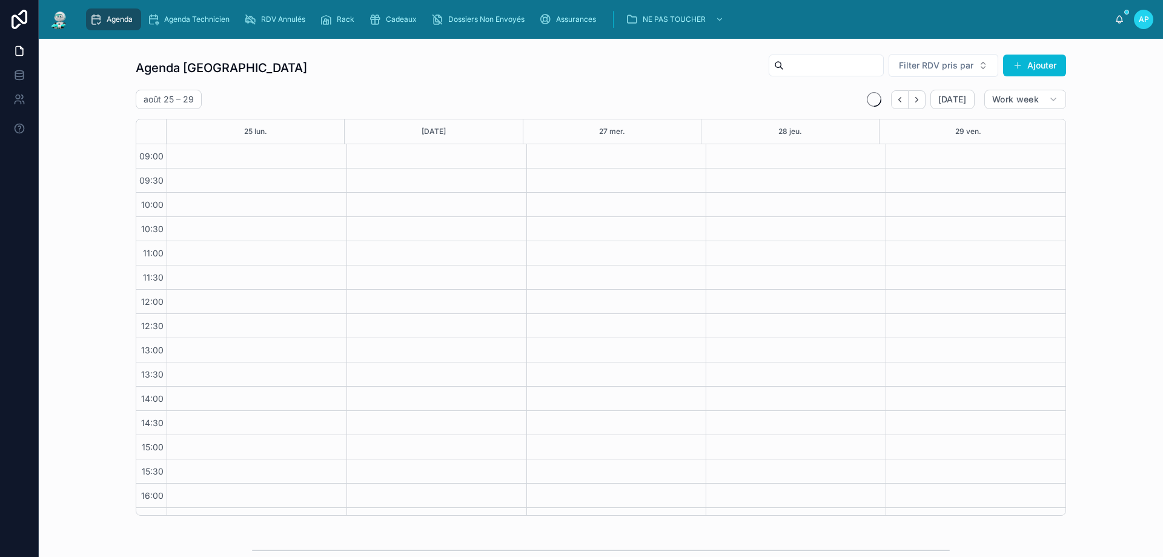
click at [895, 101] on icon "Back" at bounding box center [899, 99] width 9 height 9
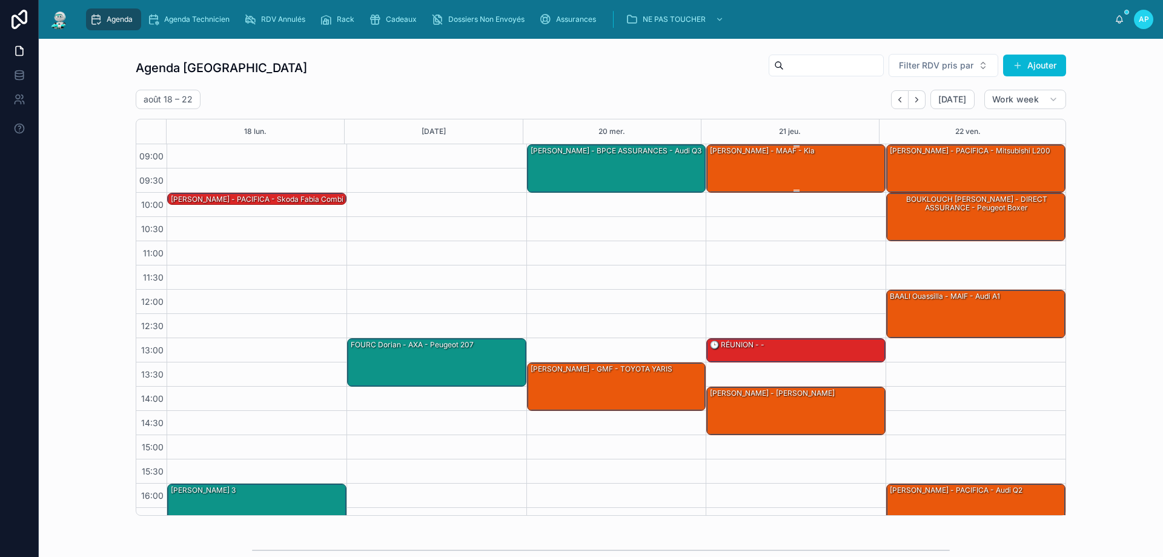
click at [785, 164] on div "[PERSON_NAME] - MAAF - kia" at bounding box center [797, 168] width 176 height 46
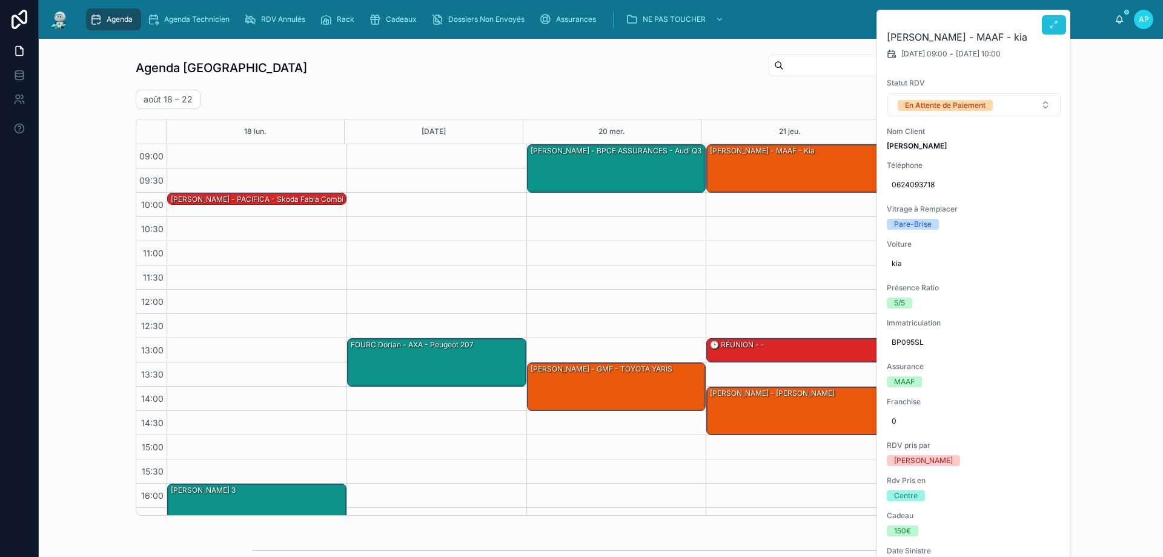
click at [1061, 25] on button at bounding box center [1054, 24] width 24 height 19
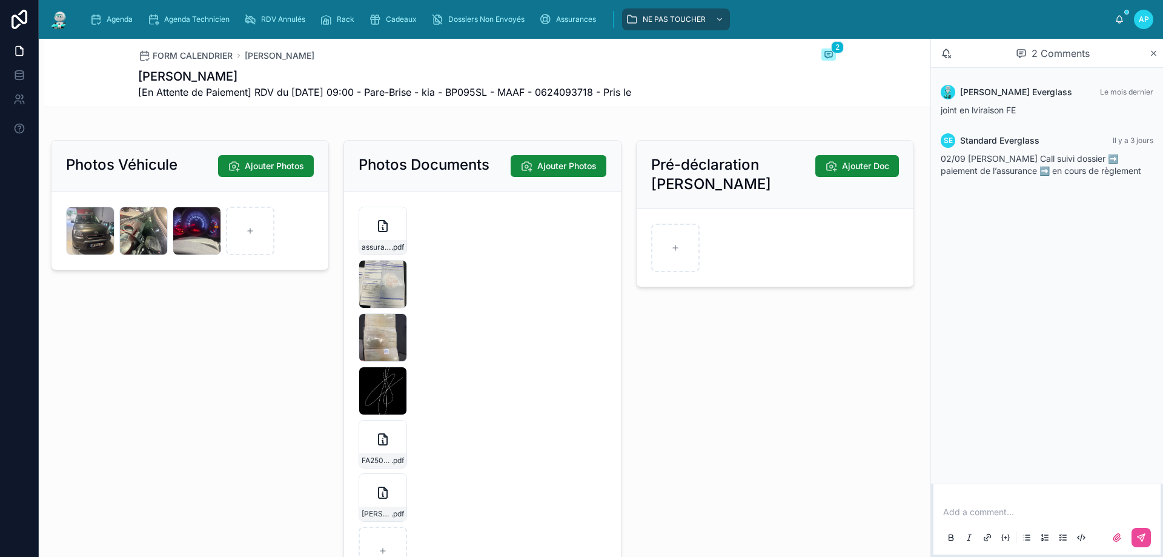
scroll to position [1634, 0]
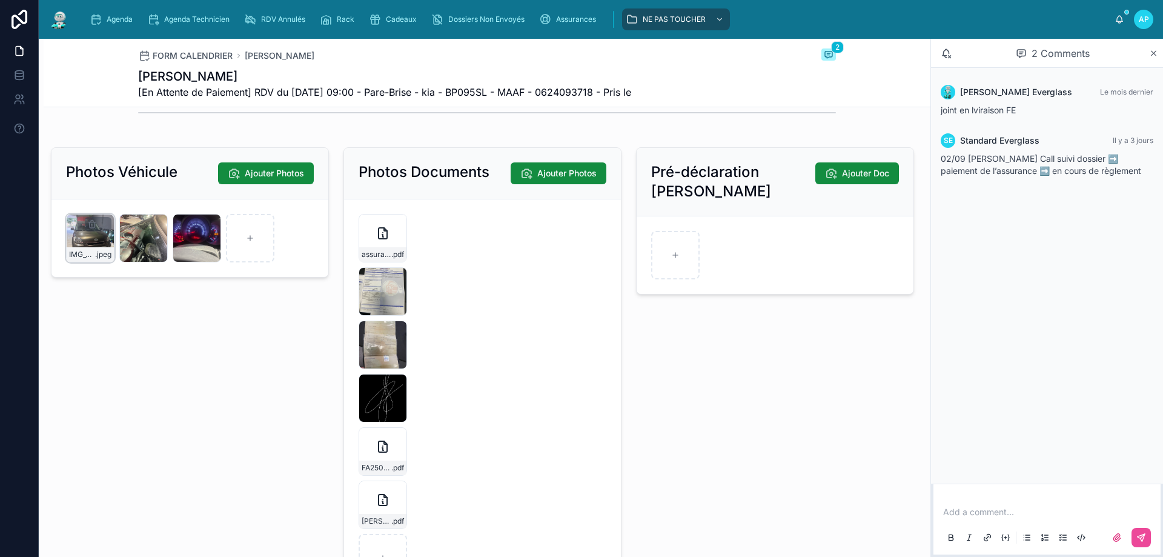
click at [77, 242] on div "IMG_4838 .jpeg" at bounding box center [90, 238] width 48 height 48
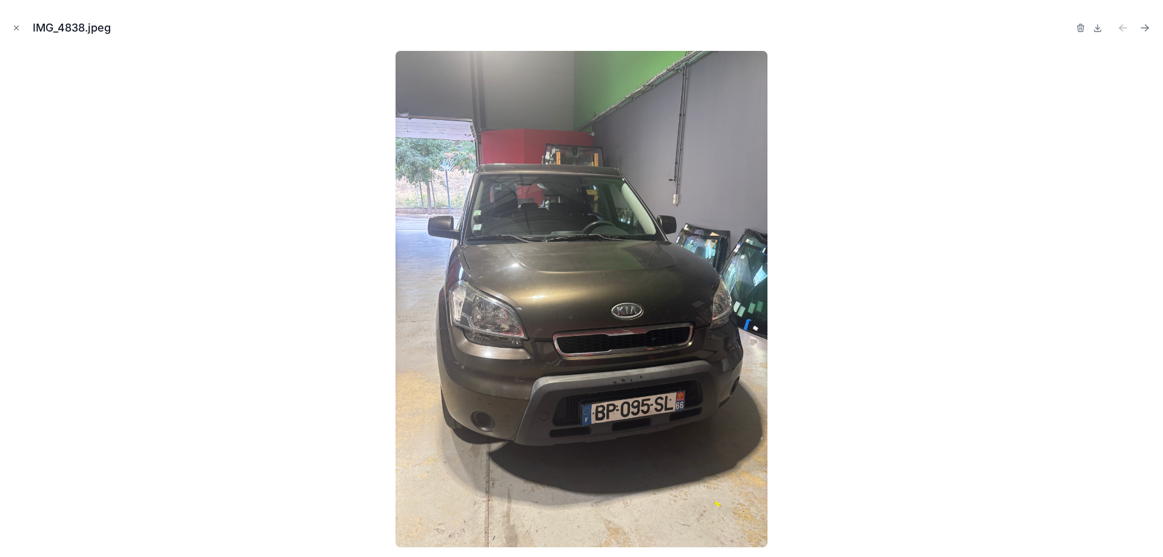
click at [17, 36] on div "IMG_4838.jpeg" at bounding box center [582, 28] width 1144 height 36
click at [11, 25] on button "Close modal" at bounding box center [16, 27] width 13 height 13
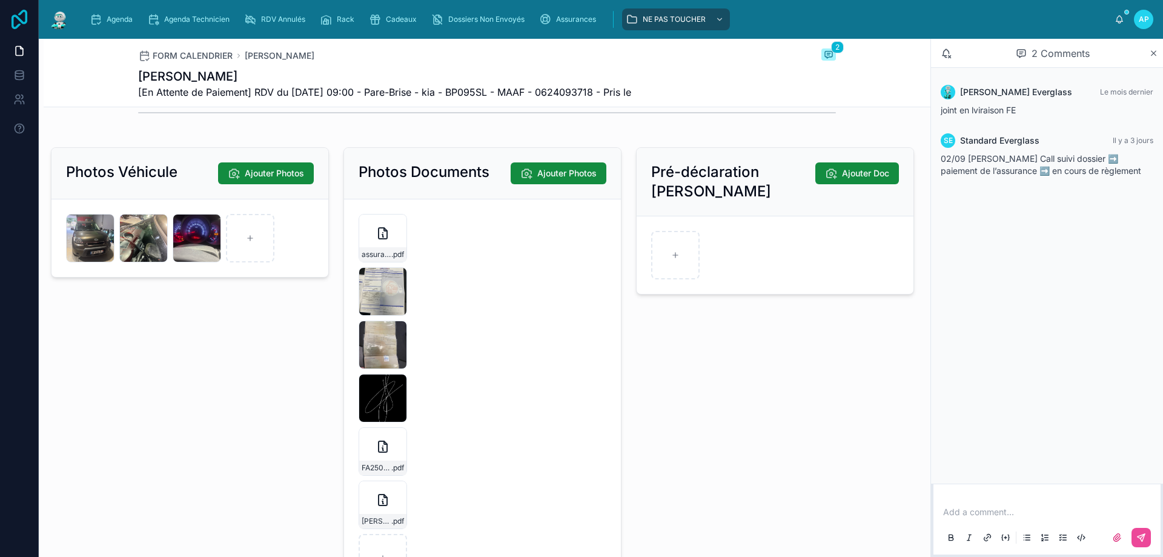
click at [14, 24] on icon at bounding box center [19, 19] width 24 height 19
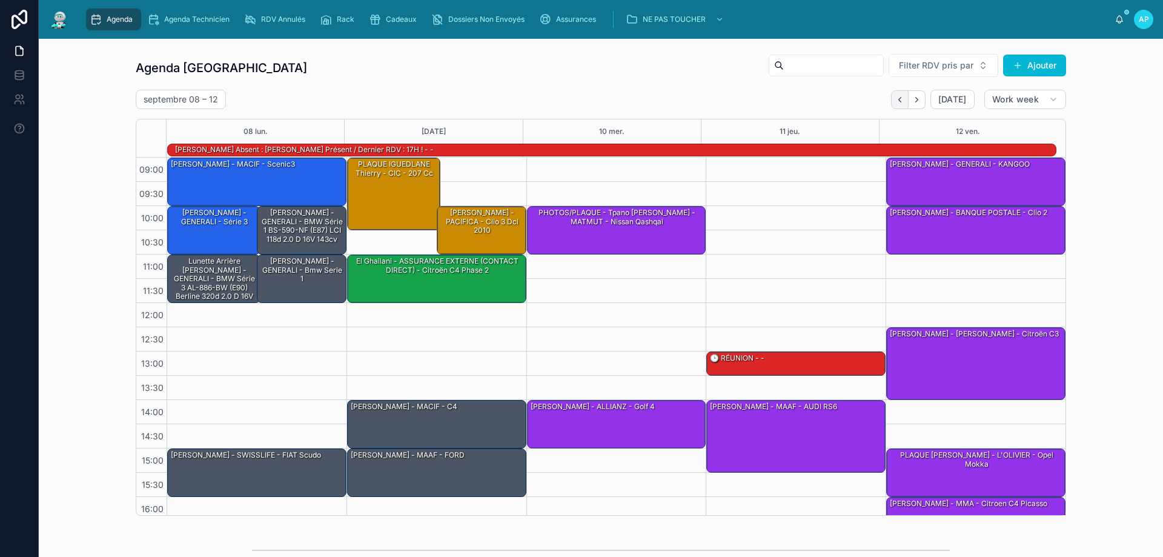
click at [904, 102] on button "Back" at bounding box center [900, 99] width 18 height 19
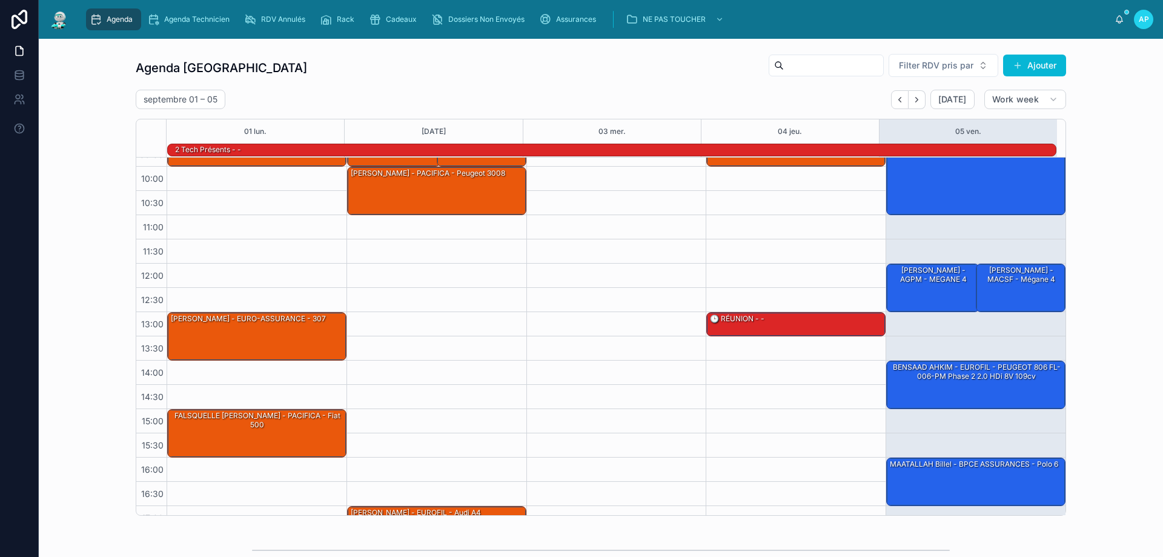
scroll to position [79, 0]
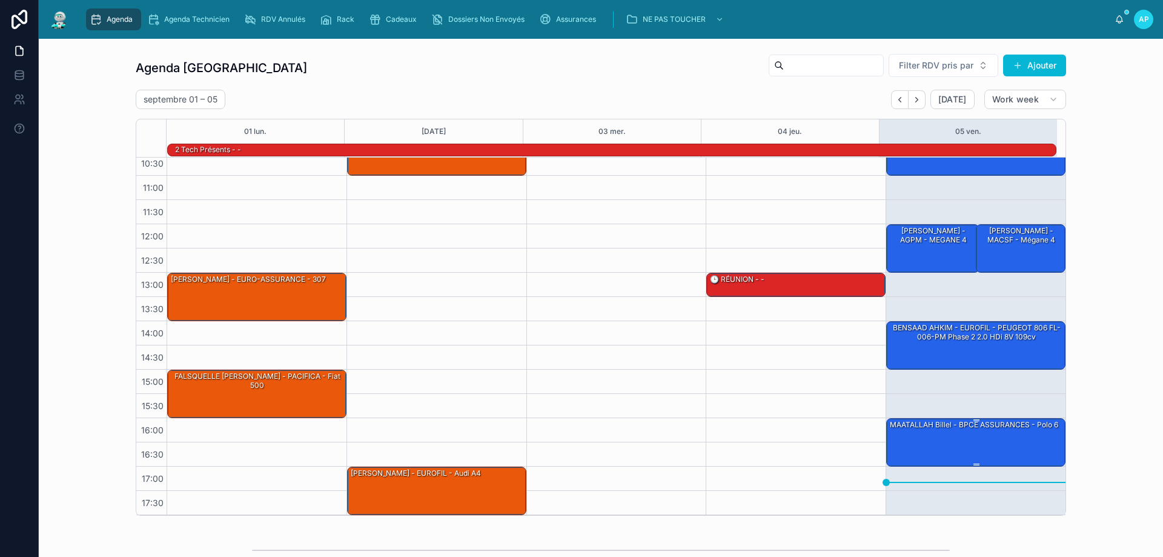
click at [950, 431] on div "MAATALLAH Billel - BPCE ASSURANCES - Polo 6" at bounding box center [977, 442] width 176 height 46
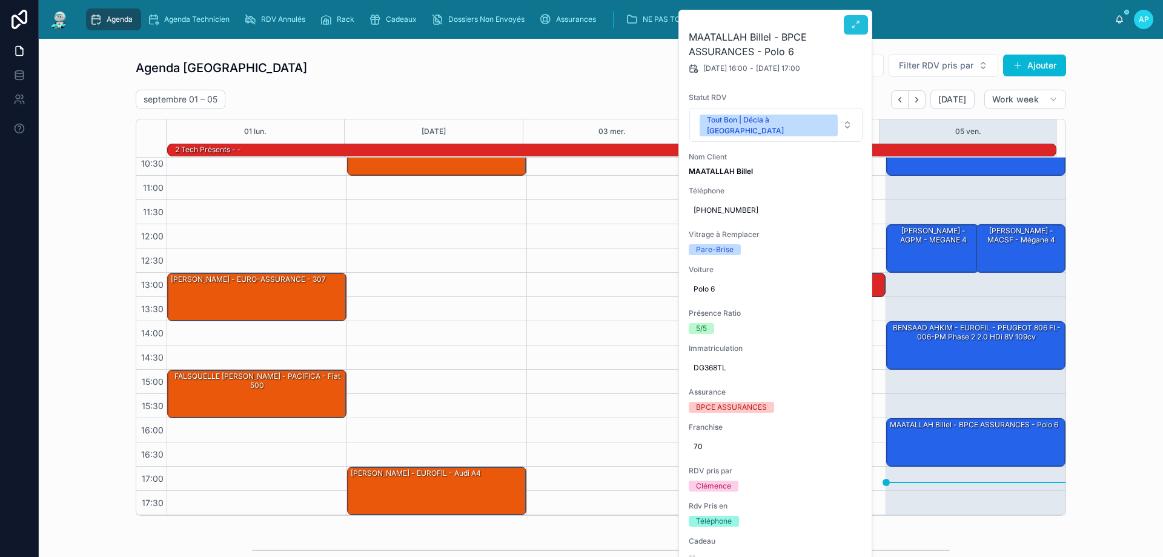
click at [858, 28] on icon at bounding box center [856, 25] width 10 height 10
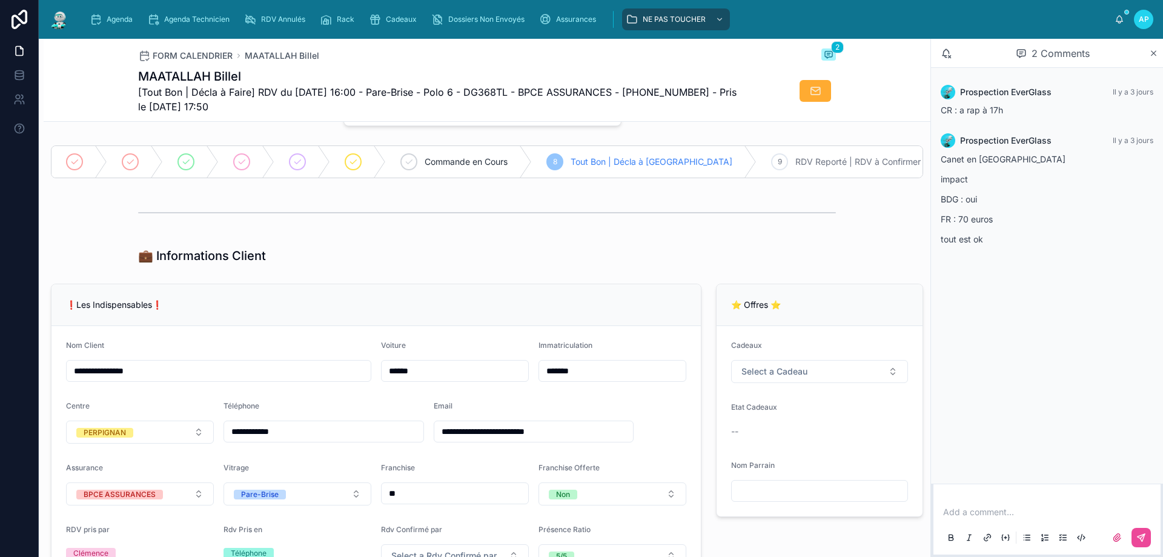
scroll to position [121, 0]
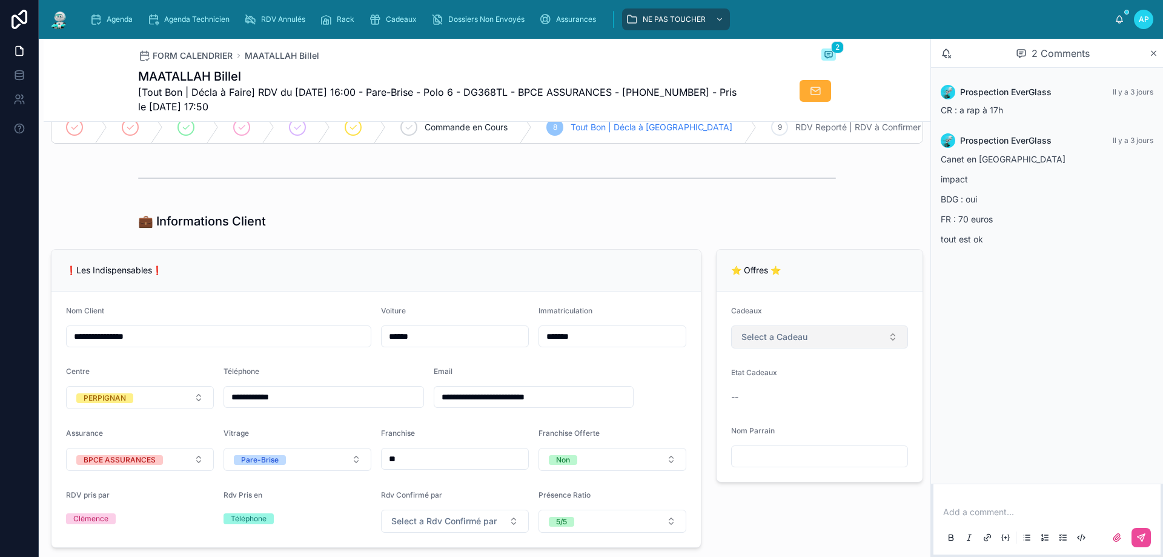
click at [803, 348] on button "Select a Cadeau" at bounding box center [819, 336] width 177 height 23
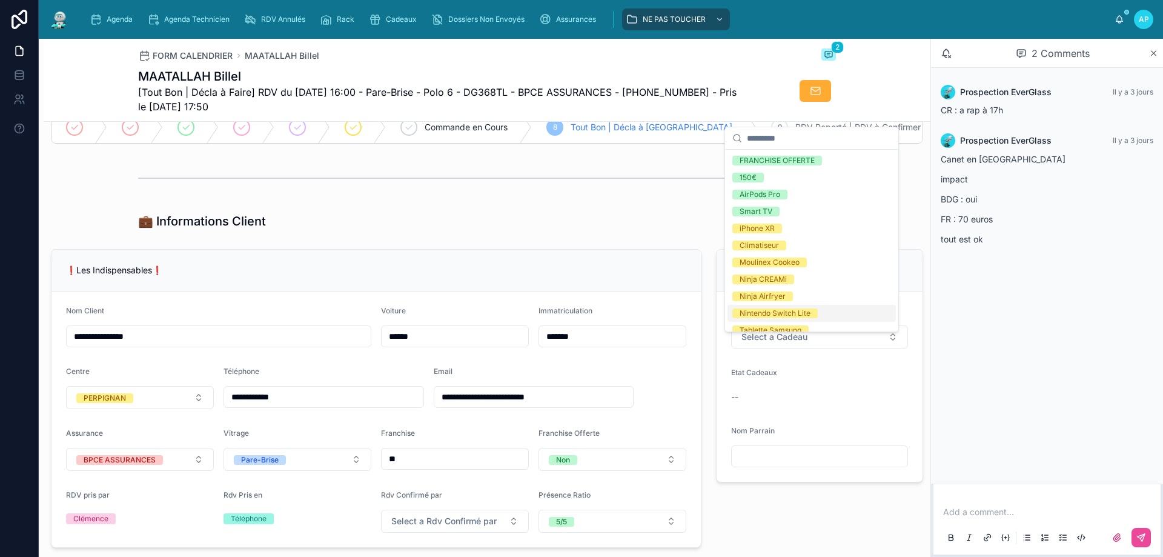
click at [791, 309] on div "Nintendo Switch Lite" at bounding box center [775, 313] width 71 height 10
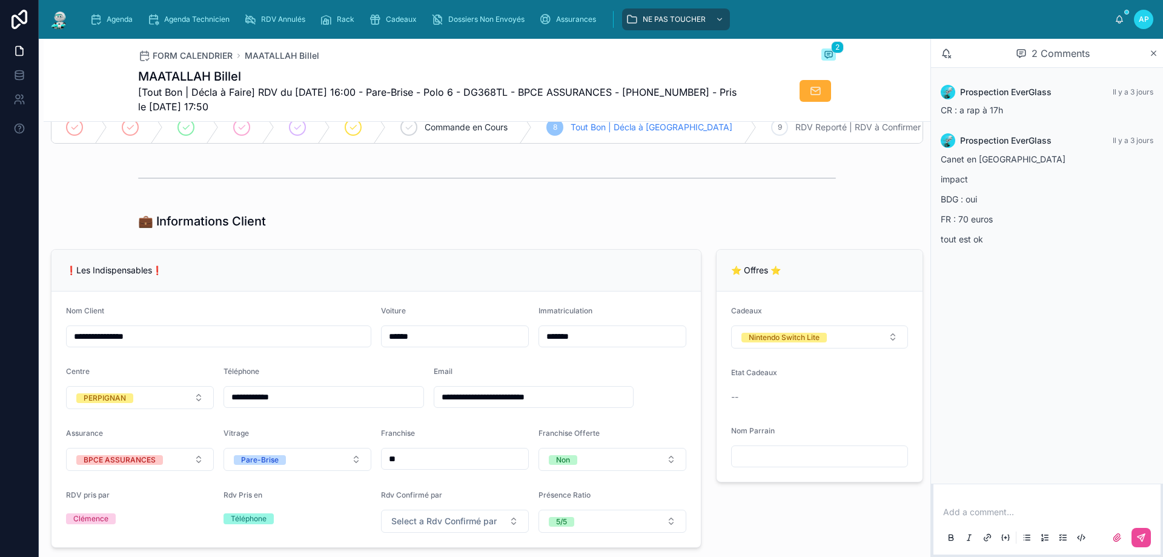
click at [981, 513] on p at bounding box center [1049, 512] width 213 height 12
click at [1138, 531] on button at bounding box center [1141, 537] width 19 height 19
click at [136, 15] on div "Agenda" at bounding box center [114, 19] width 48 height 19
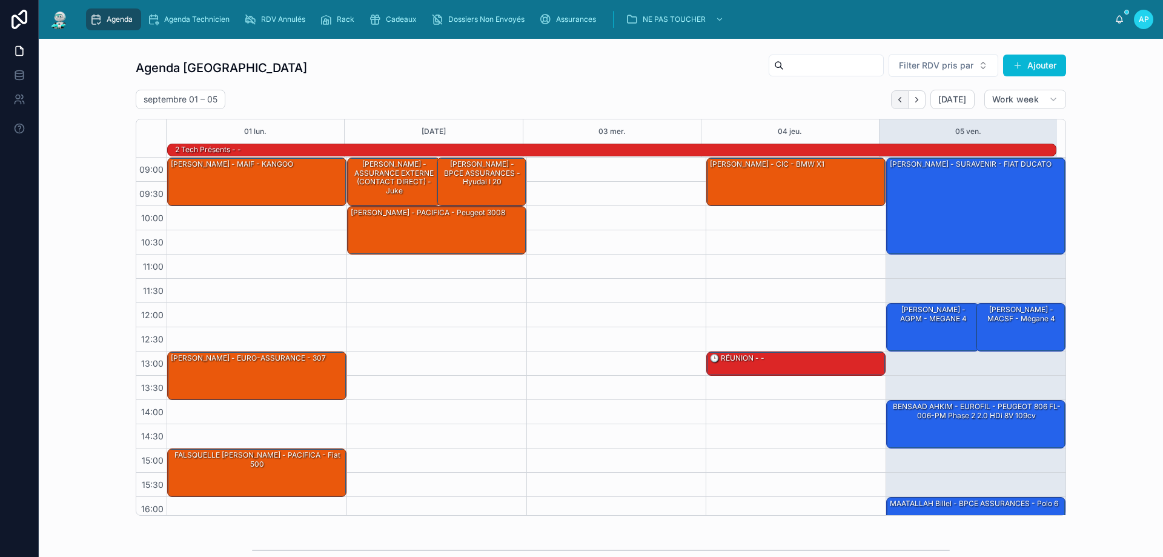
click at [901, 96] on icon "Back" at bounding box center [899, 99] width 9 height 9
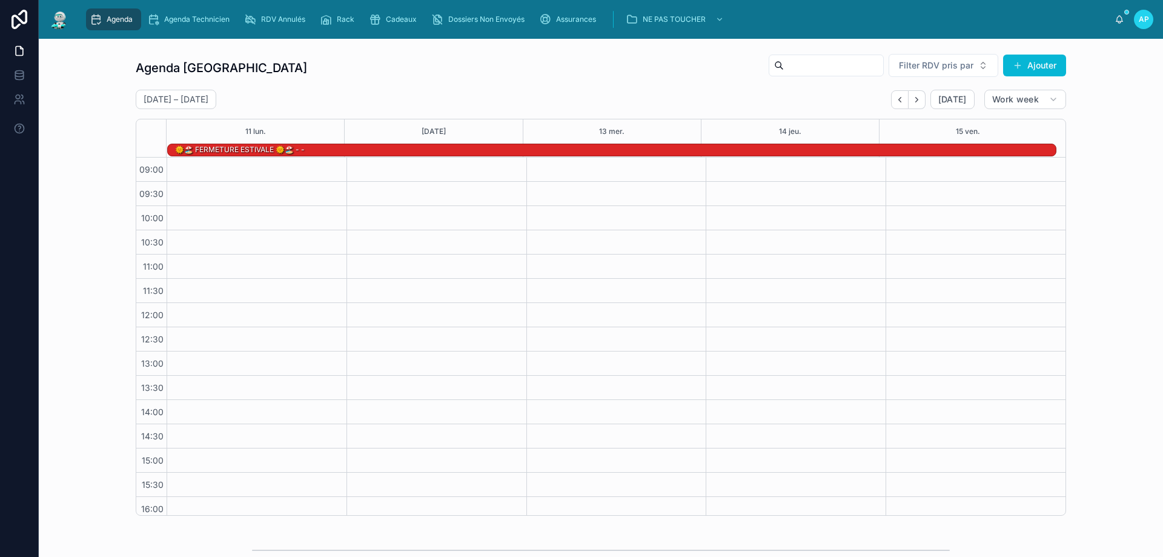
click at [898, 96] on icon "Back" at bounding box center [899, 99] width 9 height 9
click at [923, 96] on div "[DATE]" at bounding box center [933, 99] width 84 height 19
click at [919, 98] on icon "Next" at bounding box center [916, 99] width 9 height 9
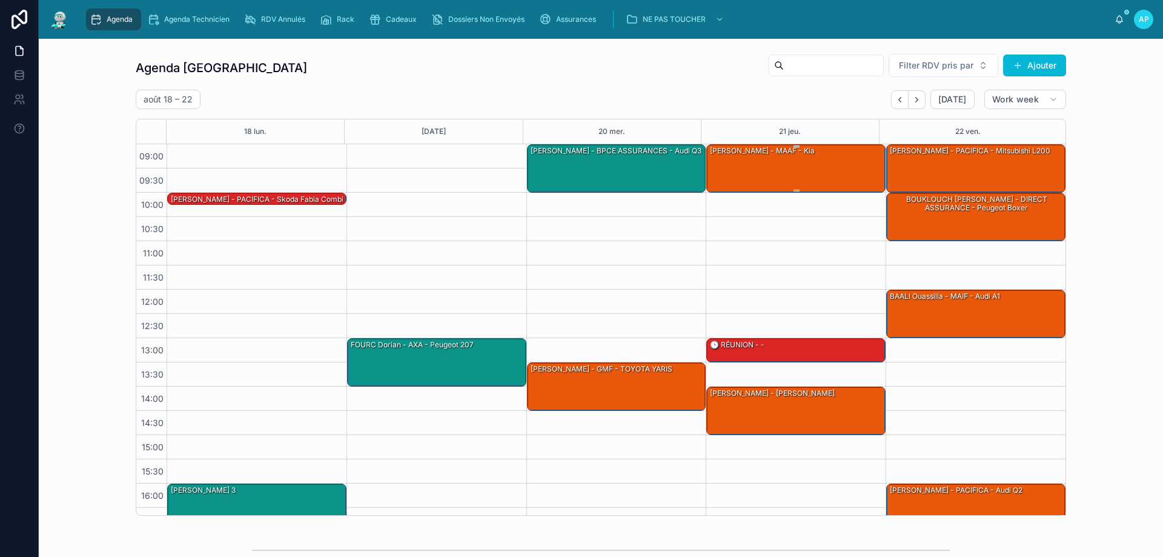
click at [799, 158] on div "[PERSON_NAME] - MAAF - kia" at bounding box center [797, 168] width 176 height 46
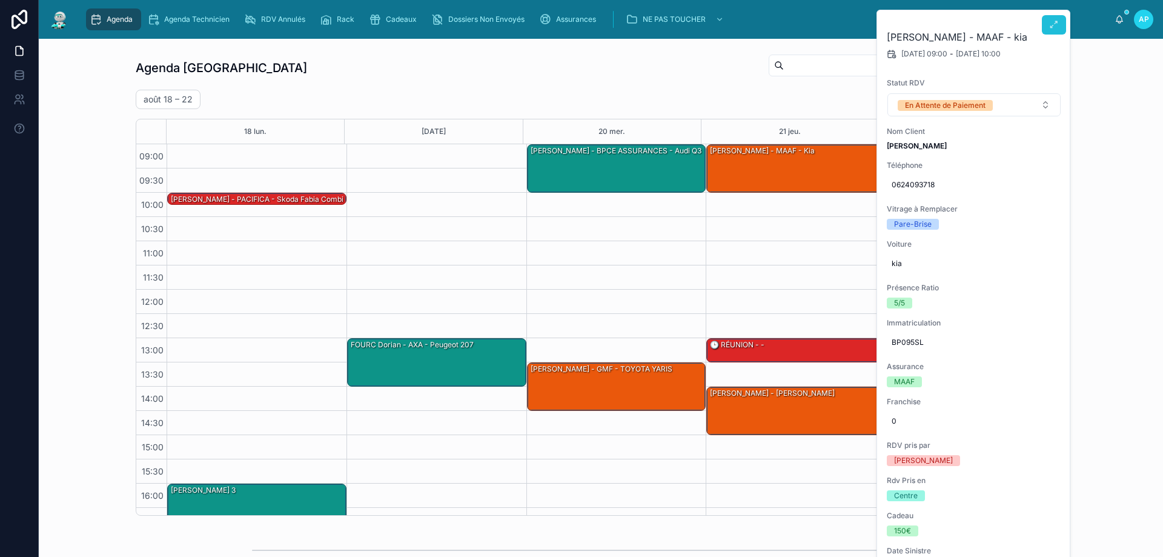
click at [1054, 32] on button at bounding box center [1054, 24] width 24 height 19
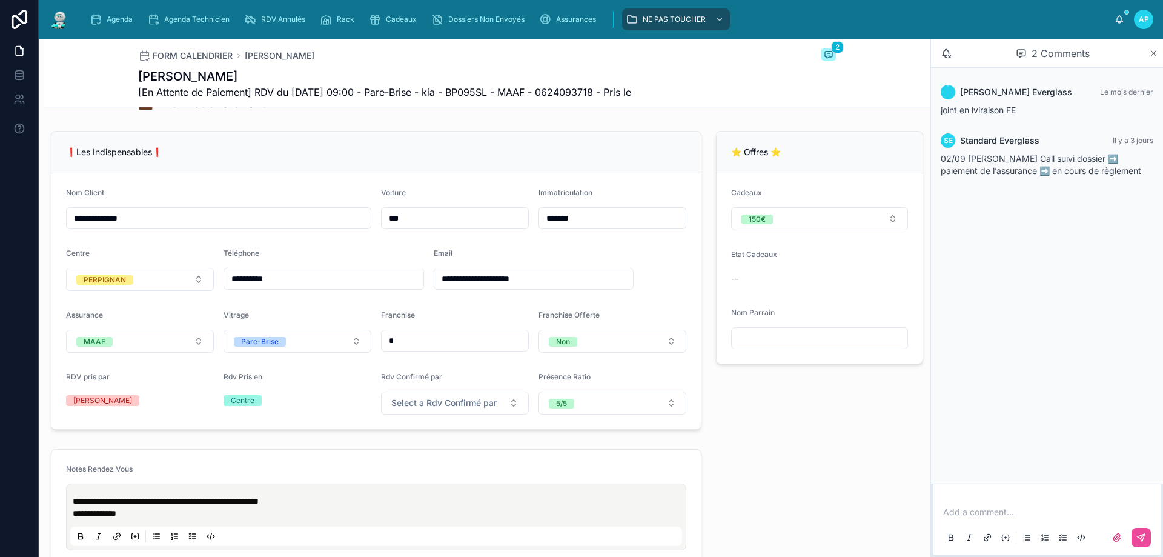
scroll to position [242, 0]
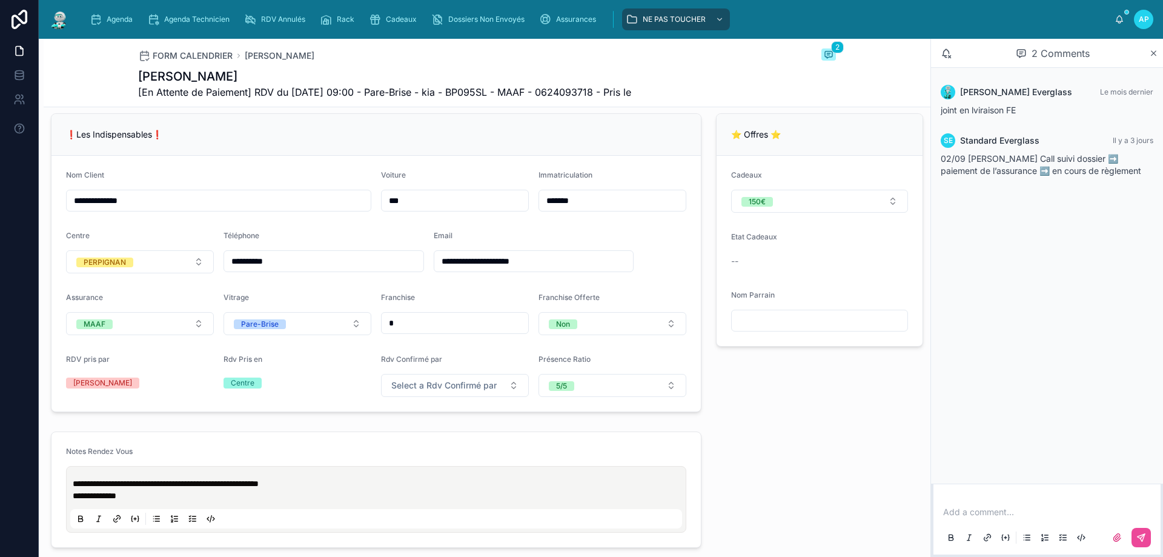
click at [48, 18] on div "Agenda Agenda Technicien RDV Annulés Rack Cadeaux Dossiers Non Envoyés Assuranc…" at bounding box center [601, 19] width 1125 height 39
click at [51, 18] on img at bounding box center [59, 19] width 22 height 19
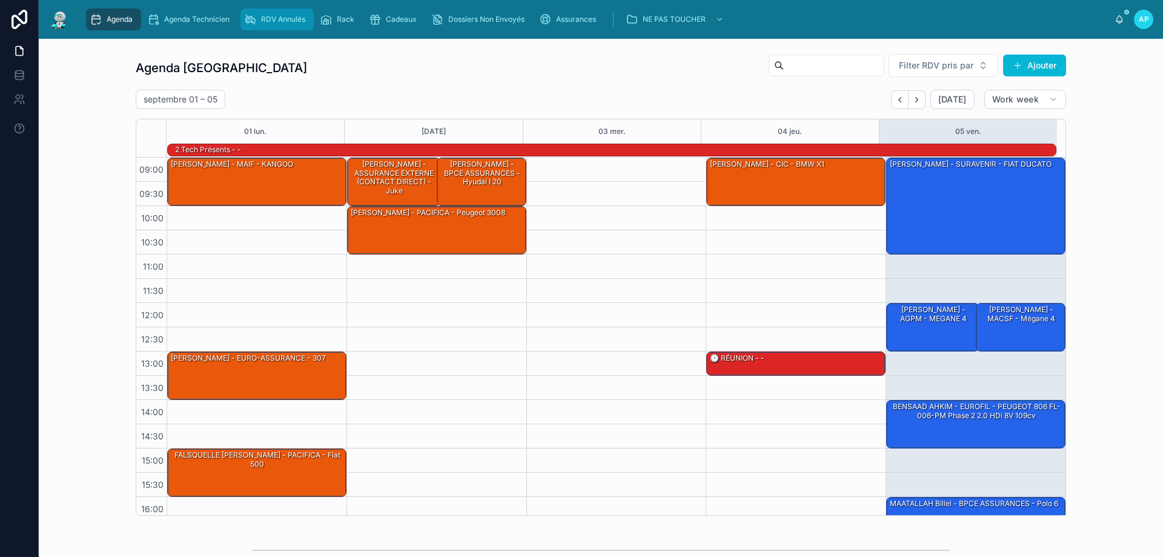
click at [276, 15] on span "RDV Annulés" at bounding box center [283, 20] width 44 height 10
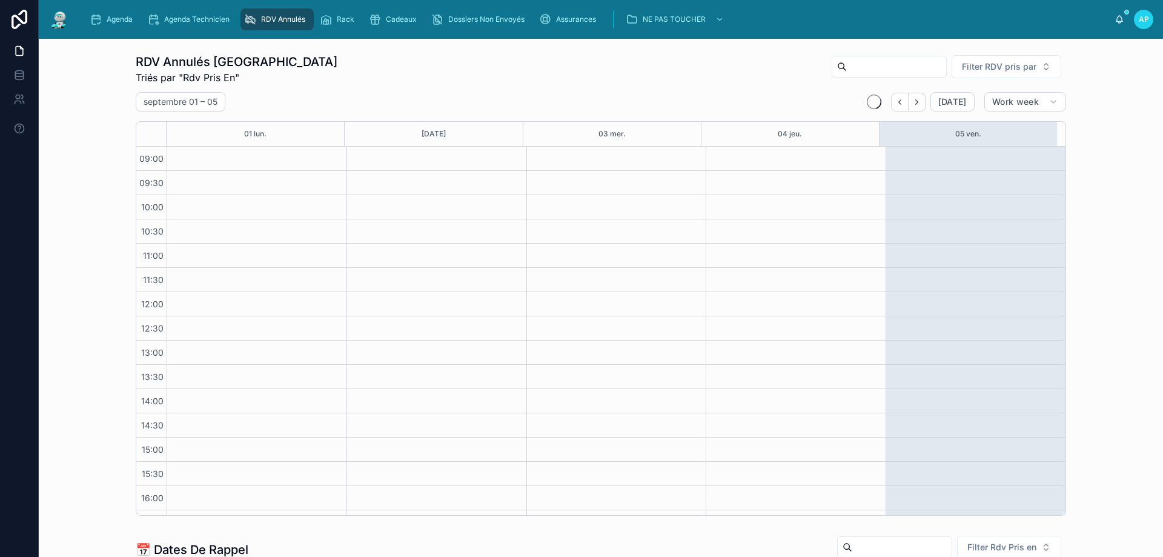
scroll to position [68, 0]
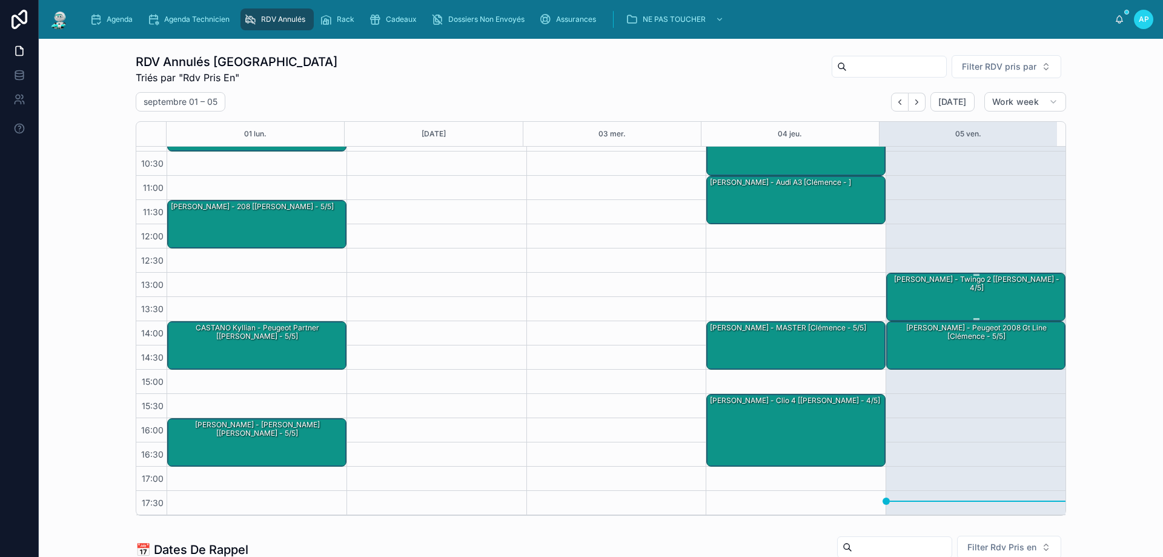
click at [982, 287] on div "[PERSON_NAME] - Twingo 2 [[PERSON_NAME] - 4/5]" at bounding box center [977, 296] width 176 height 46
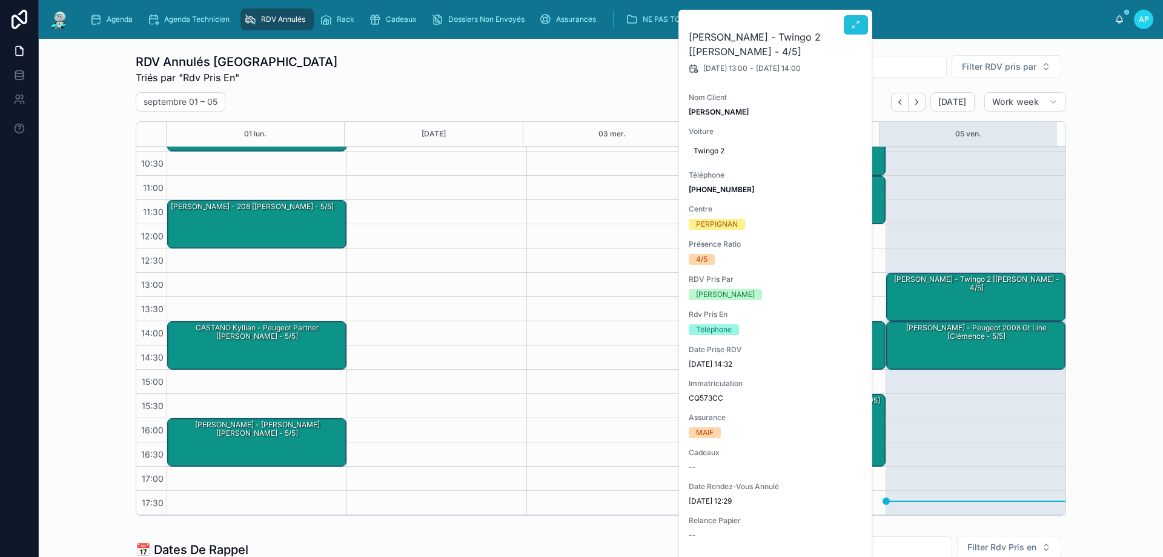
click at [862, 25] on button at bounding box center [856, 24] width 24 height 19
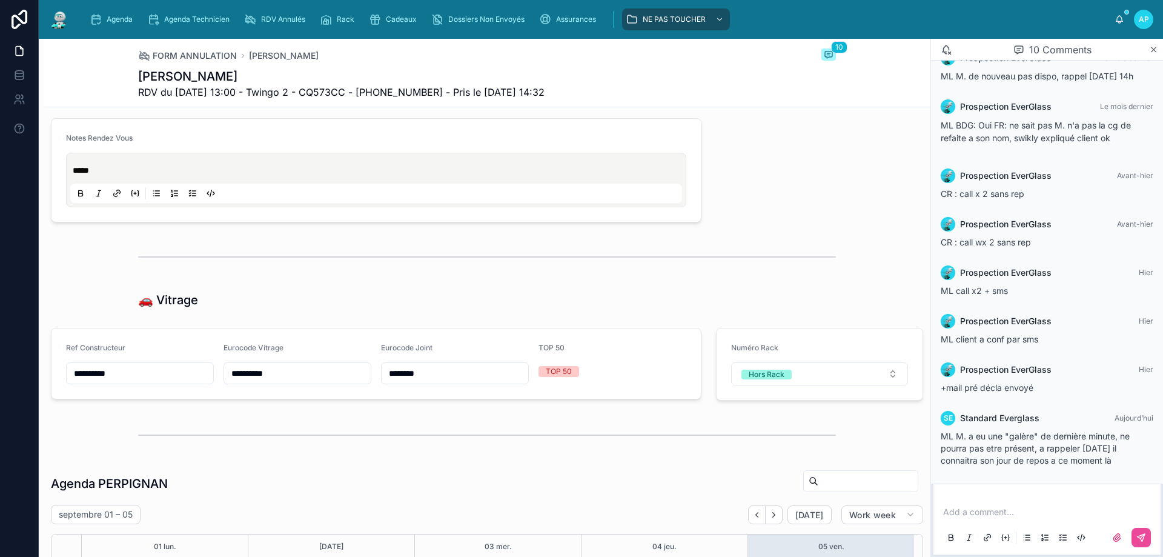
scroll to position [1094, 0]
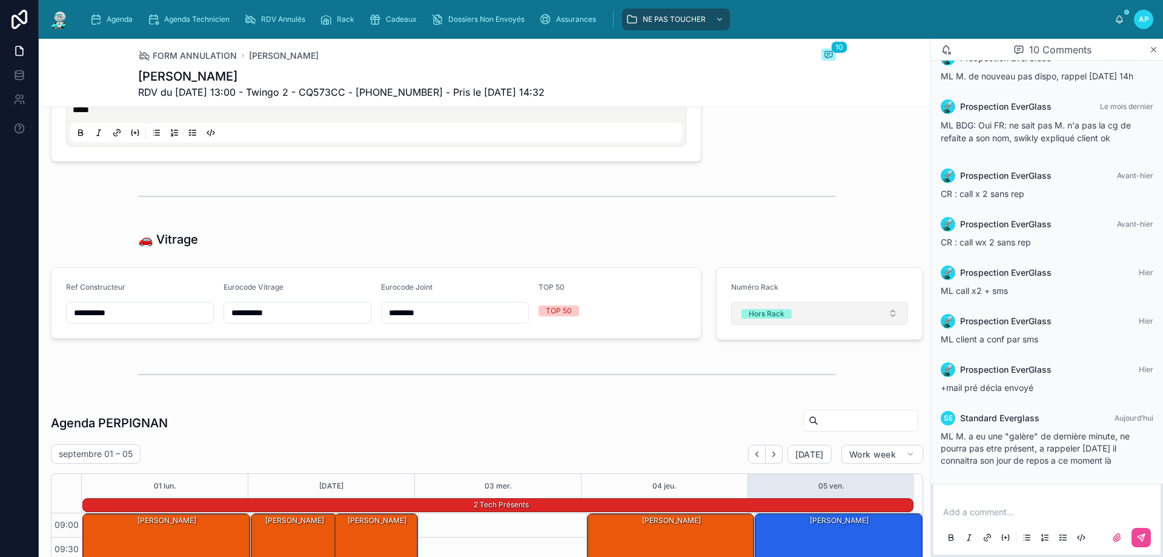
click at [805, 304] on button "Hors Rack" at bounding box center [819, 313] width 177 height 23
type input "**"
click at [808, 367] on div "53" at bounding box center [812, 361] width 168 height 17
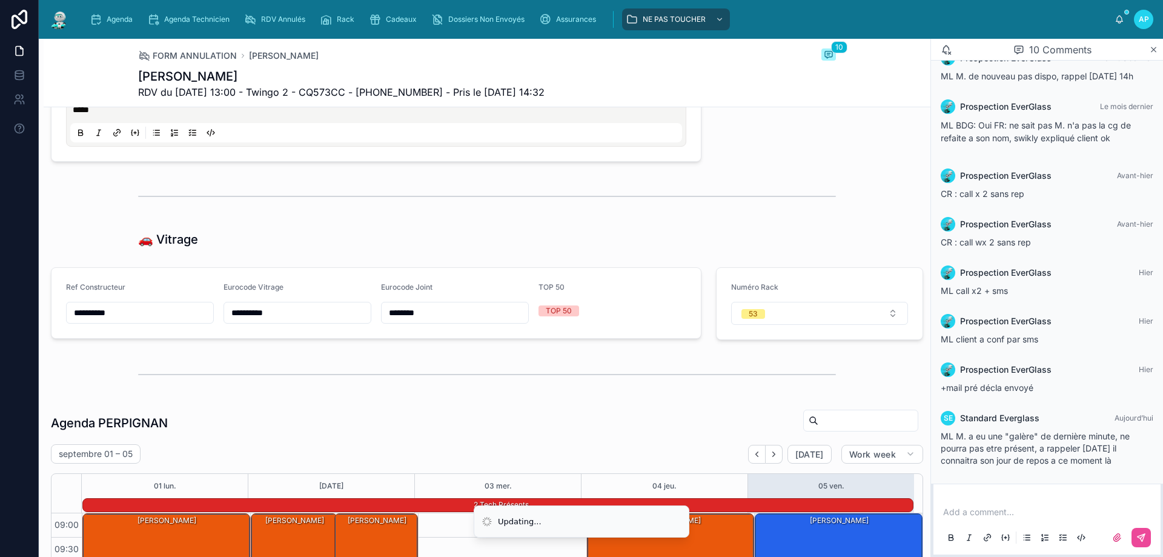
click at [683, 229] on div "🚗 Vitrage" at bounding box center [487, 239] width 887 height 27
click at [64, 16] on img at bounding box center [59, 19] width 22 height 19
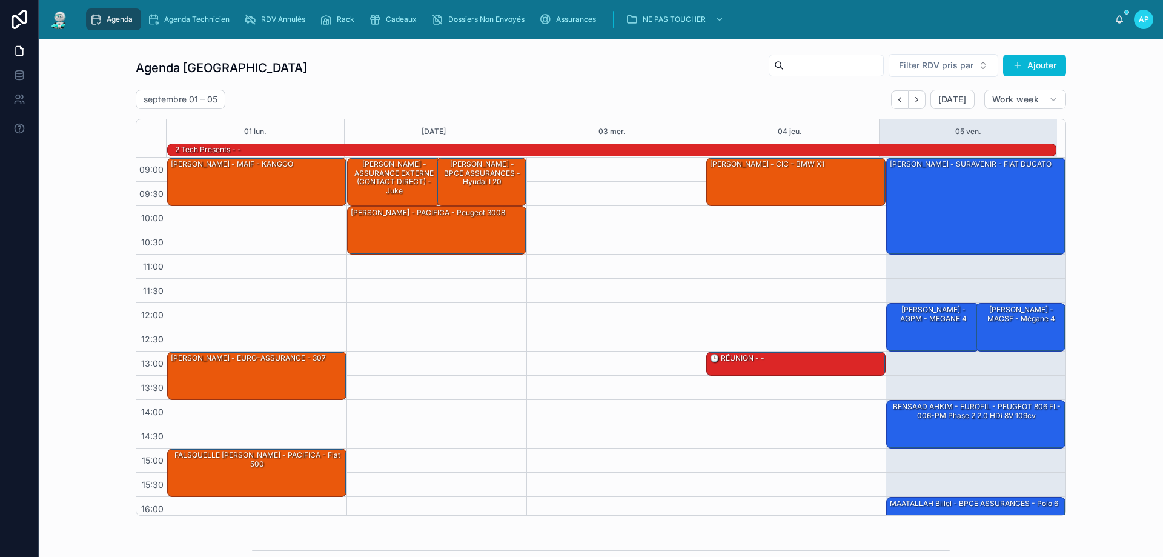
scroll to position [79, 0]
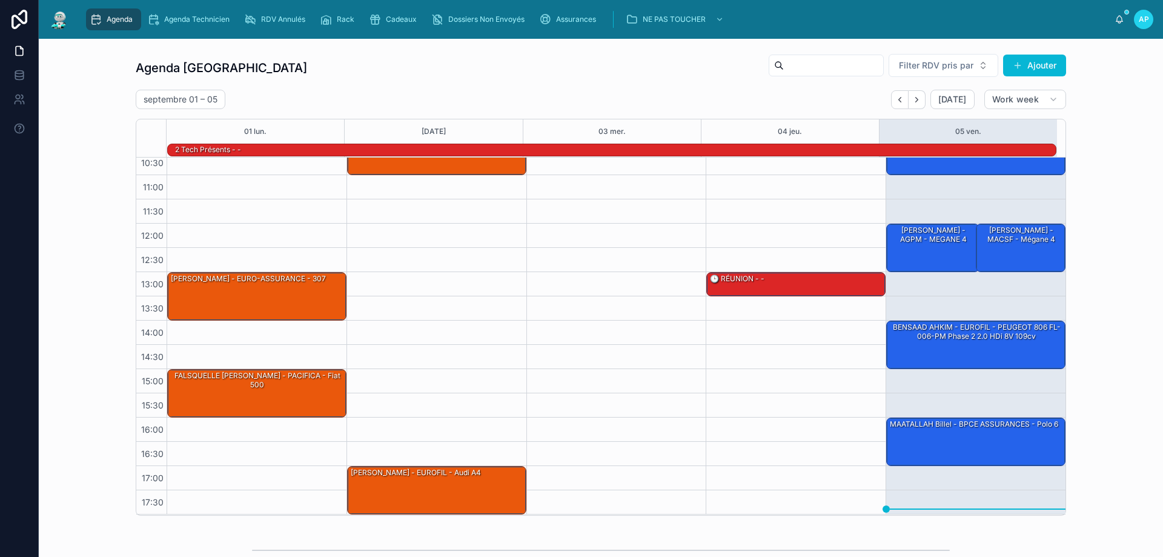
click at [67, 21] on img at bounding box center [59, 19] width 22 height 19
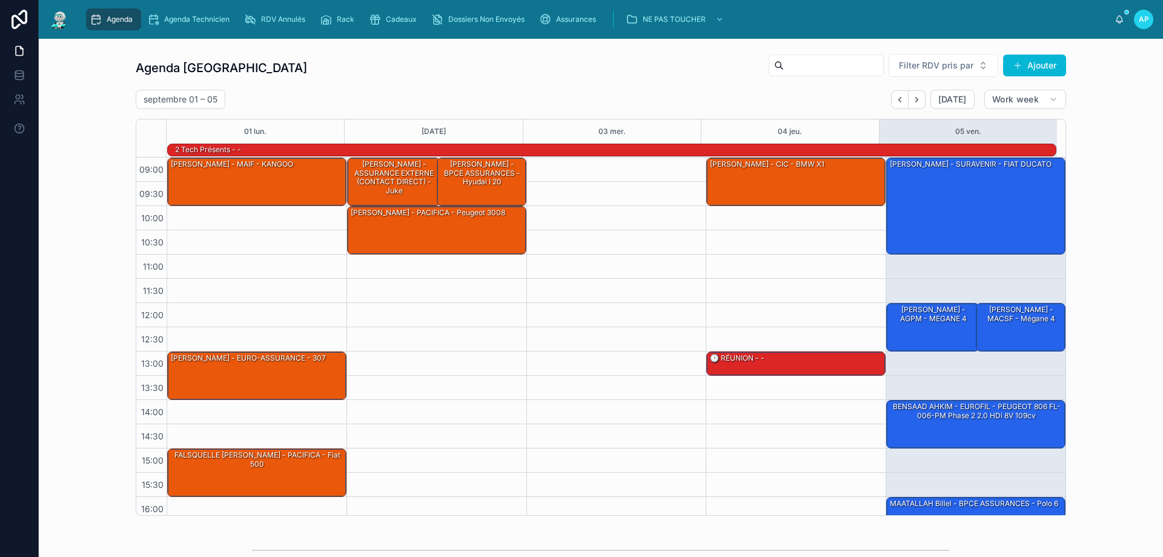
scroll to position [79, 0]
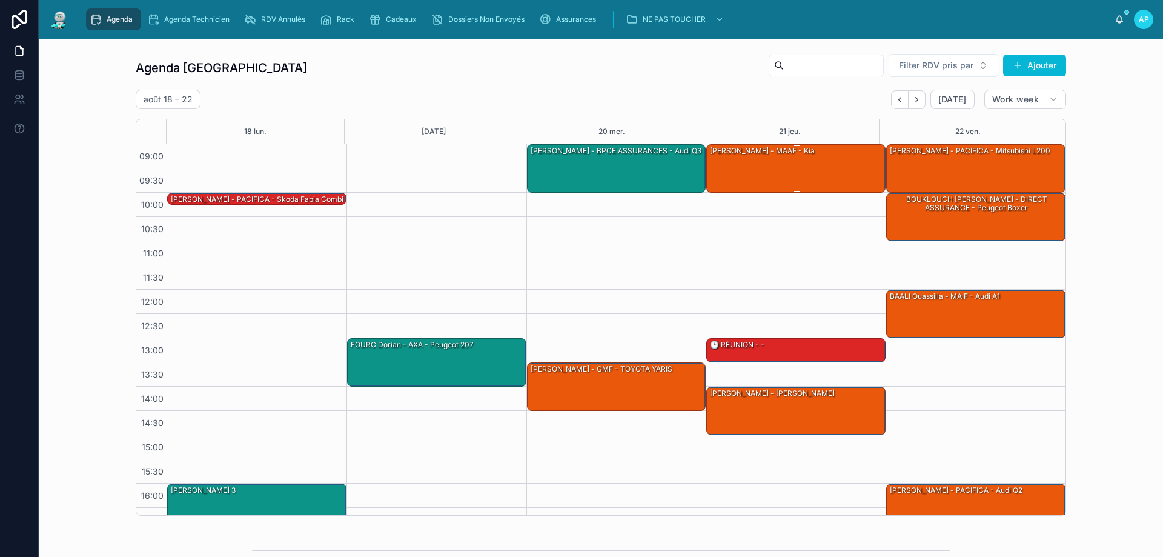
click at [812, 158] on div "[PERSON_NAME] - MAAF - kia" at bounding box center [797, 168] width 176 height 46
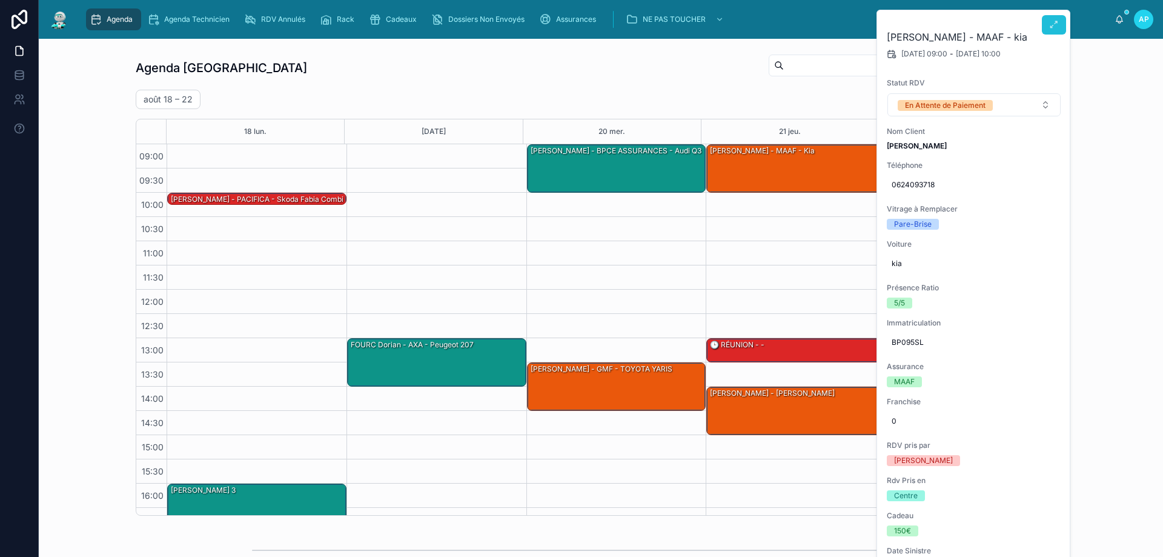
click at [1052, 22] on icon at bounding box center [1054, 25] width 10 height 10
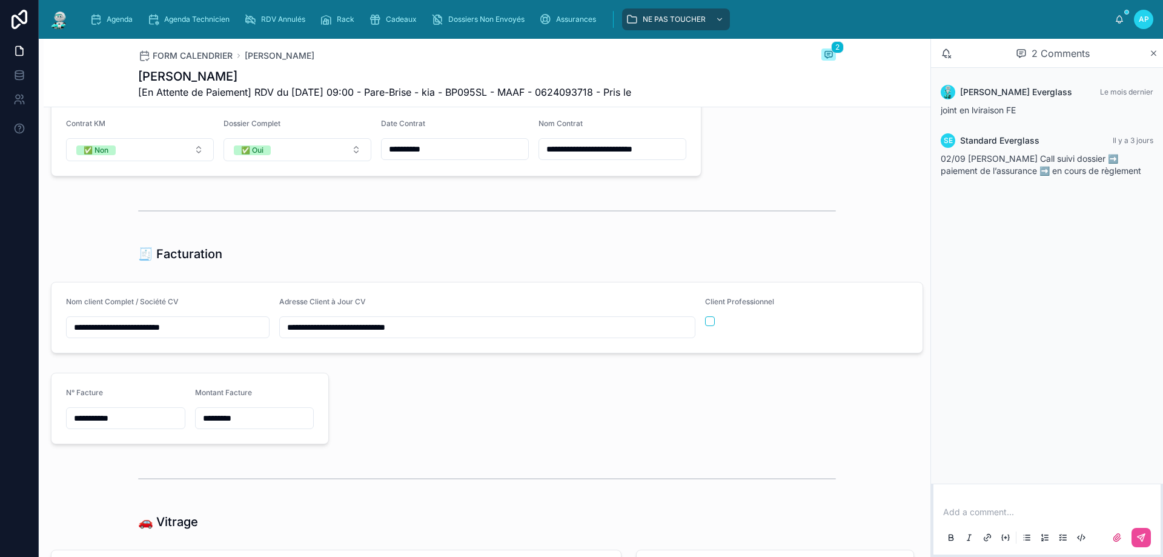
scroll to position [1696, 0]
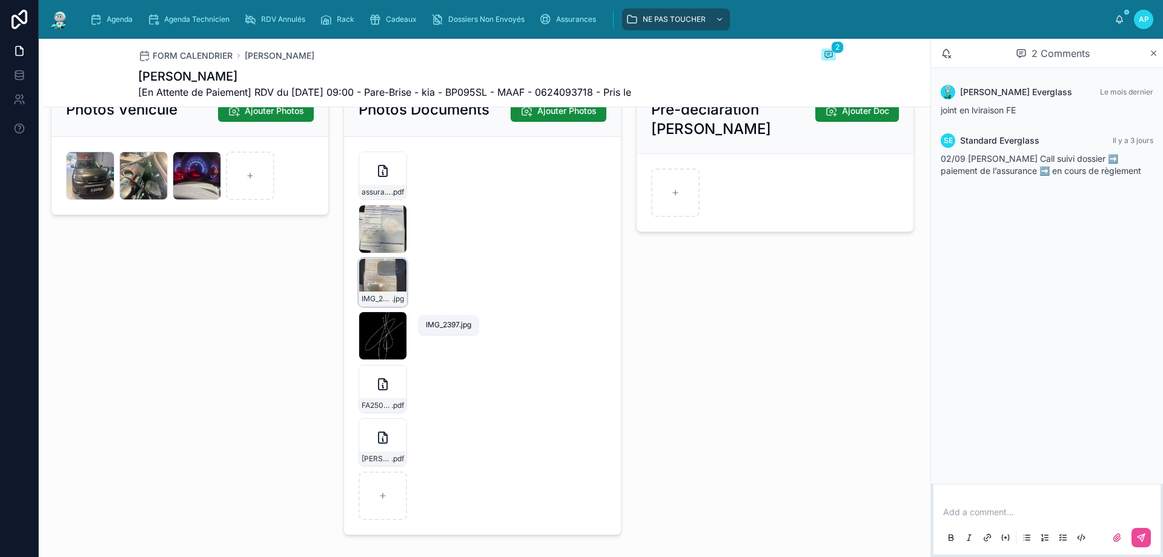
click at [380, 288] on div "IMG_2397 .jpg" at bounding box center [383, 282] width 48 height 48
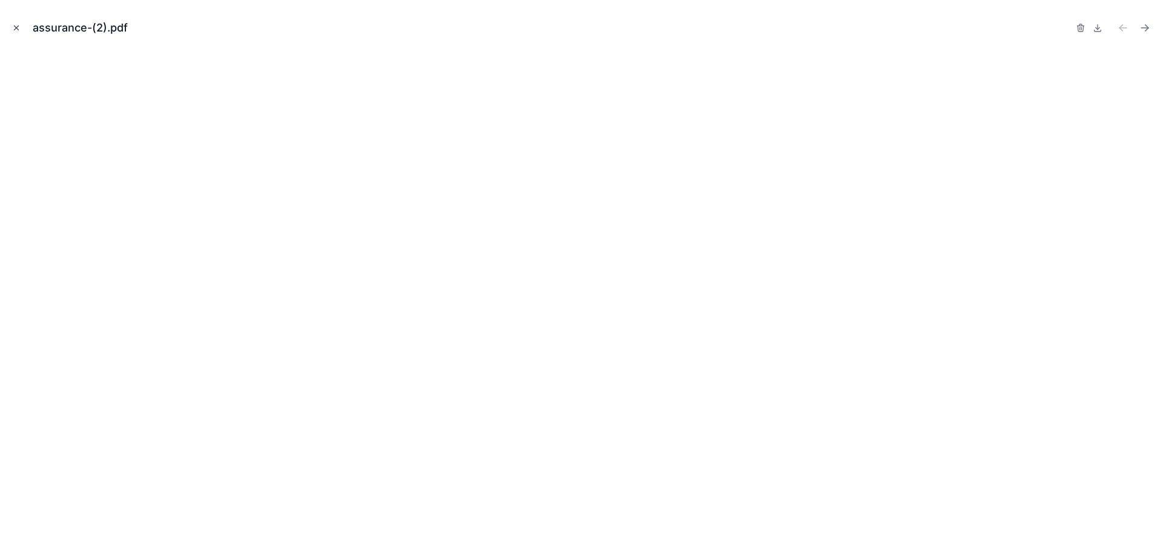
click at [10, 31] on button "Close modal" at bounding box center [16, 27] width 13 height 13
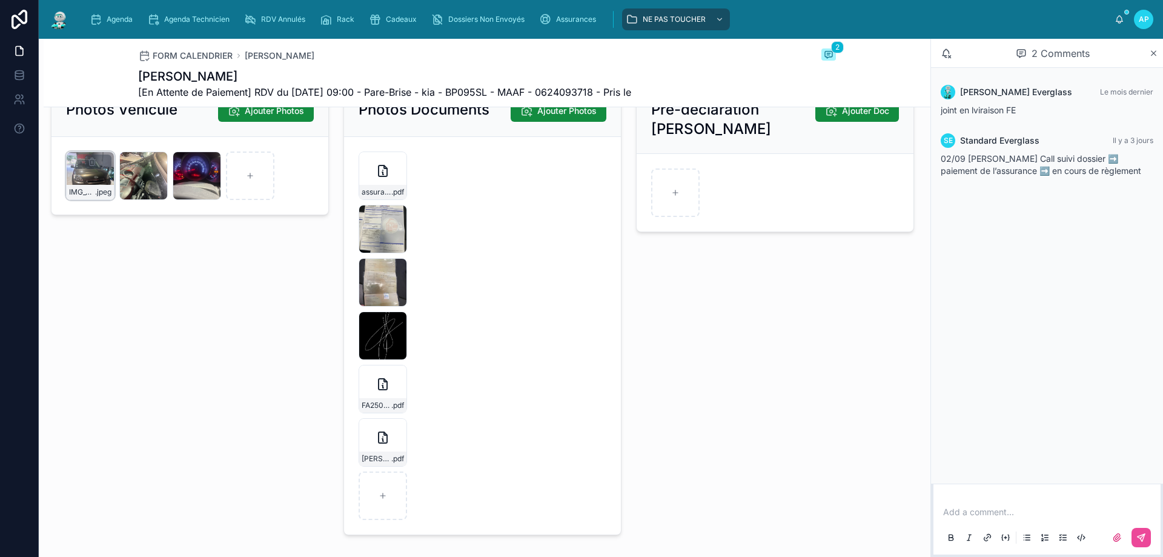
click at [90, 182] on div "IMG_4838 .jpeg" at bounding box center [90, 175] width 48 height 48
